Goal: Information Seeking & Learning: Find contact information

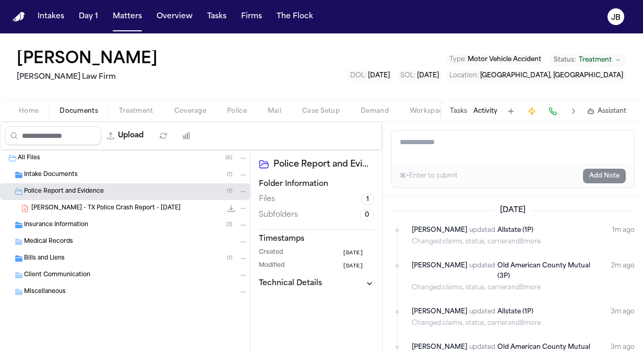
click at [28, 100] on div "Home Documents Treatment Coverage Police Mail Case Setup Demand Workspaces Arti…" at bounding box center [321, 110] width 643 height 21
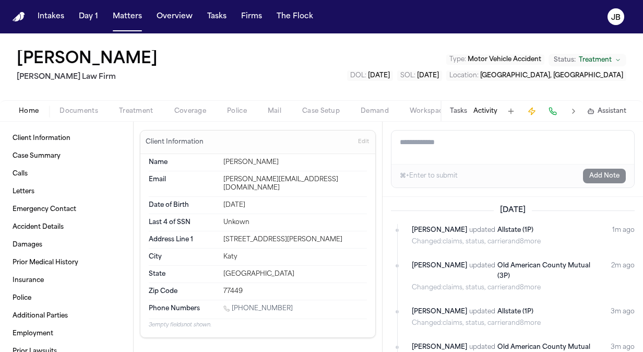
click at [33, 107] on span "Home" at bounding box center [29, 111] width 20 height 8
click at [64, 146] on link "Client Information" at bounding box center [66, 138] width 116 height 17
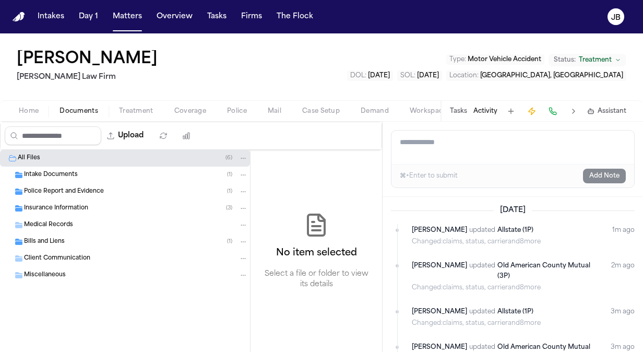
click at [75, 107] on span "Documents" at bounding box center [79, 111] width 39 height 8
click at [96, 179] on div "Intake Documents ( 1 )" at bounding box center [125, 175] width 250 height 17
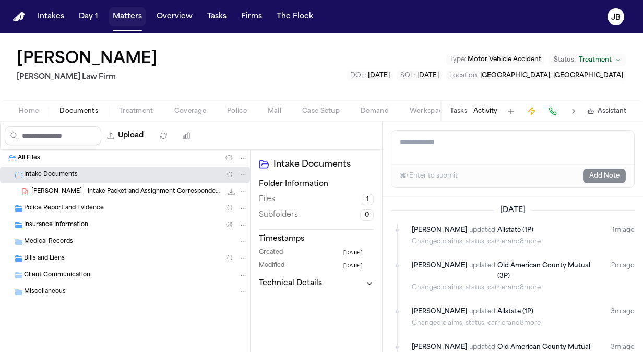
click at [123, 16] on button "Matters" at bounding box center [128, 16] width 38 height 19
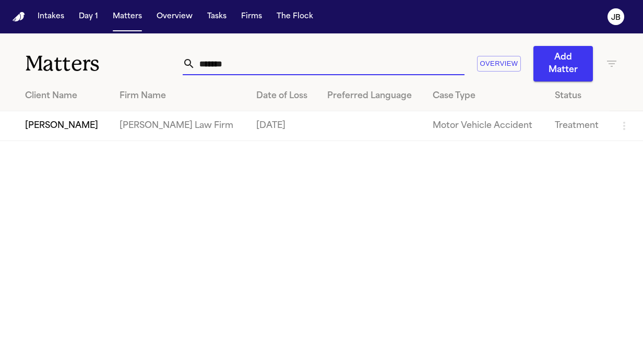
drag, startPoint x: 222, startPoint y: 62, endPoint x: 84, endPoint y: 70, distance: 138.6
click at [84, 70] on div "Matters ******* Overview Add Matter" at bounding box center [321, 57] width 643 height 48
type input "**********"
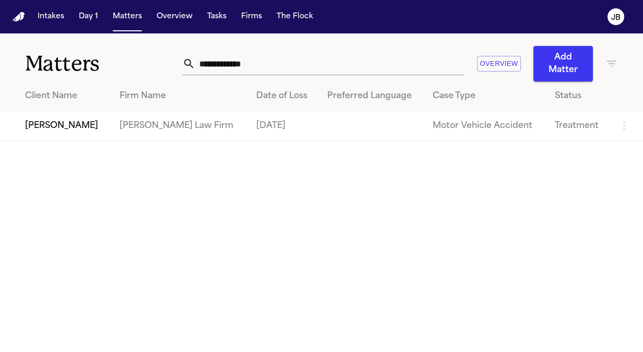
click at [80, 128] on td "[PERSON_NAME]" at bounding box center [55, 126] width 111 height 30
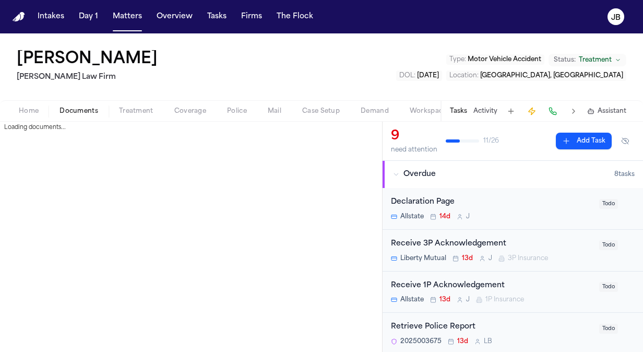
click at [88, 107] on span "Documents" at bounding box center [79, 111] width 39 height 8
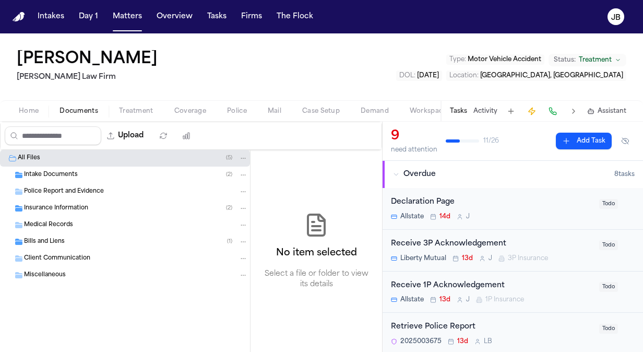
click at [48, 172] on span "Intake Documents" at bounding box center [51, 175] width 54 height 9
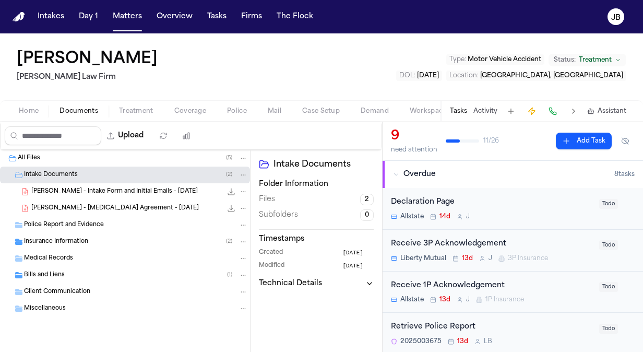
click at [184, 194] on div "D. Johnson - Intake Form and Initial Emails - 6.3.25 855.1 KB • PDF" at bounding box center [139, 191] width 217 height 10
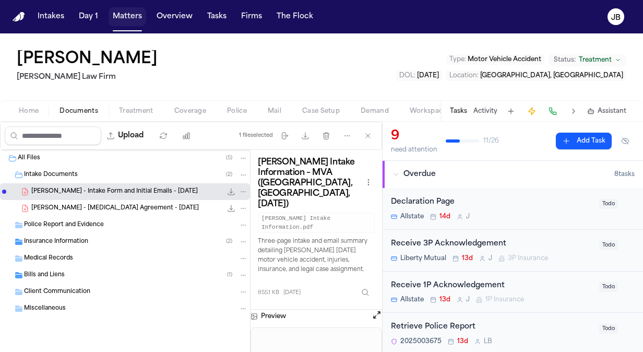
click at [124, 17] on button "Matters" at bounding box center [128, 16] width 38 height 19
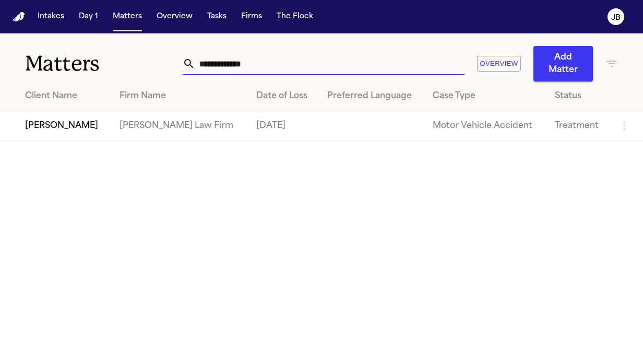
drag, startPoint x: 278, startPoint y: 62, endPoint x: 120, endPoint y: 72, distance: 158.6
click at [120, 72] on div "**********" at bounding box center [321, 57] width 643 height 48
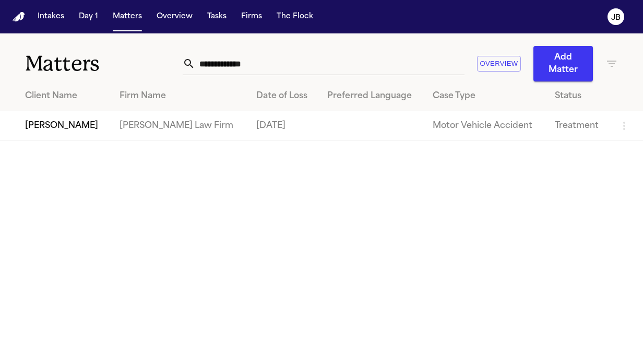
click at [66, 123] on td "[PERSON_NAME]" at bounding box center [55, 126] width 111 height 30
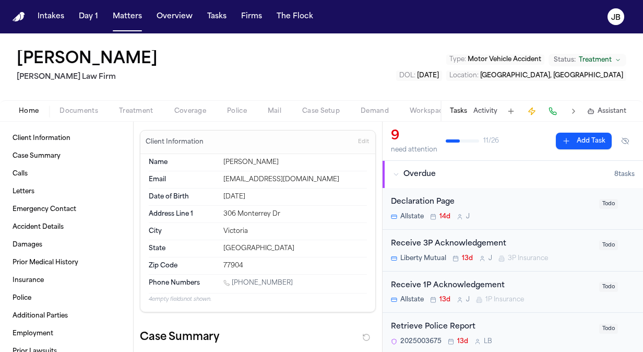
click at [482, 103] on div "Tasks Activity Assistant" at bounding box center [538, 111] width 194 height 20
click at [484, 109] on button "Activity" at bounding box center [486, 111] width 24 height 8
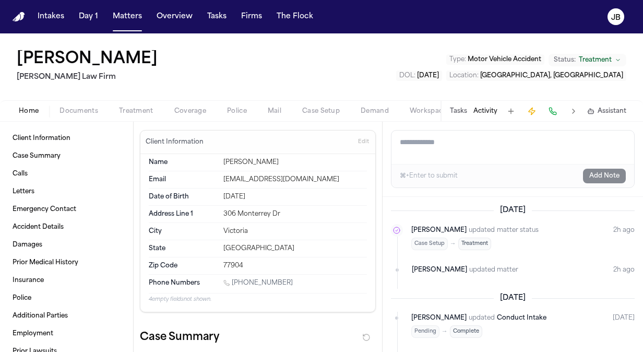
drag, startPoint x: 287, startPoint y: 277, endPoint x: 226, endPoint y: 280, distance: 61.7
click at [226, 280] on div "1 (361) 484-0339" at bounding box center [295, 284] width 144 height 10
copy link "1 (361) 484-0339"
click at [127, 7] on button "Matters" at bounding box center [128, 16] width 38 height 19
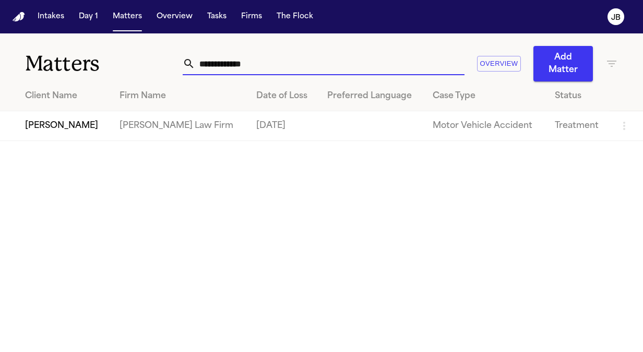
drag, startPoint x: 235, startPoint y: 64, endPoint x: 43, endPoint y: 66, distance: 192.2
click at [43, 66] on div "**********" at bounding box center [321, 57] width 643 height 48
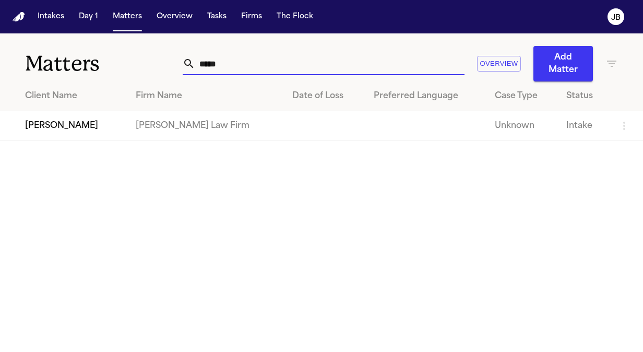
type input "*****"
click at [72, 137] on td "[PERSON_NAME]" at bounding box center [63, 126] width 127 height 30
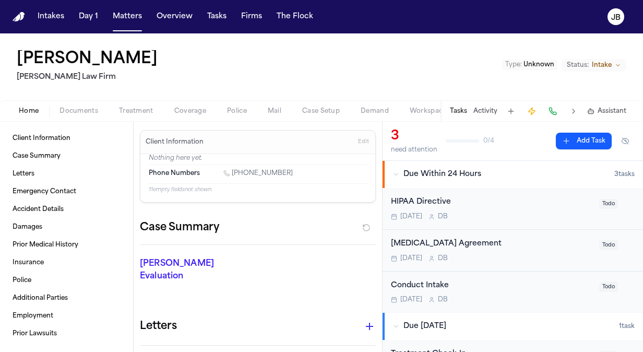
click at [104, 37] on div "Peggy Jamerson Ruy Mireles Law Firm Type : Unknown Status: Intake" at bounding box center [321, 66] width 643 height 67
click at [126, 16] on button "Matters" at bounding box center [128, 16] width 38 height 19
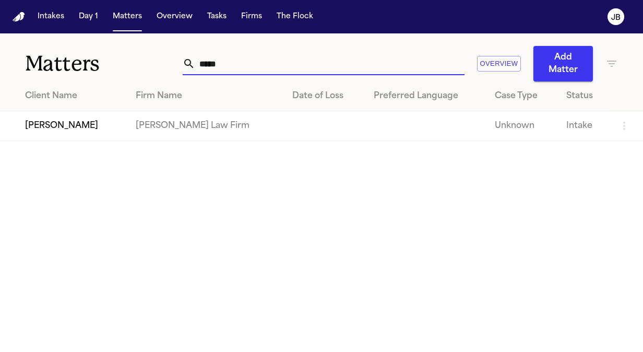
drag, startPoint x: 122, startPoint y: 78, endPoint x: 67, endPoint y: 86, distance: 55.9
click at [67, 86] on div "Matters ***** Overview Add Matter Client Name Firm Name Date of Loss Preferred …" at bounding box center [321, 87] width 643 height 108
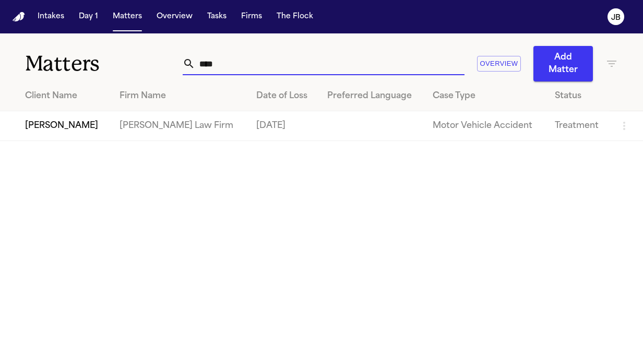
type input "****"
click at [58, 119] on td "[PERSON_NAME]" at bounding box center [55, 126] width 111 height 30
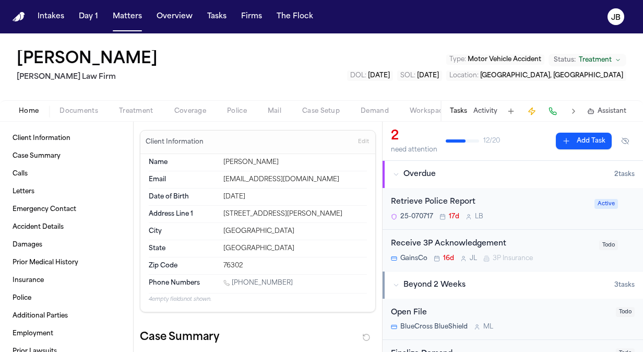
click at [90, 107] on span "Documents" at bounding box center [79, 111] width 39 height 8
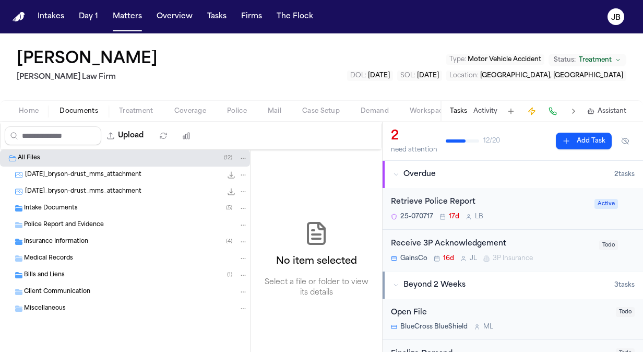
click at [105, 179] on div "2025-07-25_bryson-drust_mms_attachment 146.4 KB • JPG" at bounding box center [136, 175] width 223 height 10
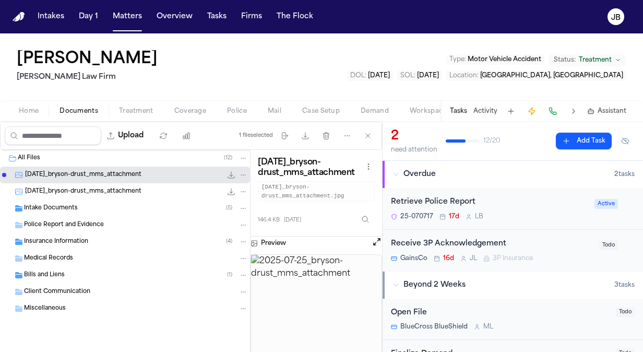
click at [107, 184] on div "2025-08-07_bryson-drust_mms_attachment 402.7 KB • JPG" at bounding box center [125, 191] width 250 height 17
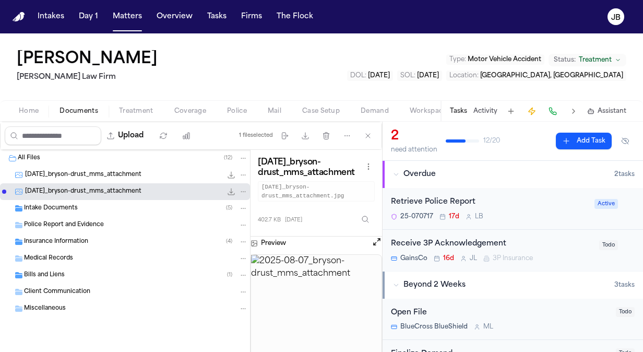
click at [123, 174] on span "2025-07-25_bryson-drust_mms_attachment" at bounding box center [83, 175] width 116 height 9
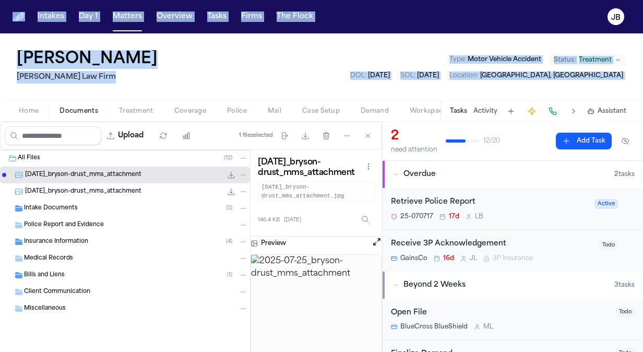
click at [0, 102] on html "Intakes Day 1 Matters Overview Tasks Firms The Flock JB Bryson Drust Ruy Mirele…" at bounding box center [321, 176] width 643 height 352
drag, startPoint x: -2, startPoint y: 102, endPoint x: 136, endPoint y: 12, distance: 164.5
click at [136, 12] on button "Matters" at bounding box center [128, 16] width 38 height 19
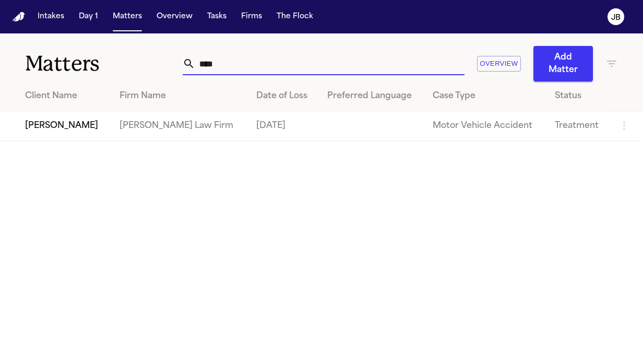
drag, startPoint x: 94, startPoint y: 88, endPoint x: 83, endPoint y: 89, distance: 11.0
click at [83, 89] on div "Matters **** Overview Add Matter Client Name Firm Name Date of Loss Preferred L…" at bounding box center [321, 87] width 643 height 108
type input "*****"
click at [50, 119] on td "[PERSON_NAME]" at bounding box center [55, 126] width 111 height 30
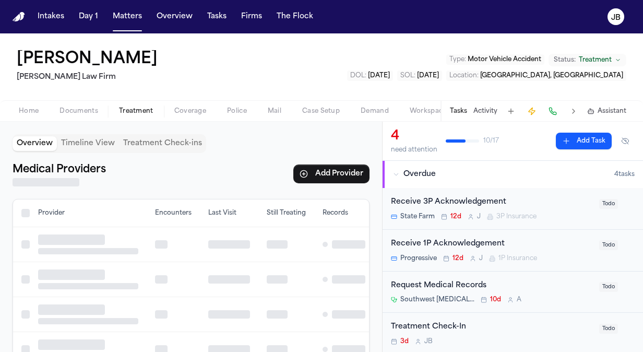
click at [141, 109] on span "Treatment" at bounding box center [136, 111] width 34 height 8
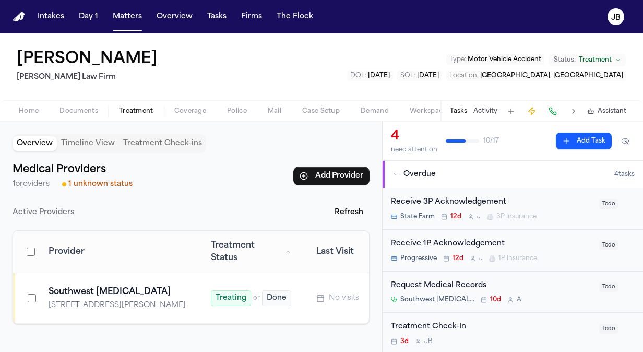
click at [74, 111] on button "Documents" at bounding box center [79, 111] width 60 height 13
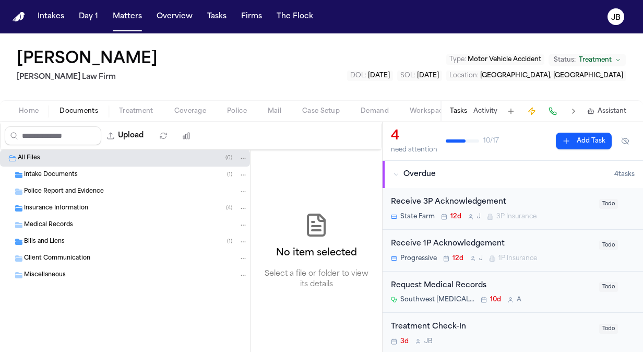
click at [71, 176] on span "Intake Documents" at bounding box center [51, 175] width 54 height 9
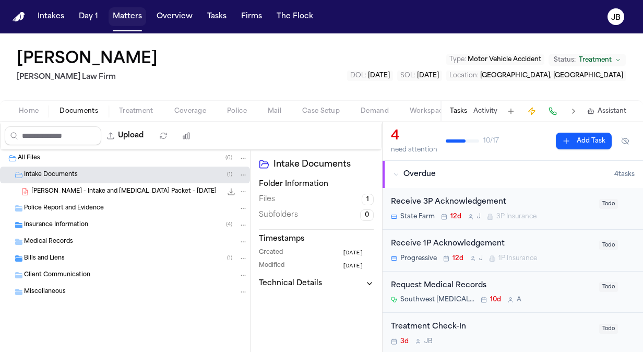
click at [126, 20] on button "Matters" at bounding box center [128, 16] width 38 height 19
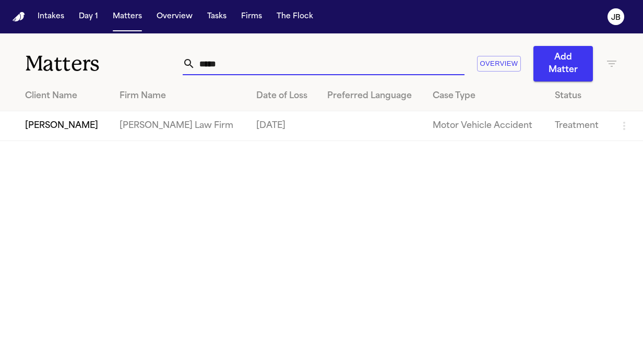
drag, startPoint x: 244, startPoint y: 59, endPoint x: 100, endPoint y: 74, distance: 144.4
click at [100, 74] on div "Matters ***** Overview Add Matter" at bounding box center [321, 57] width 643 height 48
type input "**********"
click at [64, 127] on td "[PERSON_NAME]" at bounding box center [55, 126] width 111 height 30
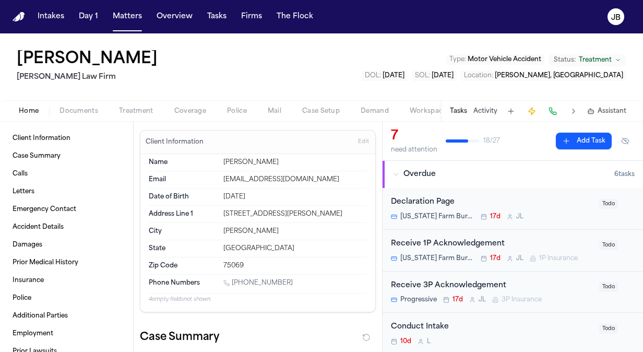
click at [90, 110] on span "Documents" at bounding box center [79, 111] width 39 height 8
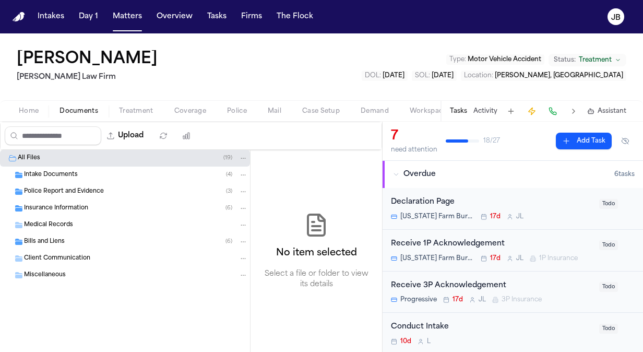
click at [67, 175] on span "Intake Documents" at bounding box center [51, 175] width 54 height 9
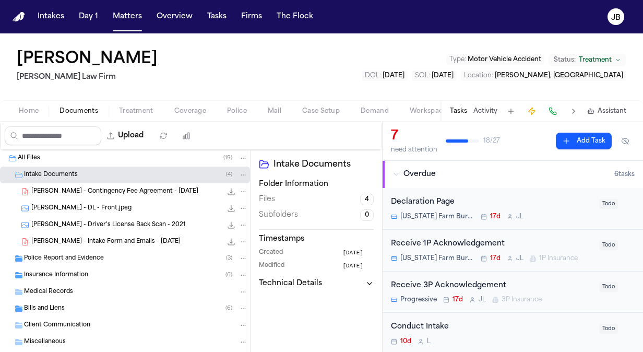
click at [135, 203] on div "O. Bowerman - DL - Front.jpeg 1.3 MB • JPEG" at bounding box center [139, 208] width 217 height 10
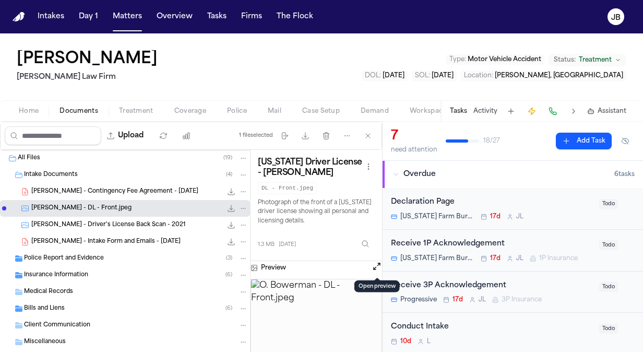
click at [374, 262] on button "Open preview" at bounding box center [377, 266] width 10 height 10
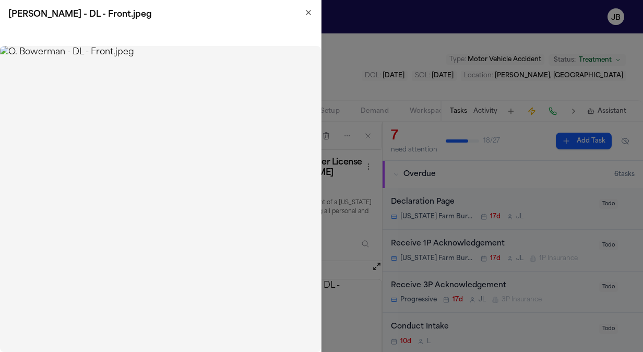
click at [307, 16] on icon "button" at bounding box center [308, 12] width 8 height 8
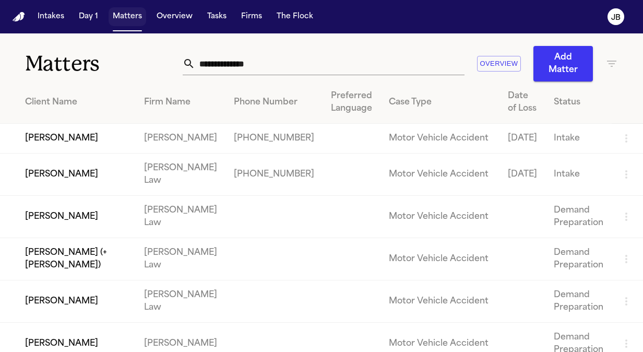
click at [123, 22] on button "Matters" at bounding box center [128, 16] width 38 height 19
click at [263, 62] on input "text" at bounding box center [329, 63] width 269 height 23
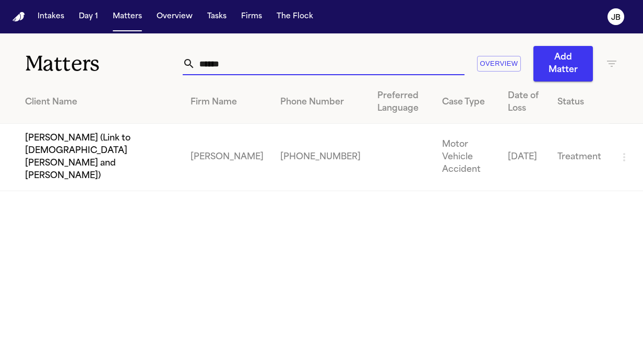
drag, startPoint x: 250, startPoint y: 64, endPoint x: 142, endPoint y: 47, distance: 109.4
click at [142, 47] on div "Matters ****** Overview Add Matter" at bounding box center [321, 57] width 643 height 48
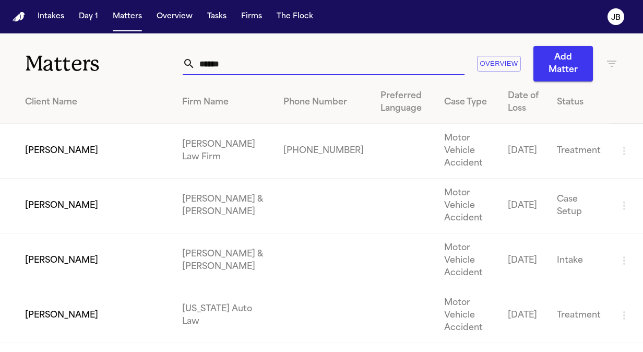
type input "******"
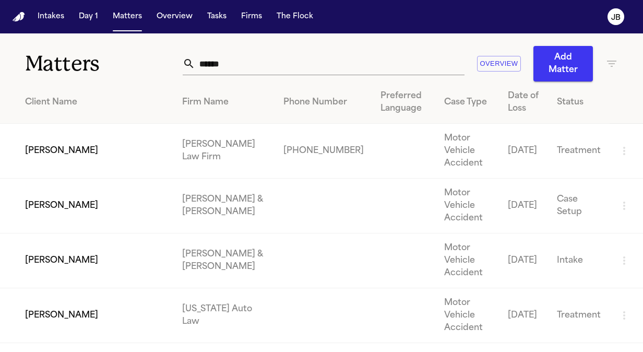
click at [65, 140] on td "[PERSON_NAME]" at bounding box center [87, 151] width 174 height 55
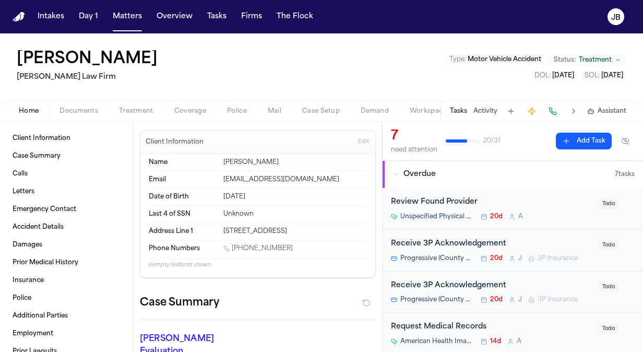
click at [86, 107] on span "Documents" at bounding box center [79, 111] width 39 height 8
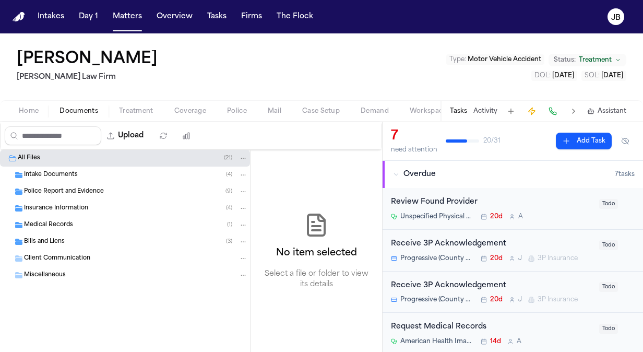
click at [42, 168] on div "Intake Documents ( 4 )" at bounding box center [125, 175] width 250 height 17
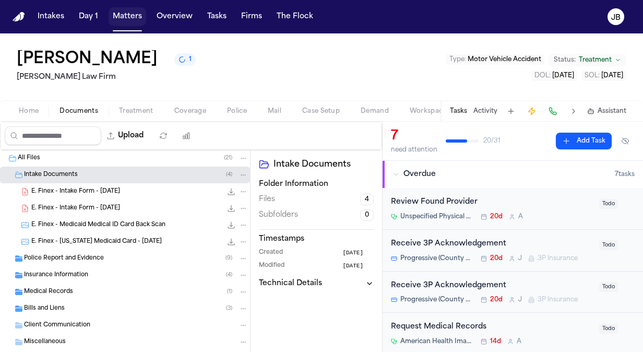
click at [122, 9] on button "Matters" at bounding box center [128, 16] width 38 height 19
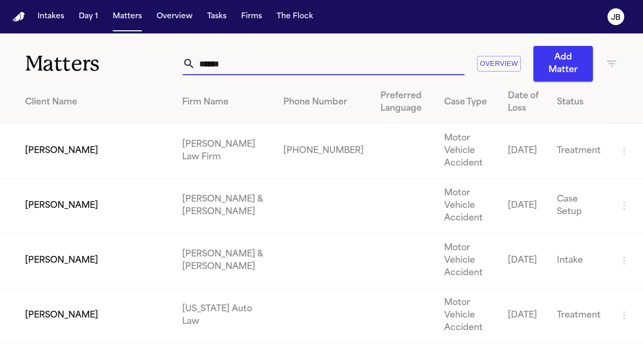
drag, startPoint x: 239, startPoint y: 66, endPoint x: 113, endPoint y: 47, distance: 127.2
click at [113, 47] on div "Matters ****** Overview Add Matter" at bounding box center [321, 57] width 643 height 48
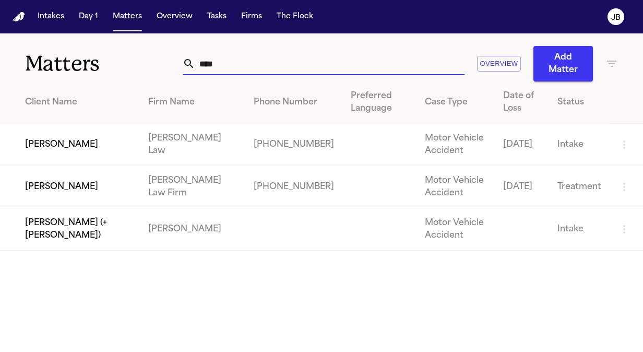
type input "****"
click at [75, 181] on td "[PERSON_NAME]" at bounding box center [70, 187] width 140 height 42
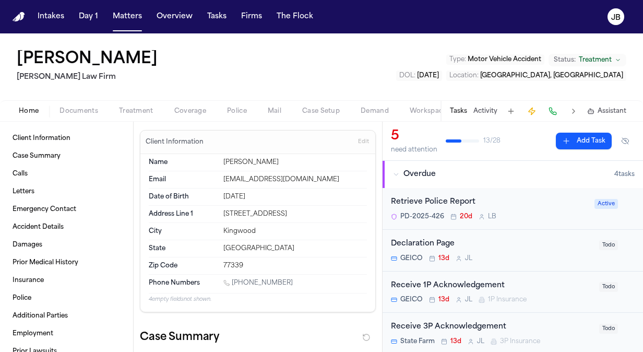
click at [81, 107] on span "Documents" at bounding box center [79, 111] width 39 height 8
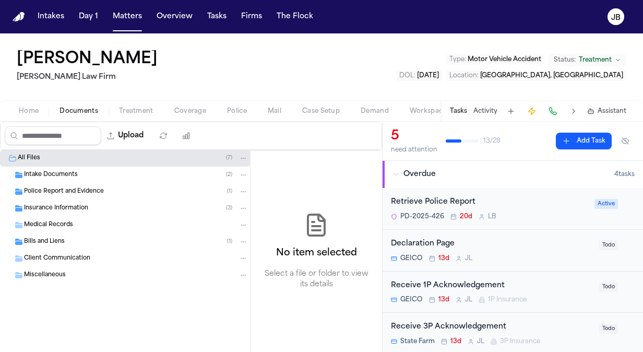
click at [86, 175] on div "Intake Documents ( 2 )" at bounding box center [136, 174] width 224 height 9
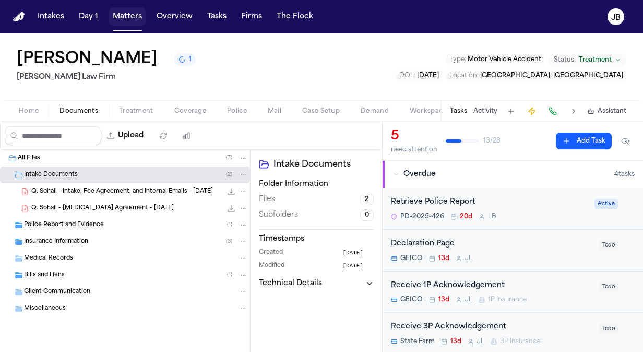
click at [133, 9] on button "Matters" at bounding box center [128, 16] width 38 height 19
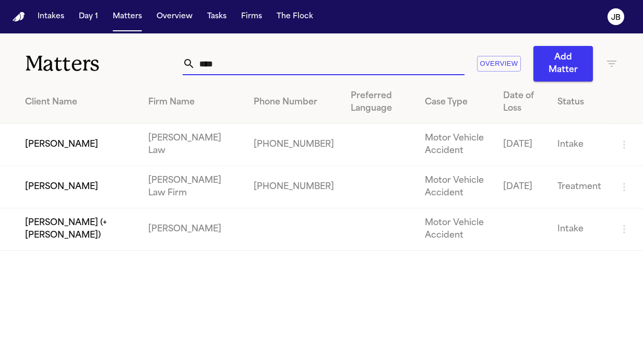
drag, startPoint x: 208, startPoint y: 66, endPoint x: 122, endPoint y: 71, distance: 85.8
click at [122, 71] on div "Matters **** Overview Add Matter" at bounding box center [321, 57] width 643 height 48
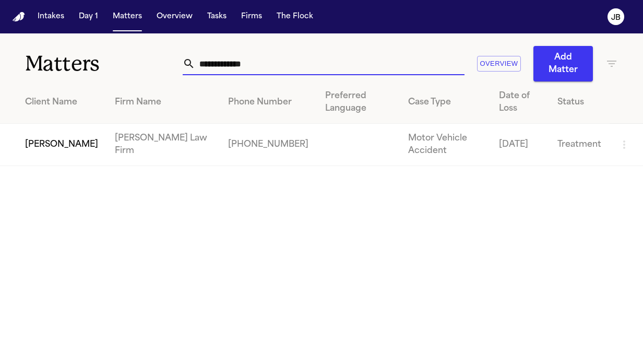
type input "**********"
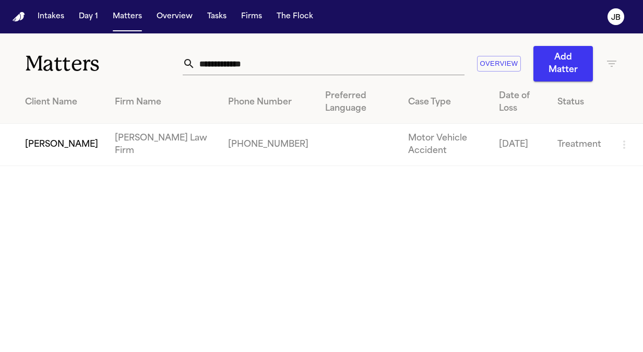
click at [30, 139] on td "[PERSON_NAME]" at bounding box center [53, 145] width 107 height 42
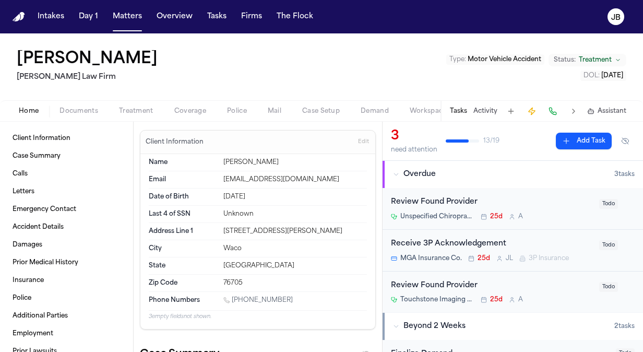
click at [87, 107] on span "Documents" at bounding box center [79, 111] width 39 height 8
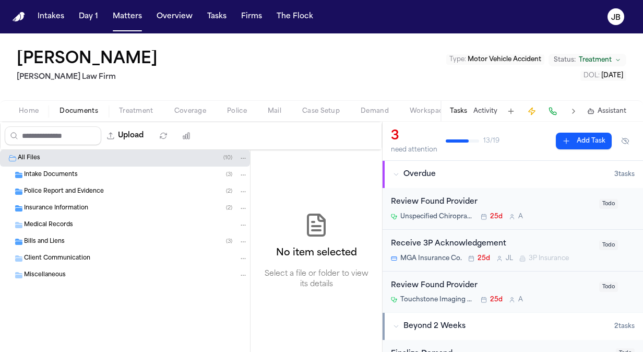
click at [56, 176] on span "Intake Documents" at bounding box center [51, 175] width 54 height 9
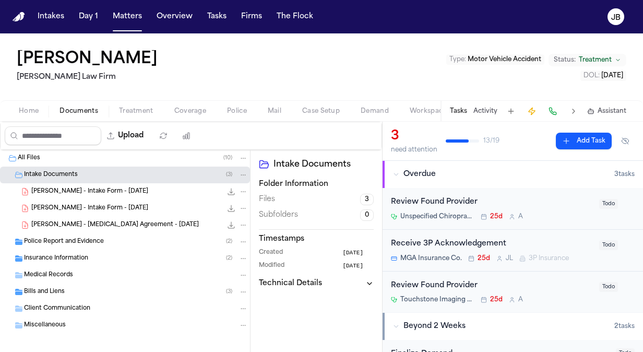
click at [126, 223] on span "[PERSON_NAME] - [MEDICAL_DATA] Agreement - [DATE]" at bounding box center [115, 225] width 168 height 9
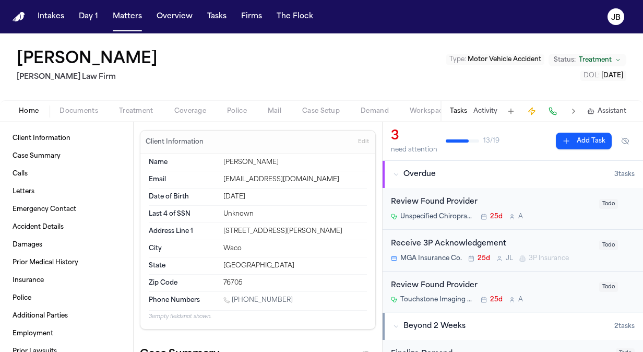
click at [32, 109] on span "Home" at bounding box center [29, 111] width 20 height 8
drag, startPoint x: 295, startPoint y: 298, endPoint x: 226, endPoint y: 289, distance: 69.9
click at [226, 291] on div "Phone Numbers [PHONE_NUMBER]" at bounding box center [258, 300] width 218 height 19
copy link "[PHONE_NUMBER]"
click at [125, 20] on button "Matters" at bounding box center [128, 16] width 38 height 19
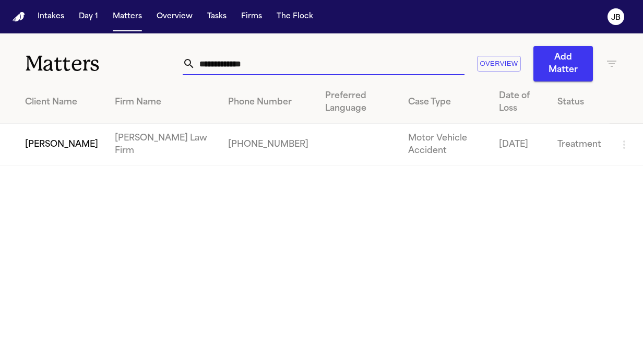
drag, startPoint x: 222, startPoint y: 64, endPoint x: 87, endPoint y: 71, distance: 136.0
click at [87, 71] on div "**********" at bounding box center [321, 57] width 643 height 48
type input "**********"
click at [54, 144] on td "[PERSON_NAME]" at bounding box center [53, 145] width 107 height 42
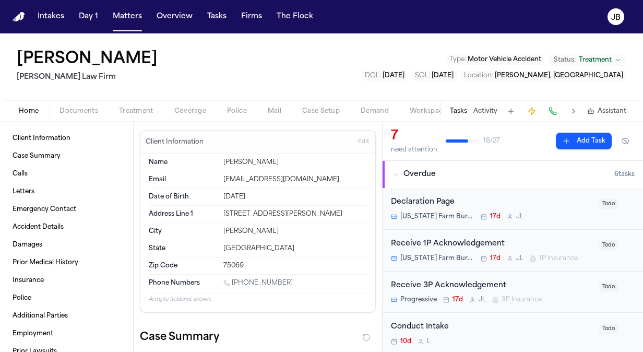
click at [174, 107] on span "Coverage" at bounding box center [190, 111] width 32 height 8
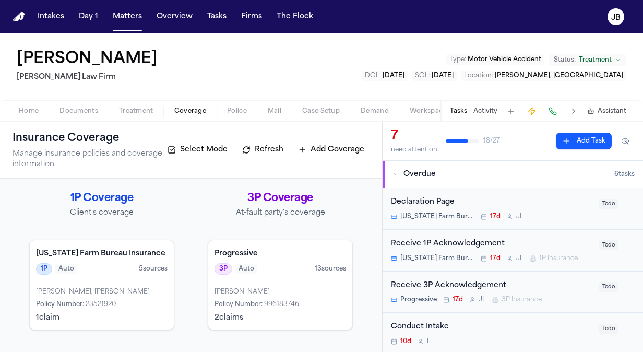
click at [85, 105] on button "Documents" at bounding box center [79, 111] width 60 height 13
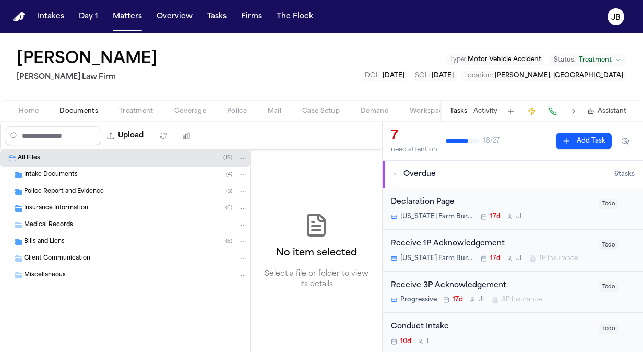
click at [74, 204] on span "Insurance Information" at bounding box center [56, 208] width 64 height 9
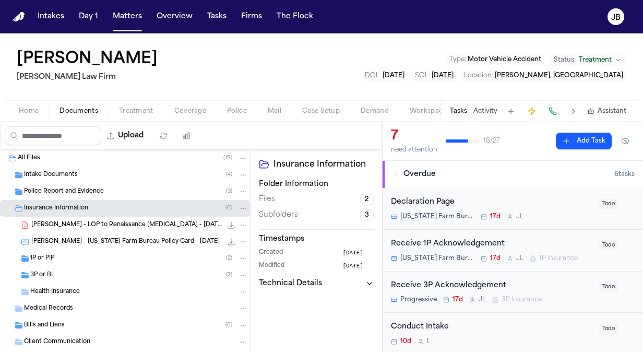
click at [77, 226] on span "[PERSON_NAME] - LOP to Renaissance [MEDICAL_DATA] - [DATE]" at bounding box center [126, 225] width 191 height 9
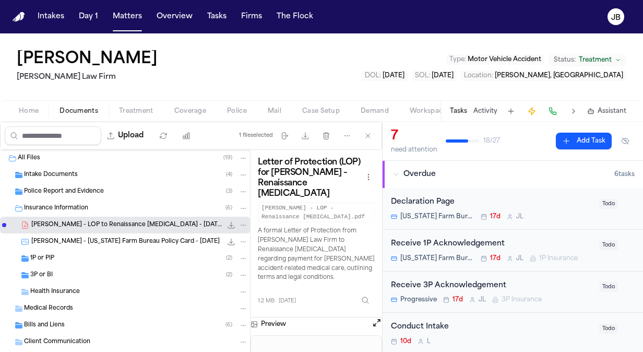
click at [92, 242] on span "[PERSON_NAME] - [US_STATE] Farm Bureau Policy Card - [DATE]" at bounding box center [125, 242] width 189 height 9
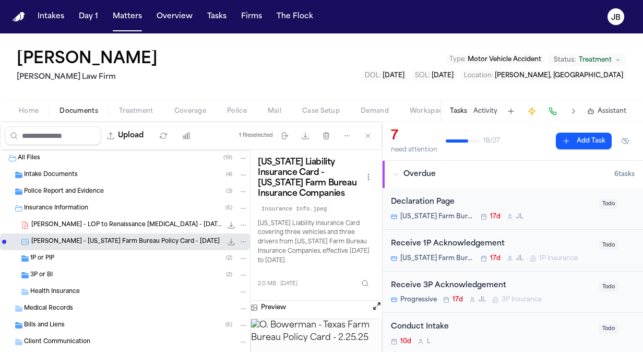
click at [227, 107] on span "Police" at bounding box center [237, 111] width 20 height 8
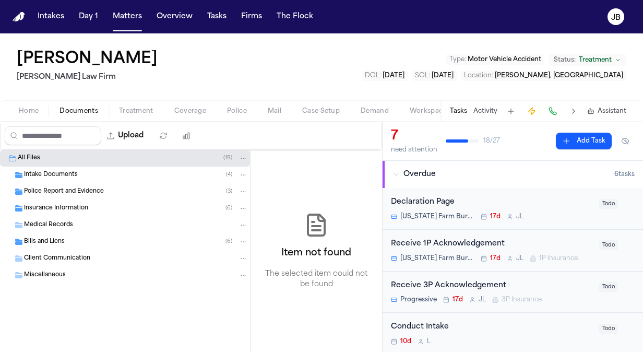
click at [83, 107] on span "Documents" at bounding box center [79, 111] width 39 height 8
click at [61, 189] on span "Police Report and Evidence" at bounding box center [64, 191] width 80 height 9
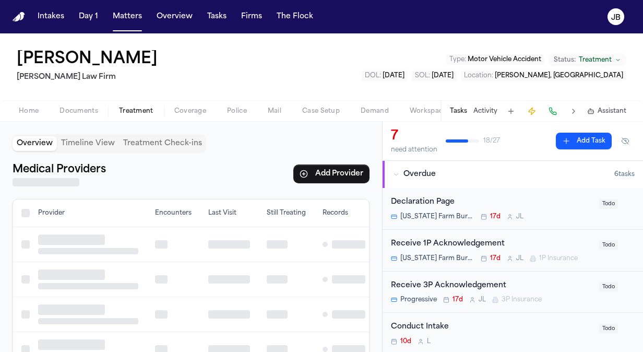
click at [137, 107] on span "Treatment" at bounding box center [136, 111] width 34 height 8
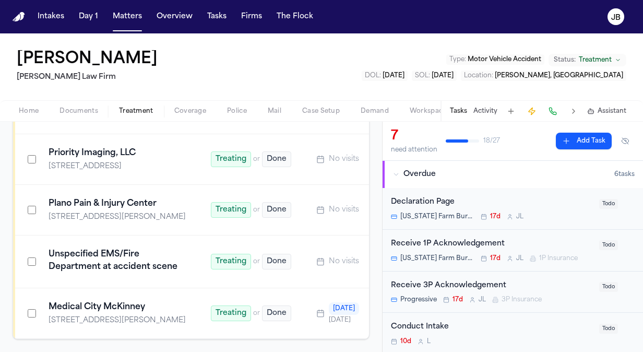
scroll to position [321, 0]
click at [77, 100] on div "[PERSON_NAME] [PERSON_NAME] Law Firm Type : Motor Vehicle Accident Status: Trea…" at bounding box center [321, 66] width 643 height 67
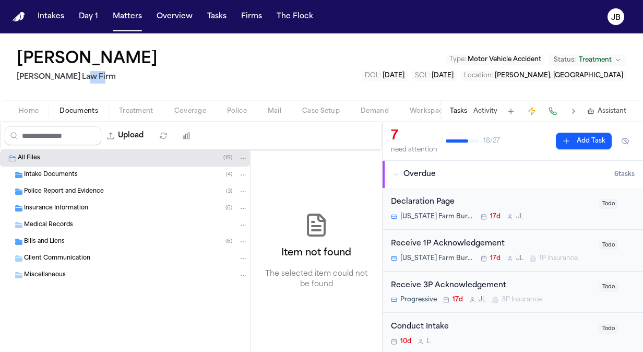
click at [85, 105] on button "Documents" at bounding box center [79, 111] width 60 height 13
click at [122, 13] on button "Matters" at bounding box center [128, 16] width 38 height 19
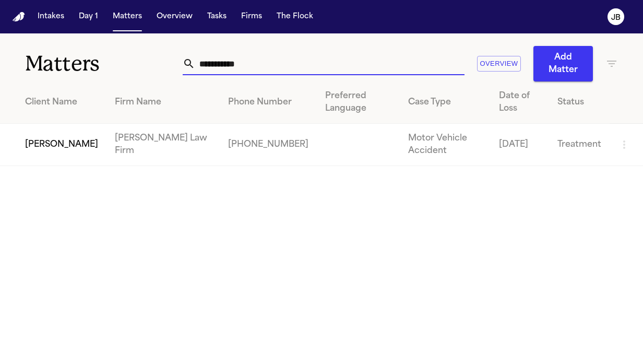
drag, startPoint x: 259, startPoint y: 62, endPoint x: 86, endPoint y: 50, distance: 173.8
click at [86, 50] on div "**********" at bounding box center [321, 57] width 643 height 48
type input "**********"
click at [39, 128] on td "[PERSON_NAME]" at bounding box center [53, 145] width 107 height 42
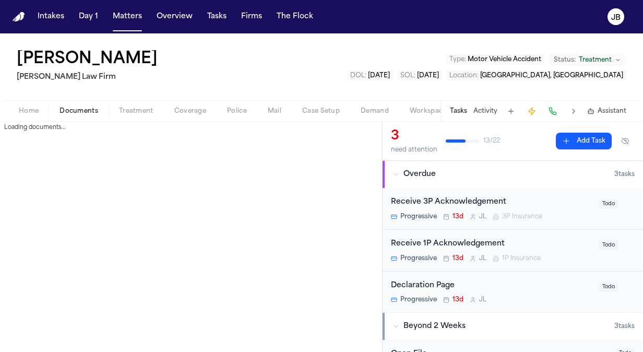
click at [86, 107] on span "Documents" at bounding box center [79, 111] width 39 height 8
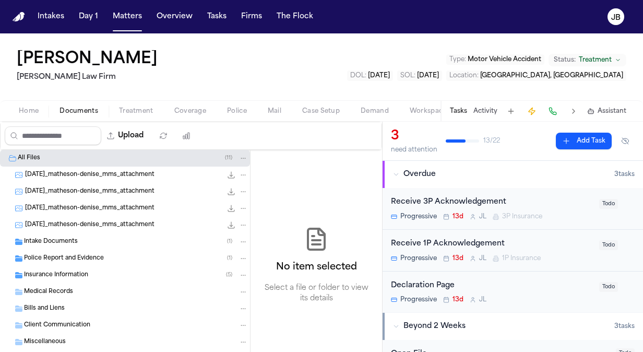
click at [75, 272] on span "Insurance Information" at bounding box center [56, 275] width 64 height 9
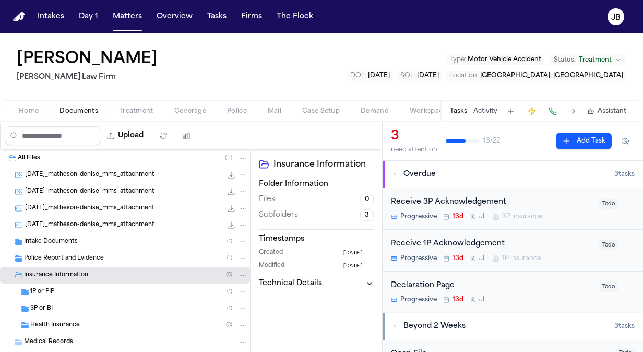
click at [83, 289] on div "1P or PIP ( 1 )" at bounding box center [139, 291] width 218 height 9
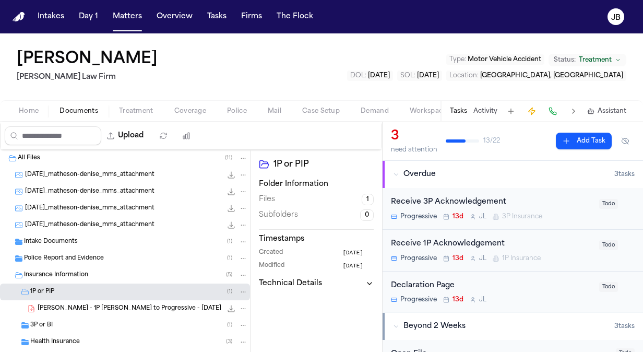
click at [73, 324] on div "3P or BI ( 1 )" at bounding box center [139, 325] width 218 height 9
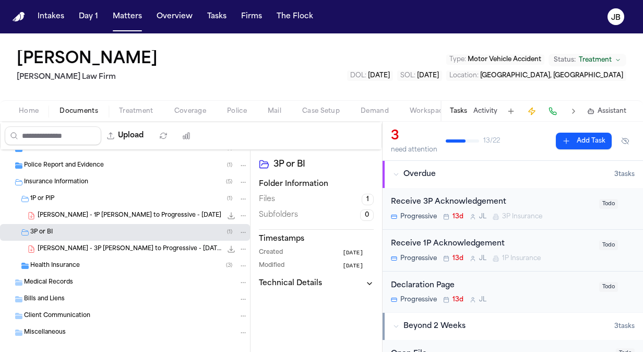
scroll to position [94, 0]
click at [77, 166] on span "Police Report and Evidence" at bounding box center [64, 164] width 80 height 9
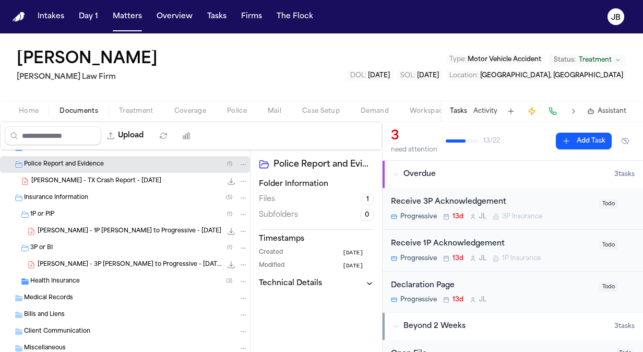
click at [200, 107] on span "Coverage" at bounding box center [190, 111] width 32 height 8
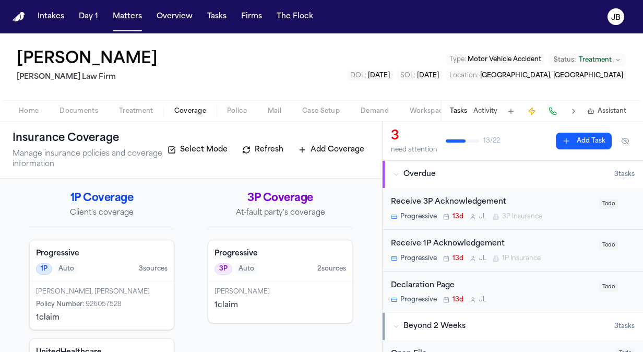
click at [119, 282] on div "[PERSON_NAME], [PERSON_NAME] Policy Number : 926057528 1 claim" at bounding box center [102, 305] width 144 height 48
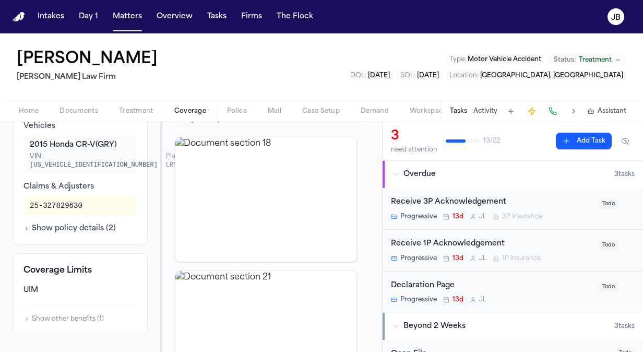
scroll to position [364, 0]
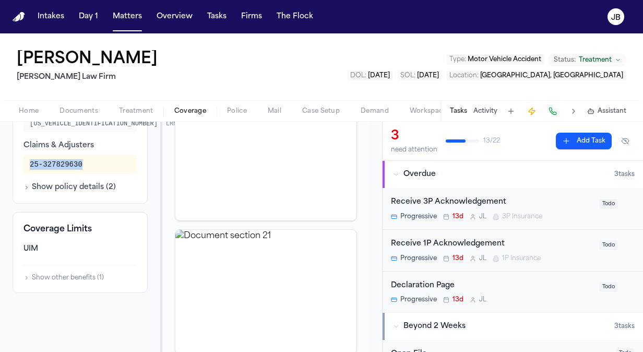
drag, startPoint x: 83, startPoint y: 174, endPoint x: 15, endPoint y: 171, distance: 68.0
click at [15, 171] on div "Additional Information Vehicles 2015 Honda CR-V (GRY) VIN: [US_VEHICLE_IDENTIFI…" at bounding box center [80, 126] width 135 height 156
copy div "25-327829630"
click at [80, 193] on button "Show policy details ( 2 )" at bounding box center [69, 187] width 92 height 10
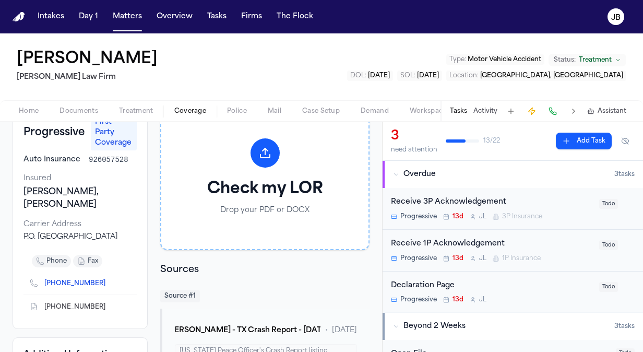
scroll to position [77, 0]
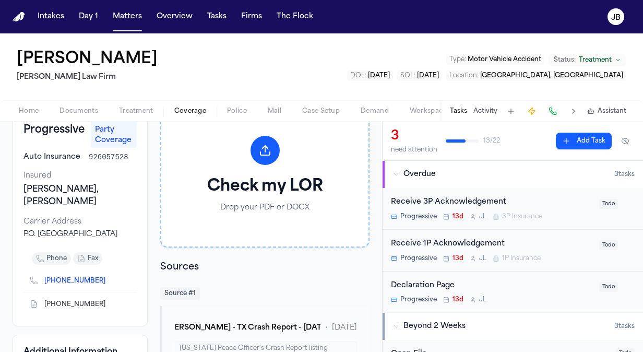
click at [185, 109] on span "Coverage" at bounding box center [190, 111] width 32 height 8
click at [196, 107] on span "Coverage" at bounding box center [190, 111] width 32 height 8
click at [137, 107] on span "Treatment" at bounding box center [136, 111] width 34 height 8
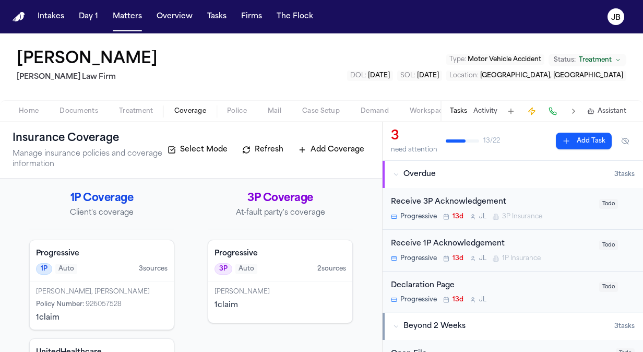
click at [190, 107] on span "Coverage" at bounding box center [190, 111] width 32 height 8
click at [282, 295] on div "[PERSON_NAME]" at bounding box center [281, 292] width 132 height 8
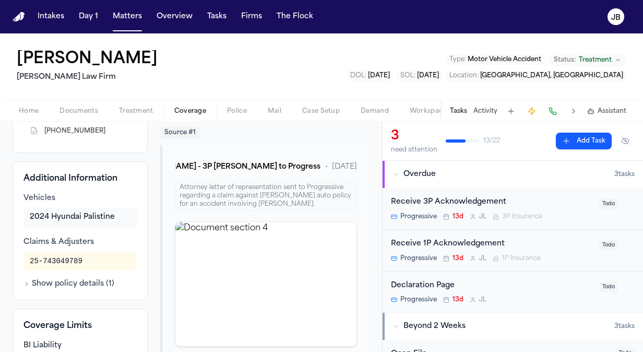
scroll to position [240, 0]
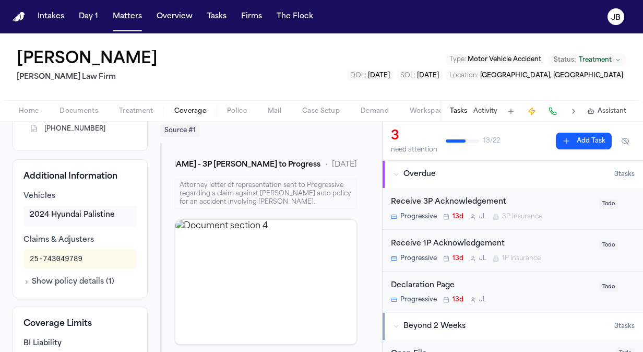
click at [135, 107] on span "Treatment" at bounding box center [136, 111] width 34 height 8
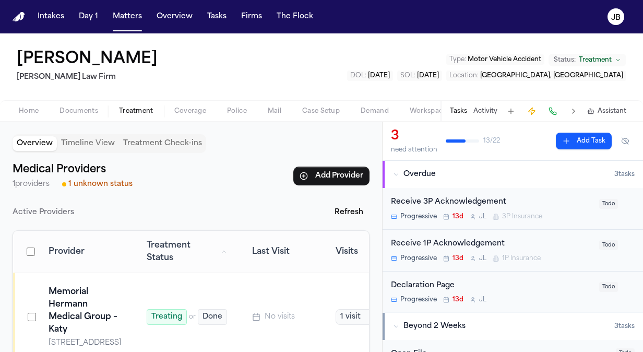
scroll to position [4, 0]
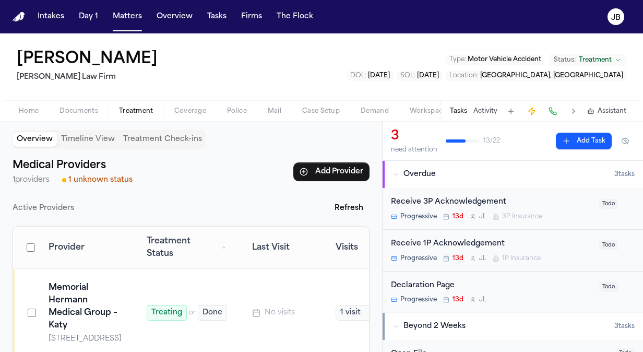
click at [134, 288] on td "Memorial Hermann Medical Group – Katy [STREET_ADDRESS]" at bounding box center [88, 313] width 92 height 88
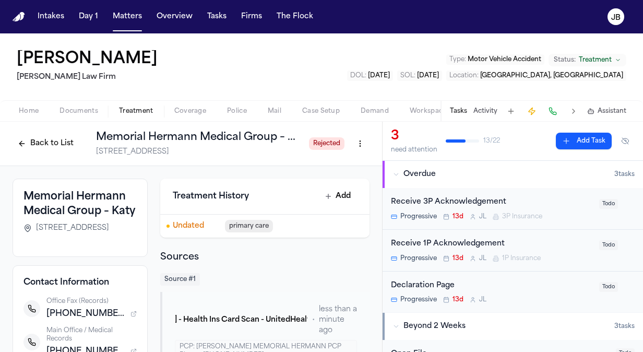
drag, startPoint x: 74, startPoint y: 252, endPoint x: 32, endPoint y: 239, distance: 43.6
click at [32, 233] on div "[STREET_ADDRESS]" at bounding box center [79, 228] width 113 height 10
copy span "[STREET_ADDRESS]"
drag, startPoint x: 107, startPoint y: 337, endPoint x: 52, endPoint y: 340, distance: 54.4
click at [52, 320] on span "[PHONE_NUMBER]" at bounding box center [86, 314] width 80 height 13
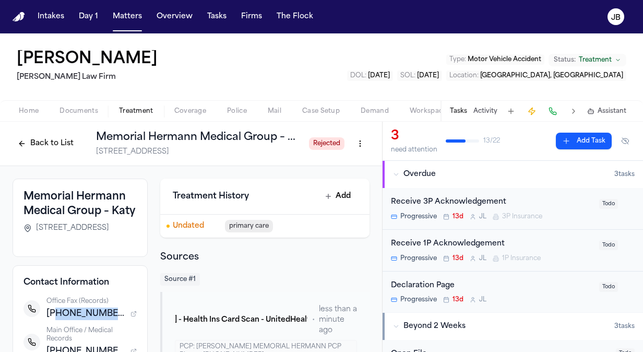
copy span "2813989990"
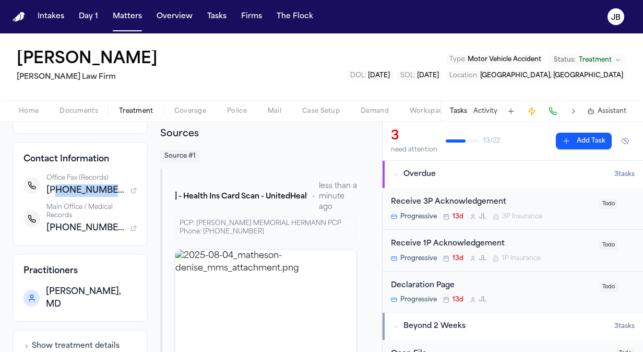
scroll to position [124, 0]
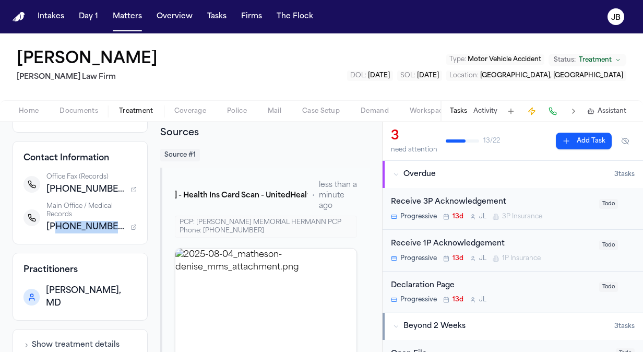
drag, startPoint x: 107, startPoint y: 246, endPoint x: 52, endPoint y: 261, distance: 56.2
click at [52, 244] on div "Contact Information Office Fax (Records) [PHONE_NUMBER] Main Office / Medical R…" at bounding box center [80, 192] width 135 height 103
copy span "2813982900"
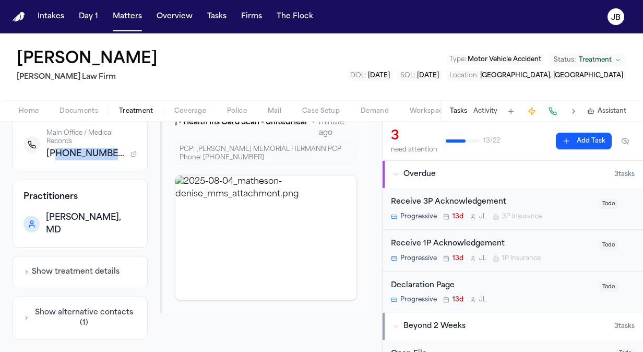
scroll to position [0, 0]
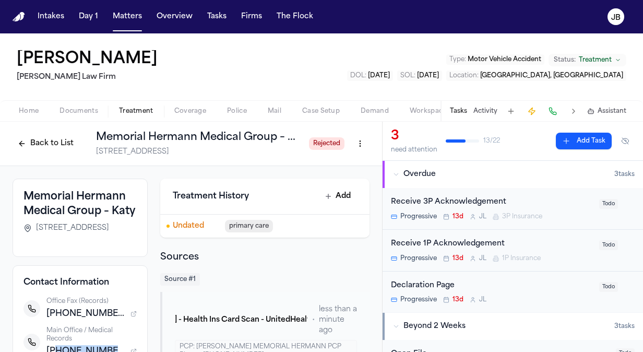
click at [351, 145] on html "Intakes Day 1 Matters Overview Tasks Firms The [PERSON_NAME] [PERSON_NAME] [PER…" at bounding box center [321, 176] width 643 height 352
click at [313, 196] on div "Delete Provider" at bounding box center [316, 199] width 87 height 17
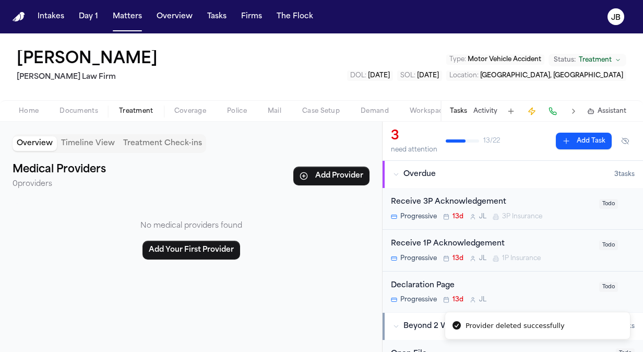
click at [482, 110] on button "Activity" at bounding box center [486, 111] width 24 height 8
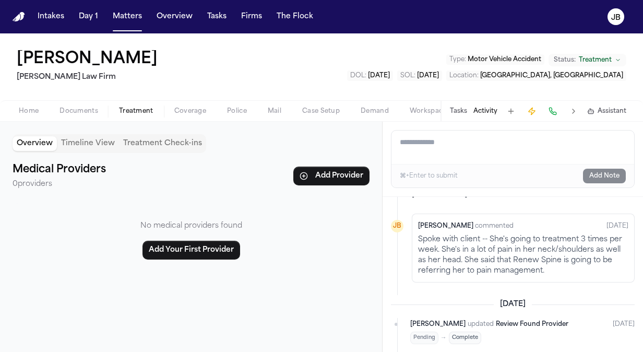
scroll to position [150, 0]
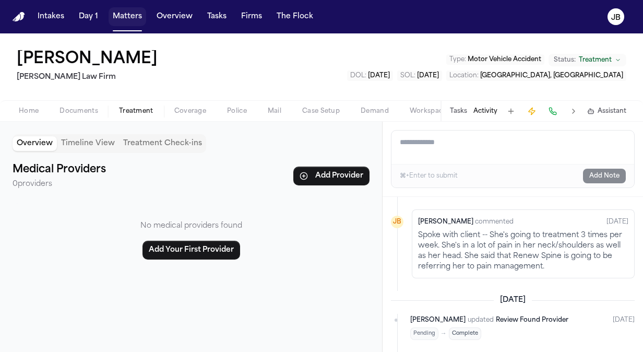
click at [127, 15] on button "Matters" at bounding box center [128, 16] width 38 height 19
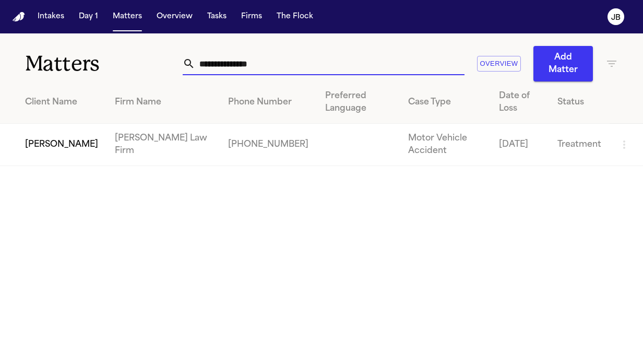
drag, startPoint x: 198, startPoint y: 62, endPoint x: 86, endPoint y: 64, distance: 112.3
click at [86, 64] on div "**********" at bounding box center [321, 57] width 643 height 48
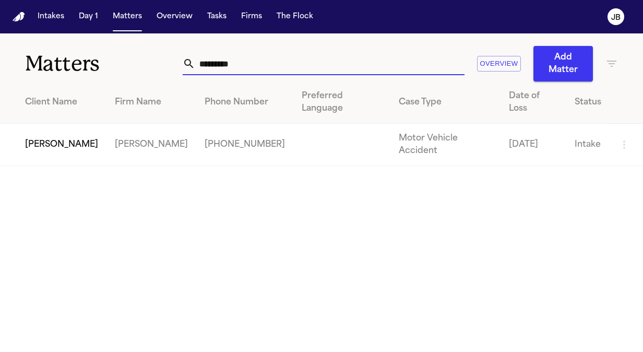
type input "*********"
click at [69, 126] on td "[PERSON_NAME]" at bounding box center [53, 145] width 107 height 42
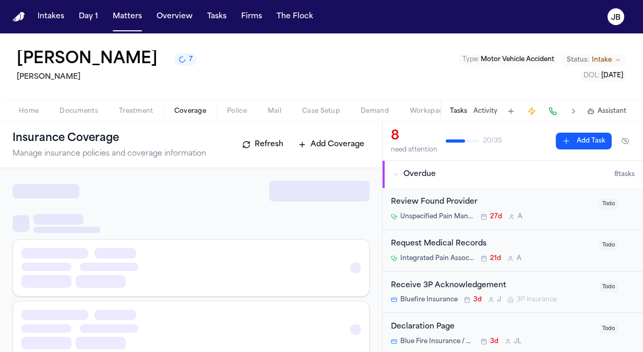
click at [203, 108] on span "Coverage" at bounding box center [190, 111] width 32 height 8
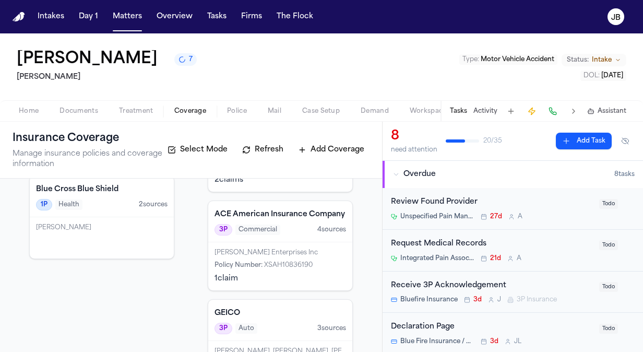
scroll to position [160, 0]
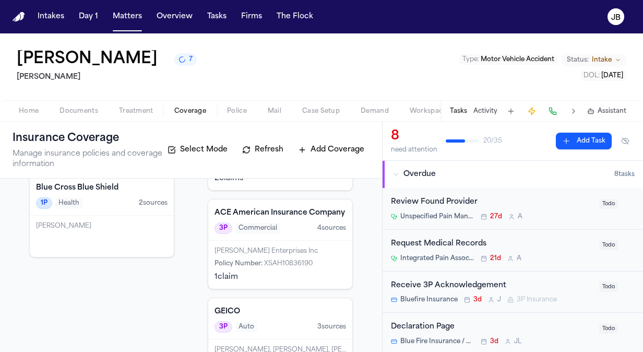
click at [320, 260] on div "Policy Number : XSAH10836190" at bounding box center [281, 264] width 132 height 8
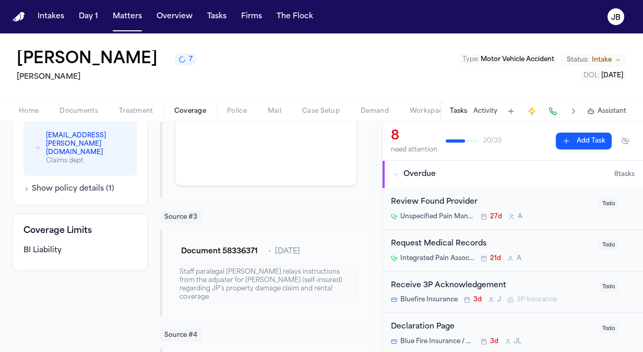
scroll to position [655, 0]
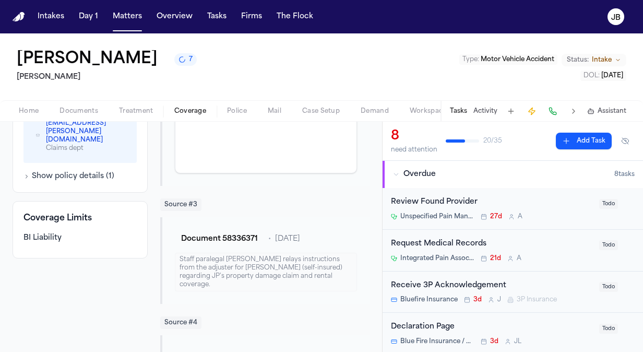
click at [77, 171] on button "Show policy details ( 1 )" at bounding box center [68, 176] width 91 height 10
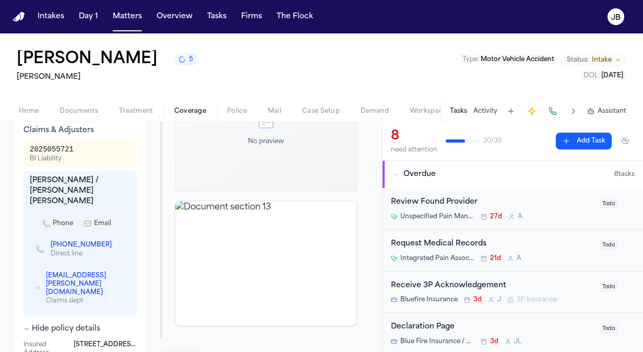
scroll to position [507, 0]
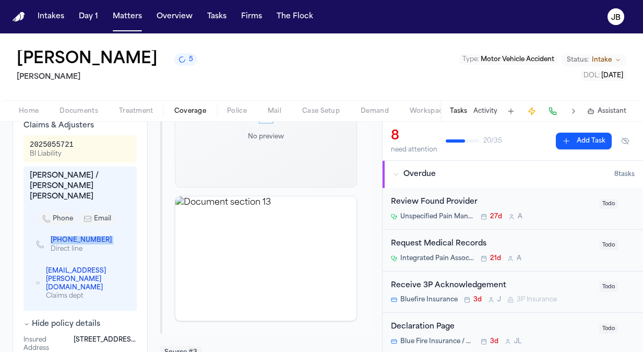
drag, startPoint x: 100, startPoint y: 217, endPoint x: 47, endPoint y: 218, distance: 52.7
click at [47, 235] on div "[PHONE_NUMBER] Direct line" at bounding box center [78, 244] width 84 height 18
copy span "[PHONE_NUMBER]"
drag, startPoint x: 78, startPoint y: 144, endPoint x: 23, endPoint y: 135, distance: 56.1
click at [23, 135] on div "2025055721 BI Liability" at bounding box center [79, 148] width 113 height 27
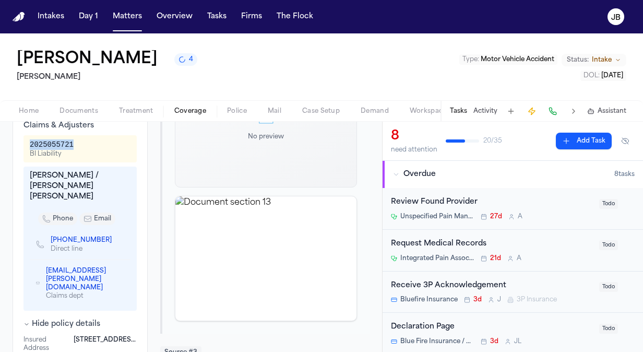
copy div "2025055721"
click at [131, 18] on button "Matters" at bounding box center [128, 16] width 38 height 19
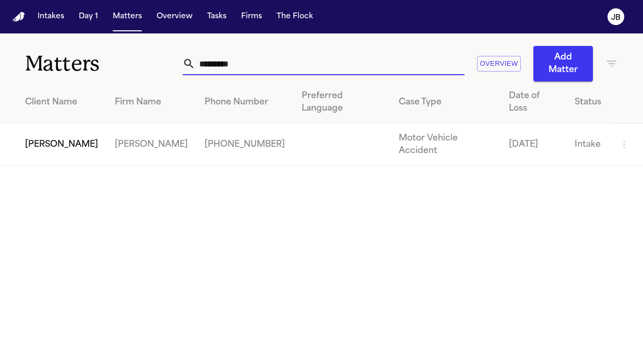
drag, startPoint x: 270, startPoint y: 67, endPoint x: 107, endPoint y: 73, distance: 164.1
click at [107, 73] on div "Matters ********* Overview Add Matter" at bounding box center [321, 57] width 643 height 48
type input "*"
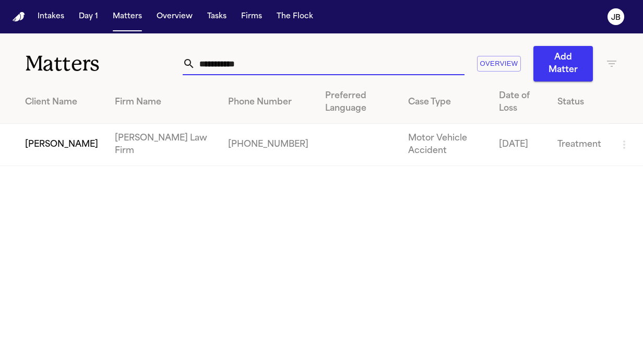
type input "**********"
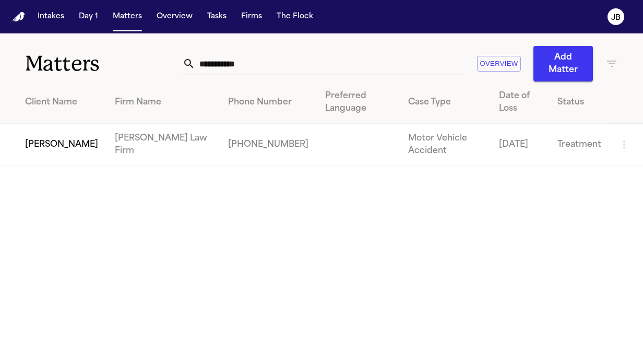
click at [31, 139] on td "[PERSON_NAME]" at bounding box center [53, 145] width 107 height 42
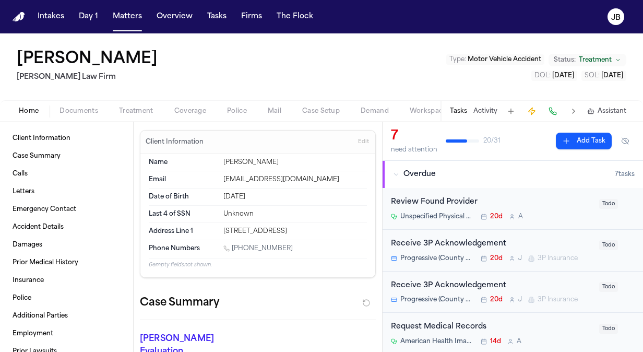
click at [79, 110] on span "Documents" at bounding box center [79, 111] width 39 height 8
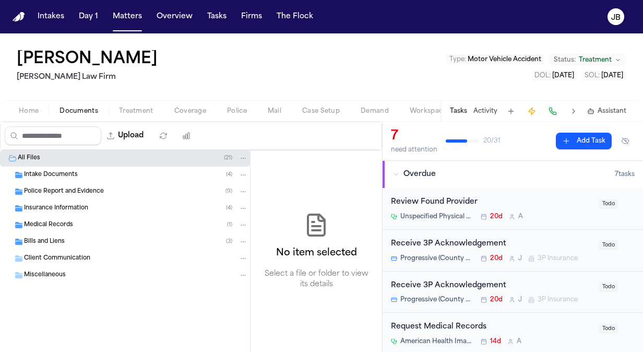
click at [60, 209] on span "Insurance Information" at bounding box center [56, 208] width 64 height 9
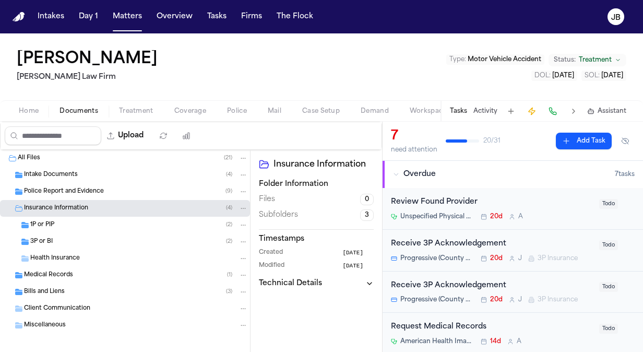
click at [56, 222] on div "1P or PIP ( 2 )" at bounding box center [139, 224] width 218 height 9
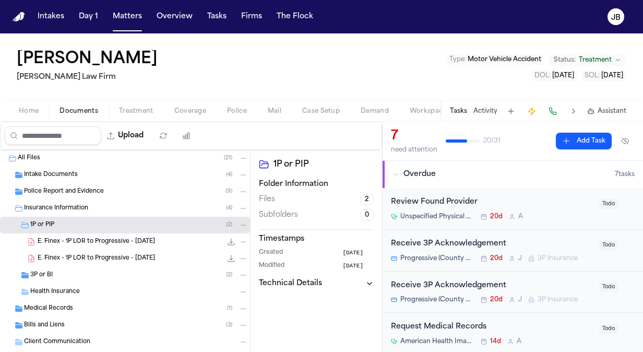
click at [49, 273] on span "3P or BI" at bounding box center [41, 275] width 22 height 9
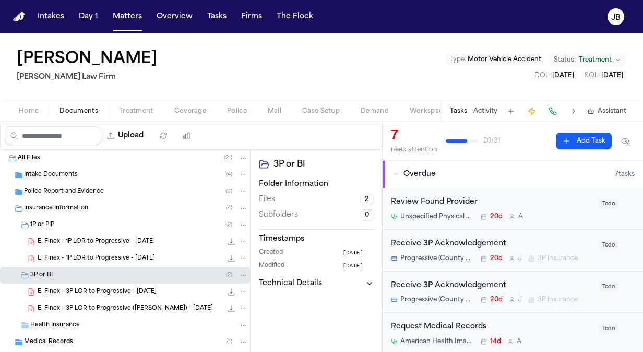
click at [184, 107] on span "Coverage" at bounding box center [190, 111] width 32 height 8
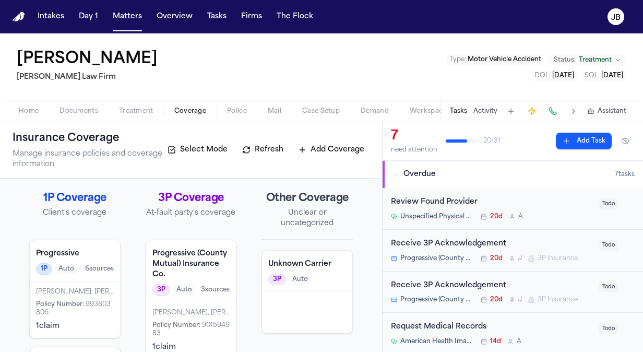
click at [216, 321] on div "[PERSON_NAME], [PERSON_NAME] Policy Number : 901594983 1 claim" at bounding box center [191, 330] width 90 height 56
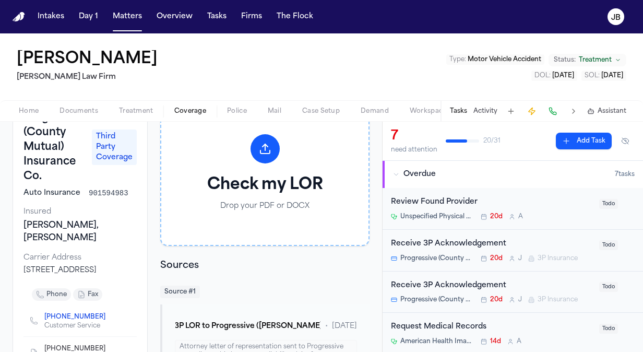
scroll to position [87, 0]
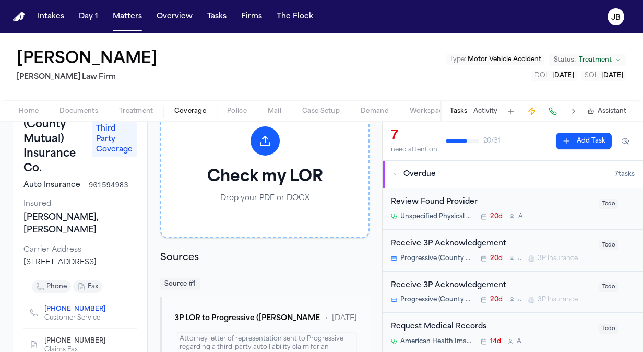
click at [78, 109] on span "Documents" at bounding box center [79, 111] width 39 height 8
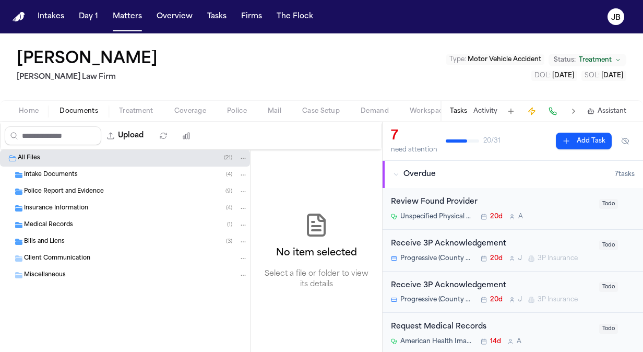
click at [63, 185] on div "Police Report and Evidence ( 9 )" at bounding box center [125, 191] width 250 height 17
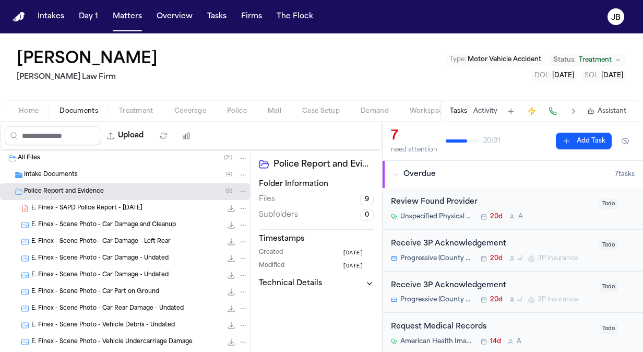
click at [67, 207] on span "E. Finex - SAPD Police Report - [DATE]" at bounding box center [86, 208] width 111 height 9
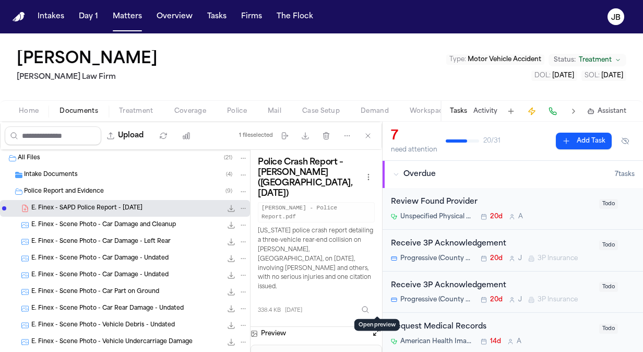
click at [378, 327] on button "Open preview" at bounding box center [377, 332] width 10 height 10
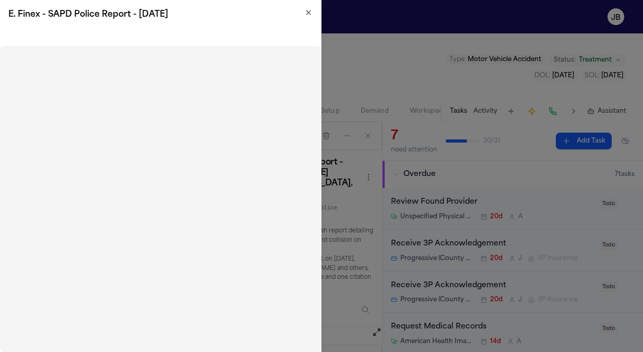
click at [308, 15] on icon "button" at bounding box center [308, 12] width 8 height 8
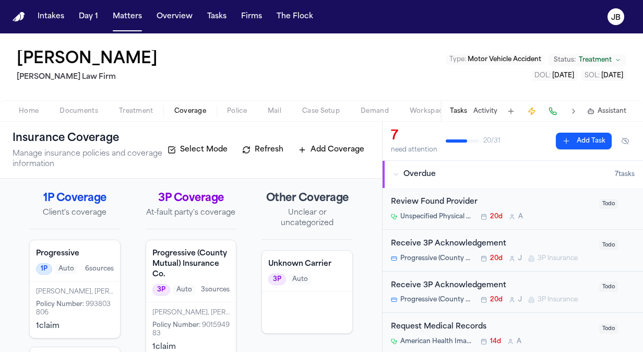
click at [178, 107] on span "Coverage" at bounding box center [190, 111] width 32 height 8
click at [168, 307] on div "[PERSON_NAME], [PERSON_NAME] Policy Number : 901594983 1 claim" at bounding box center [191, 330] width 90 height 56
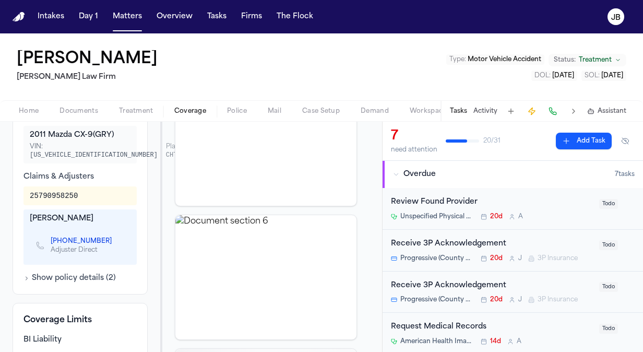
scroll to position [391, 0]
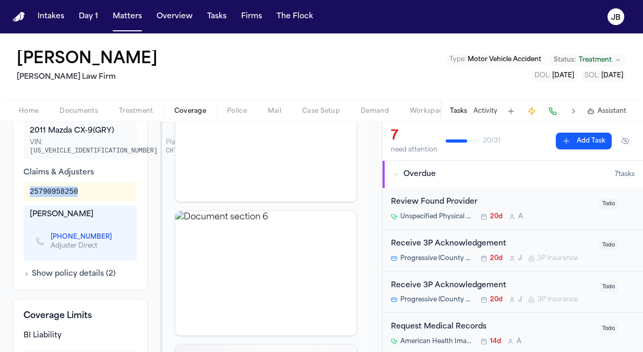
drag, startPoint x: 78, startPoint y: 200, endPoint x: 21, endPoint y: 205, distance: 57.7
click at [21, 205] on div "Additional Information Vehicles 2011 Mazda CX-9 (GRY) VIN: [US_VEHICLE_IDENTIFI…" at bounding box center [80, 182] width 135 height 215
copy div "25790958250"
click at [67, 279] on button "Show policy details ( 2 )" at bounding box center [69, 274] width 92 height 10
drag, startPoint x: 105, startPoint y: 244, endPoint x: 42, endPoint y: 251, distance: 64.0
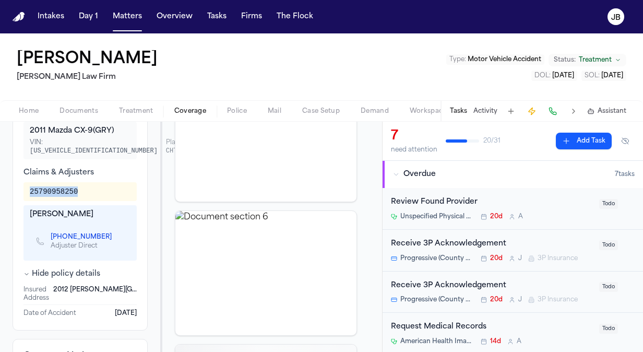
click at [42, 250] on div "[PHONE_NUMBER] Adjuster Direct" at bounding box center [78, 241] width 84 height 18
drag, startPoint x: 47, startPoint y: 246, endPoint x: 103, endPoint y: 245, distance: 55.9
click at [103, 245] on div "[PHONE_NUMBER] Adjuster Direct" at bounding box center [78, 241] width 84 height 18
copy span "[PHONE_NUMBER]"
click at [145, 105] on button "Treatment" at bounding box center [136, 111] width 55 height 13
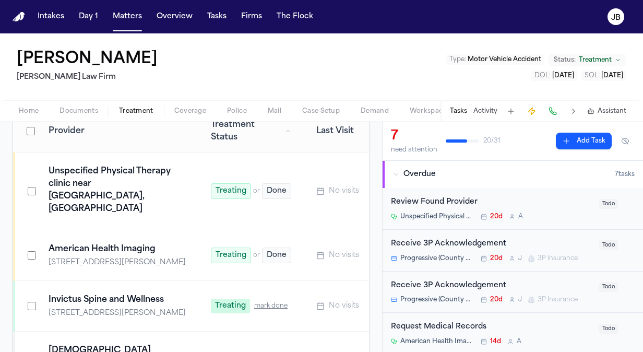
scroll to position [279, 0]
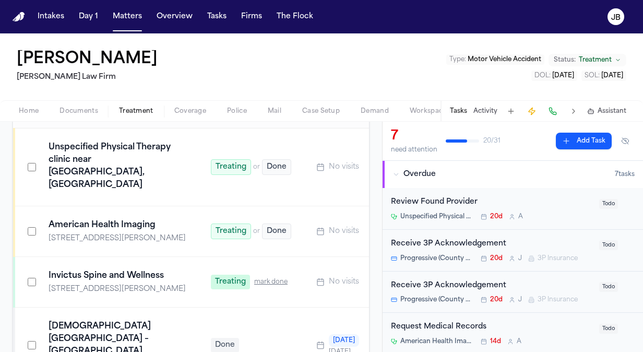
click at [186, 320] on div "[DEMOGRAPHIC_DATA][GEOGRAPHIC_DATA] – [GEOGRAPHIC_DATA]" at bounding box center [117, 339] width 137 height 38
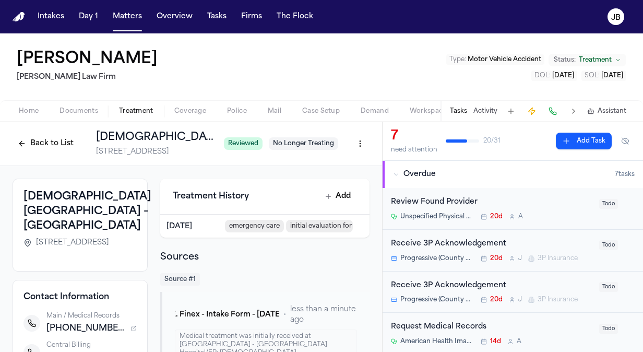
click at [57, 246] on span "[STREET_ADDRESS]" at bounding box center [72, 243] width 73 height 10
drag, startPoint x: 98, startPoint y: 253, endPoint x: 30, endPoint y: 240, distance: 69.0
click at [30, 240] on div "[STREET_ADDRESS]" at bounding box center [79, 243] width 113 height 10
copy span "[STREET_ADDRESS]"
drag, startPoint x: 104, startPoint y: 335, endPoint x: 55, endPoint y: 336, distance: 49.1
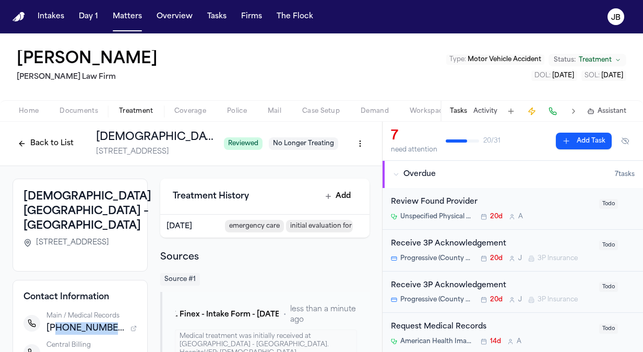
click at [55, 335] on span "[PHONE_NUMBER]" at bounding box center [86, 328] width 80 height 13
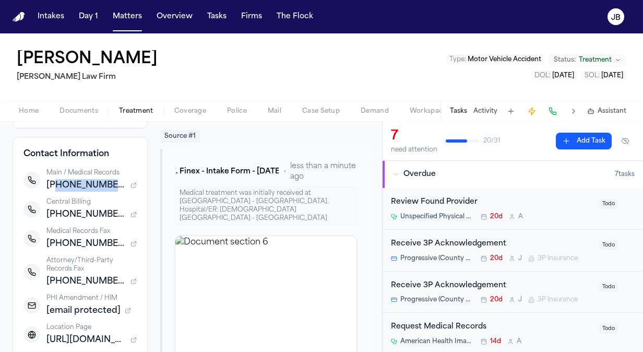
scroll to position [167, 0]
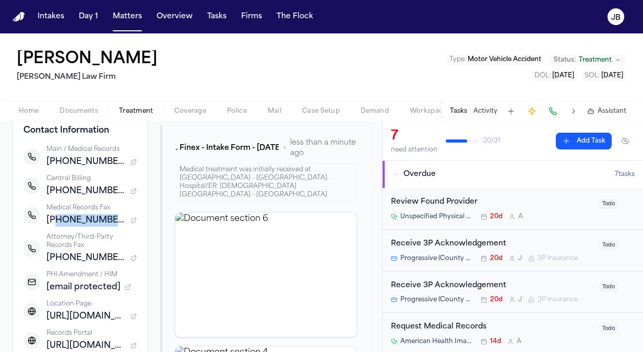
drag, startPoint x: 104, startPoint y: 228, endPoint x: 55, endPoint y: 235, distance: 49.6
click at [55, 227] on span "[PHONE_NUMBER]" at bounding box center [86, 220] width 80 height 13
click at [117, 15] on button "Matters" at bounding box center [128, 16] width 38 height 19
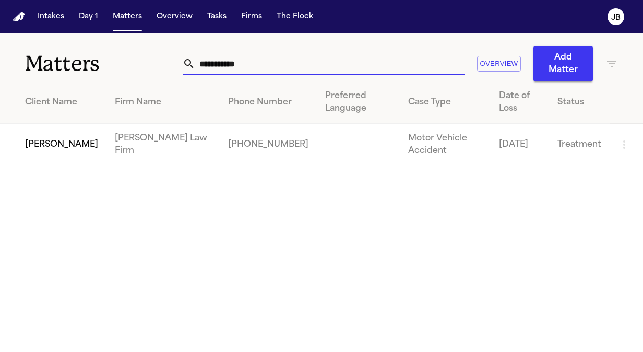
drag, startPoint x: 258, startPoint y: 54, endPoint x: 133, endPoint y: 67, distance: 126.5
click at [133, 67] on div "**********" at bounding box center [321, 57] width 643 height 48
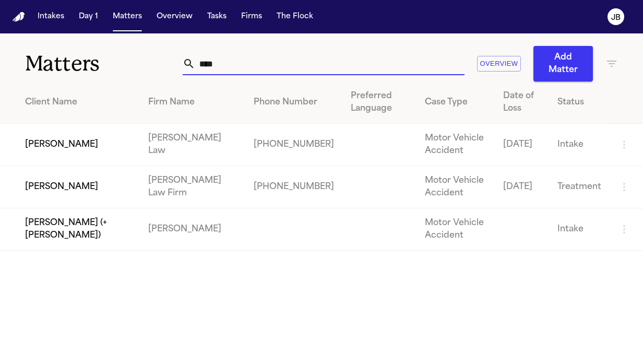
drag, startPoint x: 232, startPoint y: 73, endPoint x: 157, endPoint y: 52, distance: 78.0
click at [157, 52] on div "Matters **** Overview Add Matter" at bounding box center [321, 57] width 643 height 48
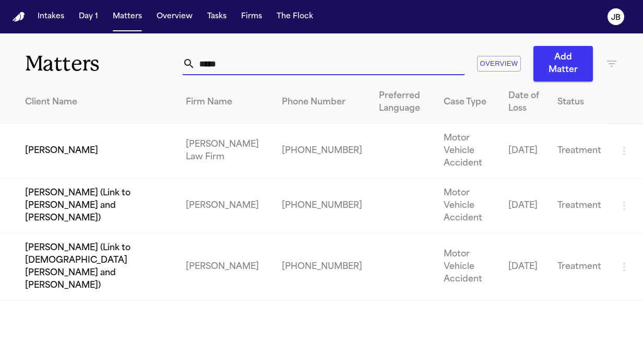
type input "*****"
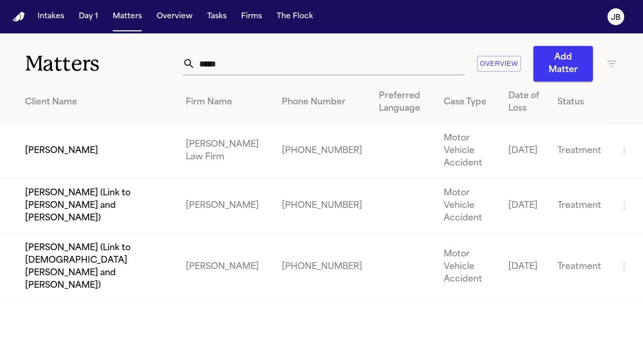
click at [70, 147] on td "[PERSON_NAME]" at bounding box center [89, 151] width 178 height 55
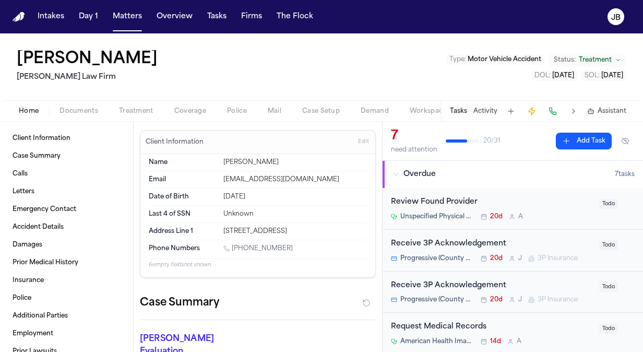
click at [73, 99] on div "[PERSON_NAME] [PERSON_NAME] Law Firm Type : Motor Vehicle Accident Status: Trea…" at bounding box center [321, 66] width 643 height 67
click at [74, 108] on span "Documents" at bounding box center [79, 111] width 39 height 8
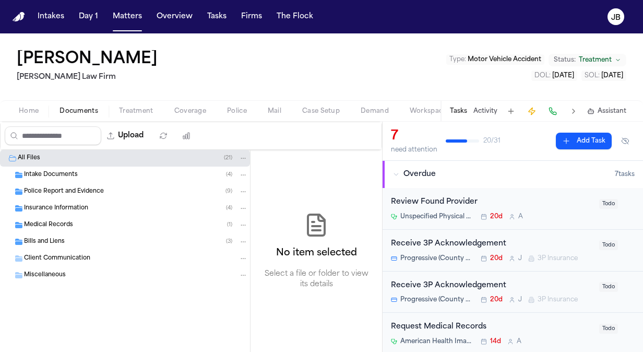
click at [69, 197] on div "Police Report and Evidence ( 9 )" at bounding box center [125, 191] width 250 height 17
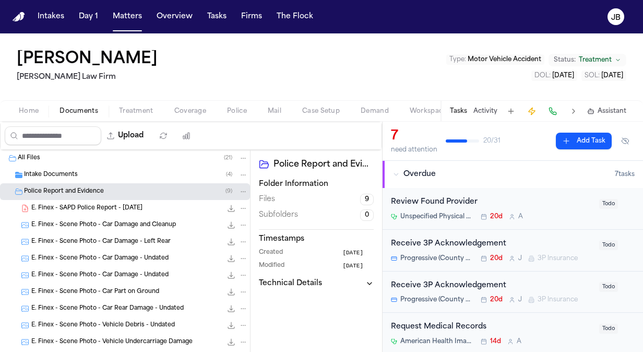
click at [227, 208] on icon "File: E. Finex - SAPD Police Report - 7.18.25" at bounding box center [231, 208] width 8 height 8
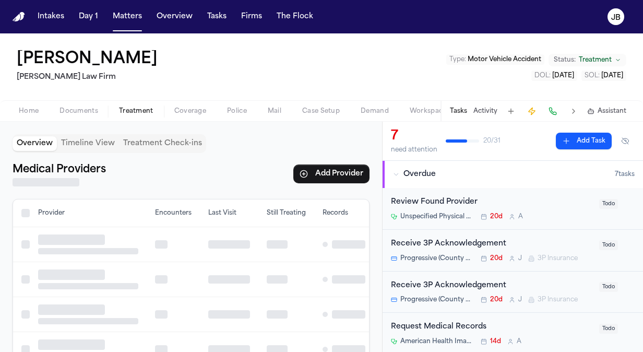
click at [139, 105] on button "Treatment" at bounding box center [136, 111] width 55 height 13
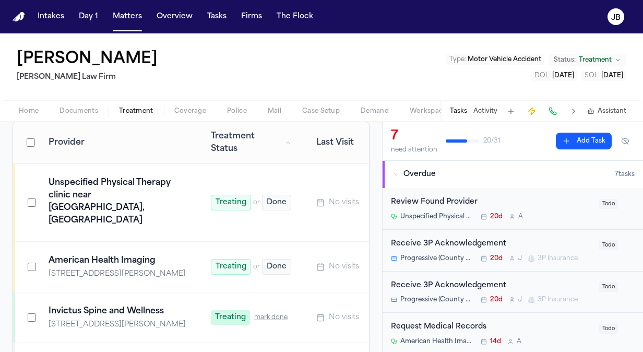
scroll to position [245, 0]
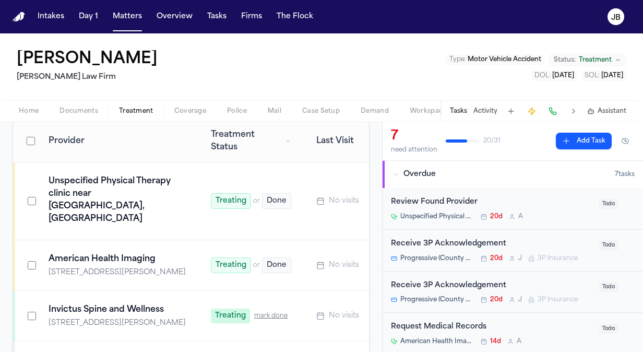
click at [86, 107] on span "Documents" at bounding box center [79, 111] width 39 height 8
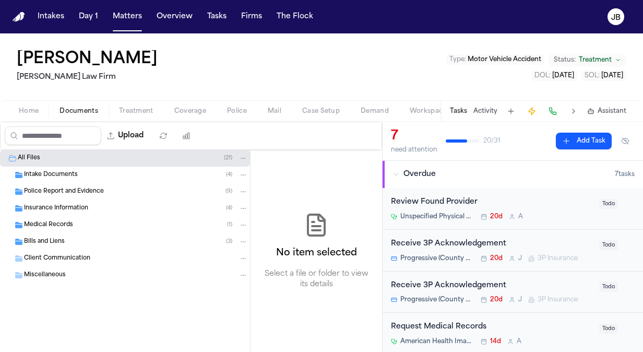
click at [83, 204] on span "Insurance Information" at bounding box center [56, 208] width 64 height 9
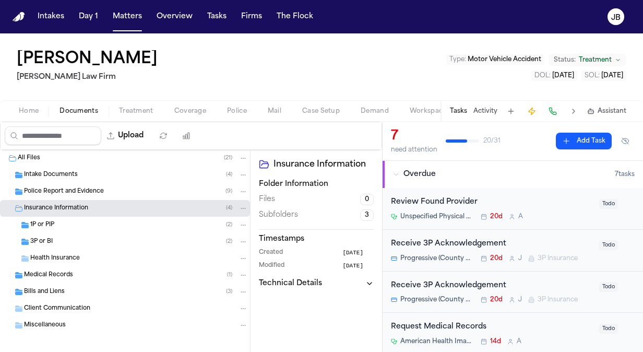
click at [79, 233] on div "3P or BI ( 2 )" at bounding box center [125, 241] width 250 height 17
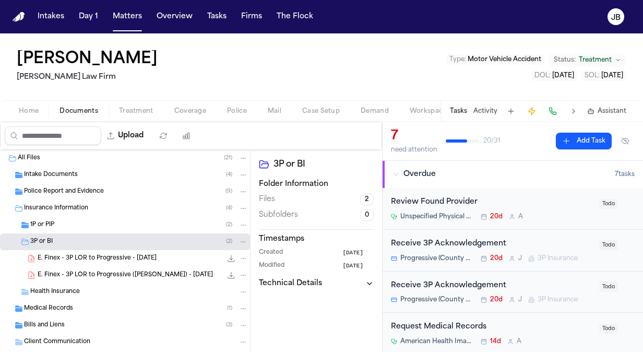
click at [88, 227] on div "1P or PIP ( 2 )" at bounding box center [139, 224] width 218 height 9
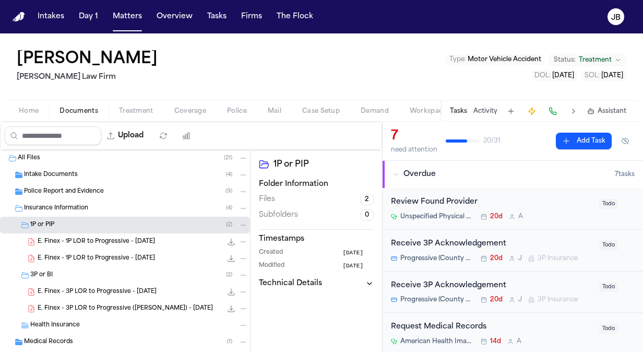
click at [114, 240] on span "E. Finex - 1P LOR to Progressive - [DATE]" at bounding box center [96, 242] width 117 height 9
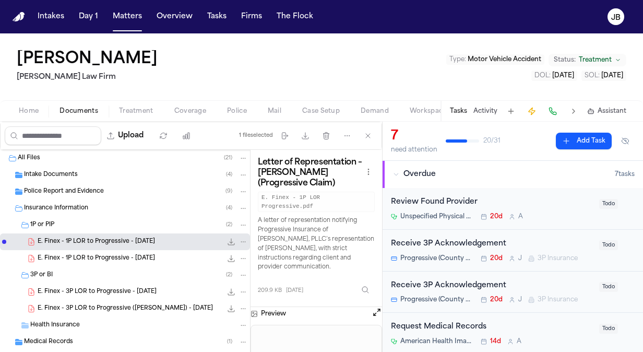
click at [378, 307] on button "Open preview" at bounding box center [377, 312] width 10 height 10
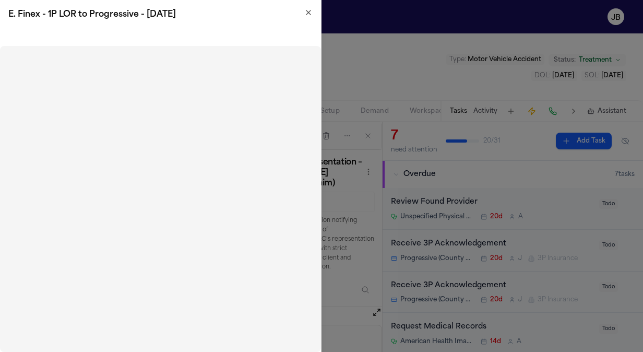
click at [308, 6] on div "E. Finex - 1P LOR to Progressive - [DATE]" at bounding box center [160, 14] width 321 height 29
click at [303, 9] on h2 "E. Finex - 1P LOR to Progressive - [DATE]" at bounding box center [160, 14] width 304 height 13
click at [309, 13] on icon "button" at bounding box center [309, 12] width 4 height 4
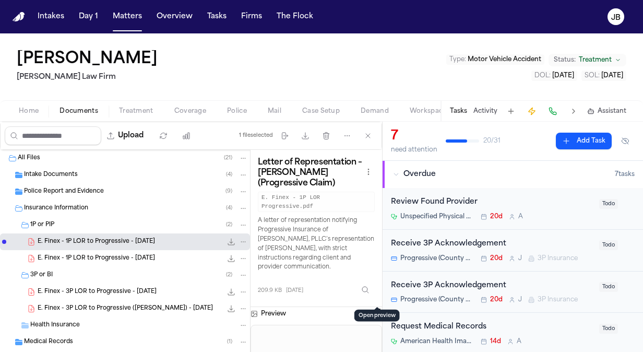
click at [227, 239] on icon "File: E. Finex - 1P LOR to Progressive - 7.28.25" at bounding box center [231, 242] width 8 height 8
click at [139, 292] on span "E. Finex - 3P LOR to Progressive - [DATE]" at bounding box center [97, 292] width 119 height 9
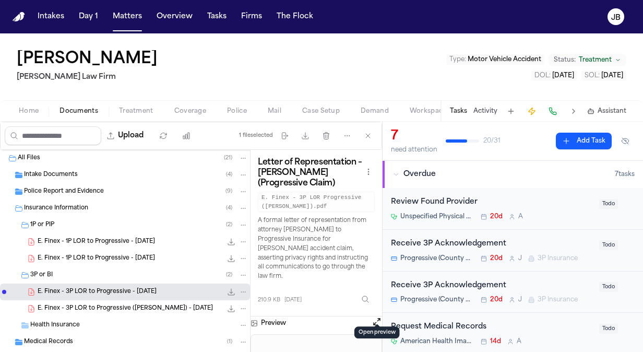
click at [375, 316] on button "Open preview" at bounding box center [377, 321] width 10 height 10
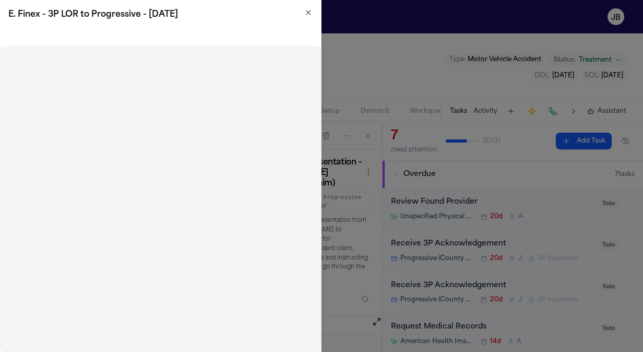
click at [305, 9] on icon "button" at bounding box center [308, 12] width 8 height 8
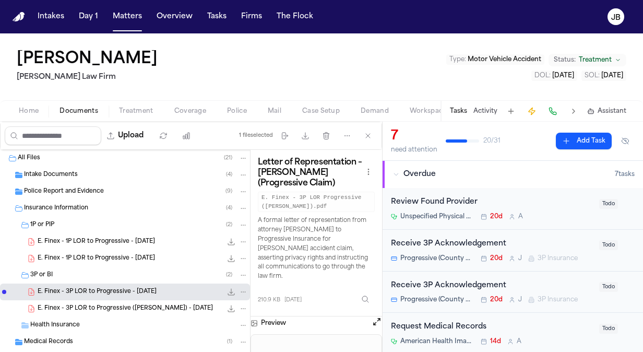
click at [226, 289] on button "File: E. Finex - 3P LOR to Progressive - 7.30.25" at bounding box center [231, 292] width 10 height 10
click at [128, 18] on button "Matters" at bounding box center [128, 16] width 38 height 19
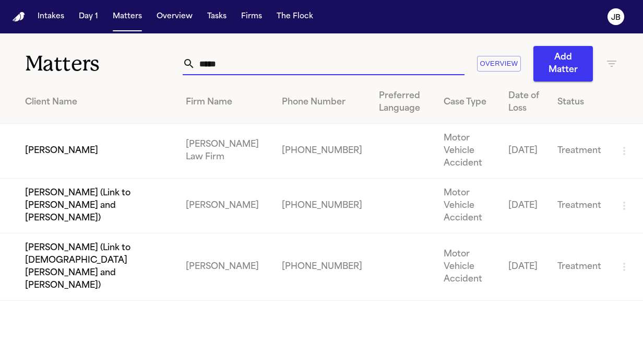
drag, startPoint x: 238, startPoint y: 67, endPoint x: 114, endPoint y: 60, distance: 123.5
click at [114, 60] on div "Matters ***** Overview Add Matter" at bounding box center [321, 57] width 643 height 48
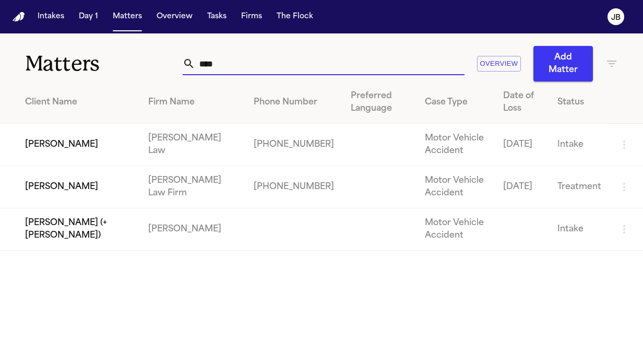
type input "****"
click at [76, 190] on td "[PERSON_NAME]" at bounding box center [70, 187] width 140 height 42
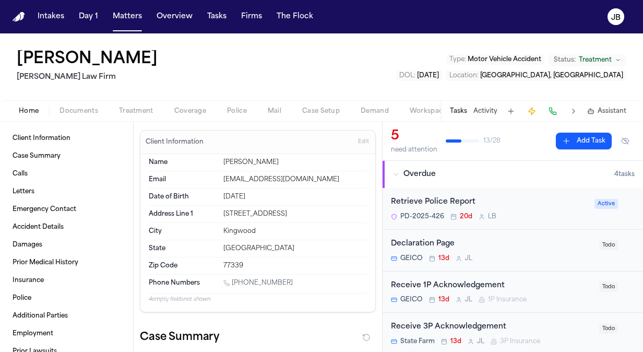
click at [75, 110] on span "Documents" at bounding box center [79, 111] width 39 height 8
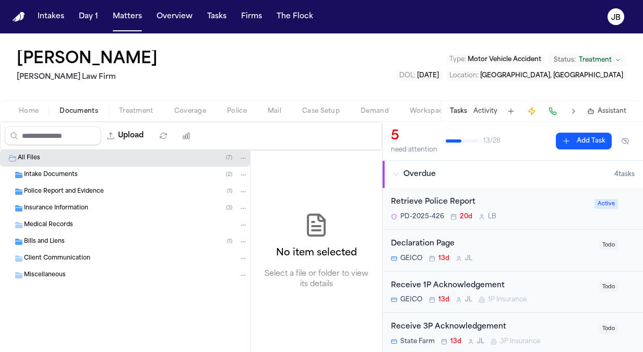
click at [72, 173] on span "Intake Documents" at bounding box center [51, 175] width 54 height 9
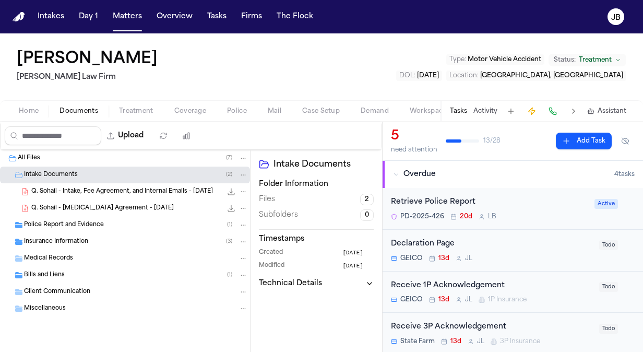
click at [83, 221] on span "Police Report and Evidence" at bounding box center [64, 225] width 80 height 9
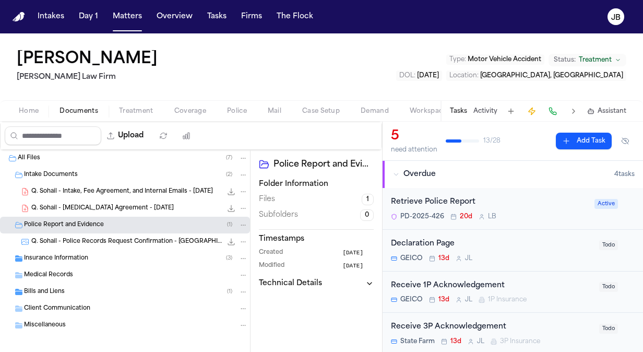
click at [110, 256] on div "Insurance Information ( 3 )" at bounding box center [136, 258] width 224 height 9
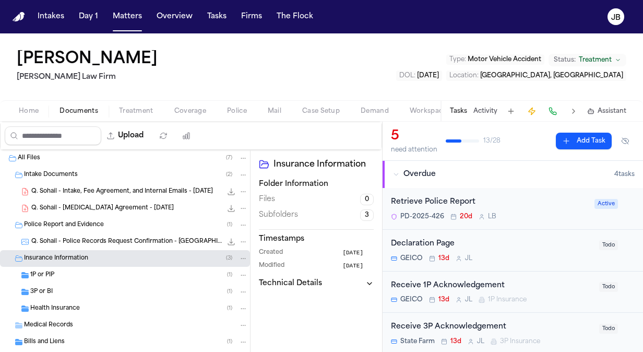
click at [114, 274] on div "1P or PIP ( 1 )" at bounding box center [139, 274] width 218 height 9
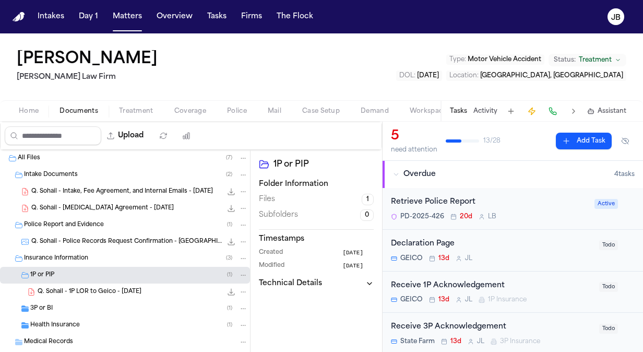
click at [101, 308] on div "3P or BI ( 1 )" at bounding box center [139, 308] width 218 height 9
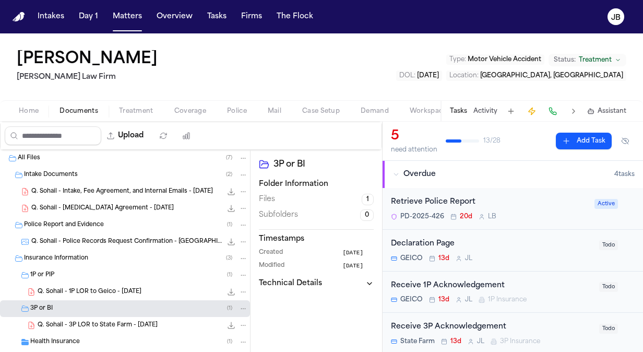
click at [115, 321] on span "Q. Sohail - 3P LOR to State Farm - [DATE]" at bounding box center [98, 325] width 120 height 9
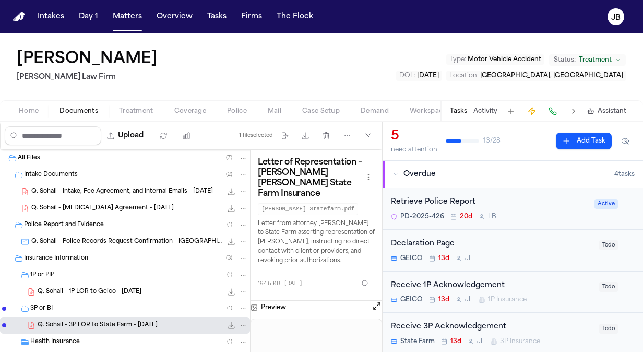
click at [110, 244] on span "Q. Sohail - Police Records Request Confirmation - [GEOGRAPHIC_DATA][PERSON_NAME…" at bounding box center [126, 242] width 191 height 9
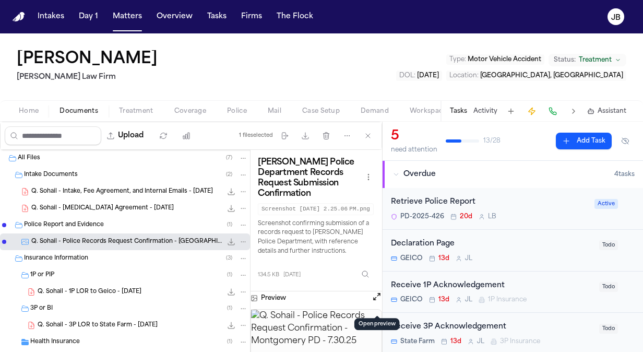
click at [376, 301] on button "Open preview" at bounding box center [377, 296] width 10 height 10
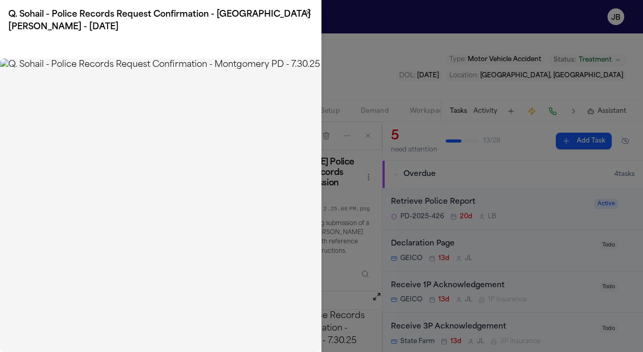
click at [308, 11] on icon "button" at bounding box center [309, 12] width 4 height 4
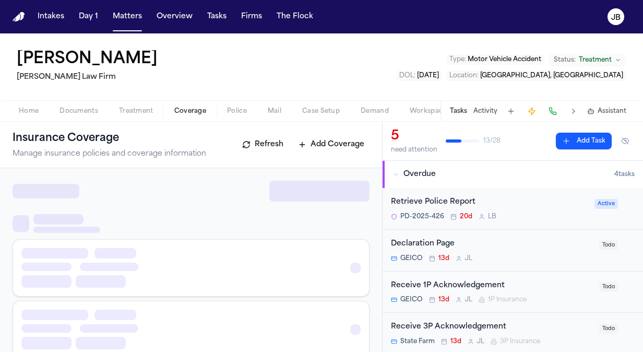
click at [191, 107] on span "Coverage" at bounding box center [190, 111] width 32 height 8
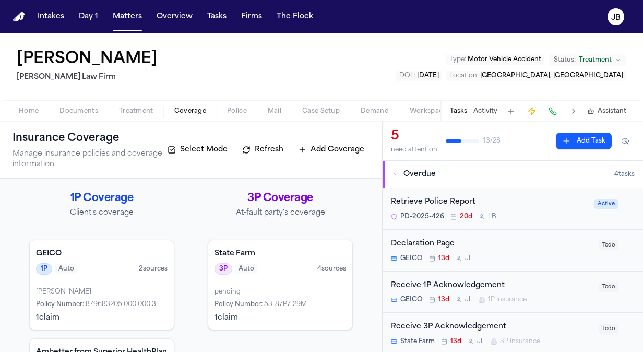
click at [133, 109] on span "Treatment" at bounding box center [136, 111] width 34 height 8
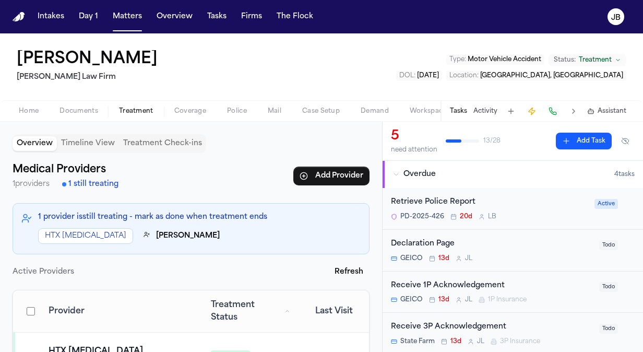
scroll to position [50, 0]
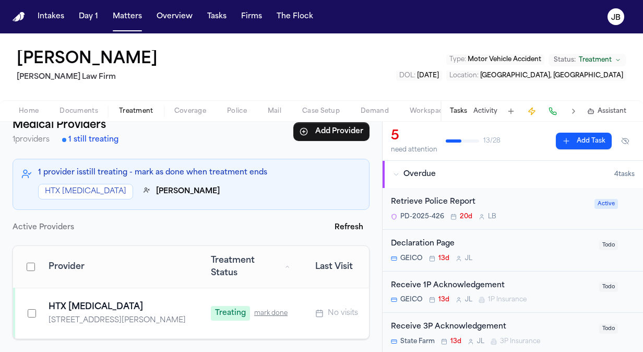
click at [117, 303] on div "HTX [MEDICAL_DATA]" at bounding box center [117, 307] width 137 height 13
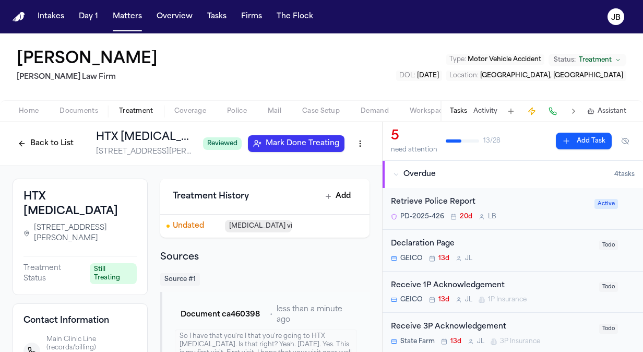
drag, startPoint x: 76, startPoint y: 238, endPoint x: 31, endPoint y: 213, distance: 51.0
click at [34, 223] on span "[STREET_ADDRESS][PERSON_NAME]" at bounding box center [85, 233] width 103 height 21
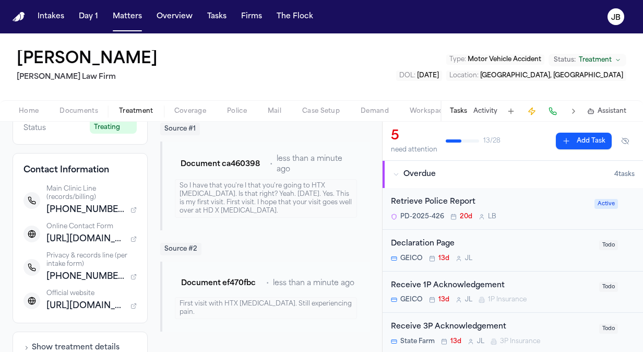
scroll to position [153, 0]
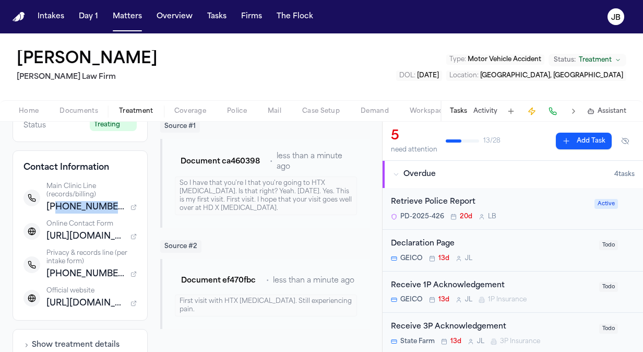
drag, startPoint x: 108, startPoint y: 199, endPoint x: 54, endPoint y: 202, distance: 53.8
click at [54, 202] on span "[PHONE_NUMBER]" at bounding box center [86, 207] width 80 height 13
click at [81, 98] on div "[PERSON_NAME] [PERSON_NAME] Law Firm Type : Motor Vehicle Accident Status: Trea…" at bounding box center [321, 66] width 643 height 67
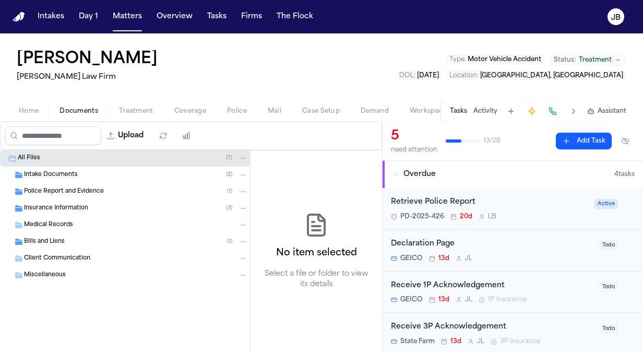
click at [77, 108] on span "Documents" at bounding box center [79, 111] width 39 height 8
click at [52, 244] on span "Bills and Liens" at bounding box center [44, 242] width 41 height 9
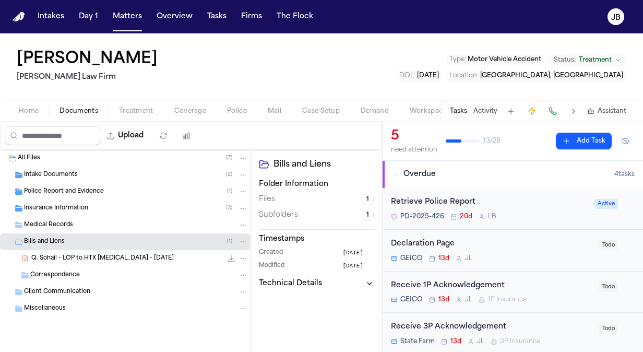
click at [100, 261] on span "Q. Sohail - LOP to HTX [MEDICAL_DATA] - [DATE]" at bounding box center [102, 258] width 143 height 9
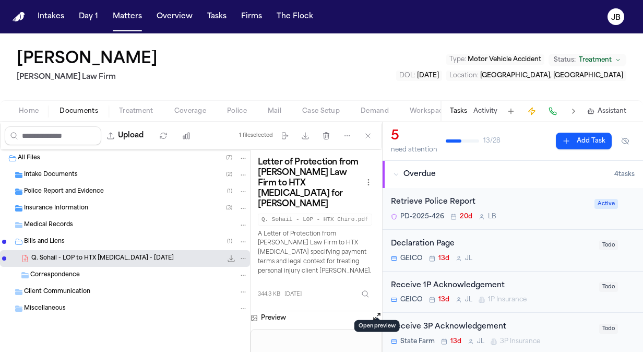
click at [382, 304] on div "5 need attention 13 / 28 Add Task Overdue 4 task s Retrieve Police Report PD-20…" at bounding box center [512, 237] width 261 height 230
click at [374, 311] on button "Open preview" at bounding box center [377, 316] width 10 height 10
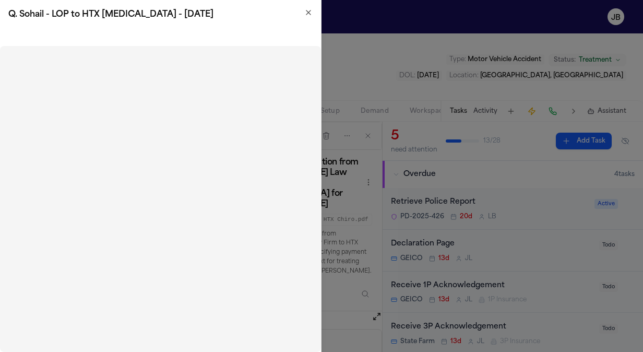
click at [310, 12] on icon "button" at bounding box center [308, 12] width 8 height 8
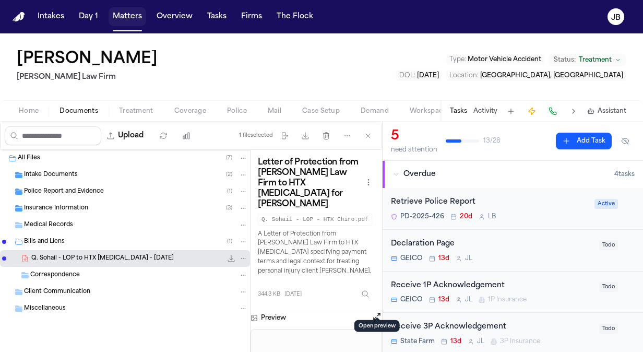
click at [121, 17] on button "Matters" at bounding box center [128, 16] width 38 height 19
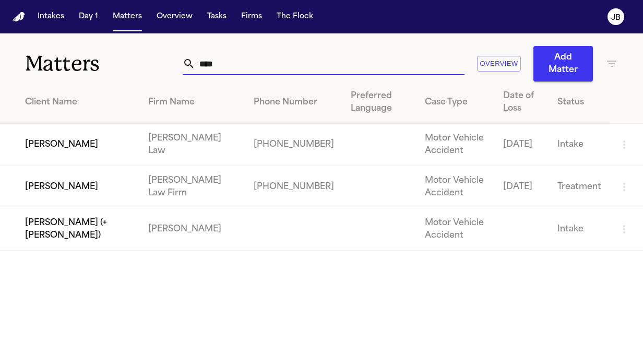
drag, startPoint x: 144, startPoint y: 77, endPoint x: 121, endPoint y: 81, distance: 23.3
click at [121, 81] on div "Matters **** Overview Add Matter" at bounding box center [321, 57] width 643 height 48
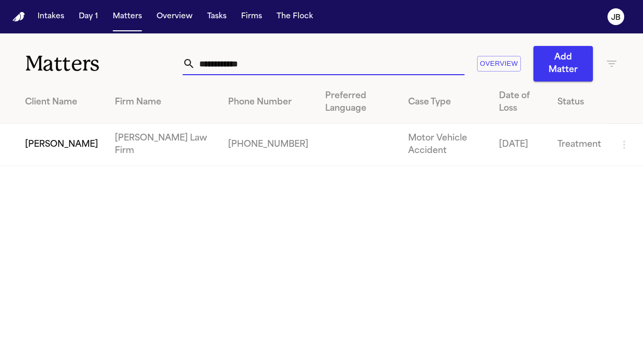
type input "**********"
click at [44, 135] on td "[PERSON_NAME]" at bounding box center [53, 145] width 107 height 42
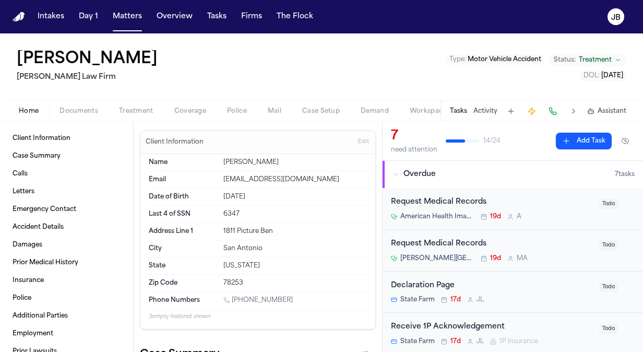
click at [87, 100] on div "Home Documents Treatment Coverage Police Mail Case Setup Demand Workspaces Arti…" at bounding box center [321, 110] width 643 height 21
click at [80, 108] on span "Documents" at bounding box center [79, 111] width 39 height 8
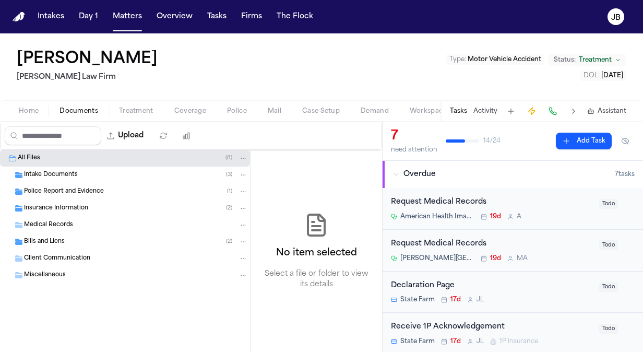
click at [70, 214] on div "Insurance Information ( 2 )" at bounding box center [125, 208] width 250 height 17
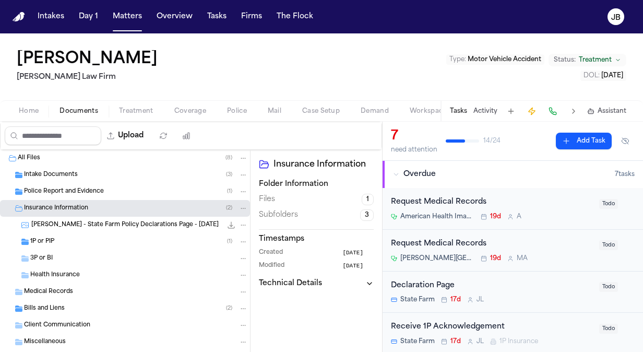
click at [81, 238] on div "1P or PIP ( 1 )" at bounding box center [139, 241] width 218 height 9
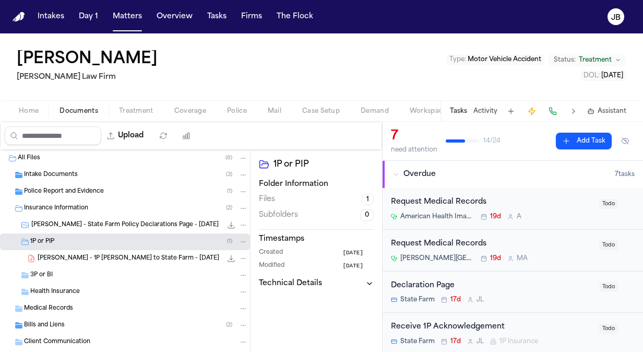
click at [78, 263] on div "[PERSON_NAME] - 1P [PERSON_NAME] to State Farm - [DATE] 162.6 KB • PDF" at bounding box center [125, 258] width 250 height 17
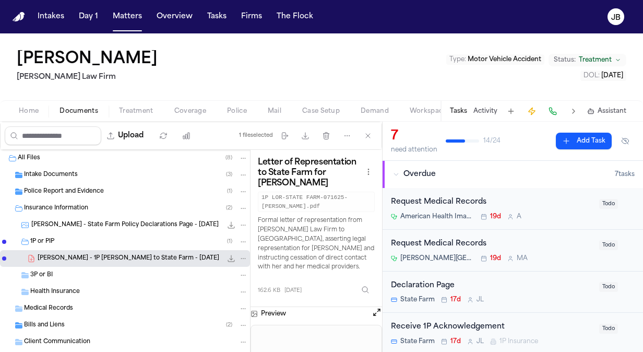
click at [72, 274] on div "3P or BI" at bounding box center [139, 274] width 218 height 9
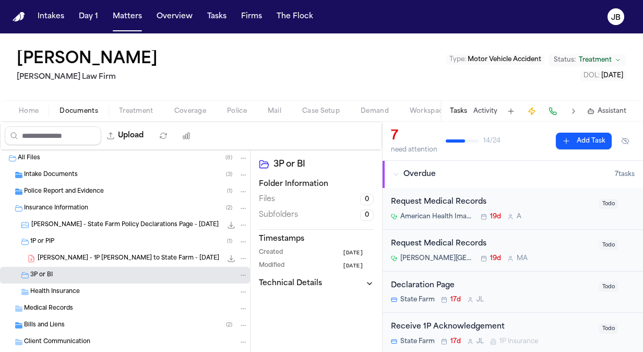
click at [95, 188] on span "Police Report and Evidence" at bounding box center [64, 191] width 80 height 9
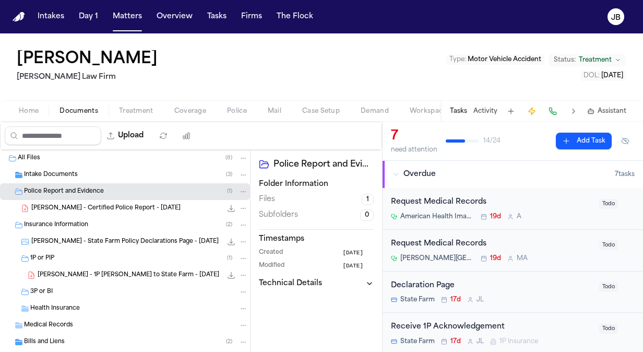
click at [96, 206] on span "[PERSON_NAME] - Certified Police Report - [DATE]" at bounding box center [105, 208] width 149 height 9
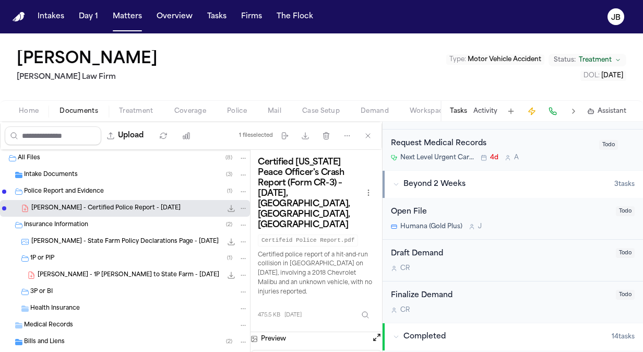
scroll to position [314, 0]
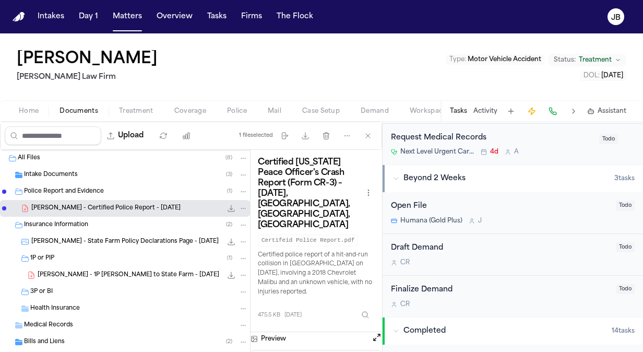
click at [623, 221] on div "Open File Humana (Gold Plus) J Todo" at bounding box center [513, 213] width 244 height 25
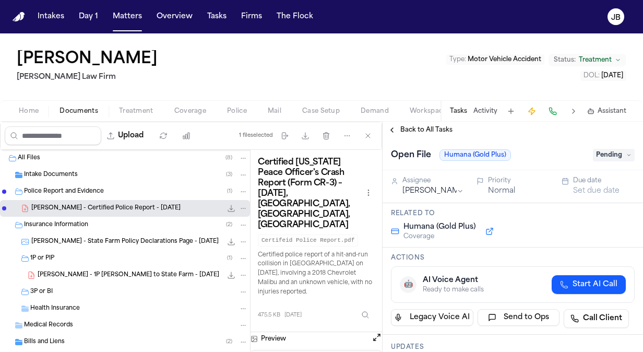
click at [441, 132] on span "Back to All Tasks" at bounding box center [427, 130] width 52 height 8
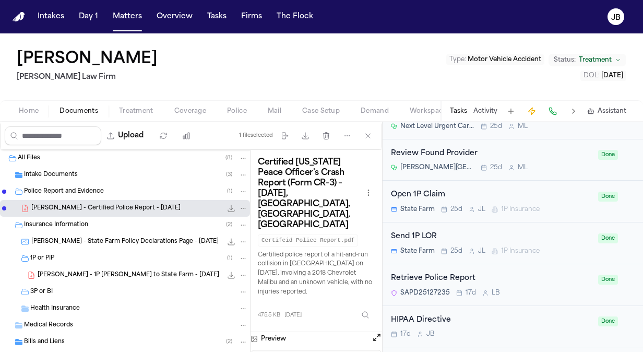
scroll to position [885, 0]
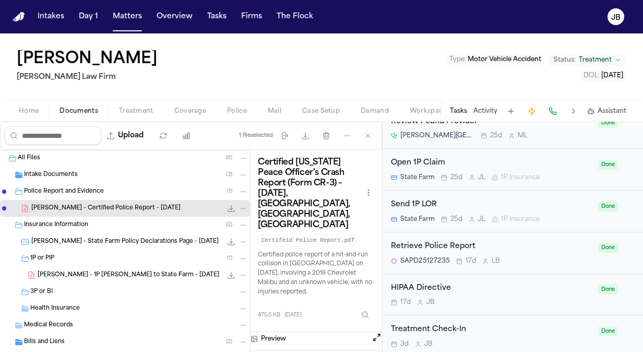
click at [97, 284] on div "3P or BI" at bounding box center [125, 292] width 250 height 17
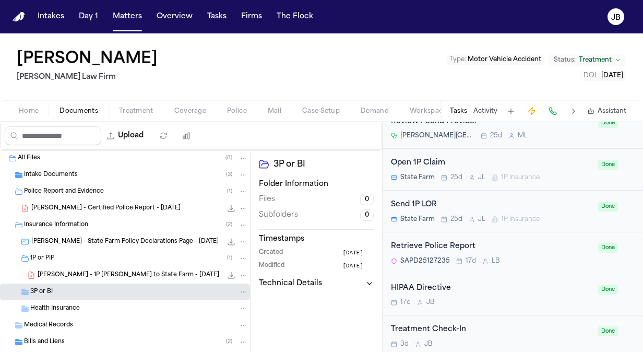
click at [140, 209] on span "[PERSON_NAME] - Certified Police Report - [DATE]" at bounding box center [105, 208] width 149 height 9
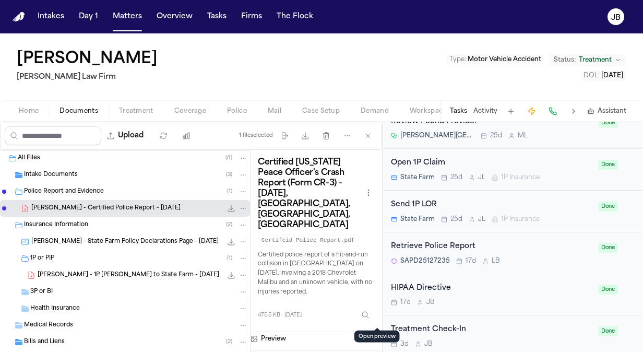
click at [375, 332] on button "Open preview" at bounding box center [377, 337] width 10 height 10
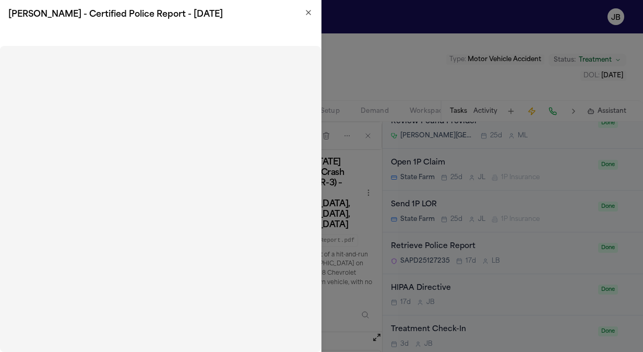
click at [307, 13] on icon "button" at bounding box center [308, 12] width 8 height 8
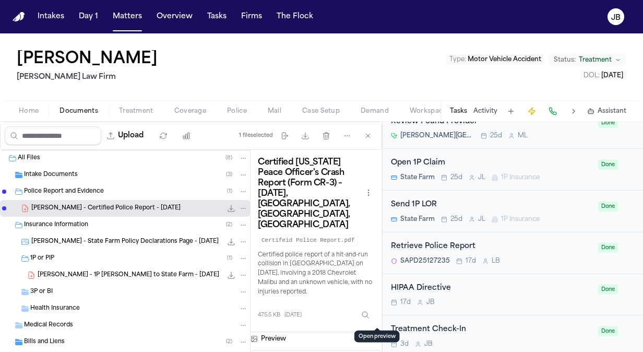
click at [86, 341] on div "Bills and Liens ( 2 )" at bounding box center [136, 341] width 224 height 9
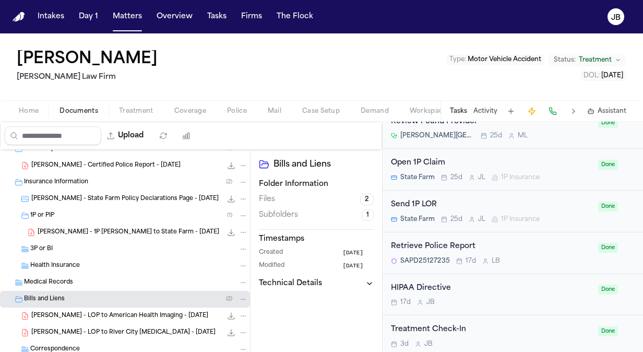
scroll to position [85, 0]
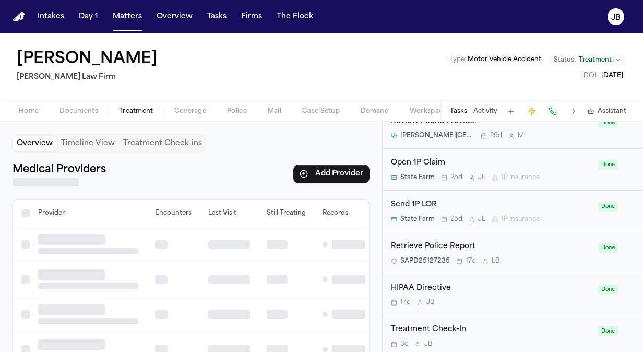
click at [127, 107] on span "Treatment" at bounding box center [136, 111] width 34 height 8
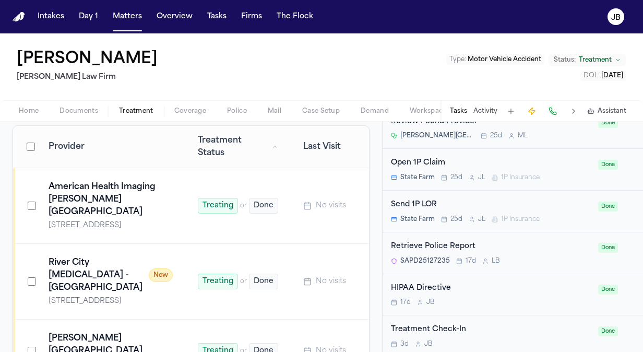
scroll to position [105, 0]
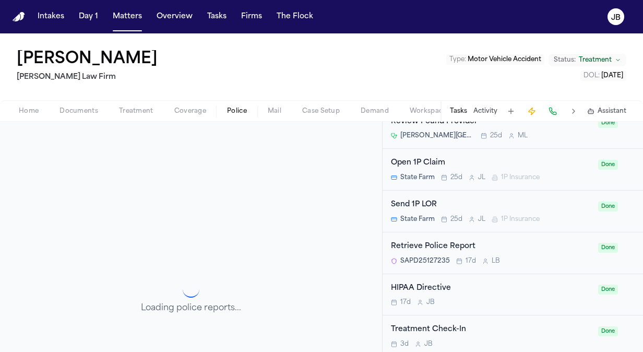
click at [228, 108] on span "Police" at bounding box center [237, 111] width 20 height 8
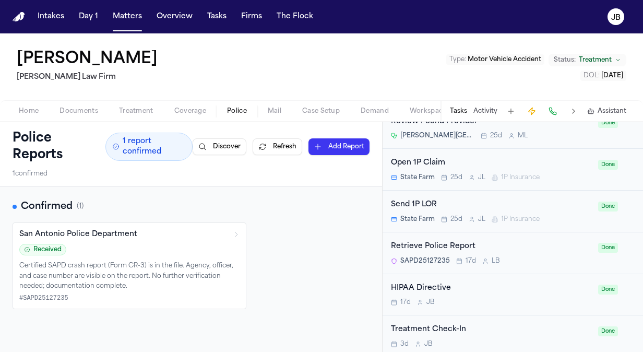
click at [194, 111] on button "Coverage" at bounding box center [190, 111] width 53 height 13
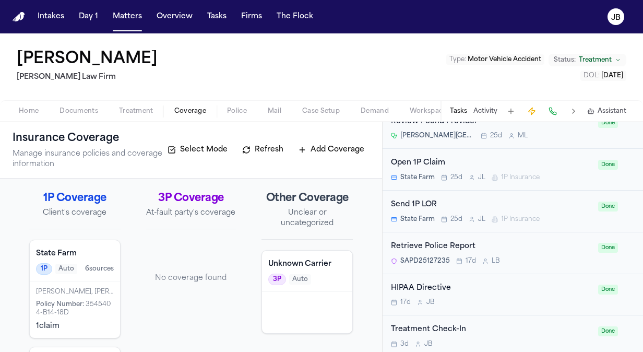
click at [139, 98] on div "[PERSON_NAME] [PERSON_NAME] Law Firm Type : Motor Vehicle Accident Status: Trea…" at bounding box center [321, 66] width 643 height 67
click at [137, 109] on span "Treatment" at bounding box center [136, 111] width 34 height 8
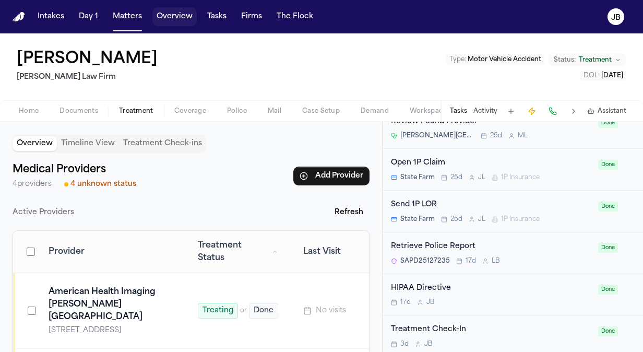
click at [119, 16] on button "Matters" at bounding box center [128, 16] width 38 height 19
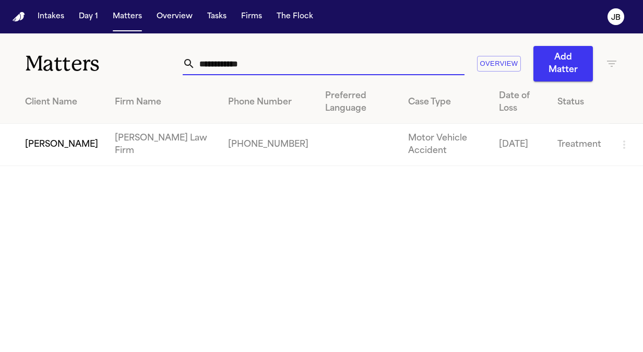
drag, startPoint x: 262, startPoint y: 69, endPoint x: 157, endPoint y: 66, distance: 105.5
click at [157, 66] on div "**********" at bounding box center [321, 57] width 643 height 48
type input "**********"
click at [37, 149] on td "[PERSON_NAME]" at bounding box center [53, 145] width 107 height 42
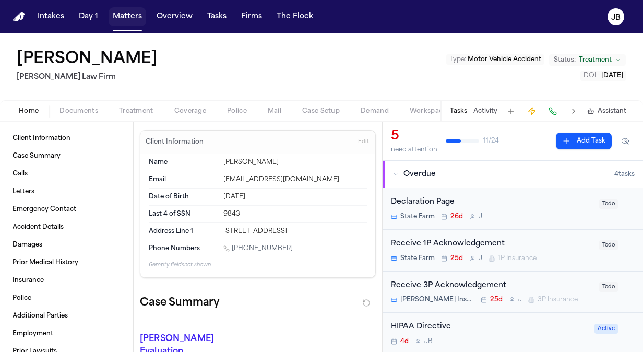
click at [132, 13] on button "Matters" at bounding box center [128, 16] width 38 height 19
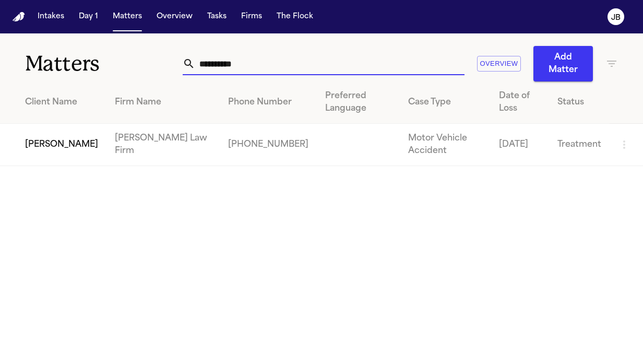
drag, startPoint x: 258, startPoint y: 68, endPoint x: 85, endPoint y: 76, distance: 173.5
click at [85, 76] on div "**********" at bounding box center [321, 57] width 643 height 48
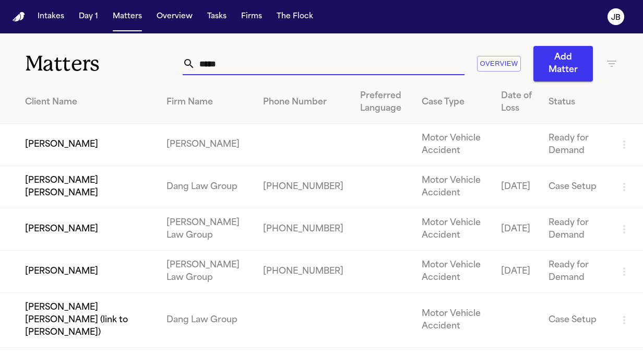
type input "*****"
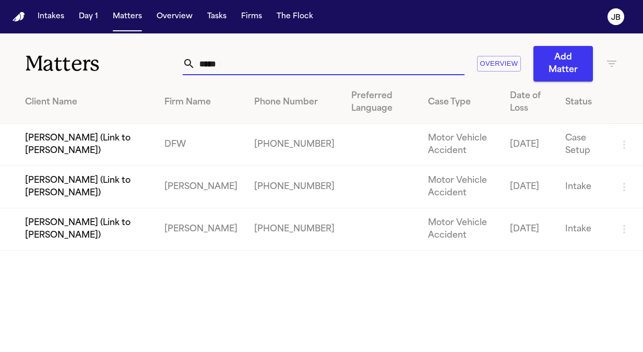
click at [107, 192] on td "[PERSON_NAME] (Link to [PERSON_NAME])" at bounding box center [78, 187] width 156 height 42
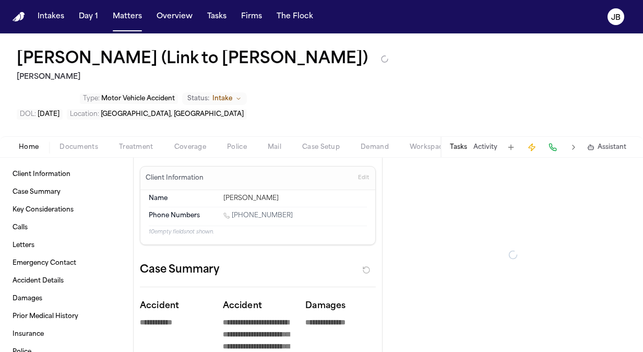
type textarea "*"
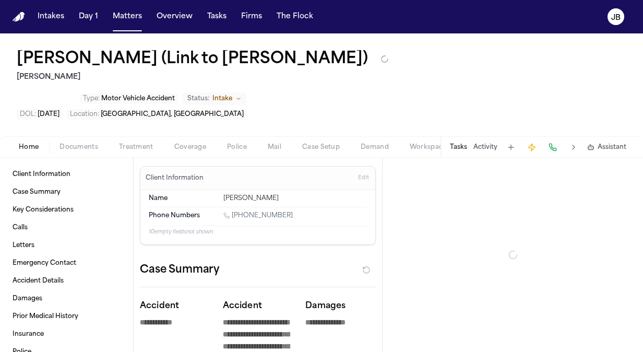
type textarea "*"
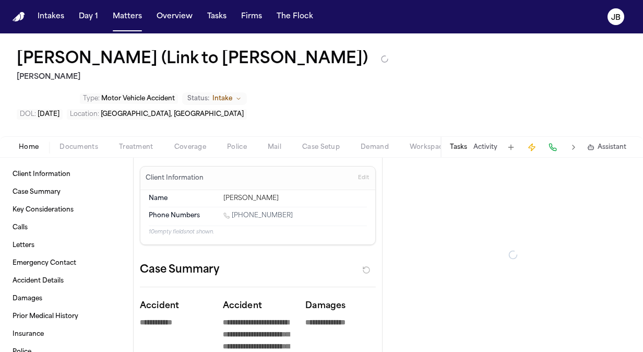
type textarea "*"
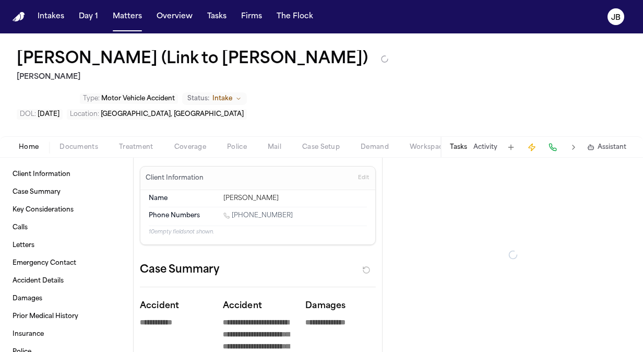
type textarea "*"
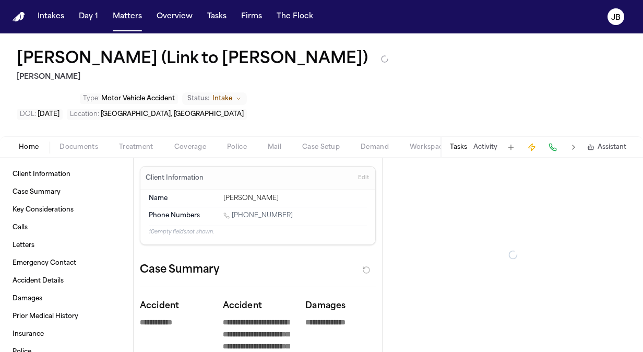
type textarea "*"
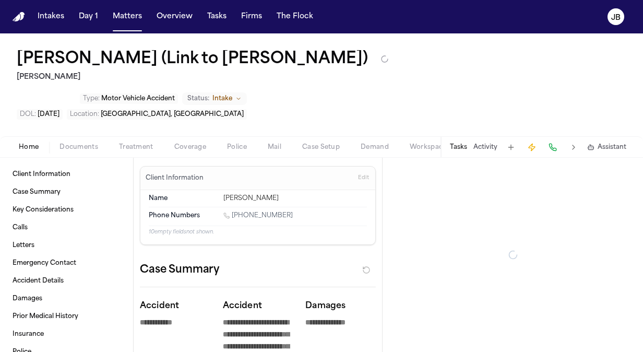
type textarea "*"
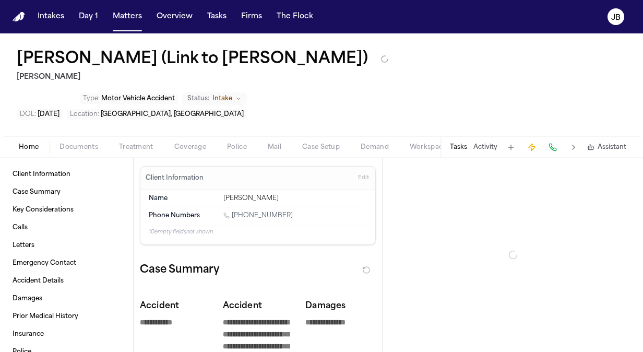
type textarea "*"
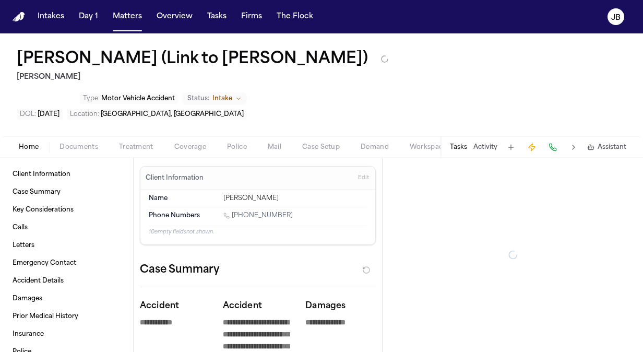
type textarea "*"
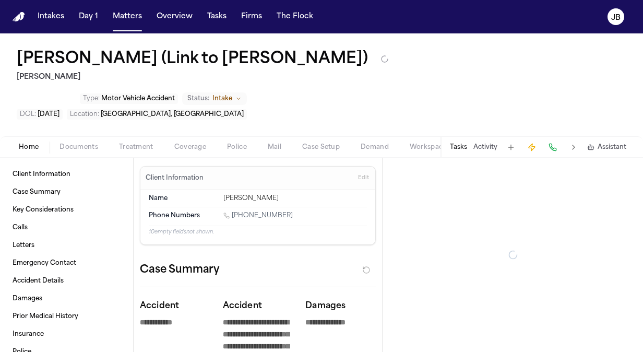
type textarea "*"
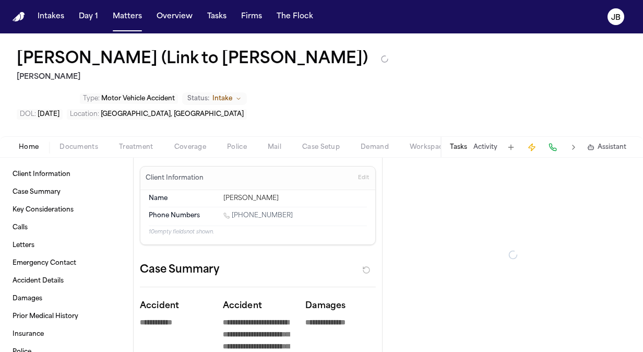
type textarea "*"
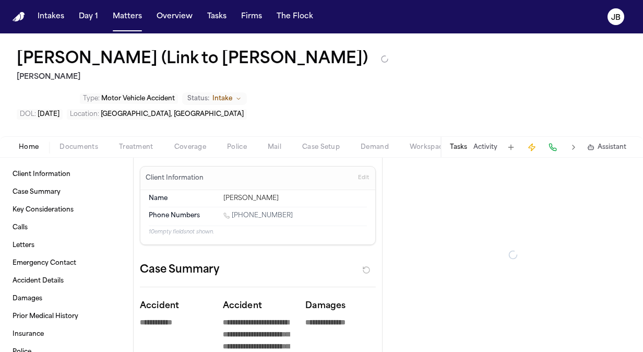
type textarea "*"
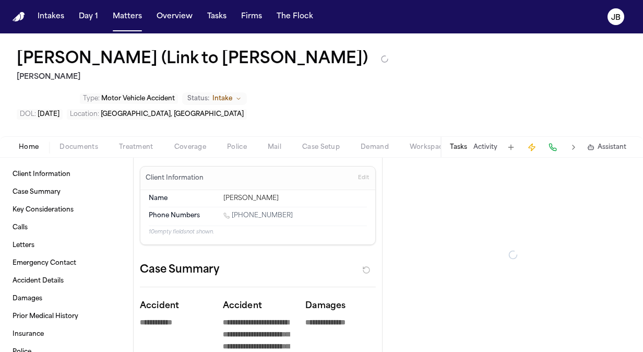
type textarea "*"
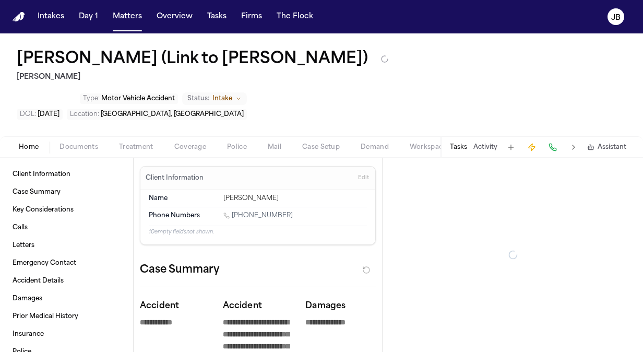
type textarea "*"
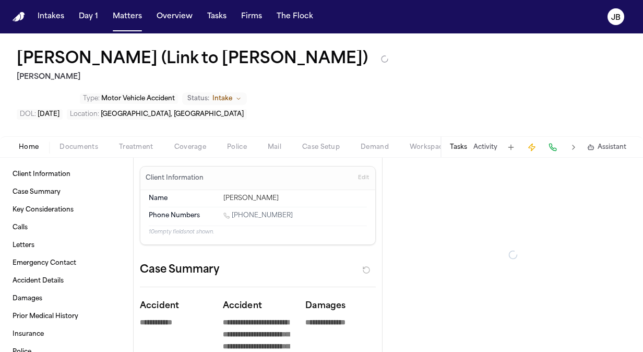
type textarea "*"
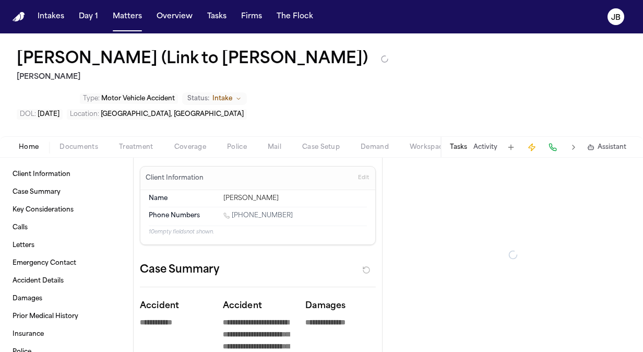
type textarea "*"
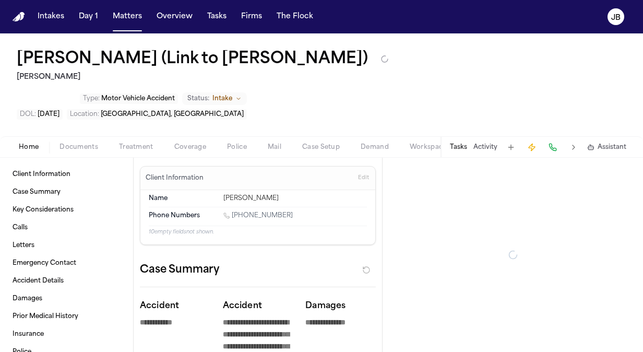
type textarea "*"
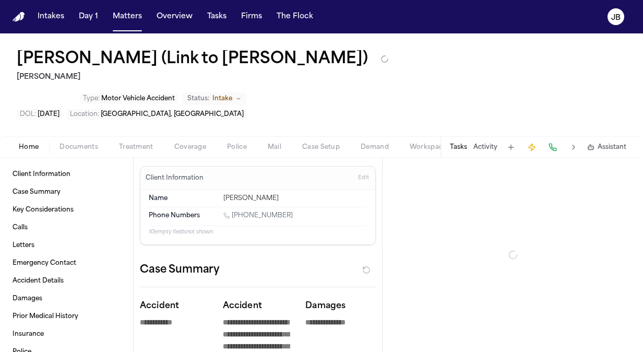
type textarea "*"
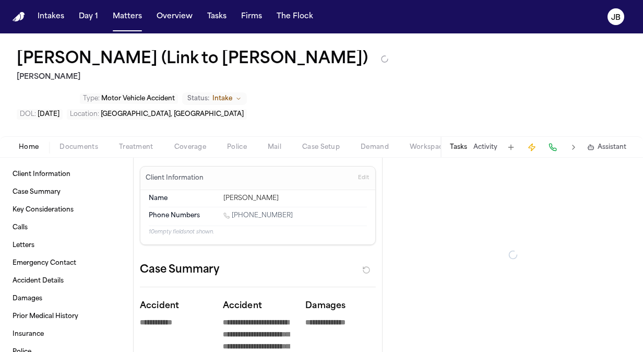
type textarea "*"
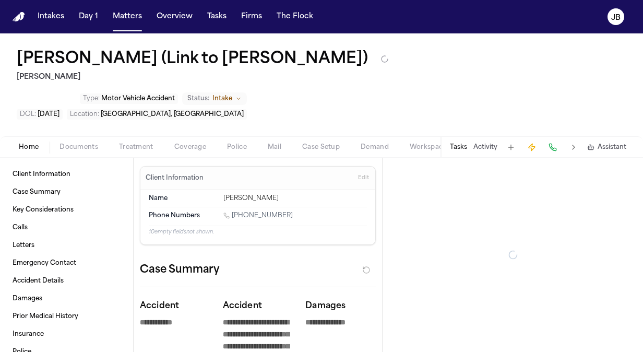
type textarea "*"
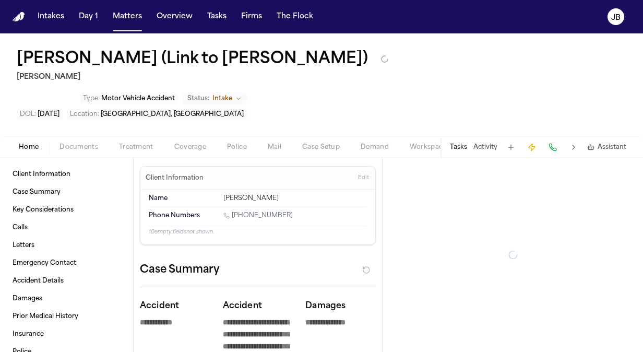
type textarea "*"
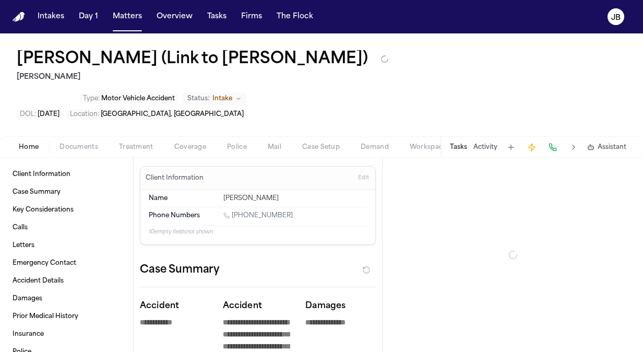
type textarea "*"
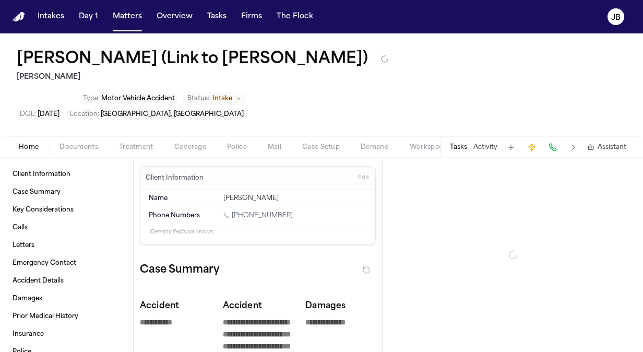
type textarea "*"
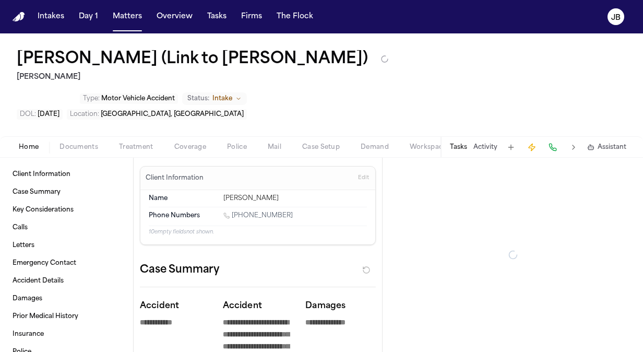
type textarea "*"
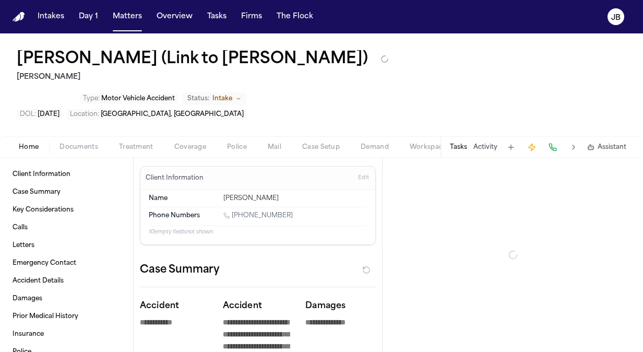
type textarea "*"
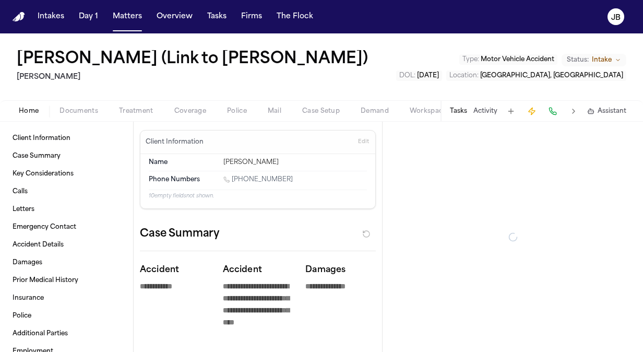
type textarea "*"
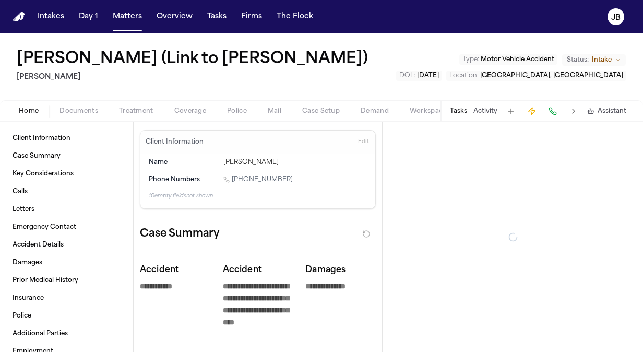
type textarea "*"
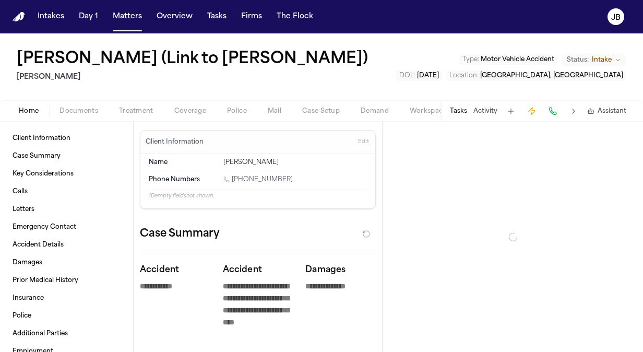
type textarea "*"
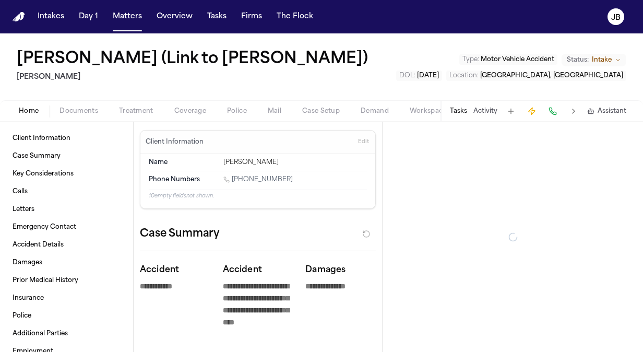
type textarea "*"
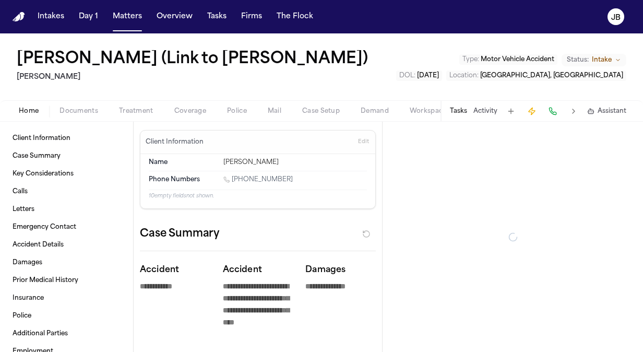
type textarea "*"
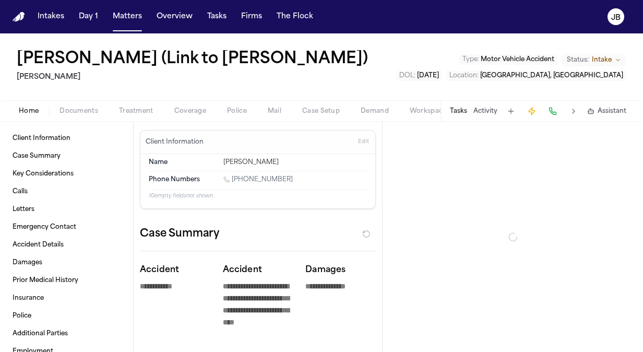
type textarea "*"
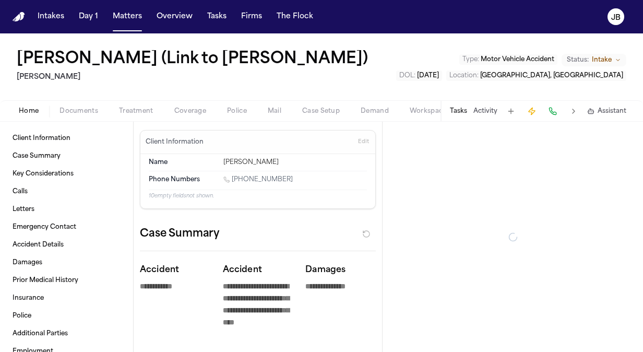
type textarea "*"
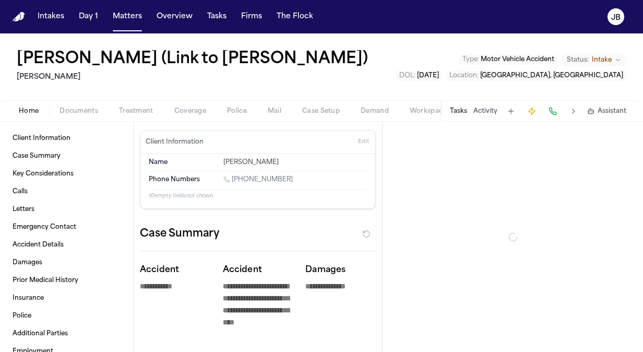
type textarea "*"
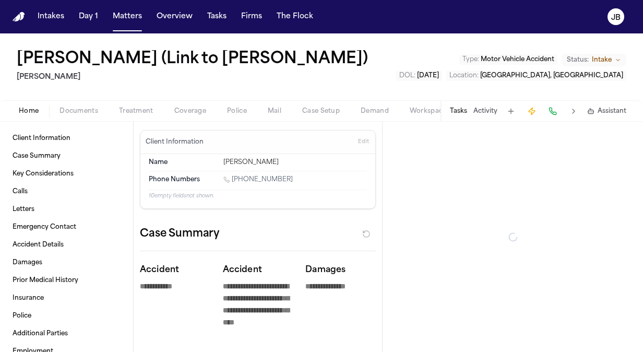
type textarea "*"
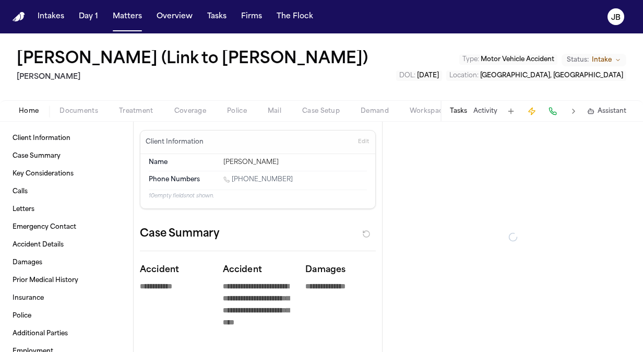
type textarea "*"
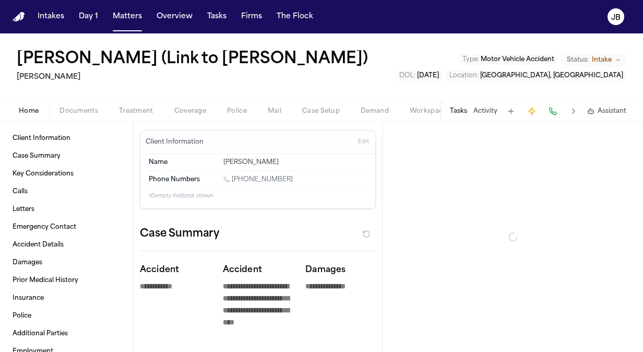
type textarea "*"
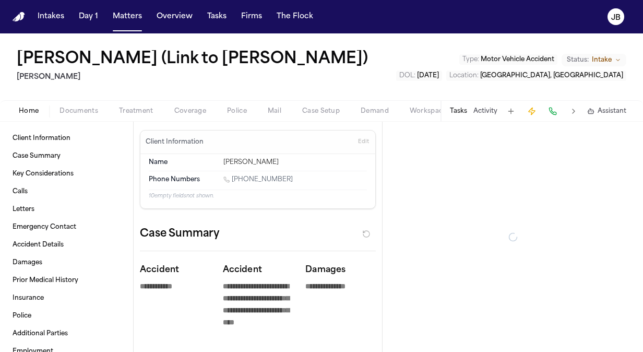
type textarea "*"
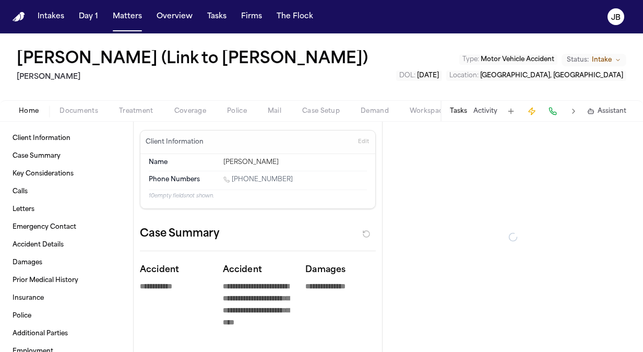
type textarea "*"
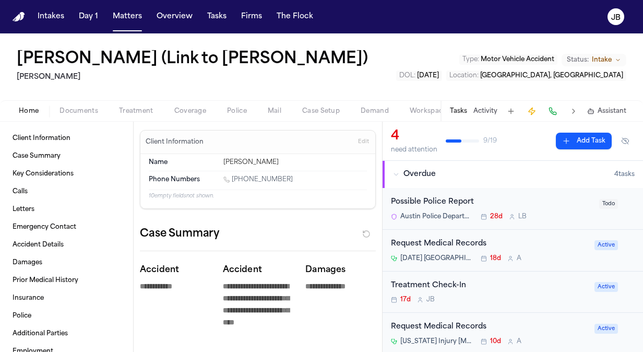
click at [592, 64] on span "Intake" at bounding box center [602, 60] width 20 height 8
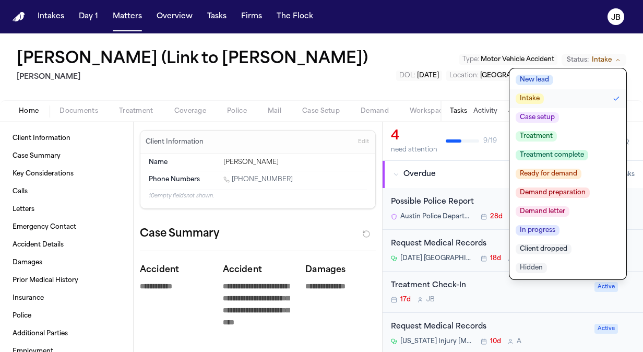
click at [510, 146] on button "Treatment" at bounding box center [568, 136] width 117 height 19
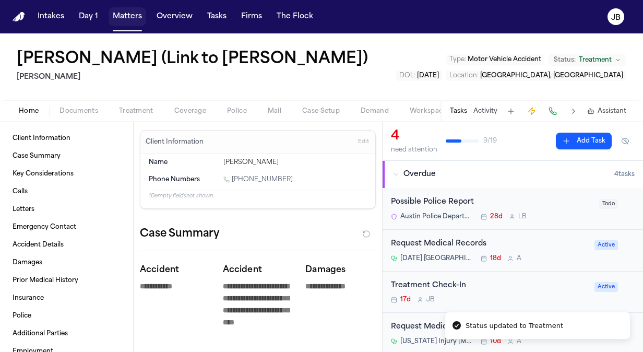
click at [127, 11] on button "Matters" at bounding box center [128, 16] width 38 height 19
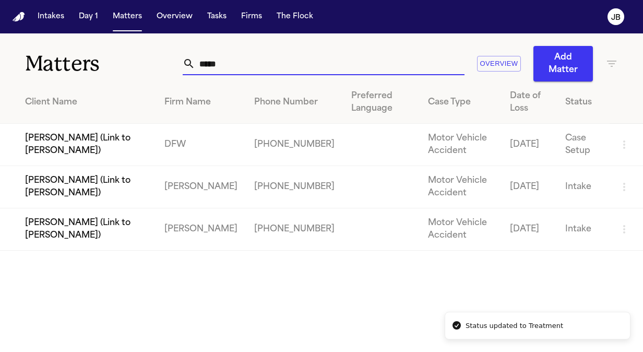
drag, startPoint x: 241, startPoint y: 60, endPoint x: 122, endPoint y: 60, distance: 118.5
click at [122, 60] on div "Matters ***** Overview Add Matter" at bounding box center [321, 57] width 643 height 48
click at [51, 234] on td "[PERSON_NAME] (Link to [PERSON_NAME])" at bounding box center [78, 229] width 156 height 42
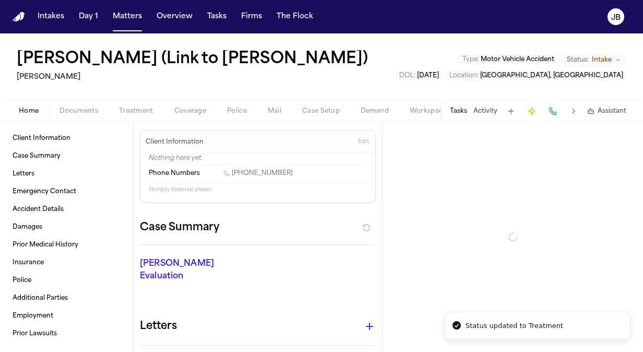
click at [592, 64] on span "Intake" at bounding box center [602, 60] width 20 height 8
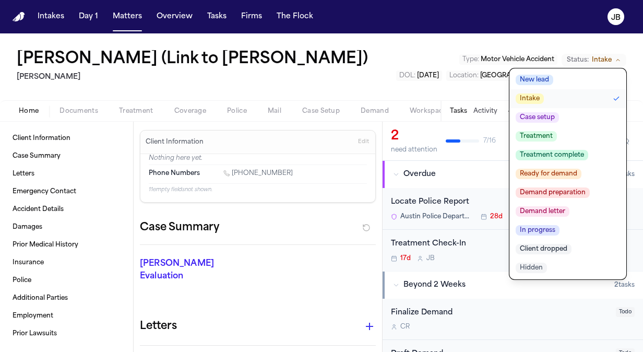
click at [516, 142] on span "Treatment" at bounding box center [536, 136] width 41 height 10
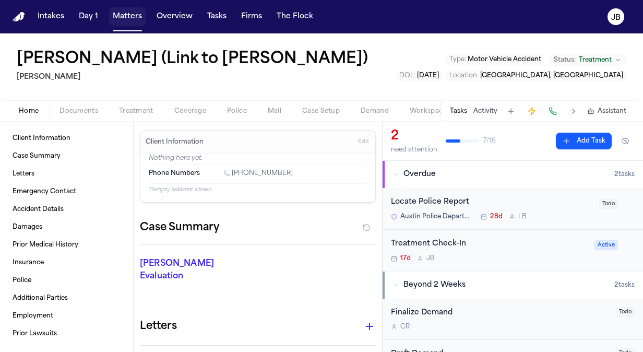
click at [111, 15] on button "Matters" at bounding box center [128, 16] width 38 height 19
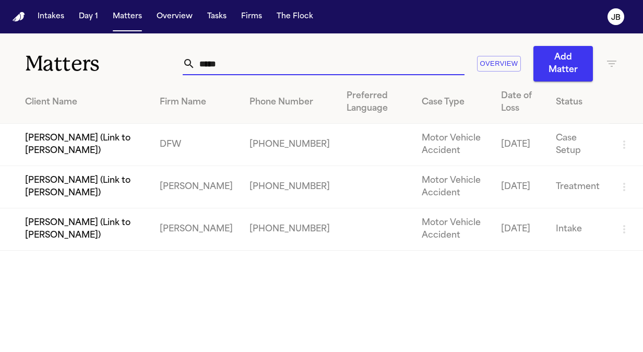
drag, startPoint x: 226, startPoint y: 63, endPoint x: 136, endPoint y: 61, distance: 89.3
click at [136, 61] on div "Matters ***** Overview Add Matter" at bounding box center [321, 57] width 643 height 48
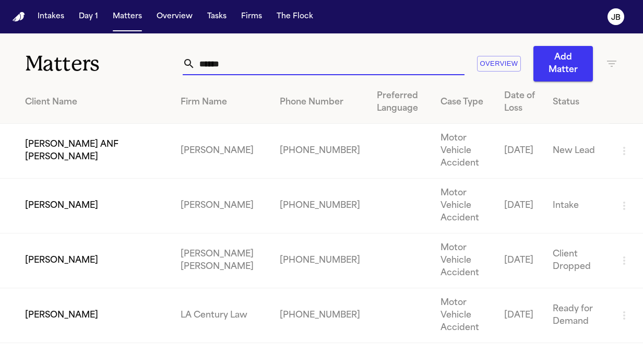
click at [91, 198] on td "[PERSON_NAME]" at bounding box center [86, 206] width 172 height 55
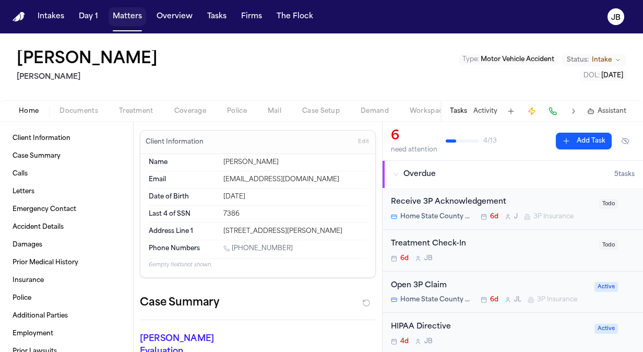
click at [122, 23] on button "Matters" at bounding box center [128, 16] width 38 height 19
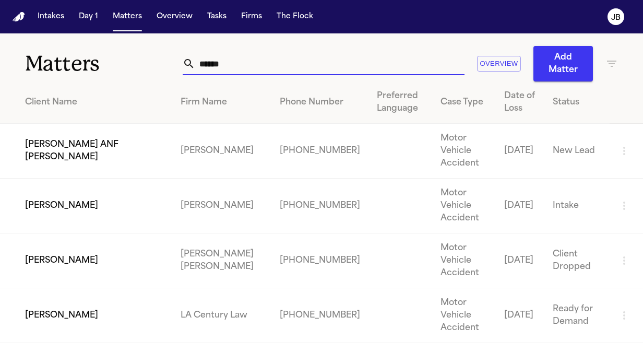
drag, startPoint x: 230, startPoint y: 65, endPoint x: 107, endPoint y: 63, distance: 123.3
click at [107, 63] on div "Matters ****** Overview Add Matter" at bounding box center [321, 57] width 643 height 48
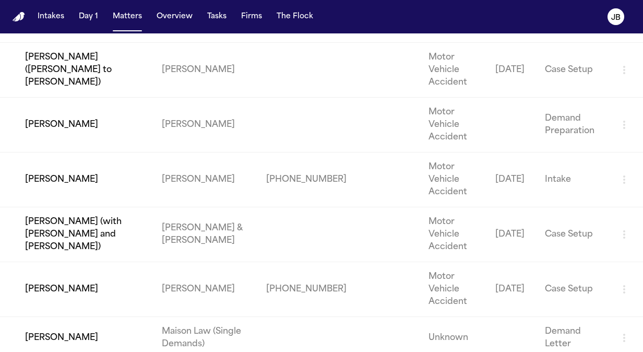
scroll to position [316, 0]
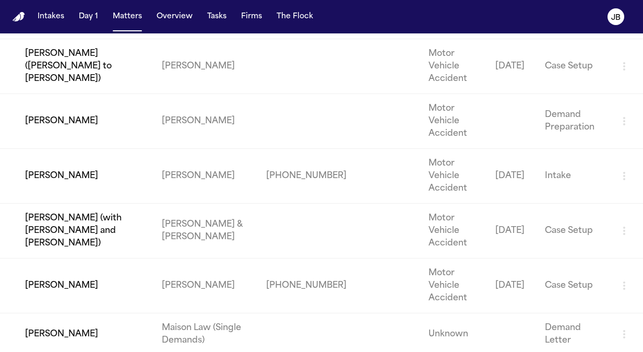
click at [74, 149] on td "[PERSON_NAME]" at bounding box center [77, 176] width 154 height 55
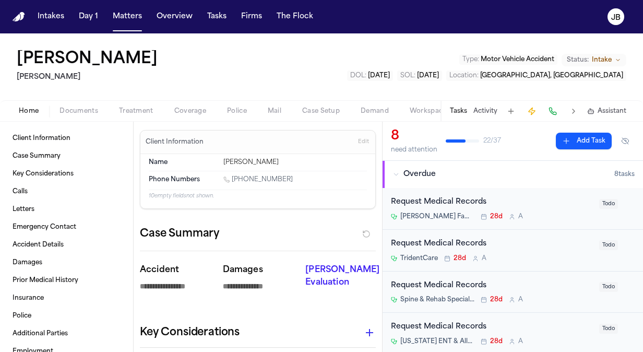
click at [69, 98] on div "[PERSON_NAME] Type : Motor Vehicle Accident Status: Intake DOL : [DATE] SOL : […" at bounding box center [321, 66] width 643 height 67
click at [68, 105] on button "Documents" at bounding box center [79, 111] width 60 height 13
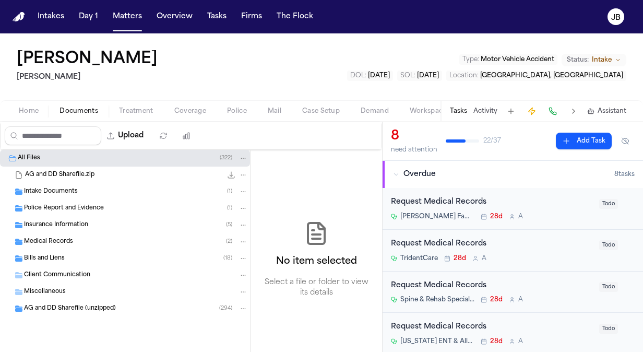
click at [54, 187] on span "Intake Documents" at bounding box center [51, 191] width 54 height 9
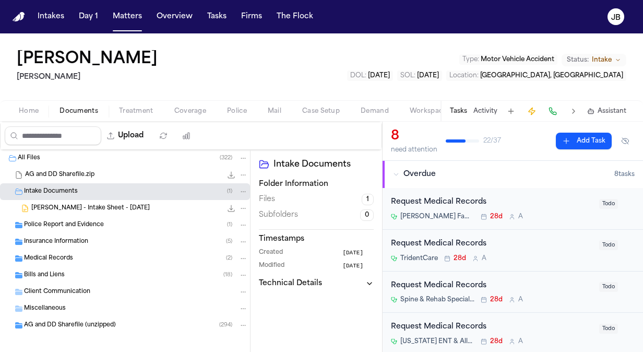
click at [64, 209] on span "[PERSON_NAME] - Intake Sheet - [DATE]" at bounding box center [90, 208] width 119 height 9
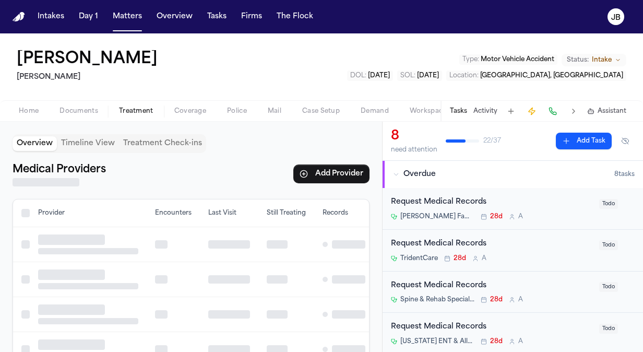
click at [125, 108] on span "Treatment" at bounding box center [136, 111] width 34 height 8
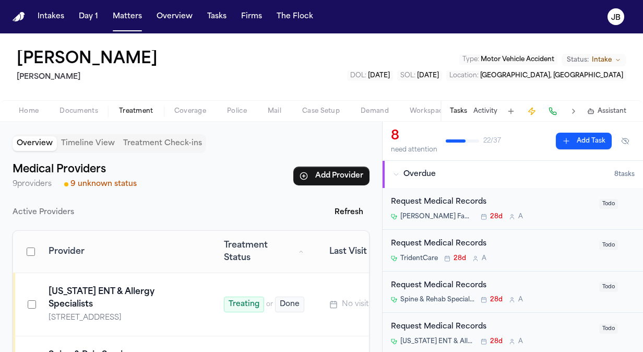
click at [195, 107] on span "Coverage" at bounding box center [190, 111] width 32 height 8
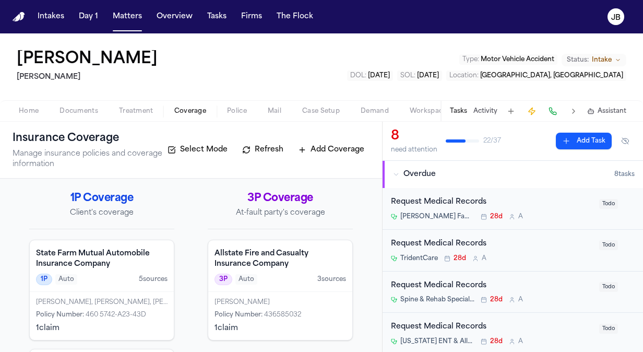
click at [484, 114] on button "Activity" at bounding box center [486, 111] width 24 height 8
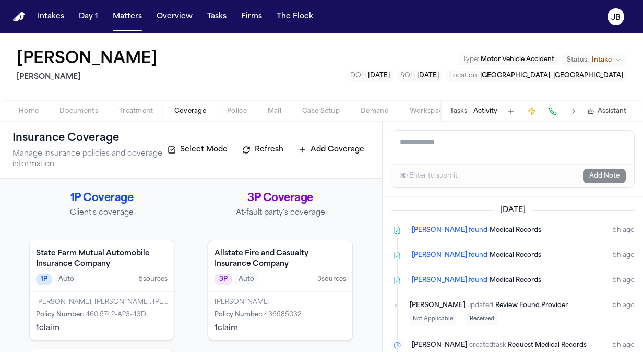
click at [78, 107] on span "Documents" at bounding box center [79, 111] width 39 height 8
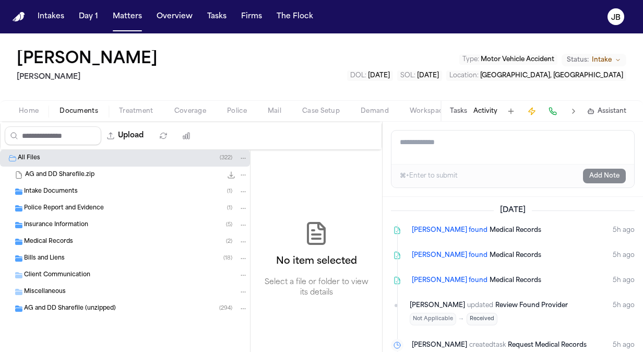
click at [78, 206] on span "Police Report and Evidence" at bounding box center [64, 208] width 80 height 9
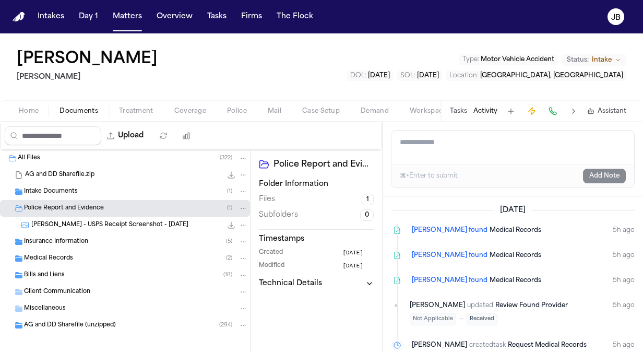
click at [70, 244] on span "Insurance Information" at bounding box center [56, 242] width 64 height 9
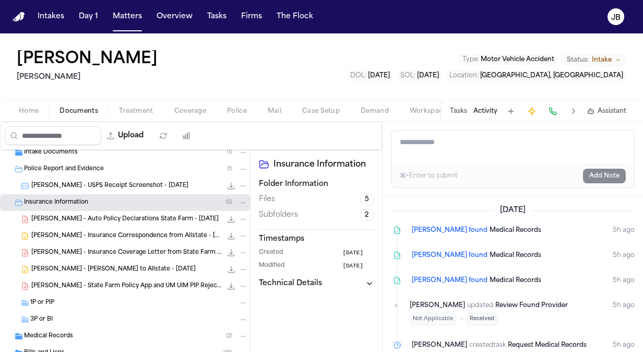
scroll to position [67, 0]
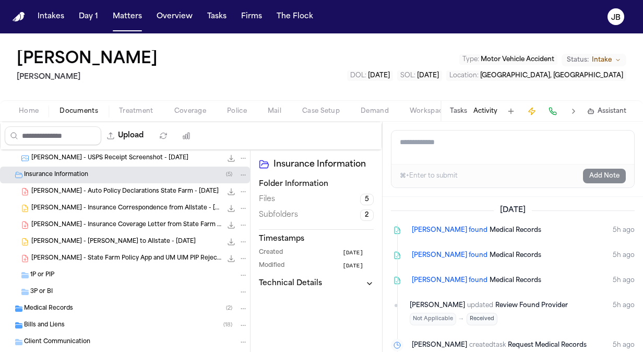
click at [111, 225] on span "[PERSON_NAME] - Insurance Coverage Letter from State Farm - [DATE]" at bounding box center [126, 225] width 191 height 9
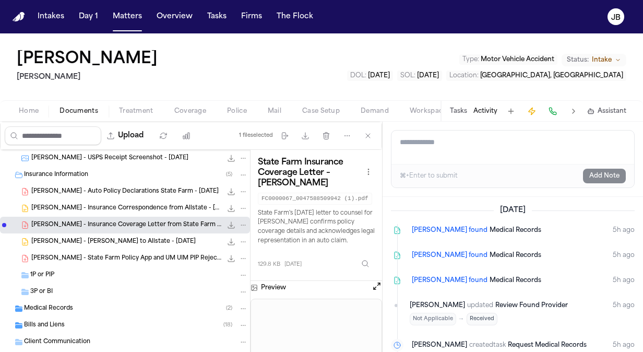
click at [57, 290] on div "3P or BI" at bounding box center [139, 291] width 218 height 9
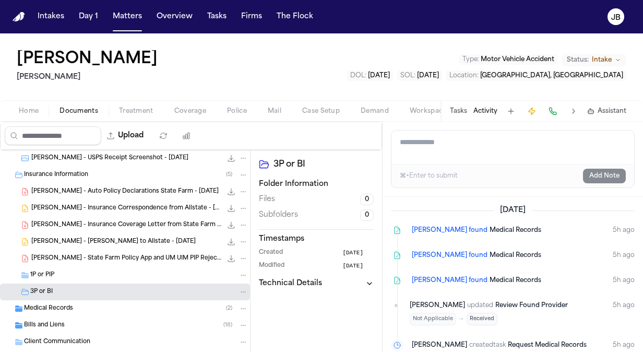
click at [178, 111] on span "Coverage" at bounding box center [190, 111] width 32 height 8
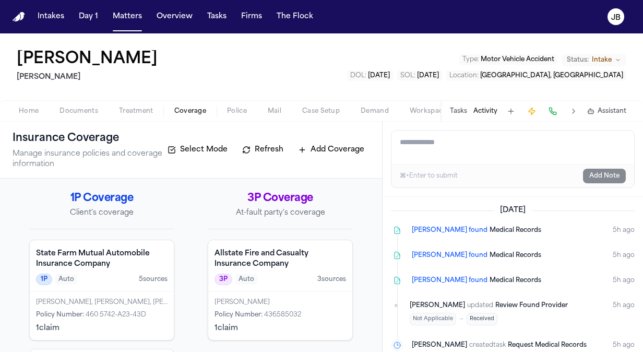
click at [89, 107] on span "Documents" at bounding box center [79, 111] width 39 height 8
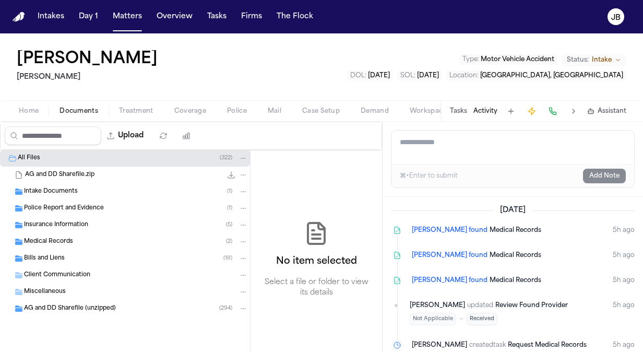
click at [91, 222] on div "Insurance Information ( 5 )" at bounding box center [136, 224] width 224 height 9
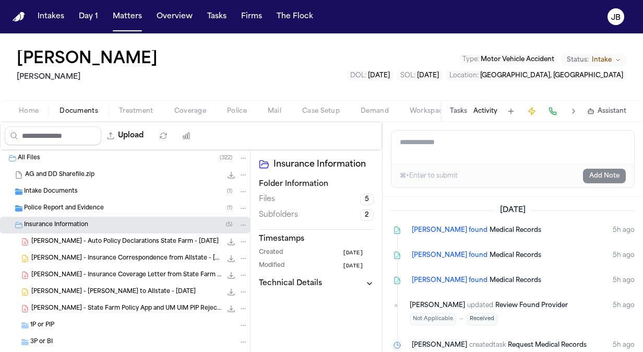
click at [134, 260] on span "[PERSON_NAME] - Insurance Correspondence from Allstate - [DATE]" at bounding box center [126, 258] width 191 height 9
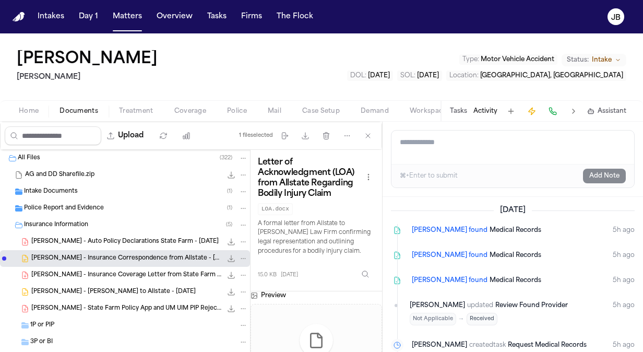
click at [228, 258] on icon "File: A. Garcia - Insurance Correspondence from Allstate - 7.15.25" at bounding box center [231, 258] width 7 height 7
click at [137, 13] on button "Matters" at bounding box center [128, 16] width 38 height 19
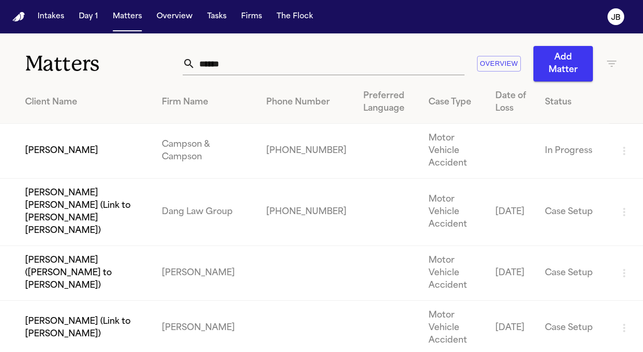
click at [90, 70] on div "Matters ****** Overview Add Matter" at bounding box center [321, 57] width 643 height 48
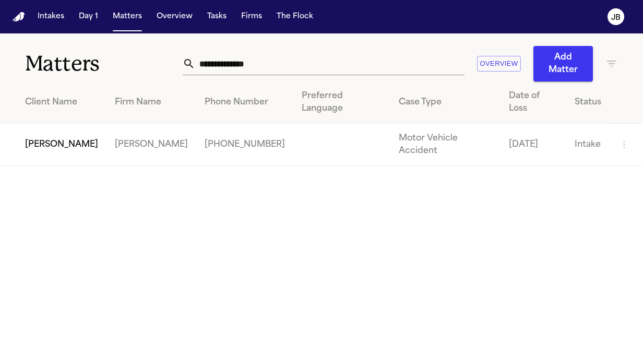
click at [28, 128] on td "[PERSON_NAME]" at bounding box center [53, 145] width 107 height 42
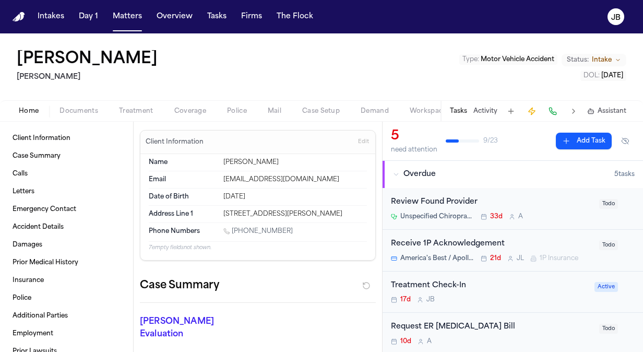
click at [87, 107] on span "Documents" at bounding box center [79, 111] width 39 height 8
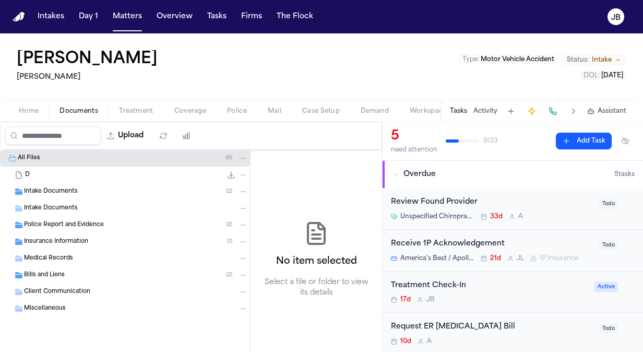
click at [141, 105] on button "Treatment" at bounding box center [136, 111] width 55 height 13
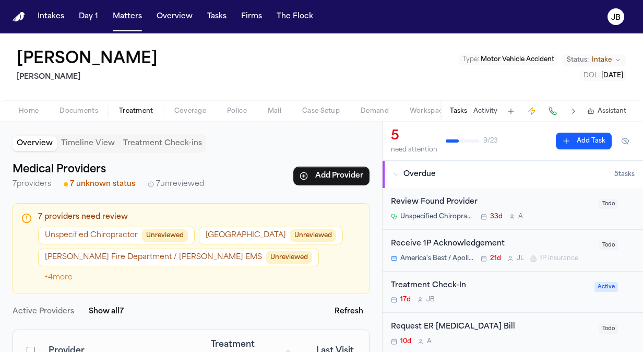
click at [480, 113] on button "Activity" at bounding box center [486, 111] width 24 height 8
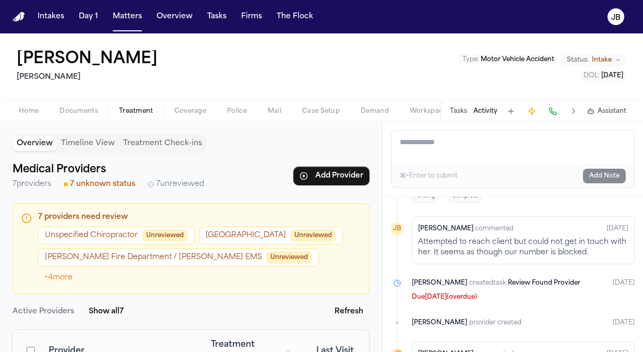
scroll to position [58, 0]
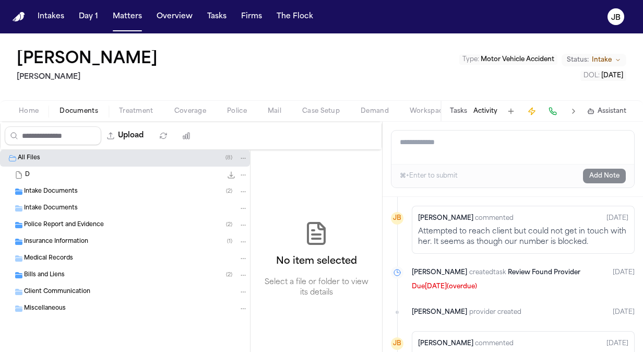
click at [78, 108] on span "Documents" at bounding box center [79, 111] width 39 height 8
click at [34, 116] on span "button" at bounding box center [29, 116] width 32 height 1
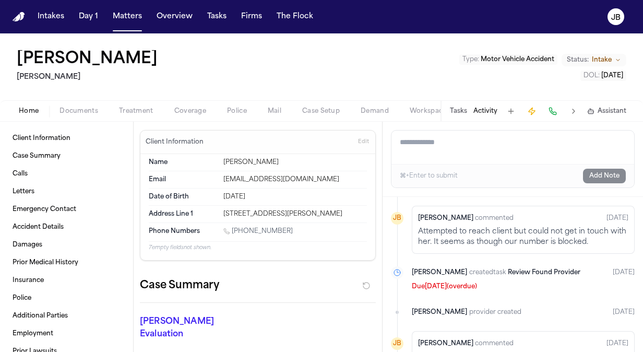
click at [72, 107] on span "Documents" at bounding box center [79, 111] width 39 height 8
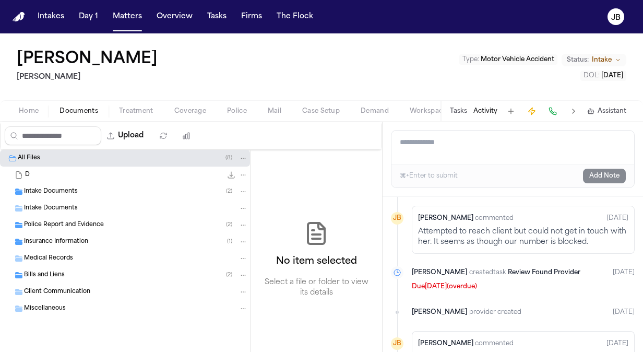
click at [47, 189] on span "Intake Documents" at bounding box center [51, 191] width 54 height 9
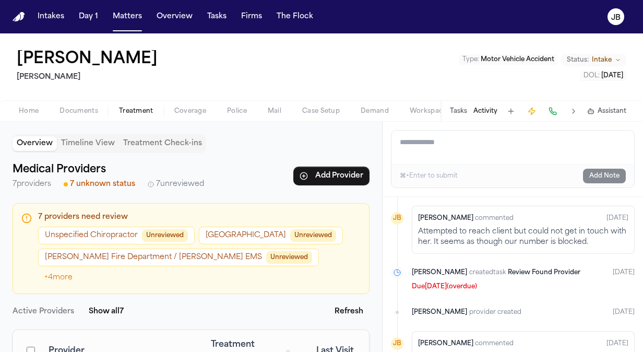
click at [147, 110] on span "Treatment" at bounding box center [136, 111] width 34 height 8
click at [125, 18] on button "Matters" at bounding box center [128, 16] width 38 height 19
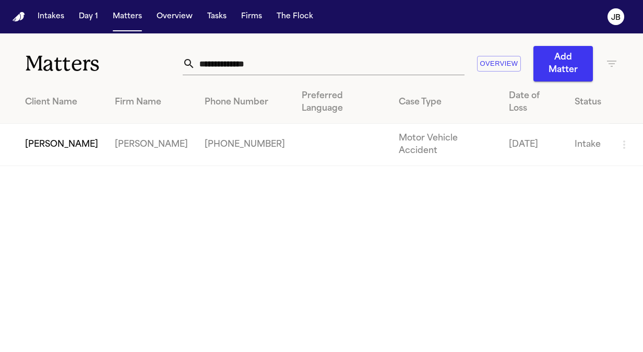
click at [89, 201] on main "**********" at bounding box center [321, 192] width 643 height 319
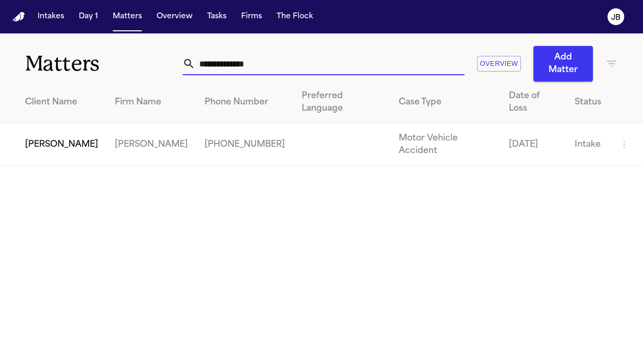
drag, startPoint x: 286, startPoint y: 72, endPoint x: 119, endPoint y: 73, distance: 167.1
click at [119, 73] on div "**********" at bounding box center [321, 57] width 643 height 48
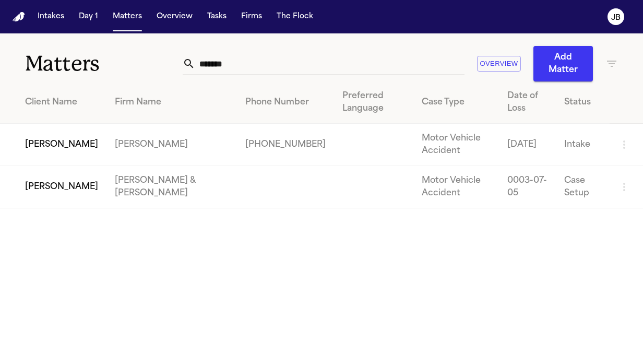
click at [54, 124] on td "[PERSON_NAME]" at bounding box center [53, 145] width 107 height 42
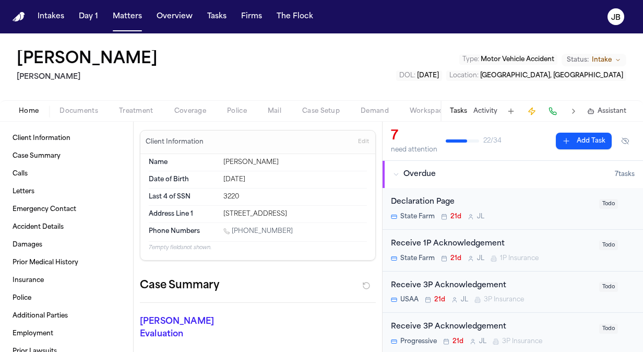
click at [76, 111] on button "Documents" at bounding box center [79, 111] width 60 height 13
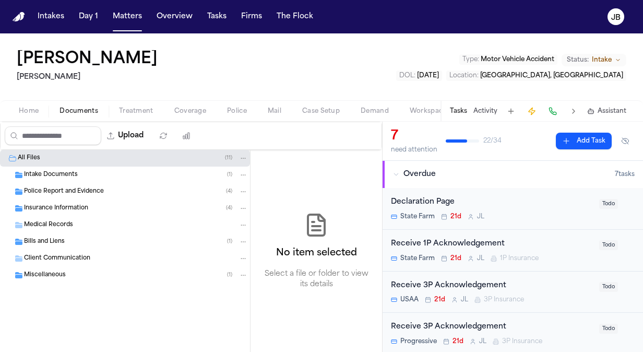
click at [140, 105] on button "Treatment" at bounding box center [136, 111] width 55 height 13
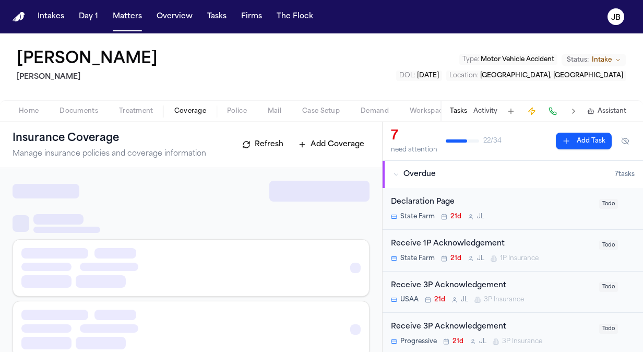
click at [198, 105] on button "Coverage" at bounding box center [190, 111] width 53 height 13
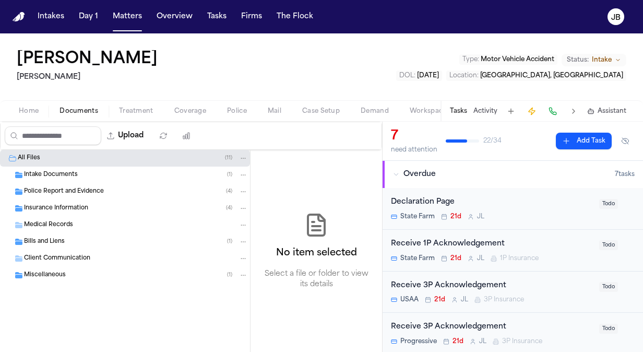
click at [92, 107] on span "Documents" at bounding box center [79, 111] width 39 height 8
click at [72, 211] on span "Insurance Information" at bounding box center [56, 208] width 64 height 9
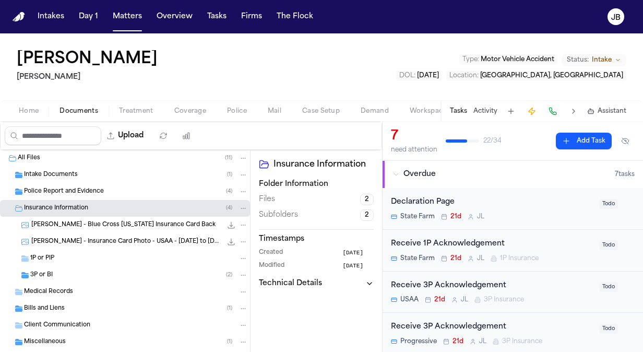
click at [146, 225] on span "[PERSON_NAME] - Blue Cross [US_STATE] Insurance Card Back" at bounding box center [123, 225] width 184 height 9
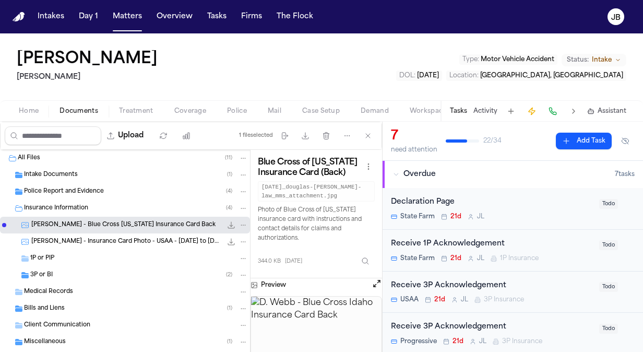
click at [124, 247] on div "[PERSON_NAME] - Insurance Card Photo - USAA - [DATE] to [DATE] 533.4 KB • JPG" at bounding box center [125, 241] width 250 height 17
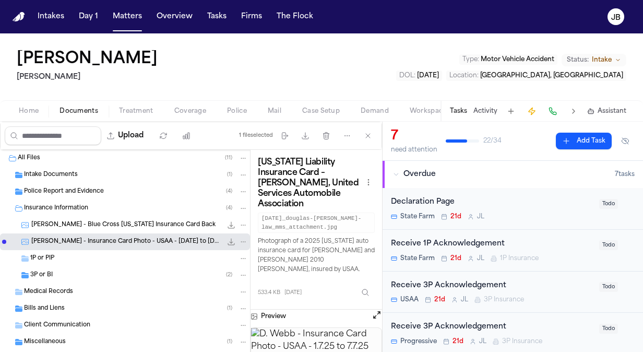
click at [122, 263] on div "1P or PIP" at bounding box center [125, 258] width 250 height 17
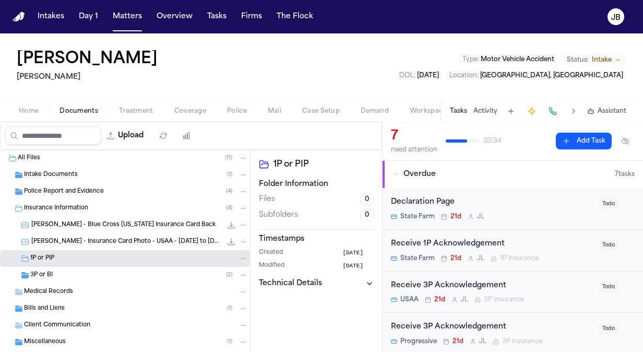
click at [116, 272] on div "3P or BI ( 2 )" at bounding box center [139, 274] width 218 height 9
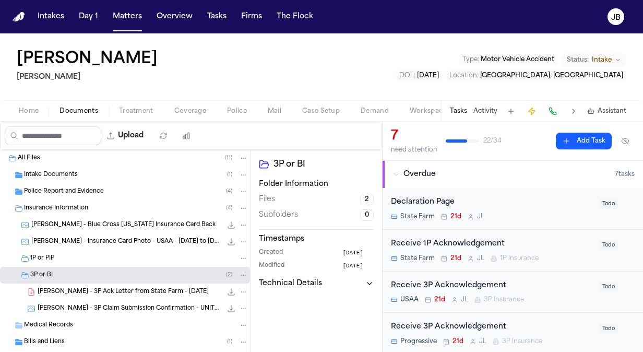
click at [129, 290] on span "[PERSON_NAME] - 3P Ack Letter from State Farm - [DATE]" at bounding box center [123, 292] width 171 height 9
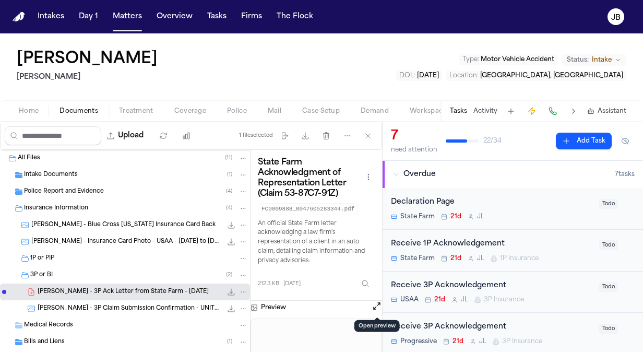
click at [375, 304] on button "Open preview" at bounding box center [377, 306] width 10 height 10
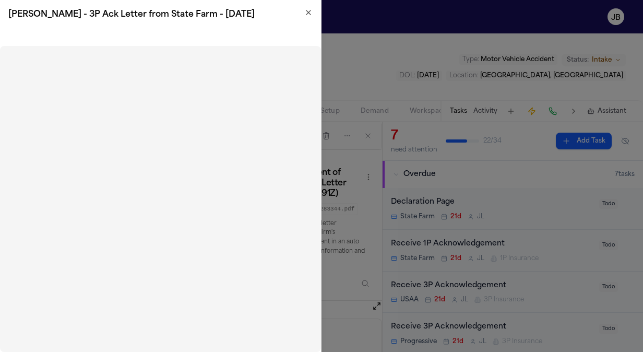
click at [309, 13] on icon "button" at bounding box center [309, 12] width 4 height 4
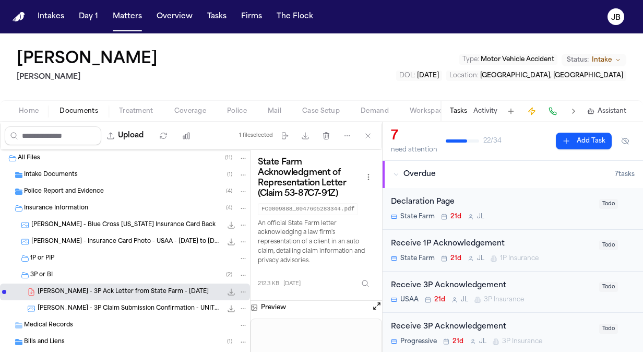
click at [602, 56] on span "Intake" at bounding box center [602, 60] width 20 height 8
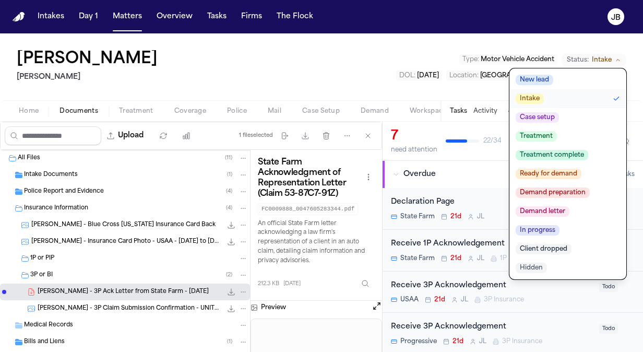
click at [552, 134] on span "Treatment" at bounding box center [536, 136] width 41 height 10
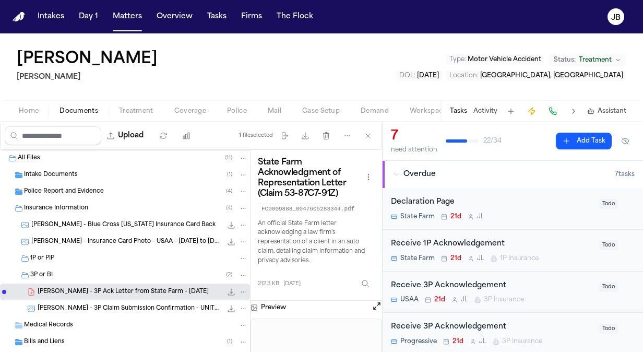
click at [132, 14] on button "Matters" at bounding box center [128, 16] width 38 height 19
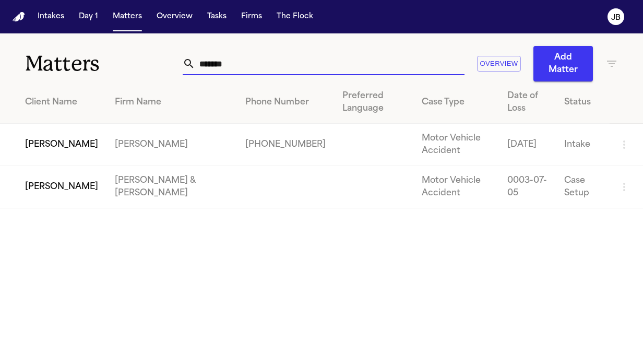
drag, startPoint x: 119, startPoint y: 79, endPoint x: 56, endPoint y: 75, distance: 62.8
click at [56, 75] on div "Matters ******* Overview Add Matter" at bounding box center [321, 57] width 643 height 48
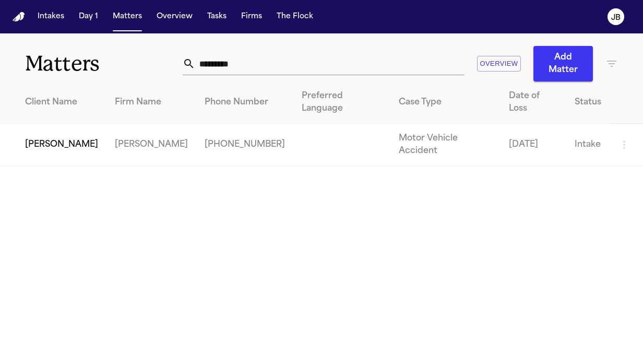
click at [51, 124] on td "[PERSON_NAME]" at bounding box center [53, 145] width 107 height 42
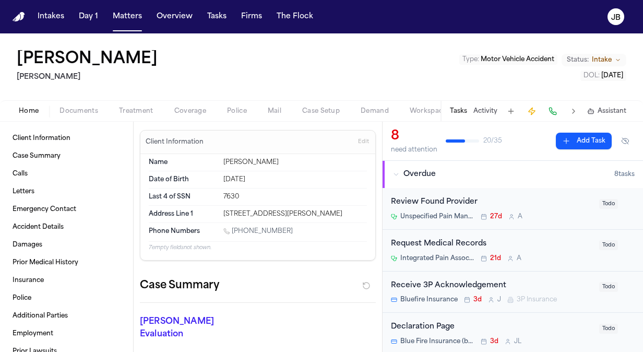
click at [616, 55] on button "Status: Intake" at bounding box center [594, 60] width 65 height 13
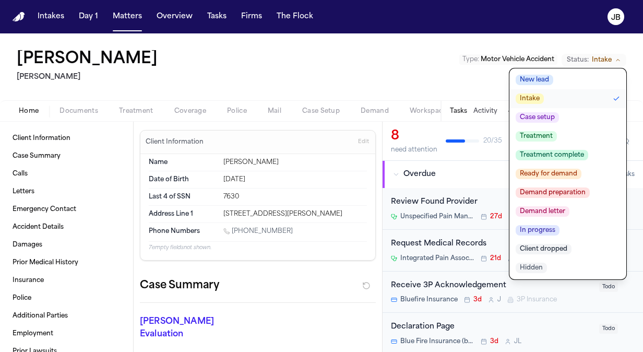
click at [541, 136] on span "Treatment" at bounding box center [536, 136] width 41 height 10
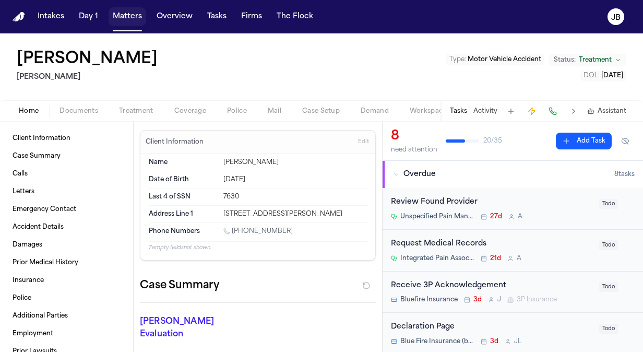
click at [117, 15] on button "Matters" at bounding box center [128, 16] width 38 height 19
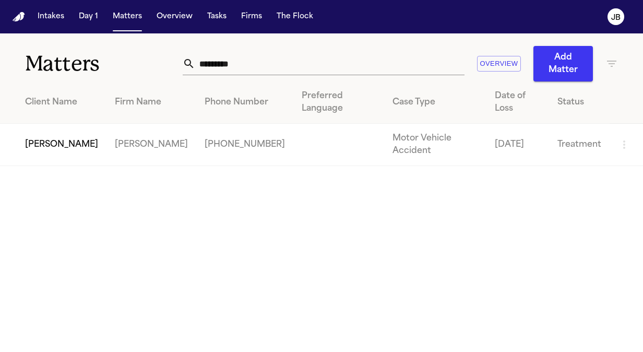
drag, startPoint x: 267, startPoint y: 65, endPoint x: 65, endPoint y: 72, distance: 202.2
click at [65, 72] on div "Matters ********* Overview Add Matter" at bounding box center [321, 57] width 643 height 48
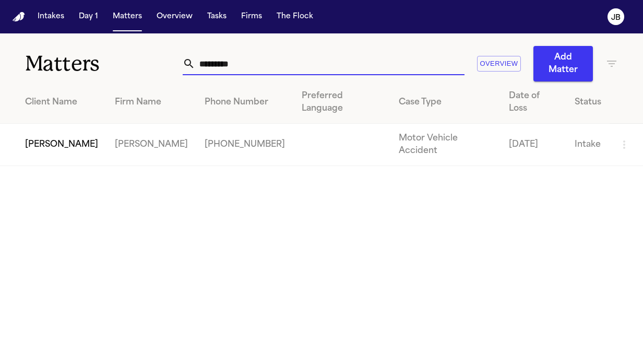
click at [41, 124] on td "[PERSON_NAME]" at bounding box center [53, 145] width 107 height 42
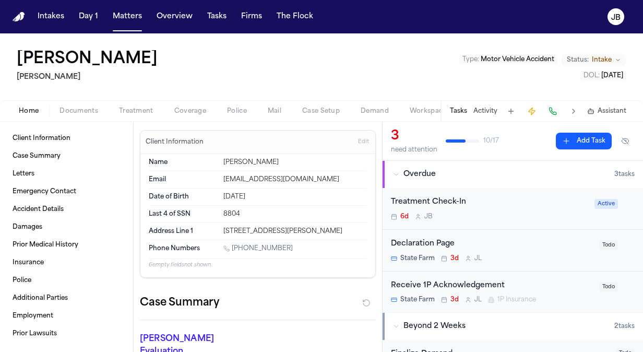
click at [85, 107] on span "Documents" at bounding box center [79, 111] width 39 height 8
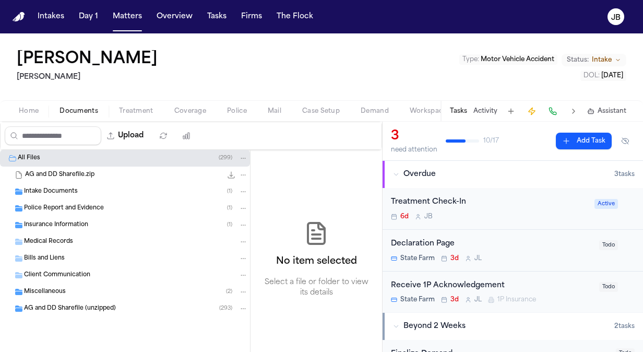
click at [58, 189] on span "Intake Documents" at bounding box center [51, 191] width 54 height 9
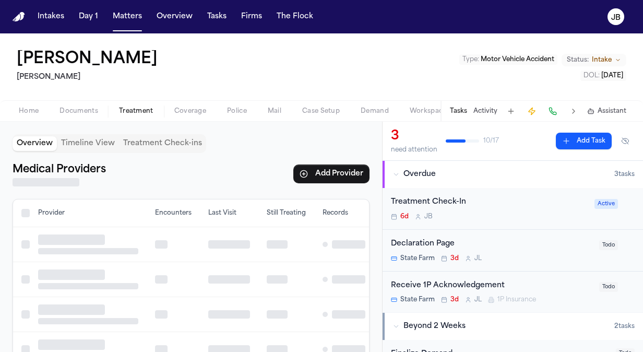
click at [128, 107] on span "Treatment" at bounding box center [136, 111] width 34 height 8
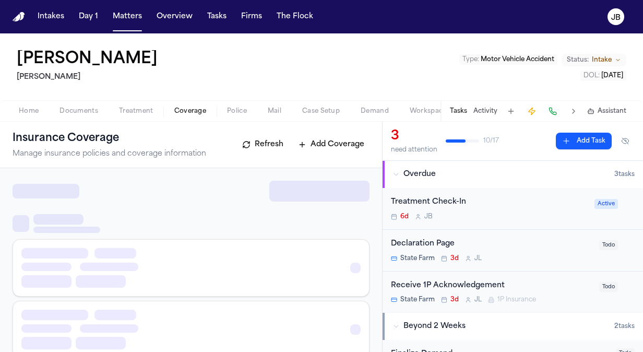
click at [184, 107] on span "Coverage" at bounding box center [190, 111] width 32 height 8
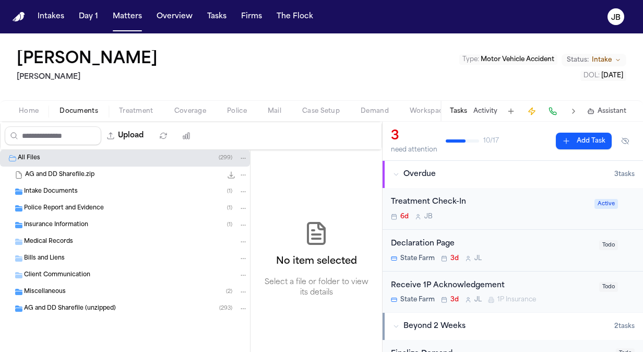
click at [69, 107] on span "Documents" at bounding box center [79, 111] width 39 height 8
click at [64, 227] on span "Insurance Information" at bounding box center [56, 225] width 64 height 9
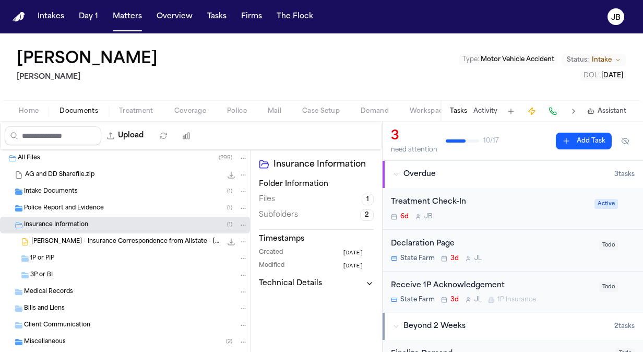
click at [57, 243] on span "[PERSON_NAME] - Insurance Correspondence from Allstate - [DATE]" at bounding box center [126, 242] width 191 height 9
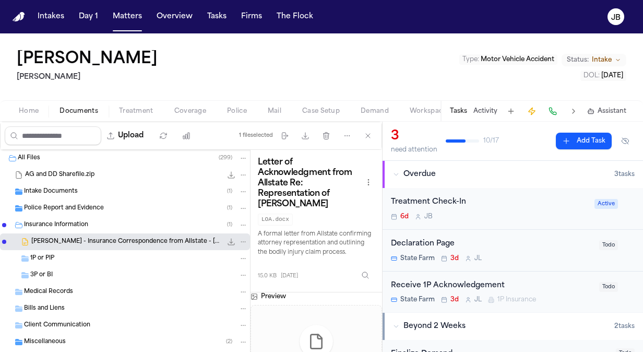
click at [146, 254] on div "1P or PIP" at bounding box center [139, 258] width 218 height 9
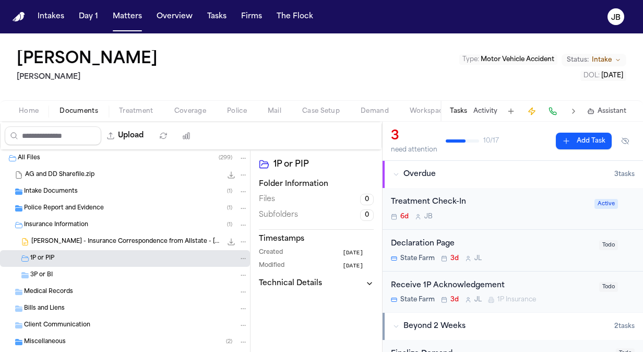
click at [135, 278] on div "3P or BI" at bounding box center [139, 274] width 218 height 9
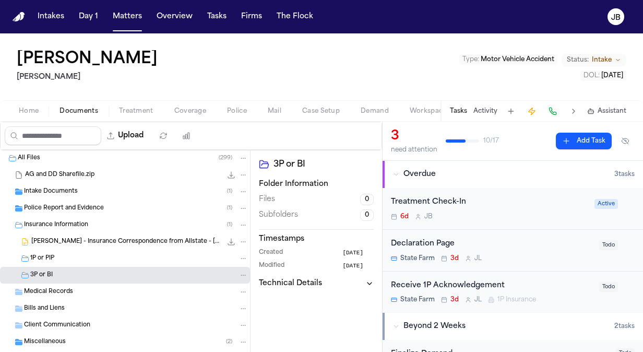
click at [120, 221] on div "Insurance Information ( 1 )" at bounding box center [136, 224] width 224 height 9
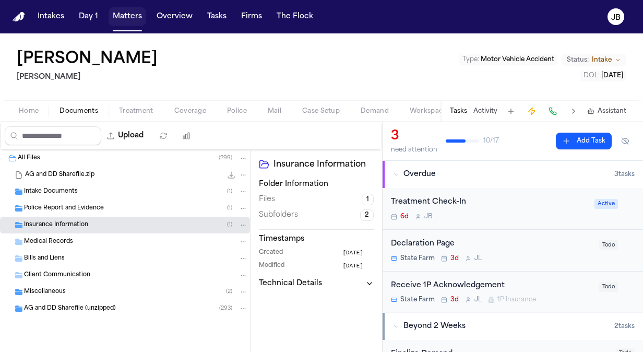
click at [121, 19] on button "Matters" at bounding box center [128, 16] width 38 height 19
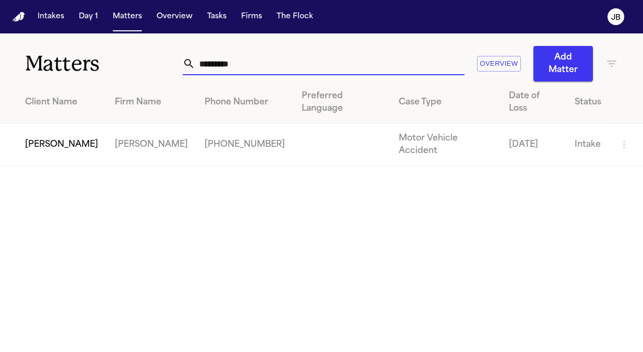
drag, startPoint x: 244, startPoint y: 60, endPoint x: 112, endPoint y: 69, distance: 132.9
click at [112, 69] on div "Matters ********* Overview Add Matter" at bounding box center [321, 57] width 643 height 48
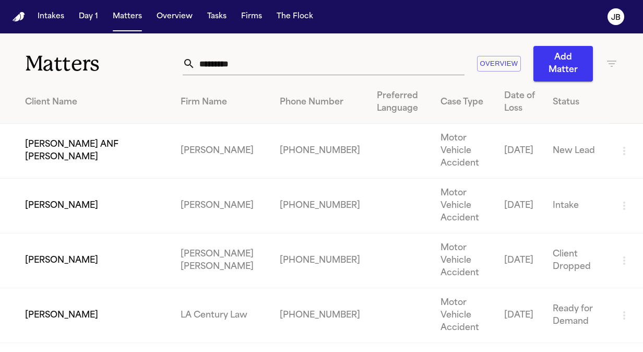
click at [75, 191] on td "[PERSON_NAME]" at bounding box center [86, 206] width 172 height 55
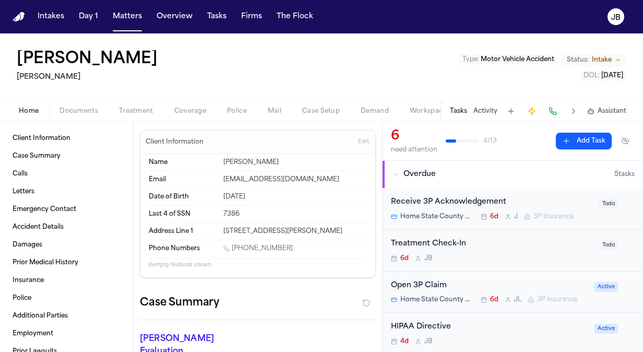
click at [88, 107] on span "Documents" at bounding box center [79, 111] width 39 height 8
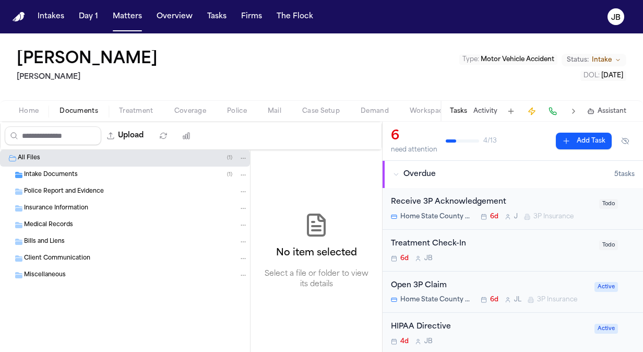
click at [58, 271] on span "Miscellaneous" at bounding box center [45, 275] width 42 height 9
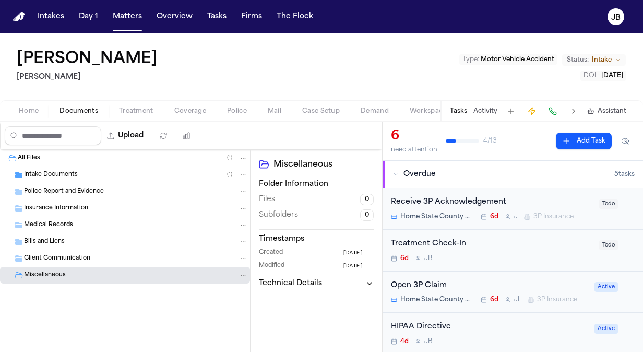
click at [64, 261] on span "Client Communication" at bounding box center [57, 258] width 66 height 9
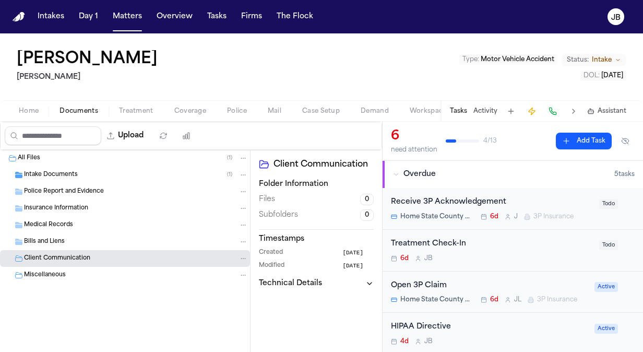
click at [61, 241] on span "Bills and Liens" at bounding box center [44, 242] width 41 height 9
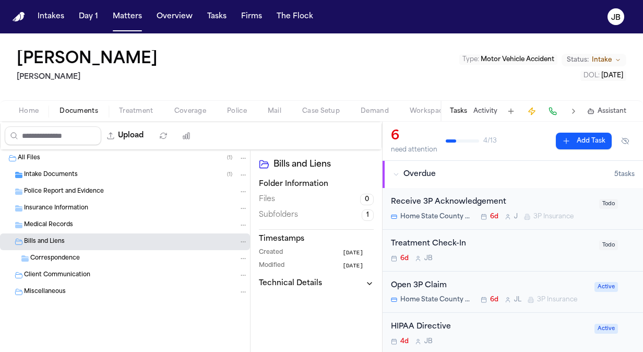
click at [60, 221] on span "Medical Records" at bounding box center [48, 225] width 49 height 9
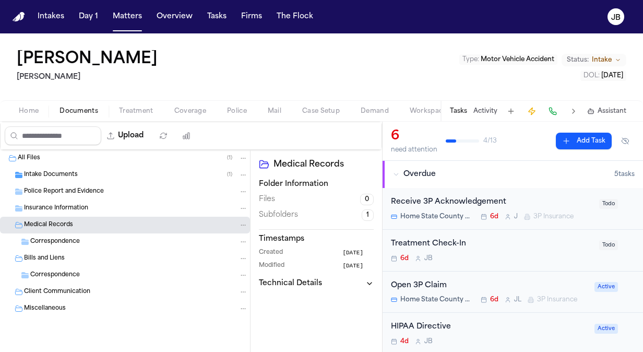
drag, startPoint x: 60, startPoint y: 218, endPoint x: 65, endPoint y: 209, distance: 10.5
click at [65, 209] on div "All Files ( 1 ) Intake Documents ( 1 ) Police Report and Evidence Insurance Inf…" at bounding box center [125, 259] width 250 height 219
click at [65, 207] on span "Insurance Information" at bounding box center [56, 208] width 64 height 9
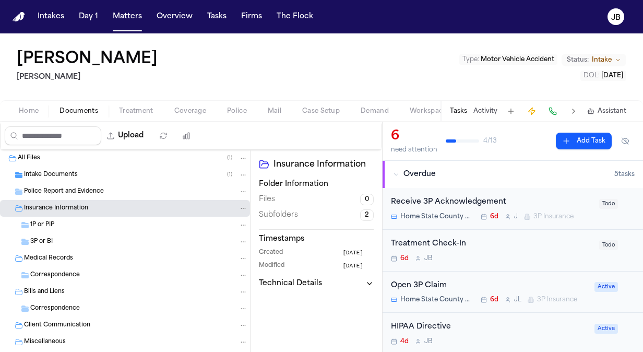
click at [47, 221] on span "1P or PIP" at bounding box center [42, 225] width 24 height 9
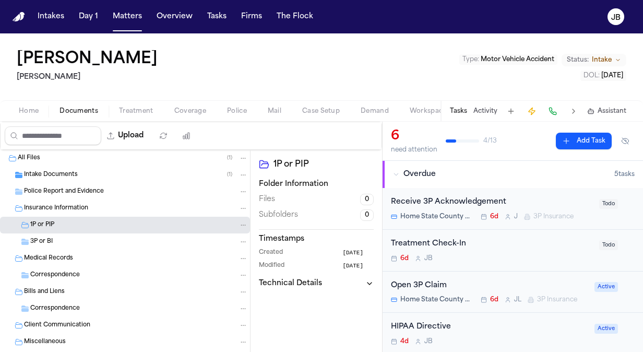
click at [46, 242] on span "3P or BI" at bounding box center [41, 242] width 22 height 9
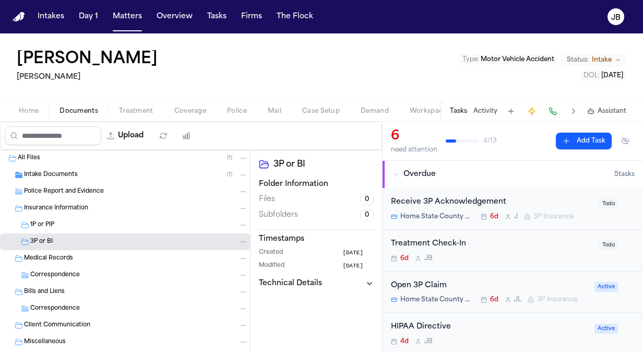
click at [137, 97] on div "[PERSON_NAME] Type : Motor Vehicle Accident Status: Intake DOL : [DATE]" at bounding box center [321, 66] width 643 height 67
click at [136, 107] on span "Treatment" at bounding box center [136, 111] width 34 height 8
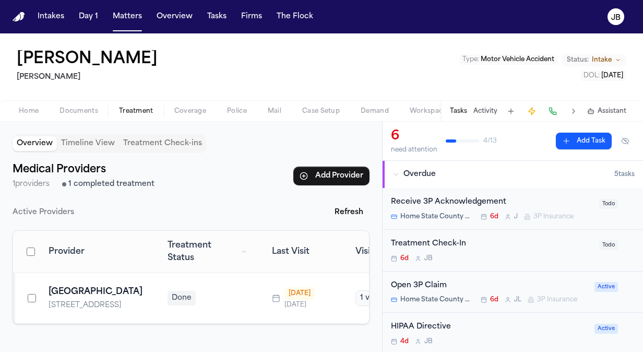
drag, startPoint x: 161, startPoint y: 57, endPoint x: -2, endPoint y: 62, distance: 163.5
click at [0, 62] on html "Intakes Day 1 Matters Overview Tasks Firms The [PERSON_NAME] [PERSON_NAME] Type…" at bounding box center [321, 176] width 643 height 352
click at [150, 63] on h1 "[PERSON_NAME]" at bounding box center [87, 59] width 141 height 19
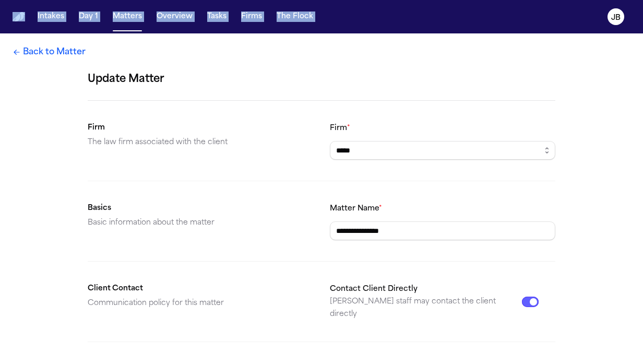
click at [39, 53] on link "Back to Matter" at bounding box center [49, 52] width 73 height 13
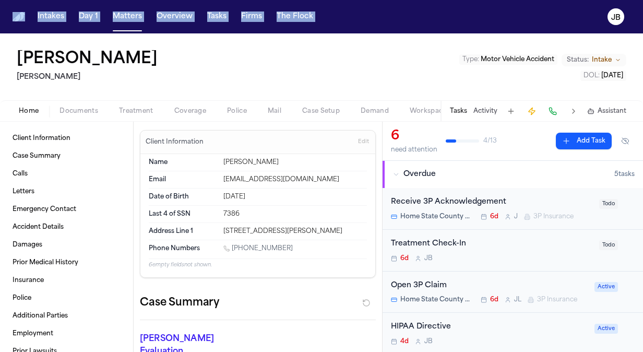
drag, startPoint x: 159, startPoint y: 59, endPoint x: 18, endPoint y: 56, distance: 141.0
click at [18, 56] on div "[PERSON_NAME] Type : Motor Vehicle Accident Status: Intake DOL : [DATE]" at bounding box center [321, 66] width 643 height 67
click at [201, 65] on div "[PERSON_NAME] Type : Motor Vehicle Accident Status: Intake DOL : [DATE]" at bounding box center [321, 66] width 643 height 67
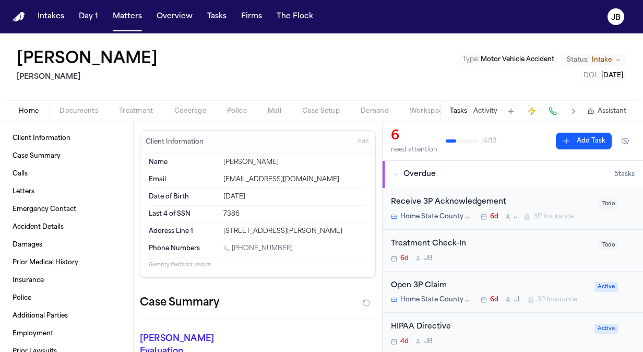
click at [69, 107] on span "Documents" at bounding box center [79, 111] width 39 height 8
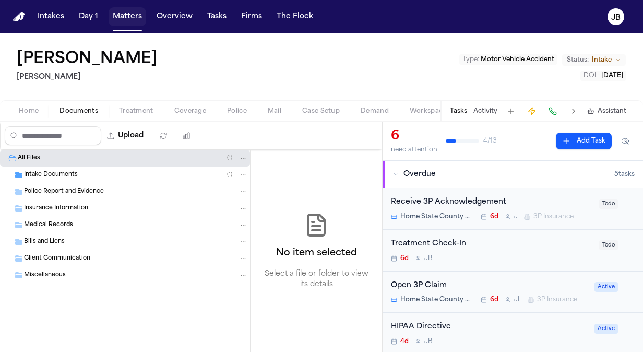
click at [123, 26] on button "Matters" at bounding box center [128, 16] width 38 height 19
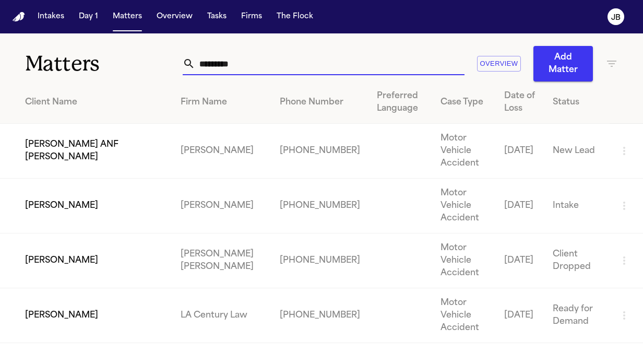
drag, startPoint x: 249, startPoint y: 62, endPoint x: 124, endPoint y: 68, distance: 124.4
click at [124, 68] on div "Matters ********* Overview Add Matter" at bounding box center [321, 57] width 643 height 48
click at [239, 67] on input "*********" at bounding box center [329, 63] width 269 height 23
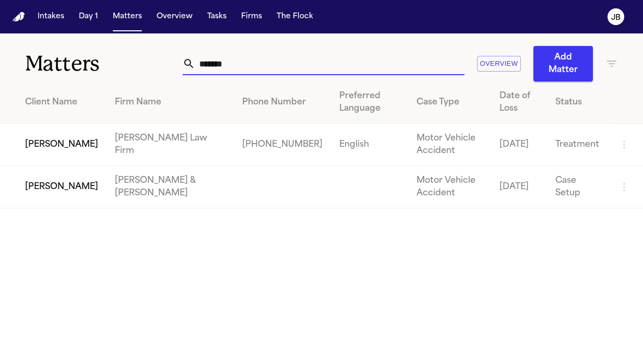
click at [48, 136] on td "[PERSON_NAME]" at bounding box center [53, 145] width 107 height 42
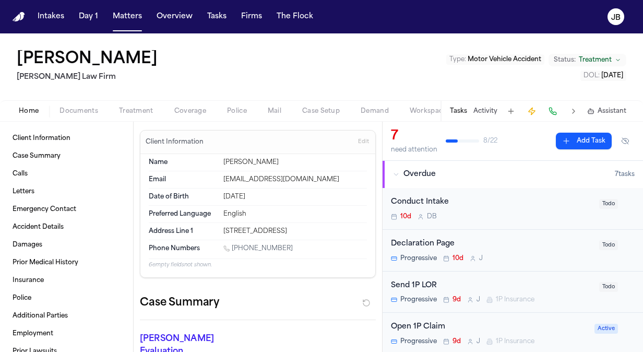
drag, startPoint x: 295, startPoint y: 249, endPoint x: 233, endPoint y: 249, distance: 62.1
click at [233, 249] on div "[PHONE_NUMBER]" at bounding box center [295, 249] width 144 height 10
click at [121, 17] on button "Matters" at bounding box center [128, 16] width 38 height 19
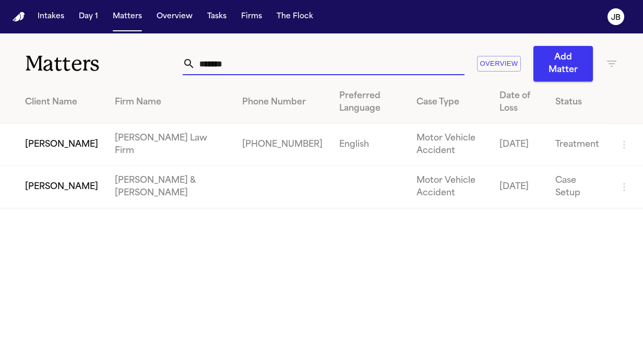
drag, startPoint x: 115, startPoint y: 68, endPoint x: 68, endPoint y: 60, distance: 48.2
click at [68, 60] on div "Matters ****** Overview Add Matter" at bounding box center [321, 57] width 643 height 48
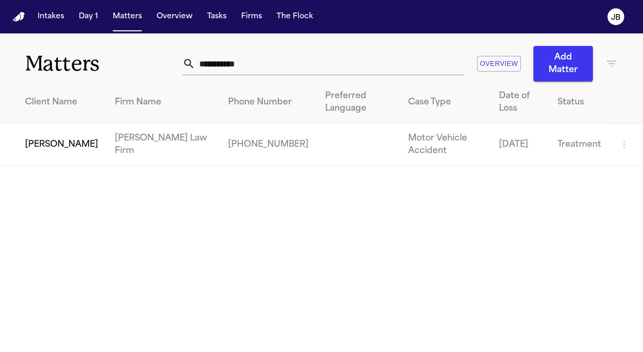
click at [31, 146] on td "[PERSON_NAME]" at bounding box center [53, 145] width 107 height 42
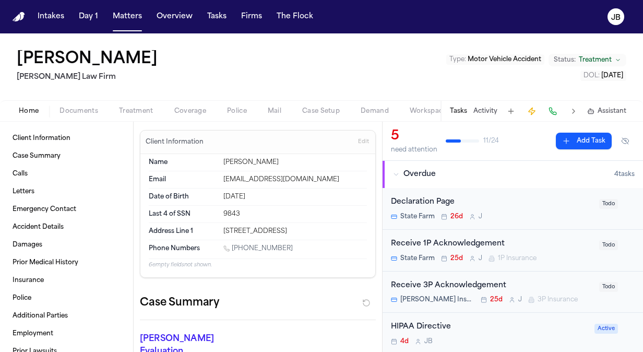
click at [84, 95] on div "[PERSON_NAME] [PERSON_NAME] Law Firm Type : Motor Vehicle Accident Status: Trea…" at bounding box center [321, 66] width 643 height 67
click at [83, 107] on span "Documents" at bounding box center [79, 111] width 39 height 8
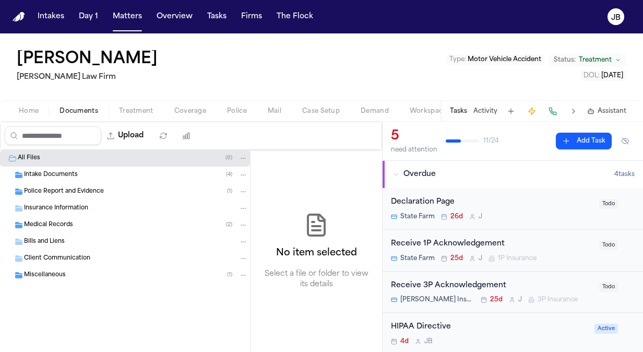
click at [84, 179] on div "Intake Documents ( 4 )" at bounding box center [125, 175] width 250 height 17
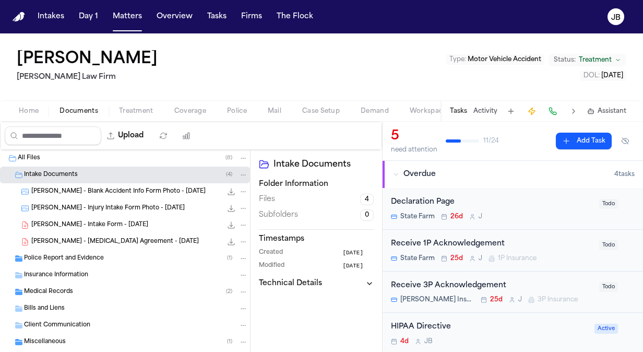
click at [92, 262] on div "Police Report and Evidence ( 1 )" at bounding box center [125, 258] width 250 height 17
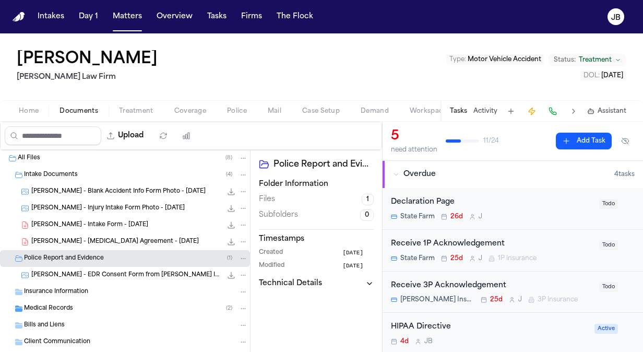
click at [124, 273] on span "[PERSON_NAME] - EDR Consent Form from [PERSON_NAME] Insurance - [DATE]" at bounding box center [126, 275] width 191 height 9
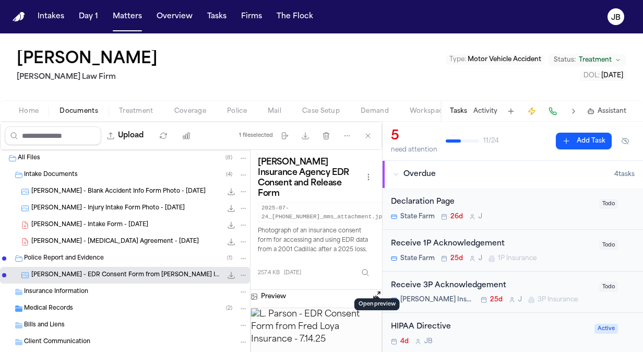
click at [380, 290] on button "Open preview" at bounding box center [377, 295] width 10 height 10
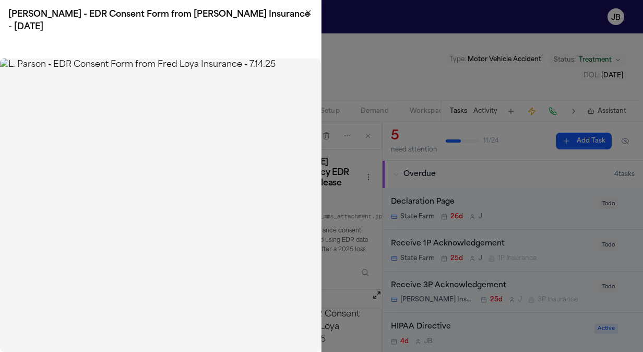
click at [309, 15] on icon "button" at bounding box center [308, 12] width 8 height 8
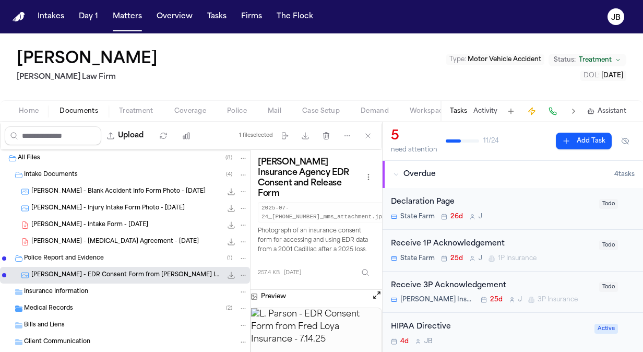
click at [240, 277] on icon "File: L. Parson - EDR Consent Form from Fred Loya Insurance - 7.14.25" at bounding box center [243, 275] width 7 height 7
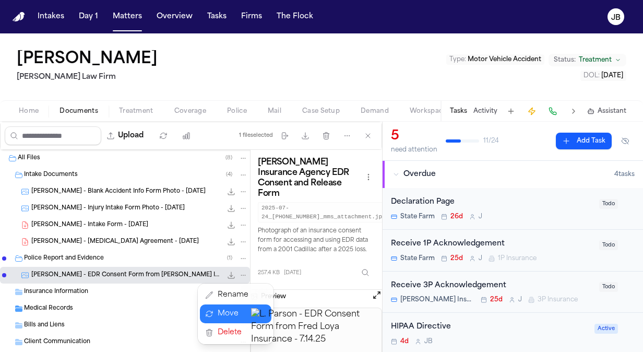
click at [230, 315] on button "Move" at bounding box center [236, 313] width 72 height 19
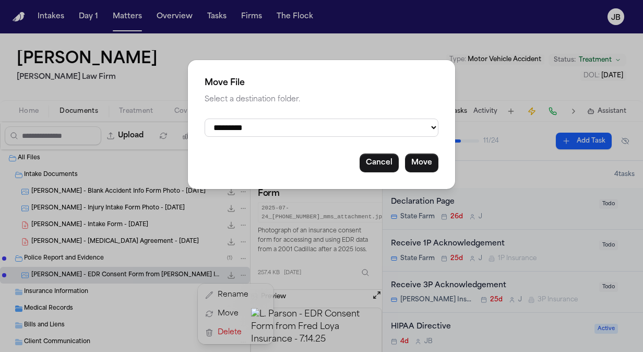
click at [302, 124] on select "**********" at bounding box center [322, 128] width 234 height 18
click at [205, 119] on select "**********" at bounding box center [322, 128] width 234 height 18
click at [425, 166] on button "Move" at bounding box center [421, 163] width 33 height 19
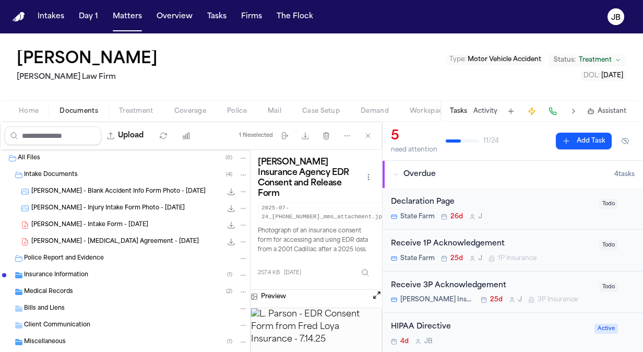
click at [111, 271] on div "Insurance Information ( 1 )" at bounding box center [136, 274] width 224 height 9
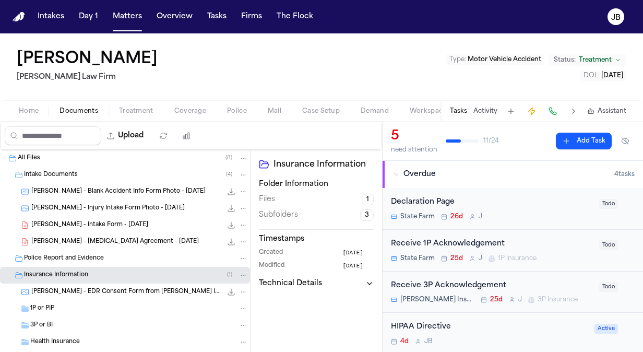
click at [97, 305] on div "1P or PIP" at bounding box center [139, 308] width 218 height 9
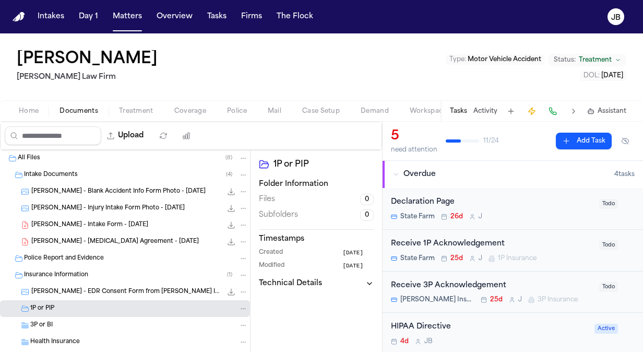
click at [89, 326] on div "3P or BI" at bounding box center [139, 325] width 218 height 9
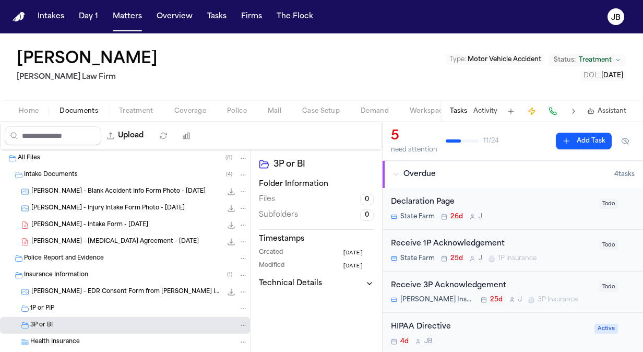
click at [145, 307] on div "1P or PIP" at bounding box center [139, 308] width 218 height 9
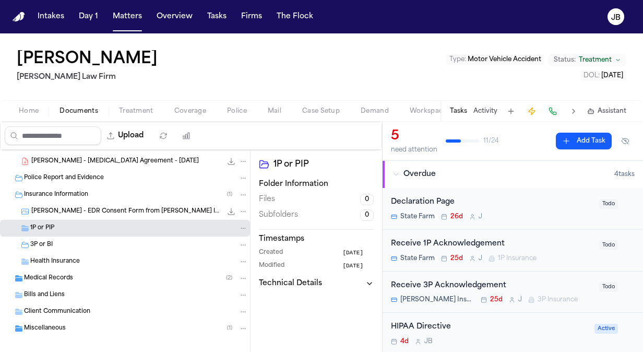
scroll to position [89, 0]
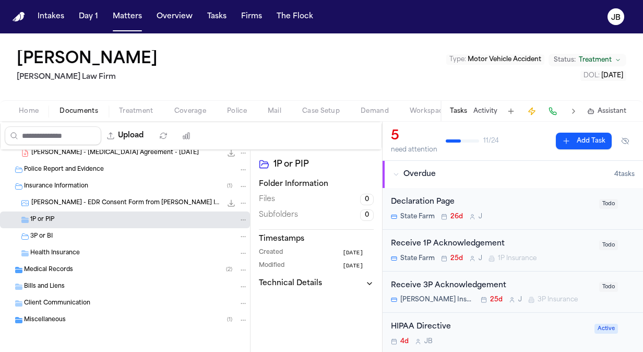
click at [48, 285] on span "Bills and Liens" at bounding box center [44, 286] width 41 height 9
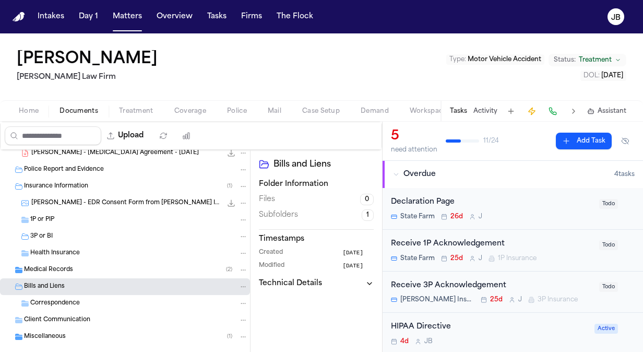
click at [45, 316] on span "Client Communication" at bounding box center [57, 320] width 66 height 9
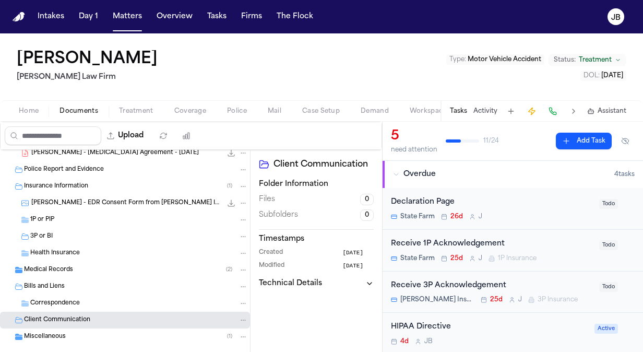
click at [56, 286] on span "Bills and Liens" at bounding box center [44, 286] width 41 height 9
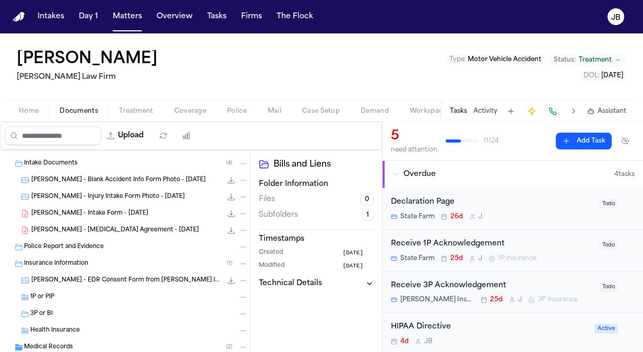
scroll to position [0, 0]
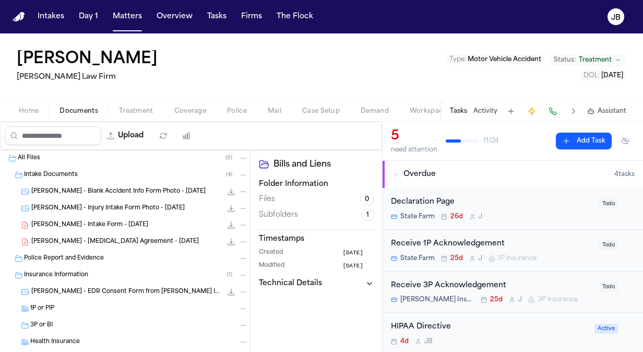
click at [58, 254] on span "Police Report and Evidence" at bounding box center [64, 258] width 80 height 9
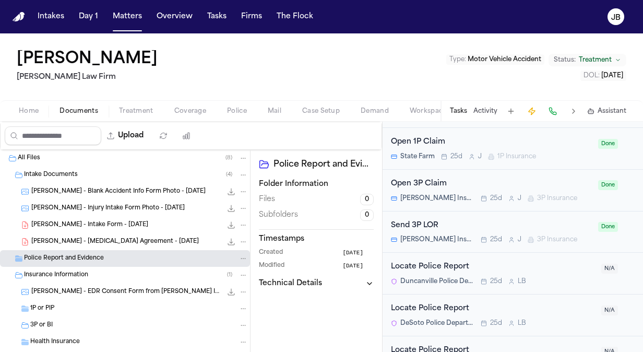
scroll to position [814, 0]
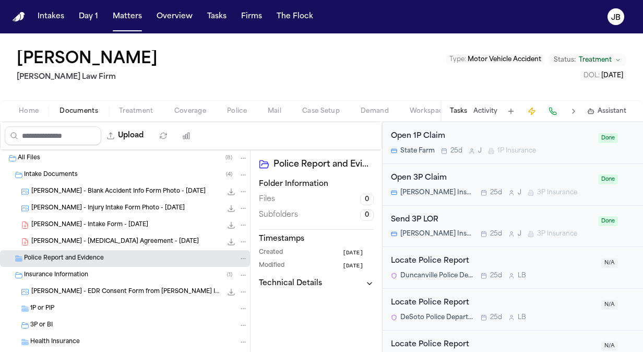
click at [165, 292] on span "[PERSON_NAME] - EDR Consent Form from [PERSON_NAME] Insurance - [DATE]" at bounding box center [126, 292] width 191 height 9
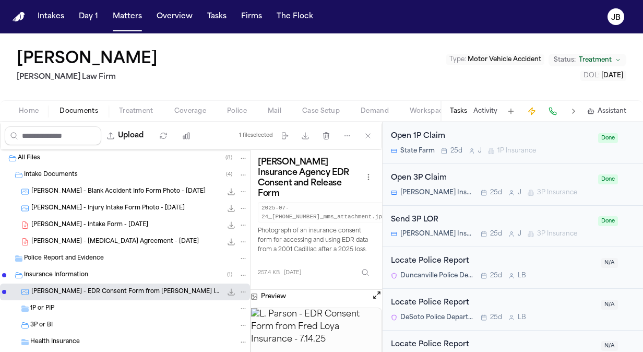
click at [141, 304] on div "1P or PIP" at bounding box center [139, 308] width 218 height 9
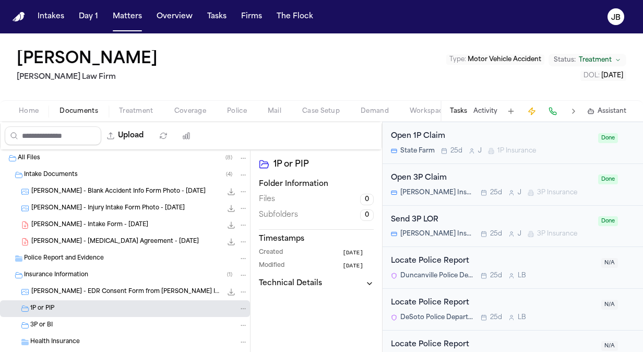
click at [138, 310] on div "1P or PIP" at bounding box center [139, 308] width 218 height 9
click at [131, 323] on div "3P or BI" at bounding box center [139, 325] width 218 height 9
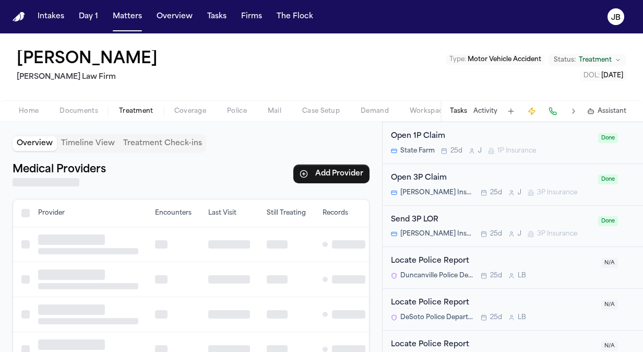
click at [140, 107] on span "Treatment" at bounding box center [136, 111] width 34 height 8
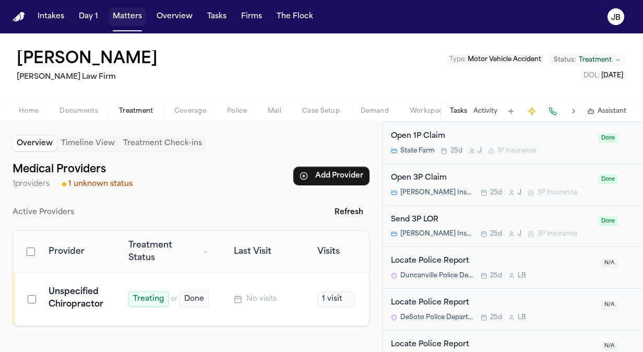
click at [126, 13] on button "Matters" at bounding box center [128, 16] width 38 height 19
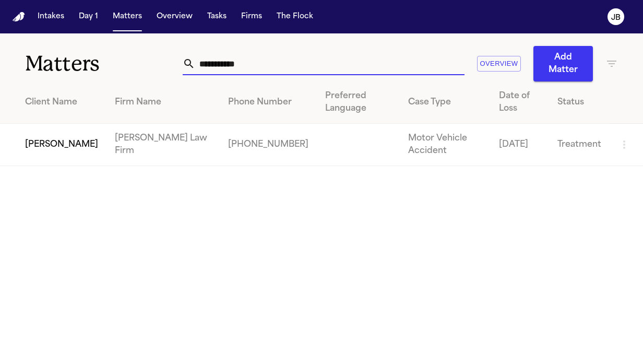
drag, startPoint x: 146, startPoint y: 69, endPoint x: 120, endPoint y: 74, distance: 26.4
click at [120, 74] on div "**********" at bounding box center [321, 57] width 643 height 48
click at [44, 159] on td "[PERSON_NAME]" at bounding box center [53, 145] width 107 height 42
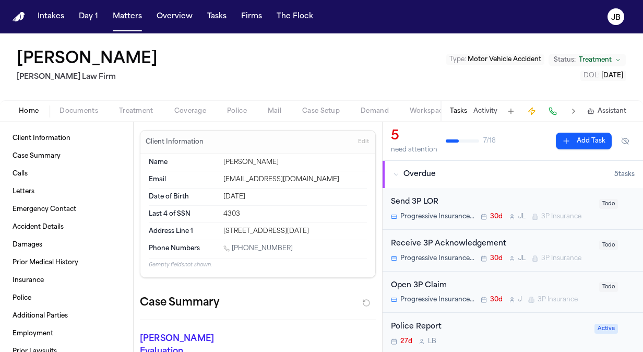
click at [88, 108] on span "Documents" at bounding box center [79, 111] width 39 height 8
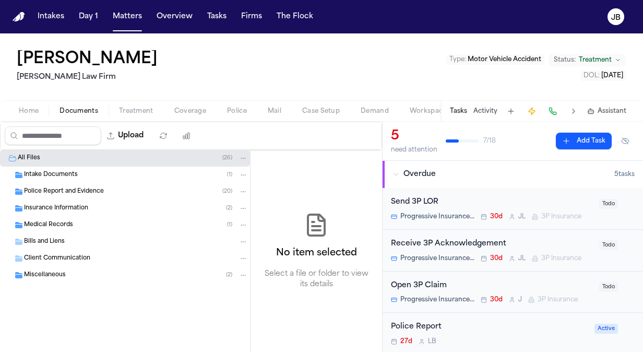
click at [81, 179] on div "Intake Documents ( 1 )" at bounding box center [136, 174] width 224 height 9
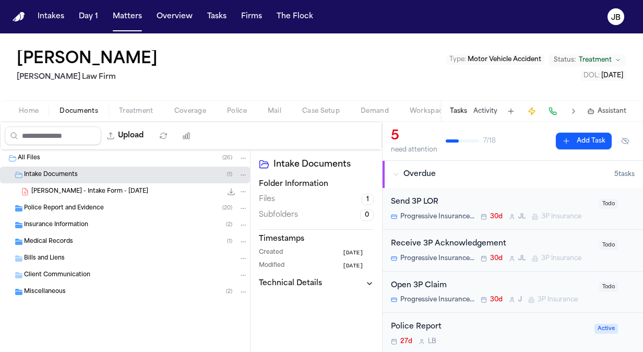
click at [75, 206] on span "Police Report and Evidence" at bounding box center [64, 208] width 80 height 9
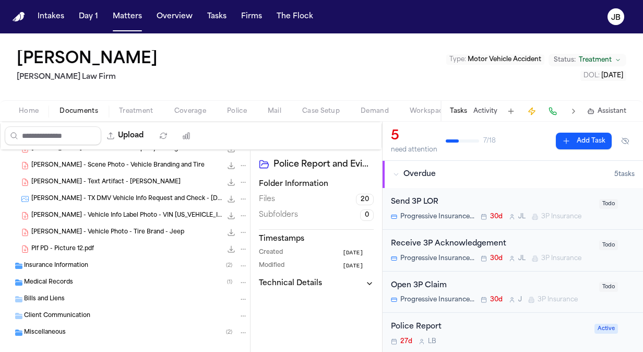
scroll to position [306, 0]
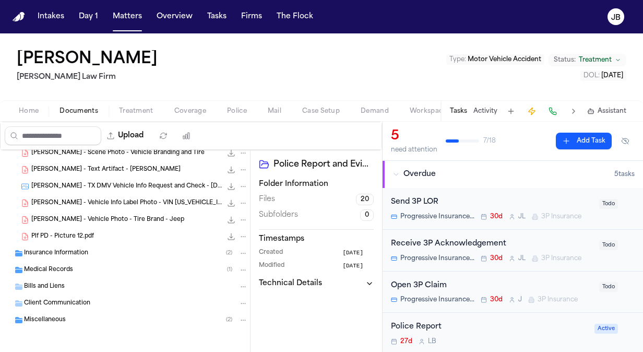
click at [80, 249] on span "Insurance Information" at bounding box center [56, 253] width 64 height 9
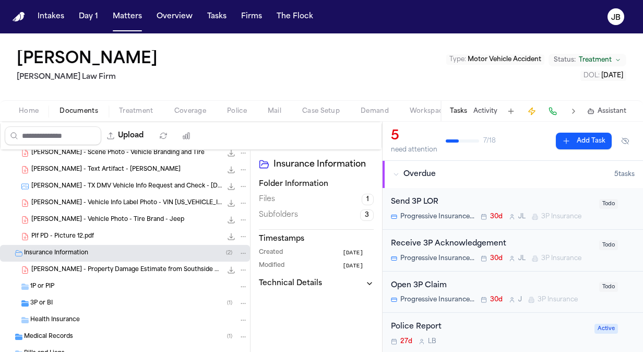
click at [72, 276] on div "[PERSON_NAME] - Property Damage Estimate from Southside Paint & Body 163.1 KB •…" at bounding box center [125, 270] width 250 height 17
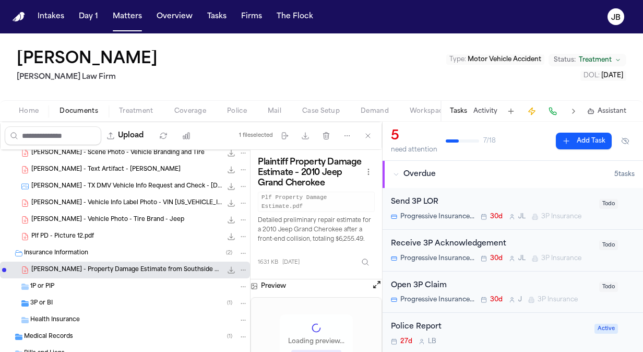
click at [68, 286] on div "1P or PIP" at bounding box center [139, 286] width 218 height 9
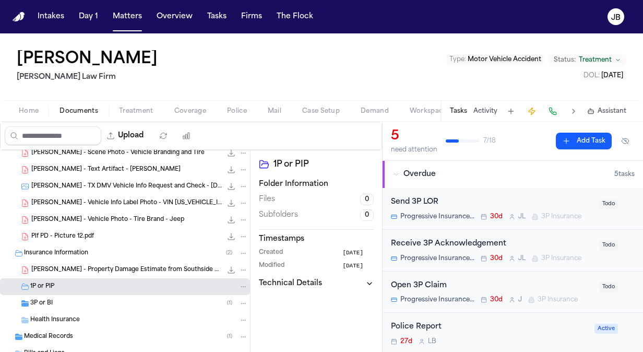
click at [69, 300] on div "3P or BI ( 1 )" at bounding box center [139, 303] width 218 height 9
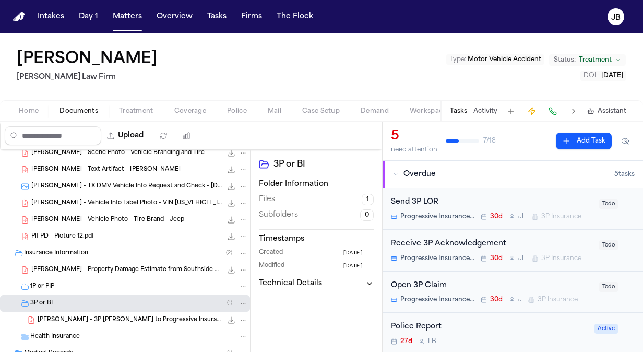
scroll to position [390, 0]
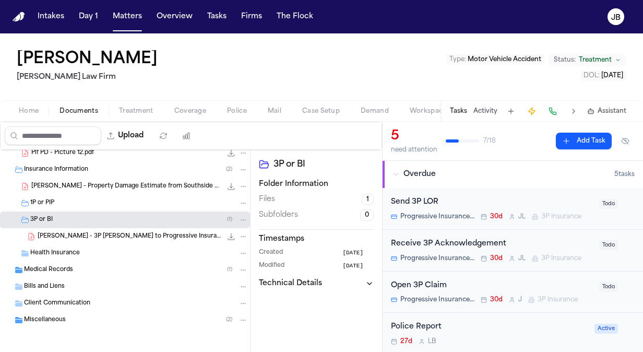
click at [47, 285] on span "Bills and Liens" at bounding box center [44, 286] width 41 height 9
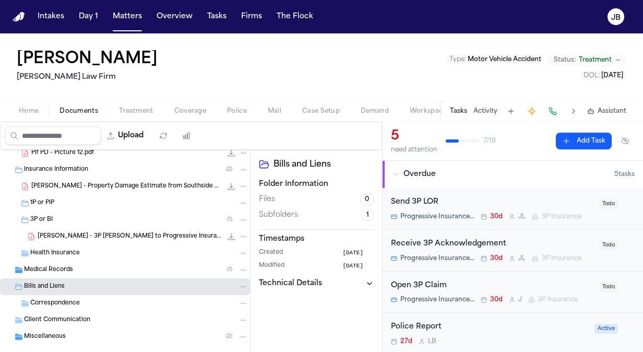
click at [70, 305] on span "Correspondence" at bounding box center [55, 303] width 50 height 9
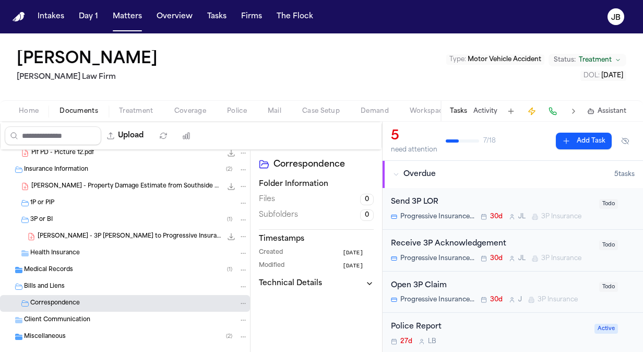
click at [68, 321] on span "Client Communication" at bounding box center [57, 320] width 66 height 9
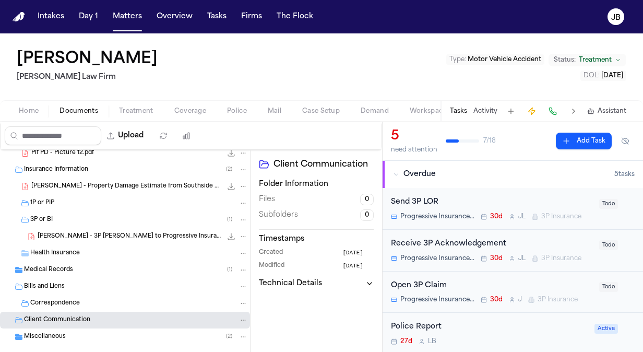
click at [63, 338] on span "Miscellaneous" at bounding box center [45, 337] width 42 height 9
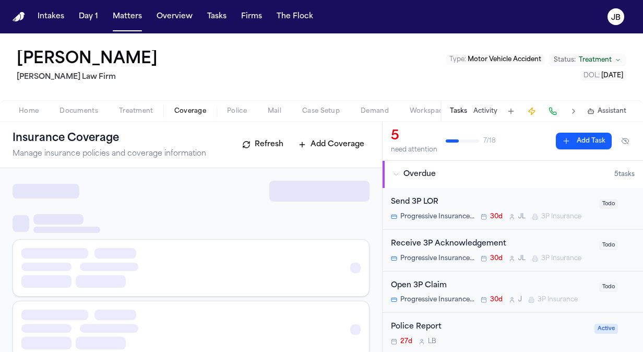
click at [184, 107] on span "Coverage" at bounding box center [190, 111] width 32 height 8
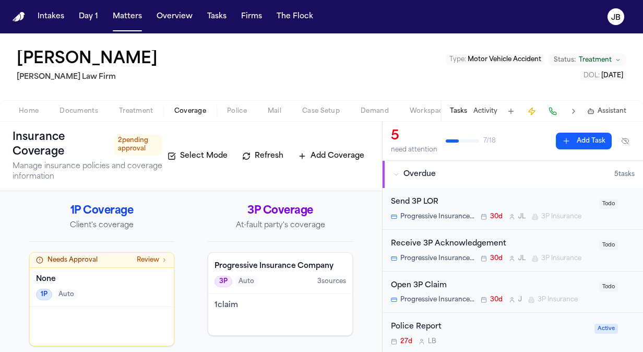
click at [74, 109] on span "Documents" at bounding box center [79, 111] width 39 height 8
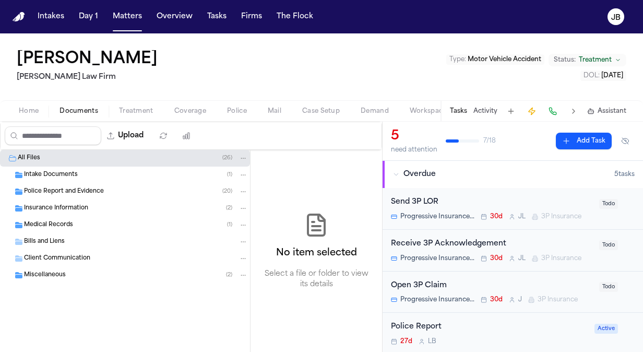
click at [89, 179] on div "Intake Documents ( 1 )" at bounding box center [136, 174] width 224 height 9
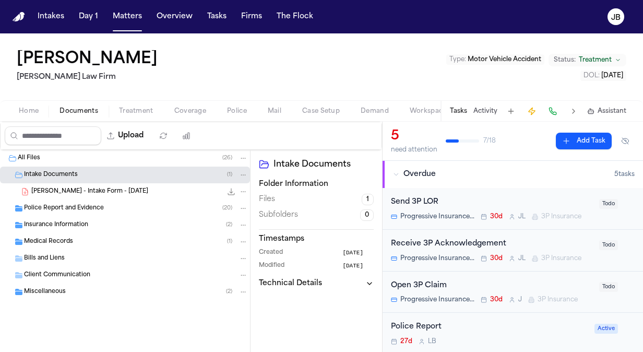
click at [101, 190] on span "[PERSON_NAME] - Intake Form - [DATE]" at bounding box center [89, 191] width 117 height 9
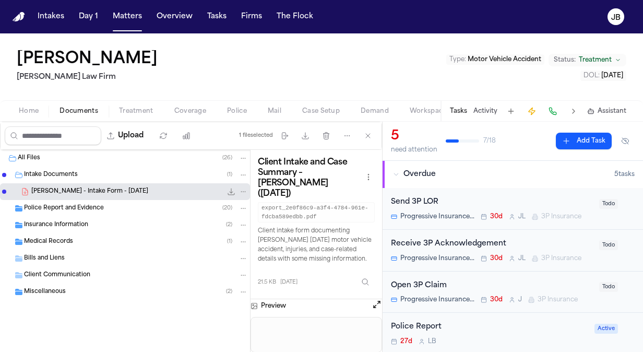
click at [120, 213] on div "Police Report and Evidence ( 20 )" at bounding box center [125, 208] width 250 height 17
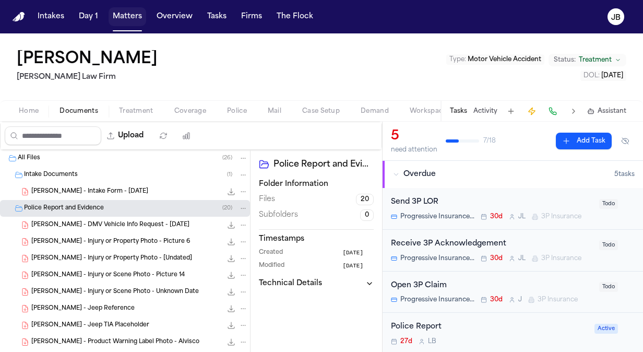
click at [134, 14] on button "Matters" at bounding box center [128, 16] width 38 height 19
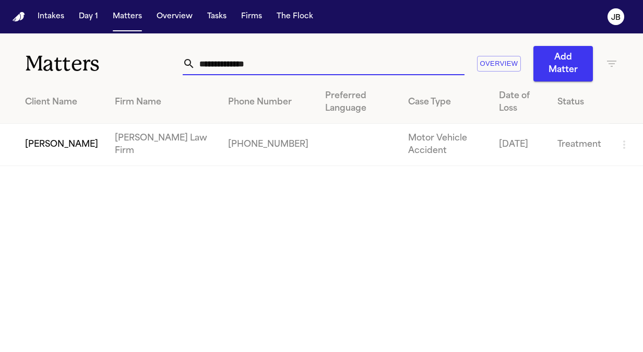
drag, startPoint x: 268, startPoint y: 65, endPoint x: 83, endPoint y: 63, distance: 185.4
click at [83, 63] on div "**********" at bounding box center [321, 57] width 643 height 48
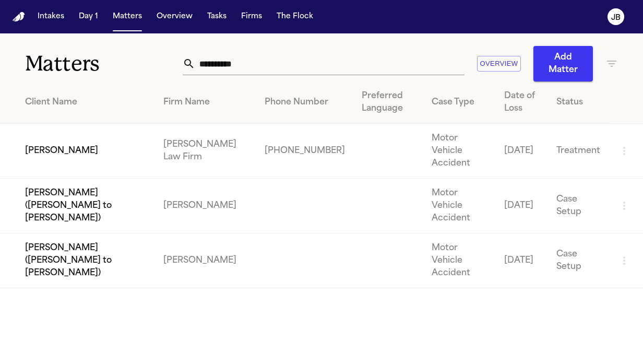
click at [57, 140] on td "[PERSON_NAME]" at bounding box center [77, 151] width 155 height 55
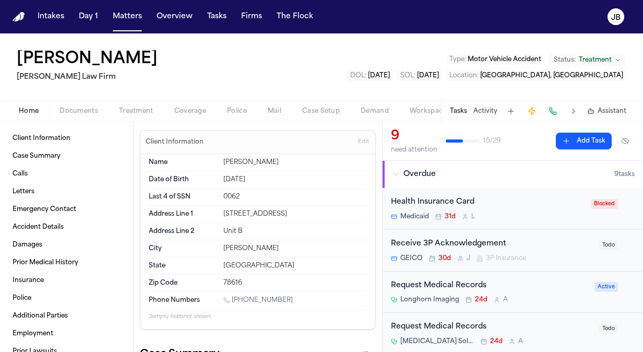
click at [126, 107] on span "Treatment" at bounding box center [136, 111] width 34 height 8
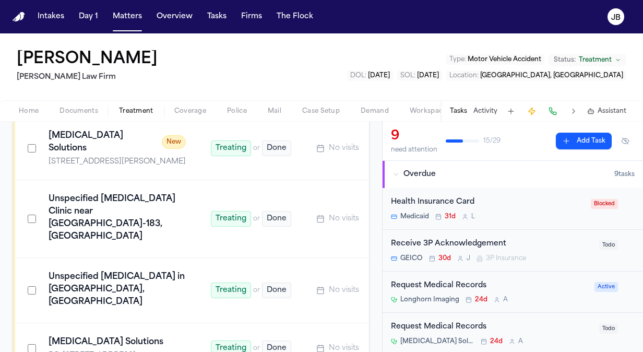
scroll to position [248, 0]
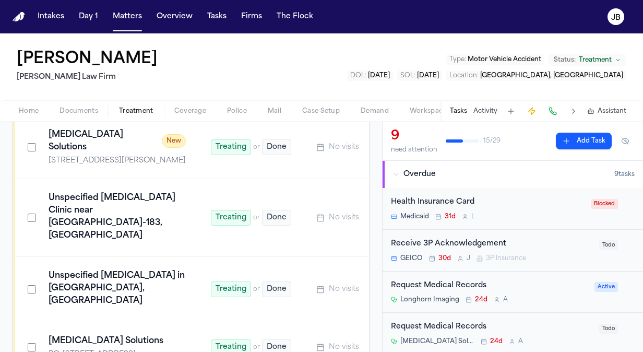
click at [186, 156] on div "[STREET_ADDRESS][PERSON_NAME]" at bounding box center [117, 161] width 137 height 10
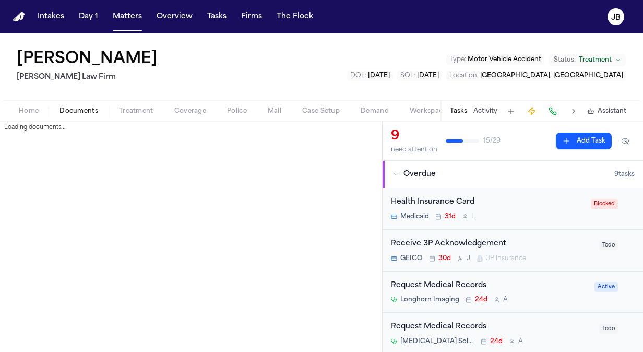
click at [89, 107] on span "Documents" at bounding box center [79, 111] width 39 height 8
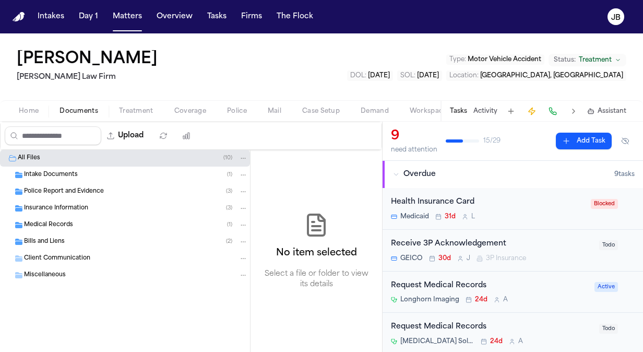
click at [152, 105] on button "Treatment" at bounding box center [136, 111] width 55 height 13
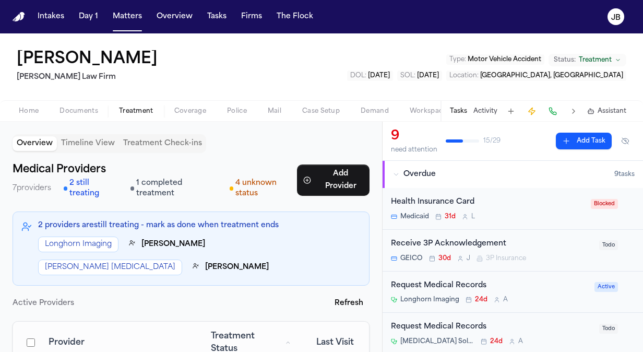
click at [37, 107] on span "Home" at bounding box center [29, 111] width 20 height 8
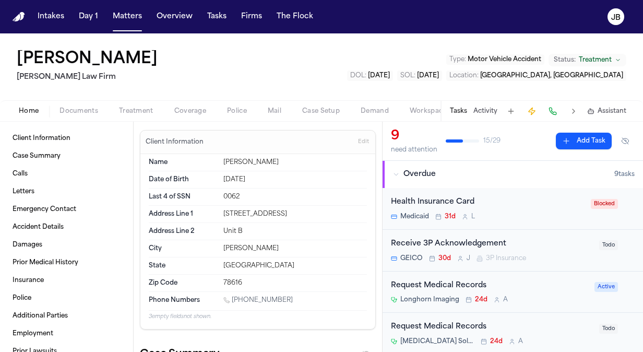
click at [142, 107] on span "Treatment" at bounding box center [136, 111] width 34 height 8
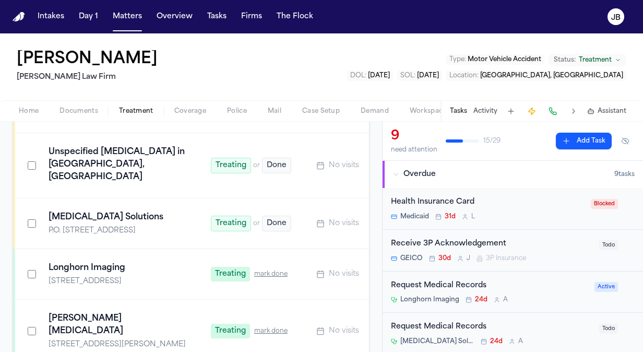
scroll to position [381, 0]
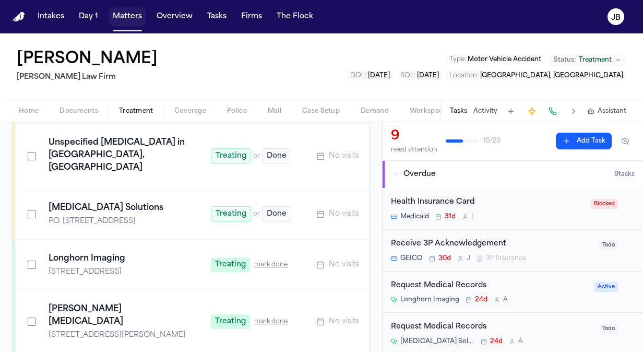
click at [115, 18] on button "Matters" at bounding box center [128, 16] width 38 height 19
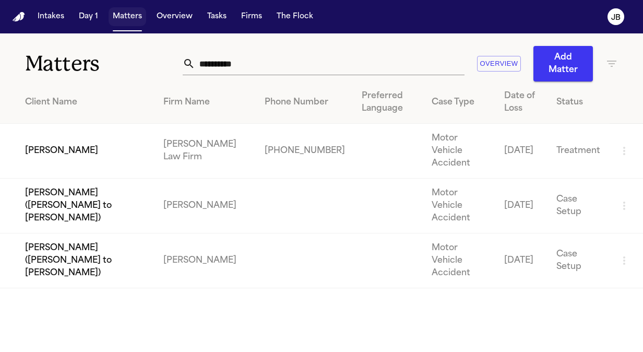
click at [123, 11] on button "Matters" at bounding box center [128, 16] width 38 height 19
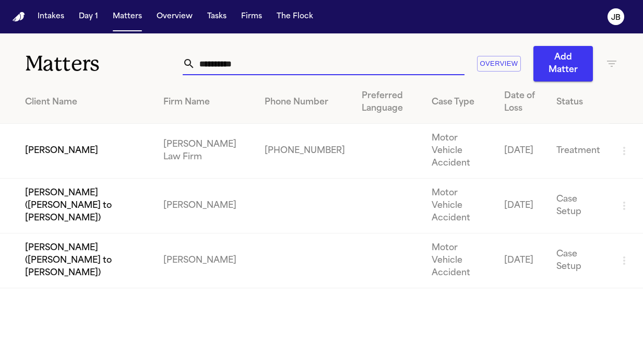
drag, startPoint x: 264, startPoint y: 58, endPoint x: 109, endPoint y: 70, distance: 155.0
click at [109, 70] on div "**********" at bounding box center [321, 57] width 643 height 48
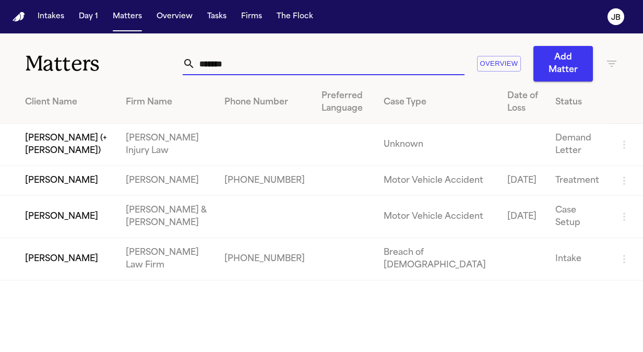
click at [94, 183] on td "[PERSON_NAME]" at bounding box center [58, 181] width 117 height 30
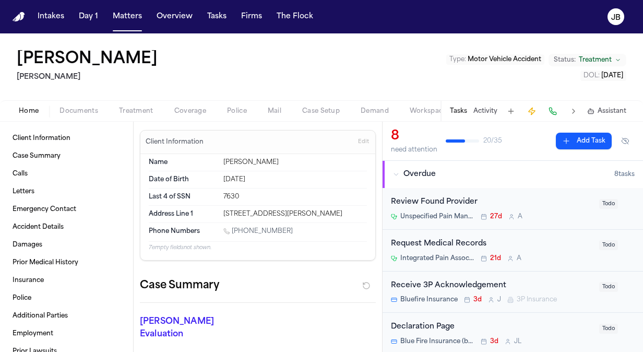
click at [94, 109] on span "Documents" at bounding box center [79, 111] width 39 height 8
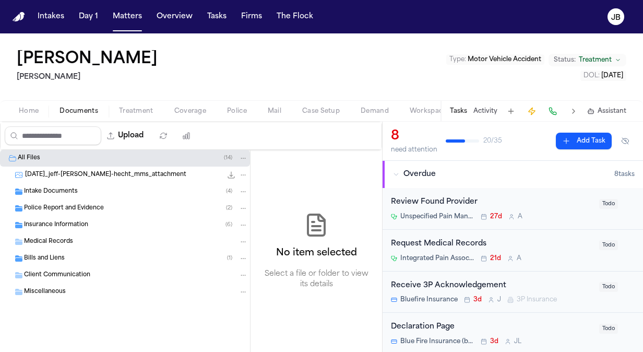
click at [115, 209] on div "Police Report and Evidence ( 2 )" at bounding box center [136, 208] width 224 height 9
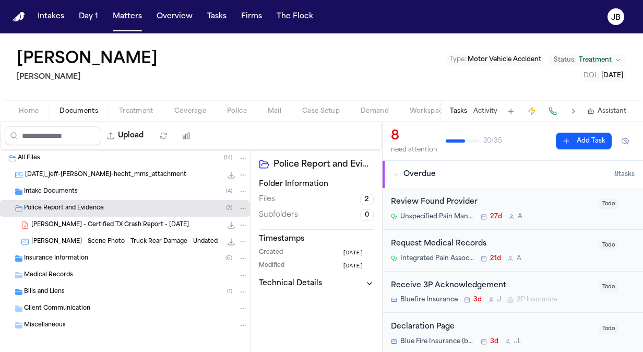
click at [113, 226] on span "[PERSON_NAME] - Certified TX Crash Report - [DATE]" at bounding box center [110, 225] width 158 height 9
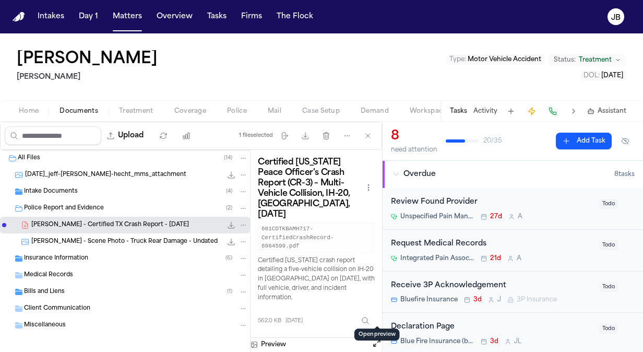
click at [375, 338] on button "Open preview" at bounding box center [377, 343] width 10 height 10
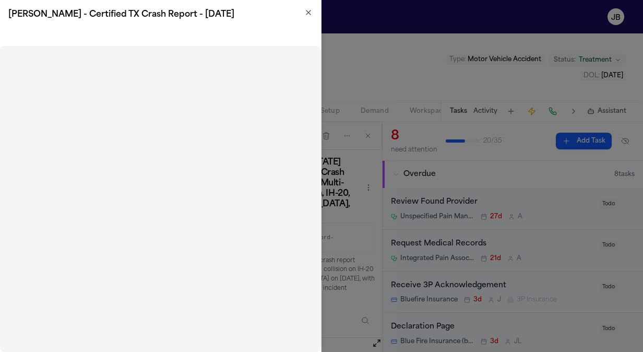
click at [311, 9] on icon "button" at bounding box center [308, 12] width 8 height 8
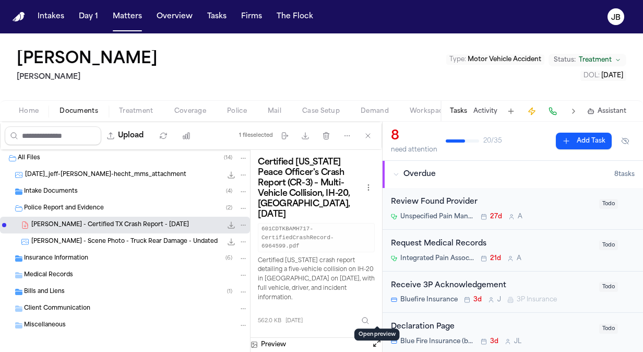
click at [166, 222] on span "[PERSON_NAME] - Certified TX Crash Report - [DATE]" at bounding box center [110, 225] width 158 height 9
click at [91, 218] on div "[PERSON_NAME] - Certified TX Crash Report - [DATE] 562.0 KB • PDF" at bounding box center [125, 225] width 250 height 17
drag, startPoint x: 91, startPoint y: 218, endPoint x: 70, endPoint y: 221, distance: 21.1
click at [70, 221] on span "[PERSON_NAME] - Certified TX Crash Report - [DATE]" at bounding box center [110, 225] width 158 height 9
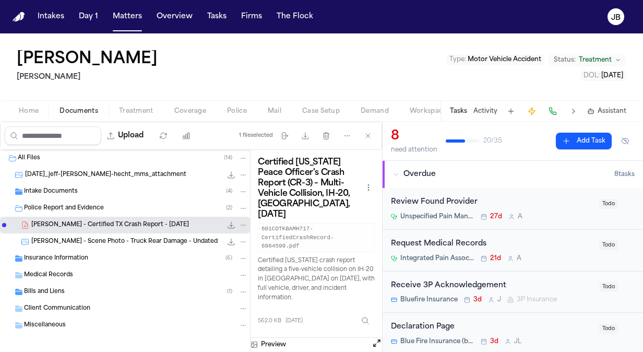
click at [228, 225] on icon "File: J. Pickering - Certified TX Crash Report - 6.27.25" at bounding box center [231, 225] width 7 height 7
click at [186, 108] on span "Coverage" at bounding box center [190, 111] width 32 height 8
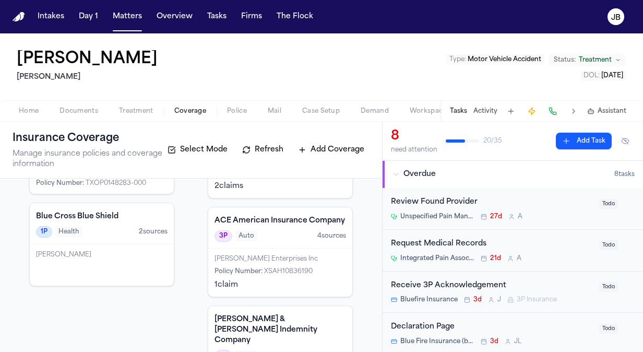
scroll to position [136, 0]
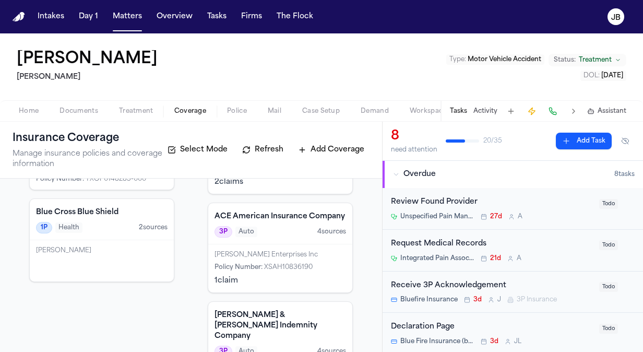
click at [282, 259] on div "[PERSON_NAME] Enterprises Inc" at bounding box center [281, 255] width 132 height 8
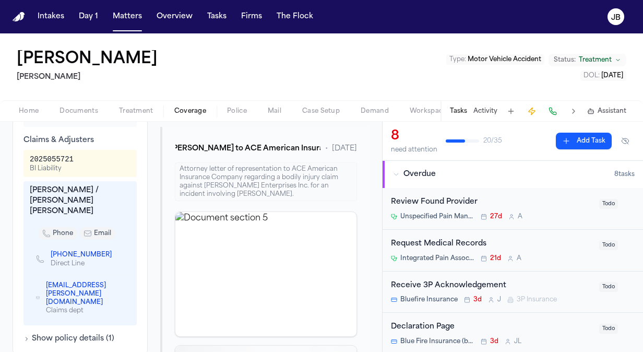
scroll to position [504, 0]
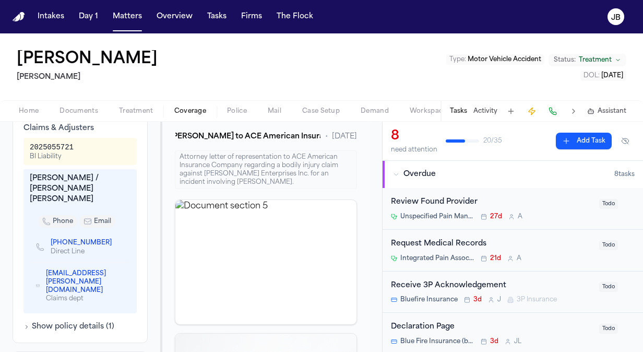
drag, startPoint x: 102, startPoint y: 219, endPoint x: 46, endPoint y: 219, distance: 55.9
click at [46, 238] on div "[PHONE_NUMBER] Direct Line" at bounding box center [78, 247] width 84 height 18
drag, startPoint x: 46, startPoint y: 219, endPoint x: 105, endPoint y: 218, distance: 59.5
click at [105, 238] on div "[PHONE_NUMBER] Direct Line" at bounding box center [78, 247] width 84 height 18
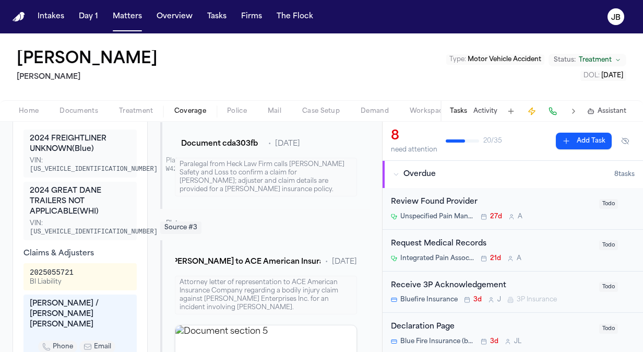
scroll to position [394, 0]
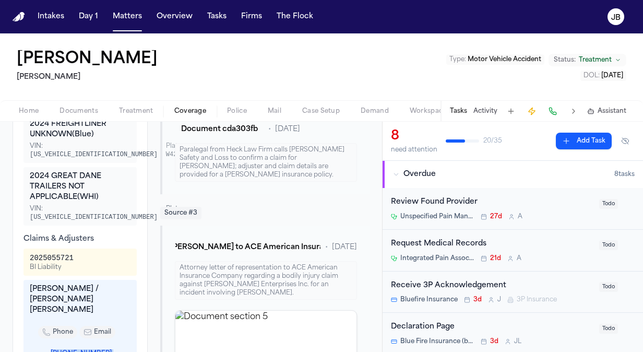
click at [197, 109] on span "Coverage" at bounding box center [190, 111] width 32 height 8
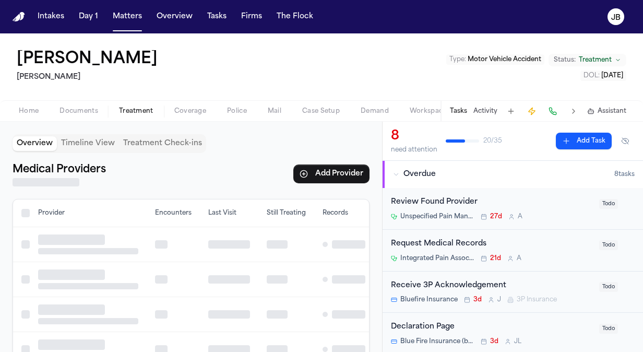
click at [139, 107] on span "Treatment" at bounding box center [136, 111] width 34 height 8
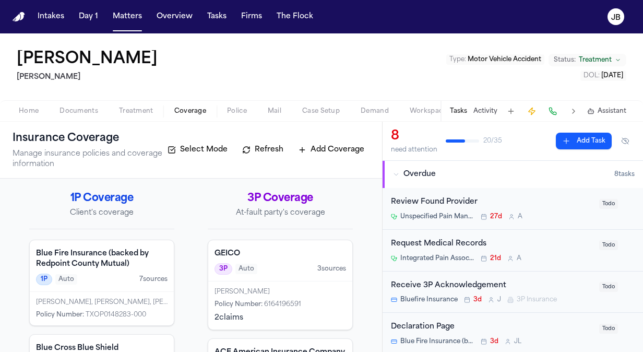
click at [193, 107] on span "Coverage" at bounding box center [190, 111] width 32 height 8
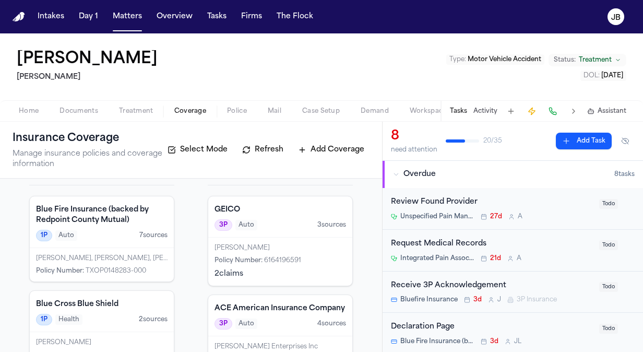
scroll to position [43, 0]
click at [272, 233] on div "GEICO 3P Auto 3 source s" at bounding box center [280, 217] width 144 height 41
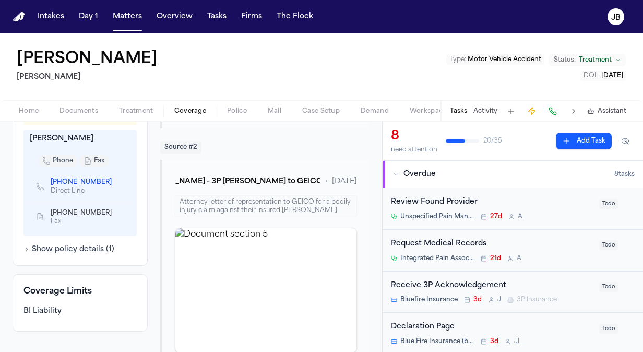
scroll to position [462, 0]
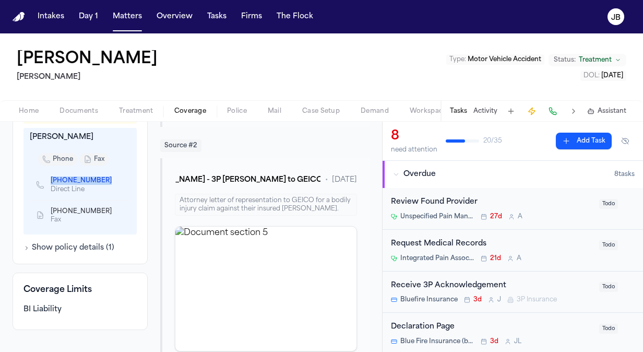
drag, startPoint x: 36, startPoint y: 195, endPoint x: 119, endPoint y: 199, distance: 83.1
click at [119, 199] on div "[PHONE_NUMBER] Direct Line" at bounding box center [80, 185] width 101 height 30
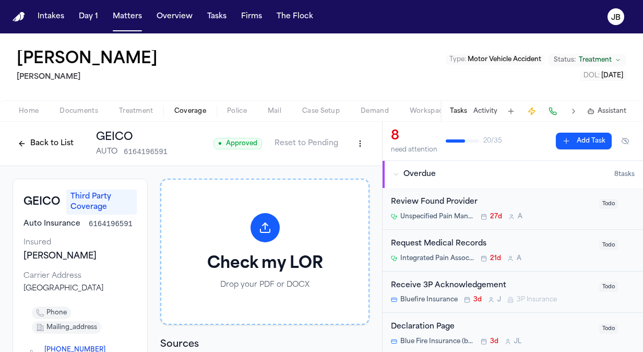
scroll to position [462, 0]
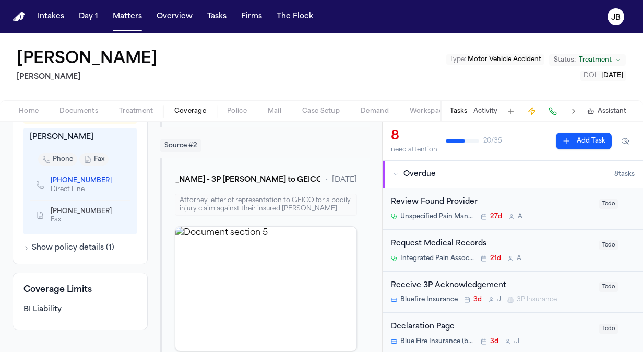
click at [225, 90] on div "[PERSON_NAME] Type : Motor Vehicle Accident Status: Treatment DOL : [DATE]" at bounding box center [321, 66] width 643 height 67
click at [126, 24] on button "Matters" at bounding box center [128, 16] width 38 height 19
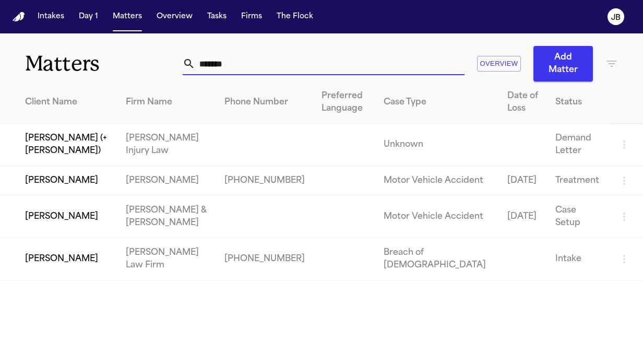
drag, startPoint x: 239, startPoint y: 62, endPoint x: 93, endPoint y: 67, distance: 146.3
click at [93, 67] on div "Matters ******* Overview Add Matter" at bounding box center [321, 57] width 643 height 48
type input "*****"
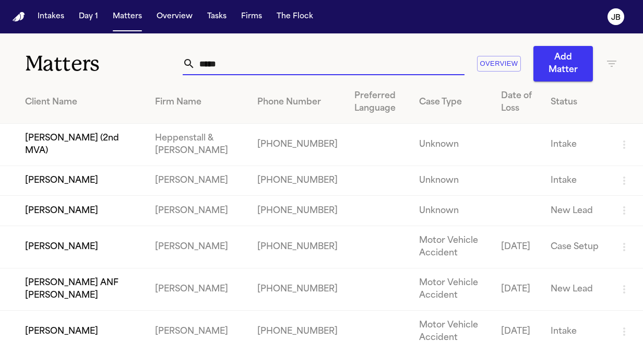
drag, startPoint x: 306, startPoint y: 68, endPoint x: -2, endPoint y: 104, distance: 310.2
click at [0, 104] on html "Intakes Day 1 Matters Overview Tasks Firms The [PERSON_NAME] Matters ***** Over…" at bounding box center [321, 176] width 643 height 352
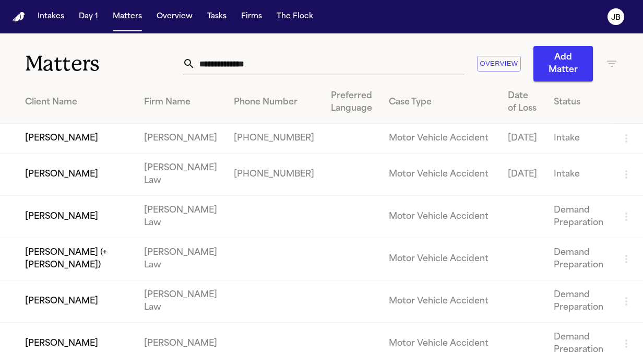
click at [610, 68] on div "Matters Overview Add Matter" at bounding box center [321, 57] width 643 height 48
click at [609, 64] on icon "button" at bounding box center [612, 63] width 13 height 13
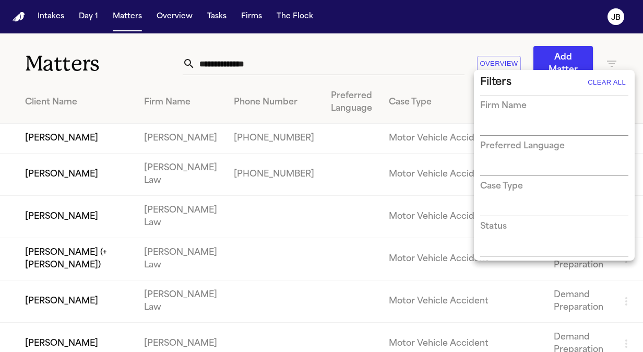
click at [544, 121] on input "text" at bounding box center [546, 128] width 133 height 15
type input "*****"
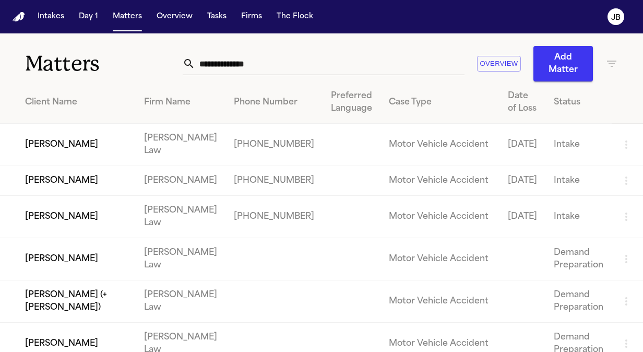
click at [602, 73] on div "Overview Add Matter" at bounding box center [400, 64] width 435 height 36
click at [603, 55] on div "Overview Add Matter" at bounding box center [400, 64] width 435 height 36
click at [607, 62] on icon "button" at bounding box center [611, 64] width 9 height 6
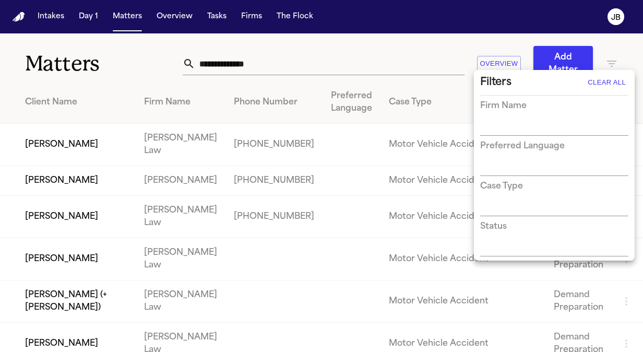
click at [499, 120] on div "Firm Name" at bounding box center [554, 118] width 148 height 36
click at [502, 129] on input "text" at bounding box center [546, 128] width 133 height 15
type input "*****"
click at [523, 119] on div "Firm Name" at bounding box center [554, 118] width 148 height 36
click at [520, 124] on input "text" at bounding box center [546, 128] width 133 height 15
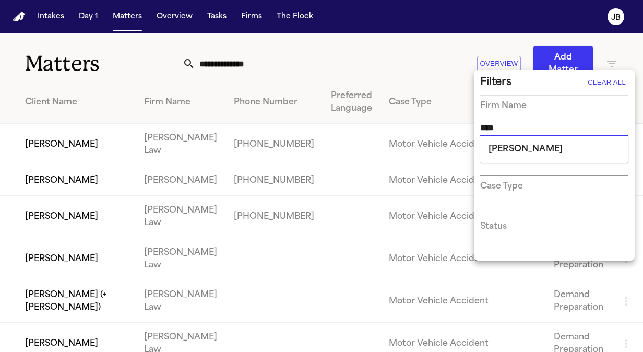
type input "*****"
click at [520, 148] on li "[PERSON_NAME]" at bounding box center [554, 149] width 148 height 19
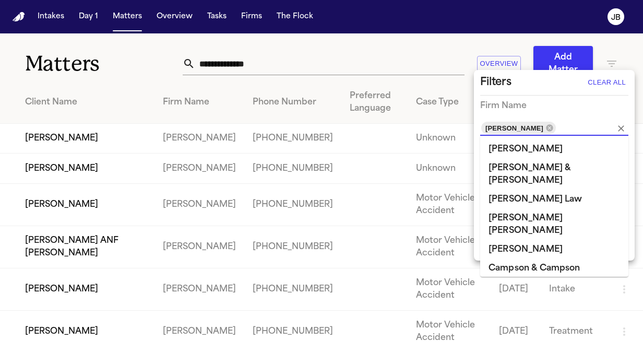
scroll to position [258, 0]
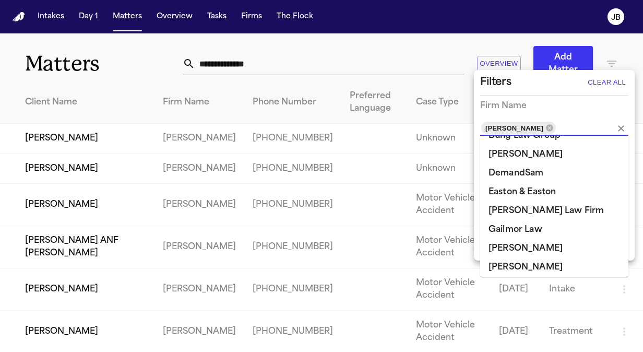
click at [280, 66] on div at bounding box center [321, 176] width 643 height 352
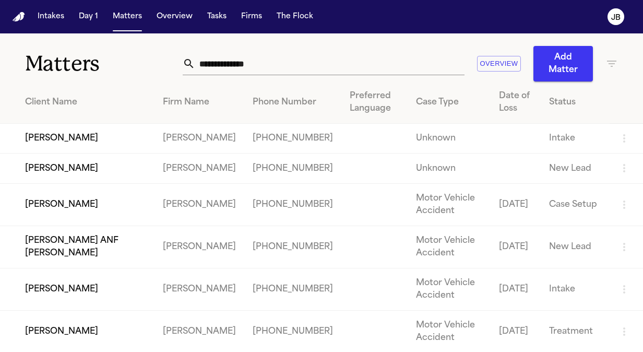
click at [606, 58] on icon "button" at bounding box center [612, 63] width 13 height 13
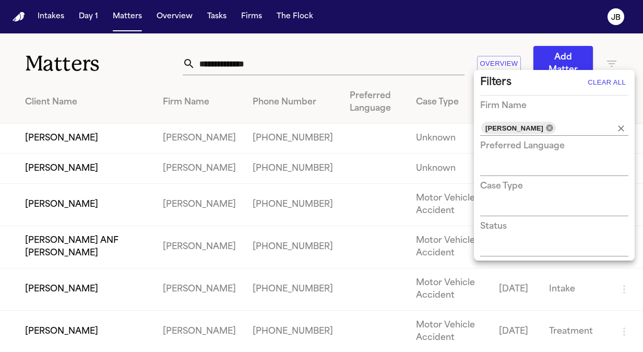
click at [546, 127] on icon at bounding box center [550, 128] width 8 height 8
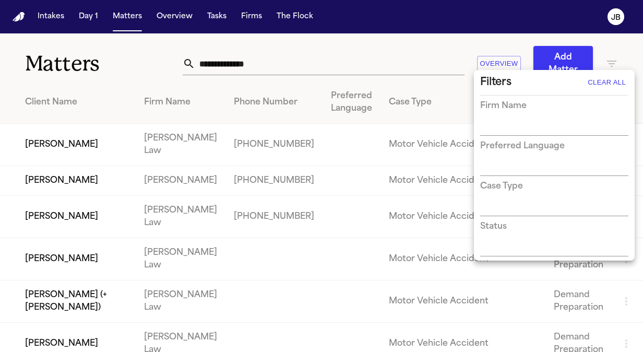
click at [230, 63] on div at bounding box center [321, 176] width 643 height 352
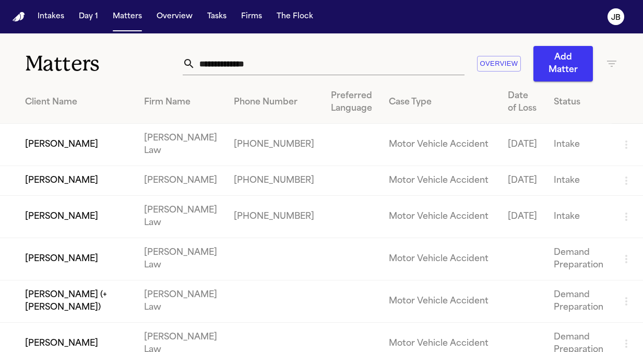
click at [230, 63] on input "text" at bounding box center [329, 63] width 269 height 23
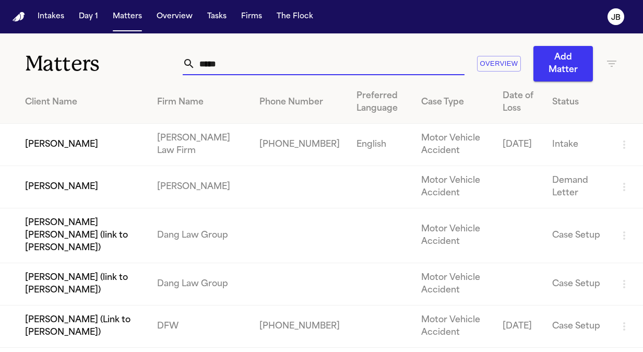
type input "*****"
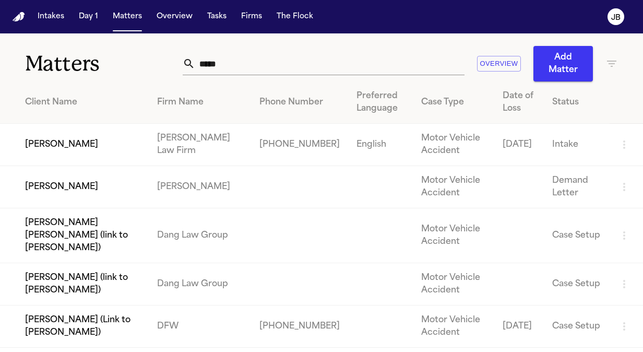
click at [72, 131] on td "[PERSON_NAME]" at bounding box center [74, 145] width 149 height 42
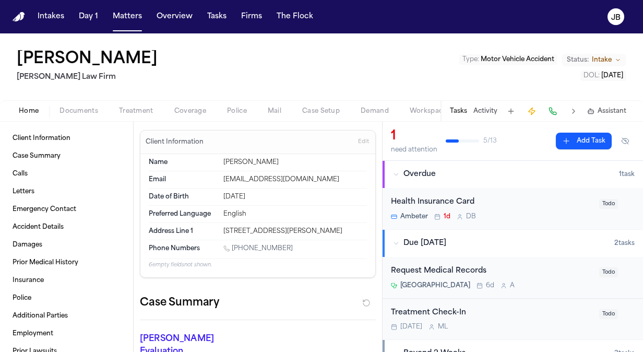
click at [79, 112] on button "Documents" at bounding box center [79, 111] width 60 height 13
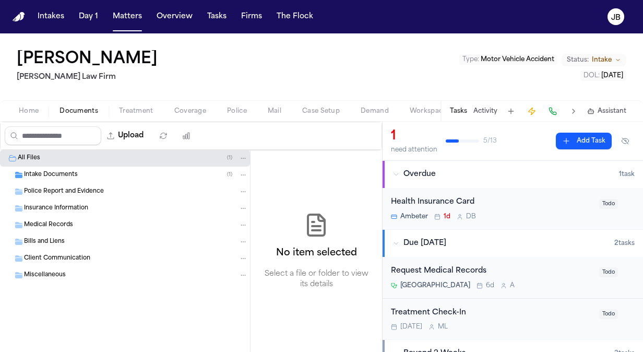
click at [59, 172] on span "Intake Documents" at bounding box center [51, 175] width 54 height 9
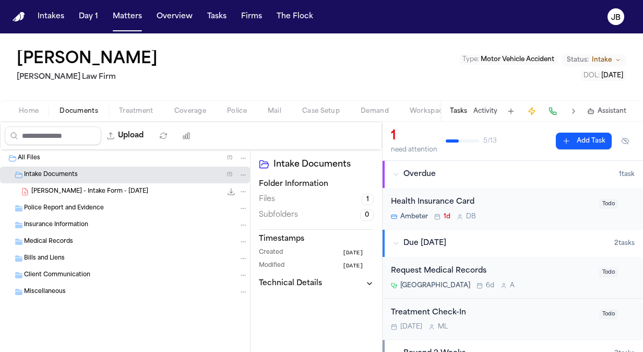
click at [33, 107] on span "Home" at bounding box center [29, 111] width 20 height 8
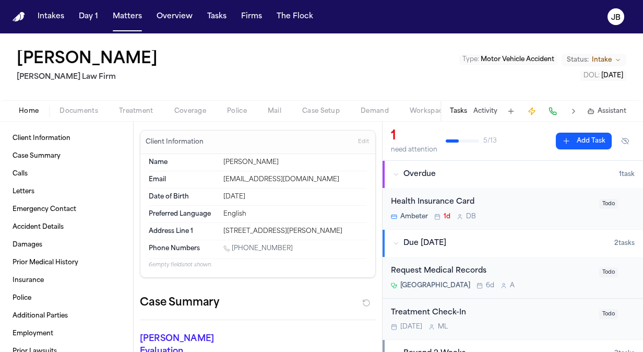
drag, startPoint x: 289, startPoint y: 239, endPoint x: 234, endPoint y: 248, distance: 55.6
click at [234, 248] on div "Phone Numbers 1 (713) 291-3017" at bounding box center [258, 249] width 218 height 18
copy link "(713) 291-3017"
click at [478, 112] on button "Activity" at bounding box center [486, 111] width 24 height 8
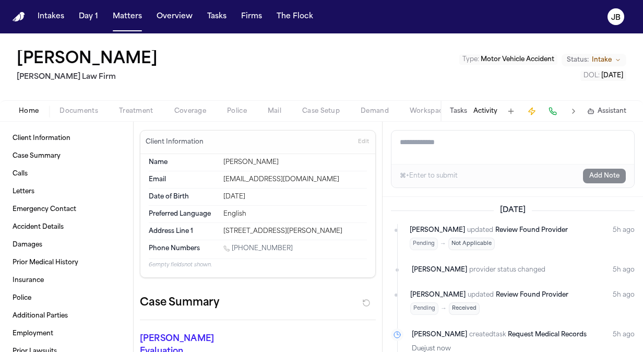
click at [444, 153] on textarea "Add a note to this matter" at bounding box center [513, 147] width 243 height 33
click at [88, 107] on span "Documents" at bounding box center [79, 111] width 39 height 8
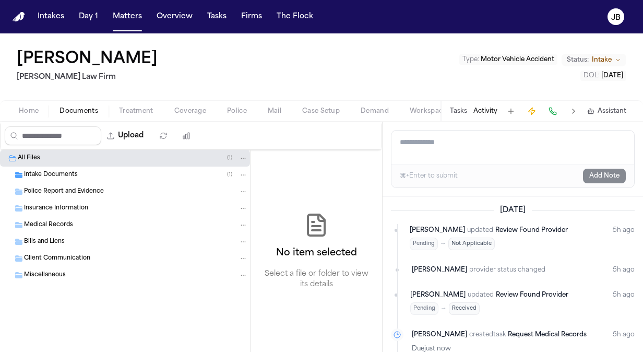
click at [138, 176] on div "Intake Documents ( 1 )" at bounding box center [136, 174] width 224 height 9
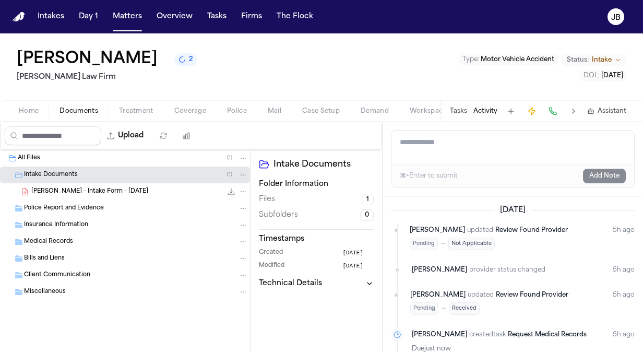
click at [455, 145] on textarea "Add a note to this matter" at bounding box center [513, 147] width 243 height 33
type textarea "**********"
click at [595, 172] on button "Add Note" at bounding box center [604, 176] width 43 height 15
click at [113, 189] on span "M. Young - Intake Form - 8.8.25" at bounding box center [89, 191] width 117 height 9
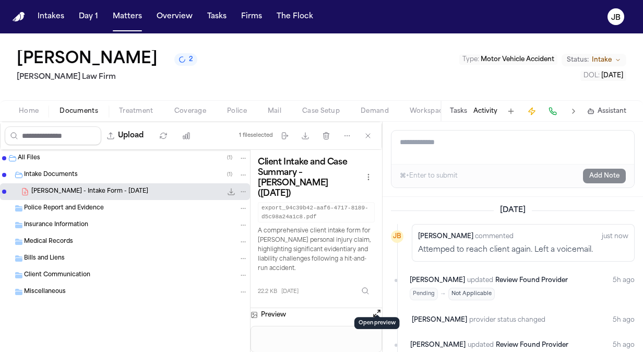
click at [378, 308] on button "Open preview" at bounding box center [377, 313] width 10 height 10
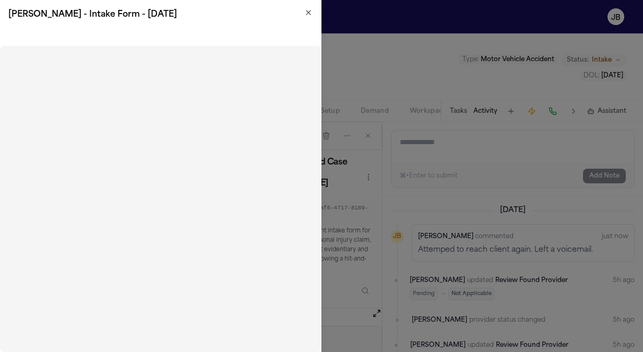
click at [309, 11] on icon "button" at bounding box center [308, 12] width 8 height 8
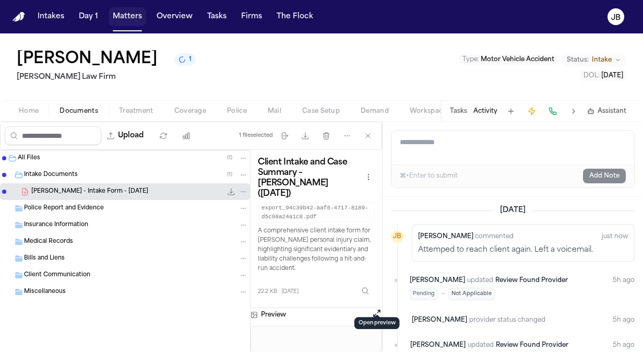
click at [116, 15] on button "Matters" at bounding box center [128, 16] width 38 height 19
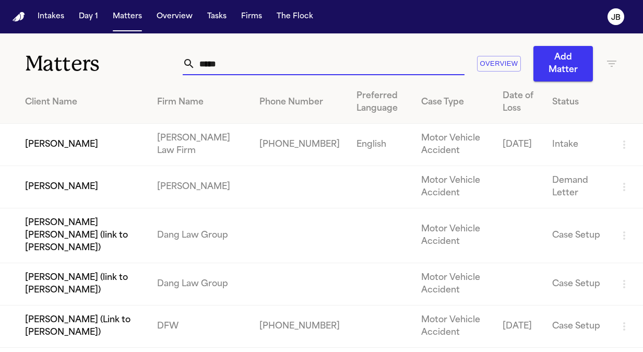
drag, startPoint x: 233, startPoint y: 71, endPoint x: 105, endPoint y: 58, distance: 128.6
click at [105, 58] on div "Matters ***** Overview Add Matter" at bounding box center [321, 57] width 643 height 48
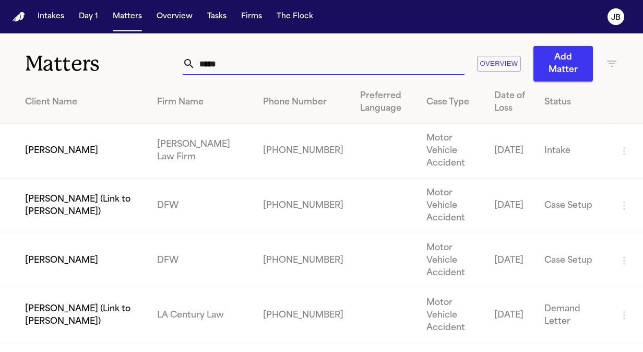
type input "*****"
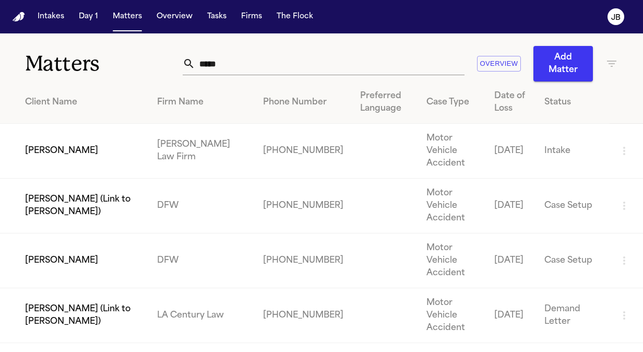
click at [81, 150] on td "[PERSON_NAME]" at bounding box center [74, 151] width 149 height 55
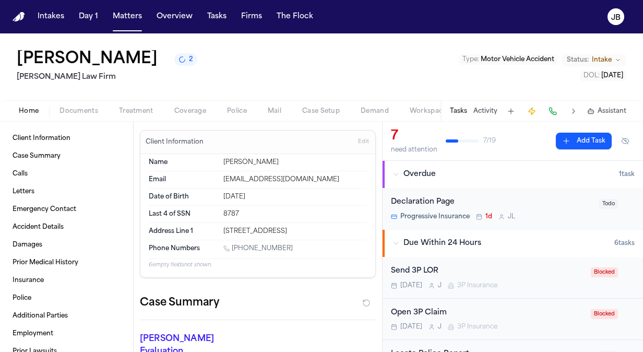
drag, startPoint x: 265, startPoint y: 247, endPoint x: 233, endPoint y: 246, distance: 31.9
click at [233, 246] on div "1 (512) 820-8044" at bounding box center [295, 249] width 144 height 10
copy link "(512) 820-8044"
click at [485, 110] on button "Activity" at bounding box center [486, 111] width 24 height 8
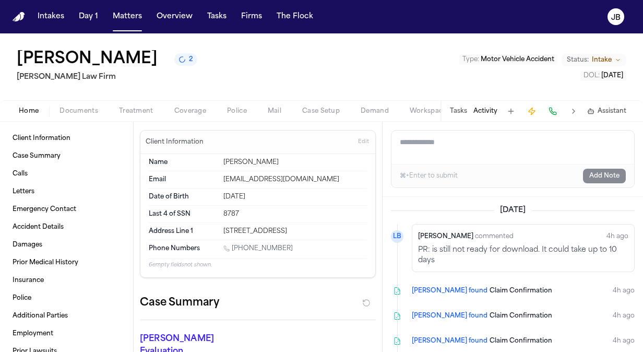
click at [277, 68] on div "Daisy Delgado 2 Ruy Mireles Law Firm Type : Motor Vehicle Accident Status: Inta…" at bounding box center [321, 66] width 643 height 67
click at [76, 107] on span "Documents" at bounding box center [79, 111] width 39 height 8
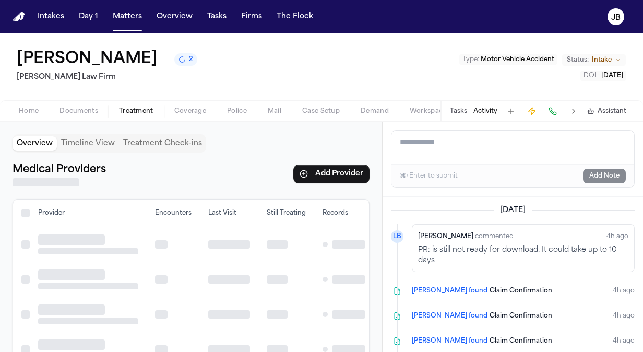
click at [137, 107] on span "Treatment" at bounding box center [136, 111] width 34 height 8
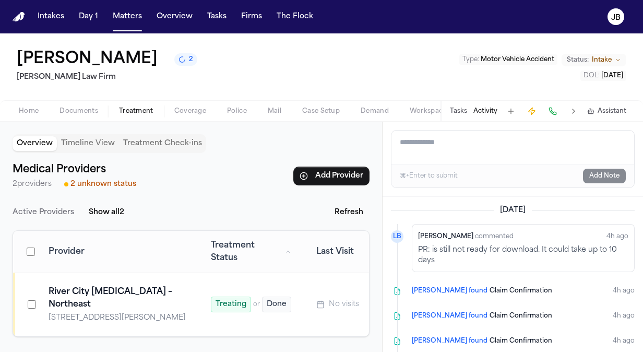
click at [437, 140] on textarea "Add a note to this matter" at bounding box center [513, 147] width 243 height 33
click at [371, 238] on div "Overview Timeline View Treatment Check-ins Medical Providers 2 providers 2 unkn…" at bounding box center [191, 237] width 382 height 230
click at [69, 109] on span "Documents" at bounding box center [79, 111] width 39 height 8
click at [136, 109] on span "Treatment" at bounding box center [136, 111] width 34 height 8
click at [343, 173] on button "Add Provider" at bounding box center [331, 176] width 76 height 19
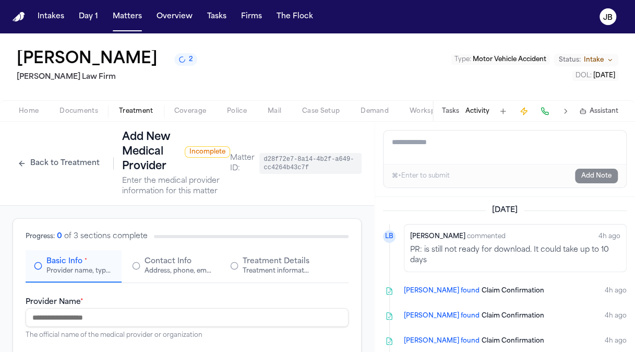
click at [80, 319] on input "Provider Name *" at bounding box center [187, 317] width 323 height 19
click at [47, 169] on button "Back to Treatment" at bounding box center [59, 163] width 92 height 17
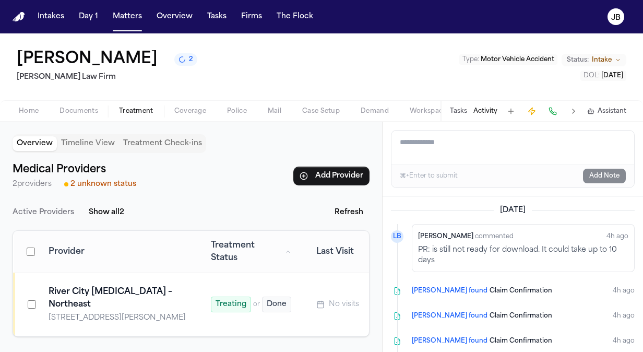
click at [450, 149] on textarea "Add a note to this matter" at bounding box center [513, 147] width 243 height 33
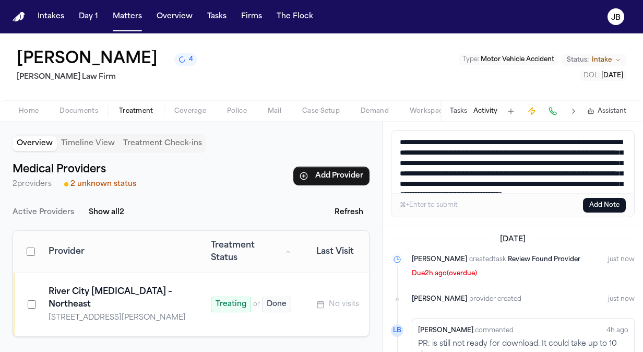
drag, startPoint x: 589, startPoint y: 189, endPoint x: 361, endPoint y: 99, distance: 244.9
click at [361, 99] on div "**********" at bounding box center [321, 192] width 643 height 319
type textarea "**********"
click at [599, 203] on button "Add Note" at bounding box center [604, 205] width 43 height 15
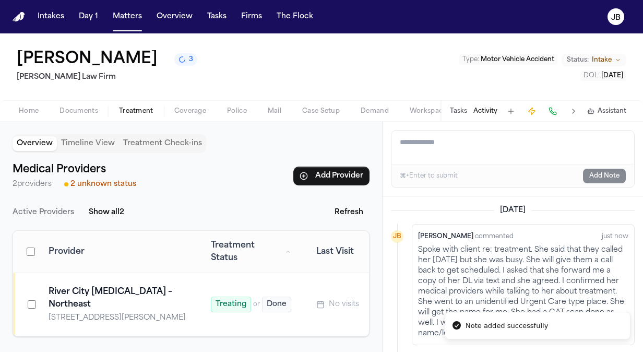
click at [602, 56] on span "Intake" at bounding box center [602, 60] width 20 height 8
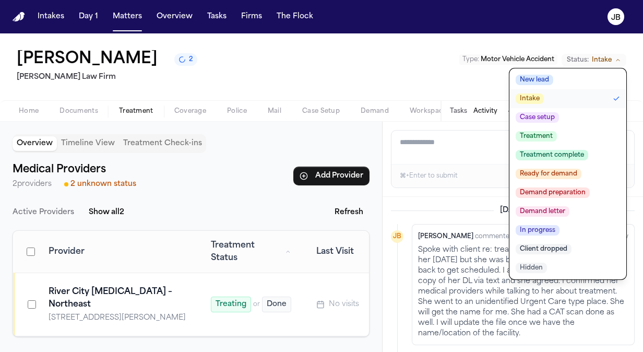
click at [547, 138] on span "Treatment" at bounding box center [536, 136] width 41 height 10
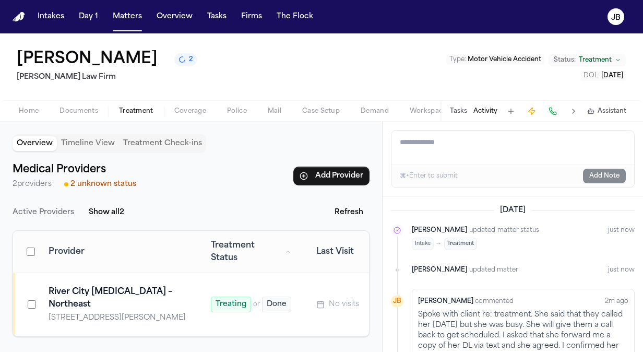
click at [17, 105] on button "Home" at bounding box center [28, 111] width 41 height 13
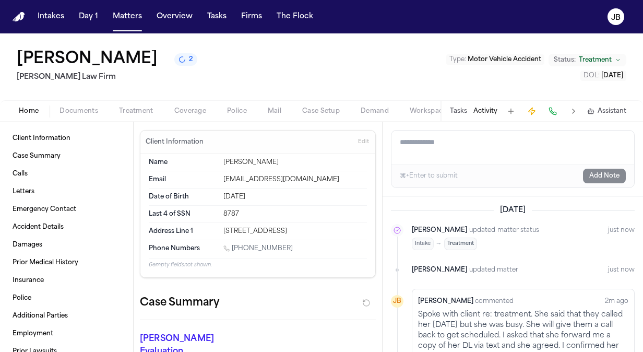
drag, startPoint x: 301, startPoint y: 252, endPoint x: 233, endPoint y: 249, distance: 68.5
click at [233, 249] on div "1 (512) 820-8044" at bounding box center [295, 249] width 144 height 10
copy link "(512) 820-8044"
drag, startPoint x: 312, startPoint y: 178, endPoint x: 221, endPoint y: 187, distance: 91.3
click at [221, 187] on div "Email mrs.delgado29@yahoo.com" at bounding box center [258, 179] width 218 height 17
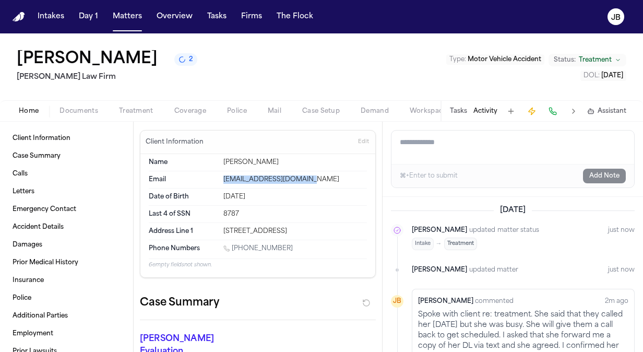
copy div "mrs.delgado29@yahoo.com"
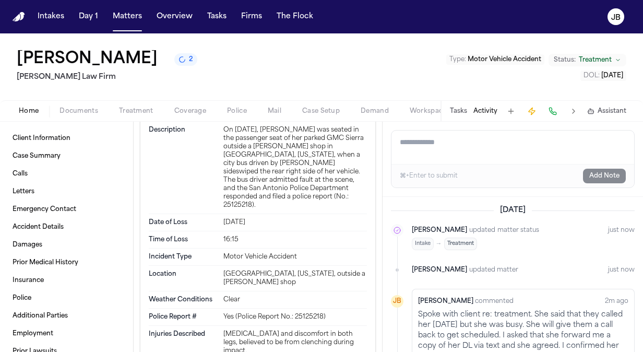
scroll to position [859, 0]
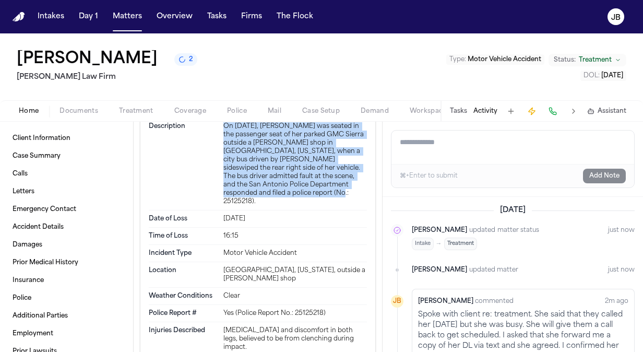
drag, startPoint x: 291, startPoint y: 232, endPoint x: 210, endPoint y: 164, distance: 105.6
click at [210, 164] on div "Description On June 22, 2025, Daisy Delgado was seated in the passenger seat of…" at bounding box center [258, 164] width 218 height 92
copy div "On June 22, 2025, Daisy Delgado was seated in the passenger seat of her parked …"
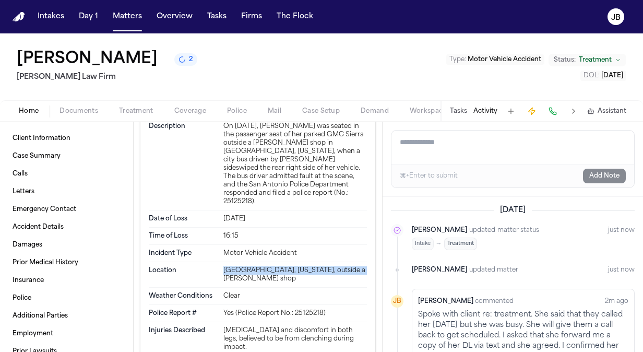
drag, startPoint x: 353, startPoint y: 299, endPoint x: 212, endPoint y: 302, distance: 141.0
click at [212, 288] on div "Location San Antonio, Texas, outside a barber shop" at bounding box center [258, 275] width 218 height 26
copy div "San Antonio, Texas, outside a barber shop"
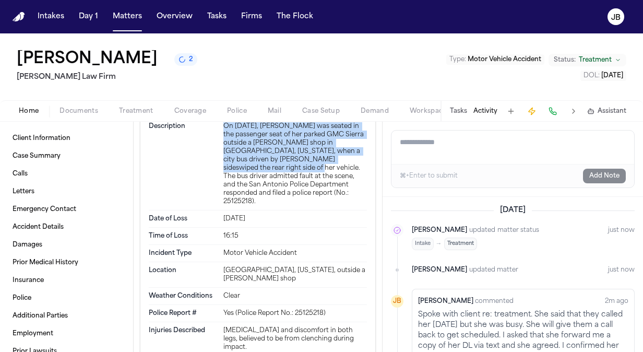
drag, startPoint x: 219, startPoint y: 160, endPoint x: 264, endPoint y: 203, distance: 62.4
click at [264, 203] on div "Description On June 22, 2025, Daisy Delgado was seated in the passenger seat of…" at bounding box center [258, 164] width 218 height 92
copy div "On June 22, 2025, Daisy Delgado was seated in the passenger seat of her parked …"
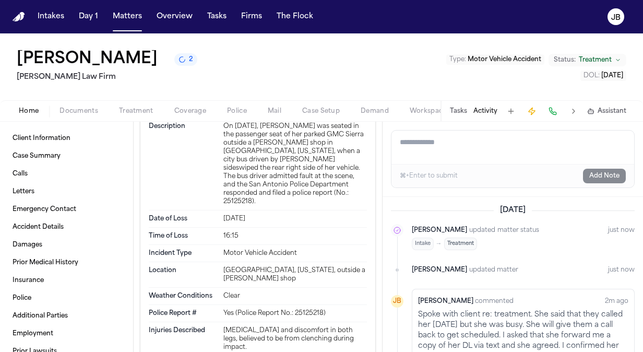
click at [273, 206] on div "On June 22, 2025, Daisy Delgado was seated in the passenger seat of her parked …" at bounding box center [295, 164] width 144 height 84
copy div "25125218"
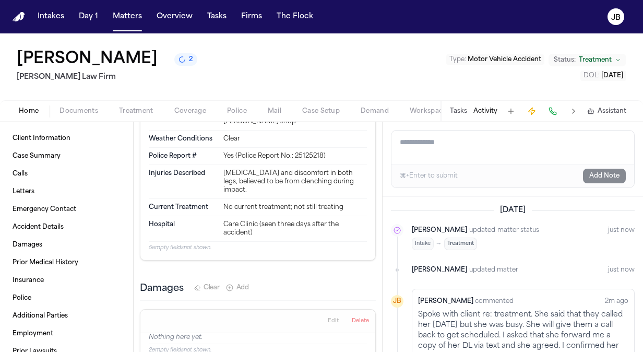
scroll to position [1023, 0]
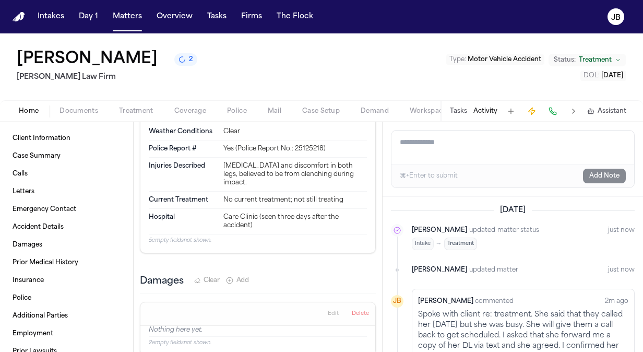
drag, startPoint x: 250, startPoint y: 199, endPoint x: 216, endPoint y: 184, distance: 37.4
click at [216, 184] on div "Injuries Described Lower back pain and discomfort in both legs, believed to be …" at bounding box center [258, 175] width 218 height 34
copy div "Lower back pain and discomfort in both legs, believed to be from clenching duri…"
click at [76, 107] on span "Documents" at bounding box center [79, 111] width 39 height 8
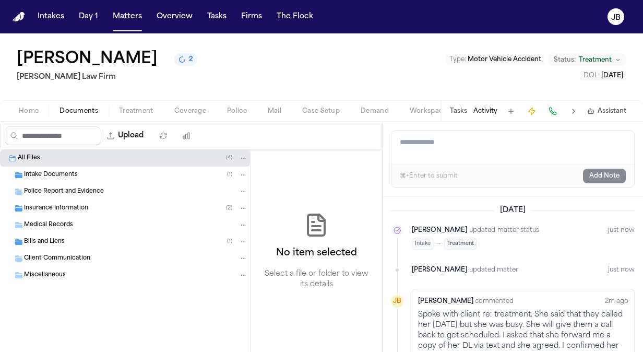
click at [47, 176] on span "Intake Documents" at bounding box center [51, 175] width 54 height 9
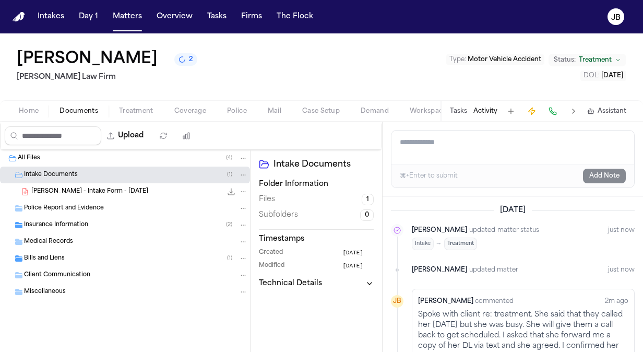
click at [232, 192] on icon "File: D. Delgado - Intake Form - 6.22.25" at bounding box center [231, 192] width 7 height 7
click at [89, 204] on span "Police Report and Evidence" at bounding box center [64, 208] width 80 height 9
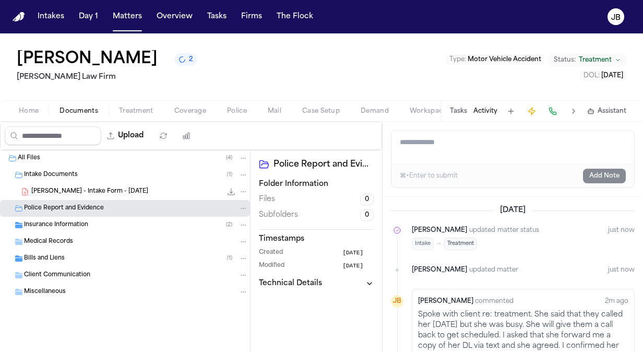
click at [83, 221] on span "Insurance Information" at bounding box center [56, 225] width 64 height 9
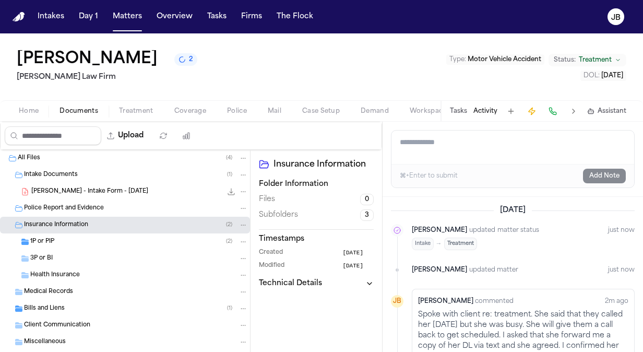
click at [75, 240] on div "1P or PIP ( 2 )" at bounding box center [139, 241] width 218 height 9
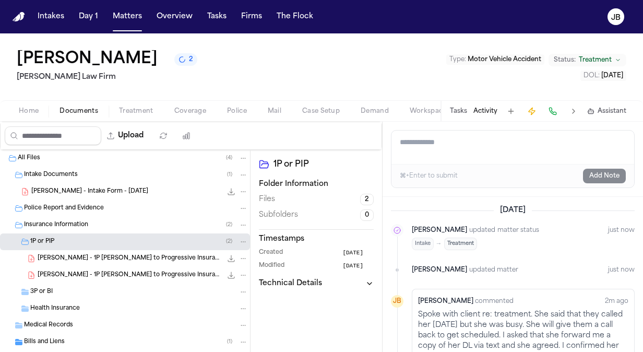
click at [87, 289] on div "3P or BI" at bounding box center [139, 291] width 218 height 9
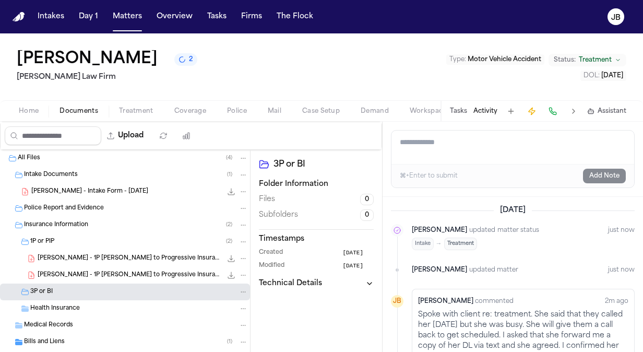
click at [88, 305] on div "Health Insurance" at bounding box center [139, 308] width 218 height 9
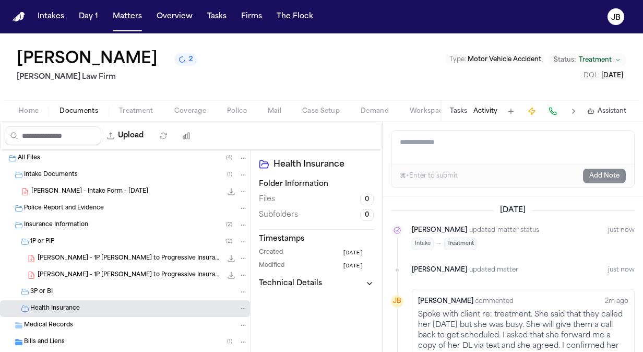
scroll to position [55, 0]
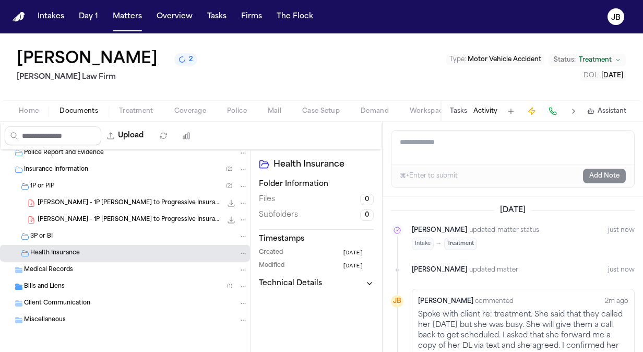
click at [73, 273] on div "Medical Records" at bounding box center [136, 269] width 224 height 9
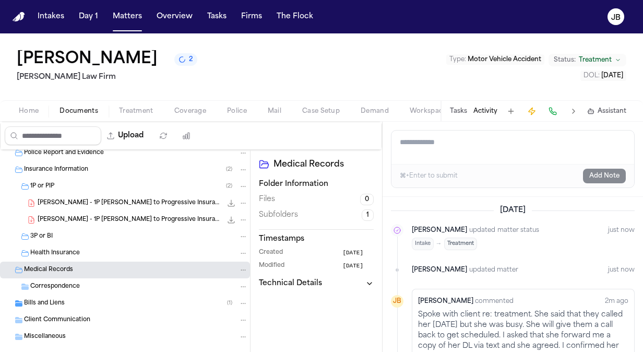
click at [71, 306] on div "Bills and Liens ( 1 )" at bounding box center [136, 303] width 224 height 9
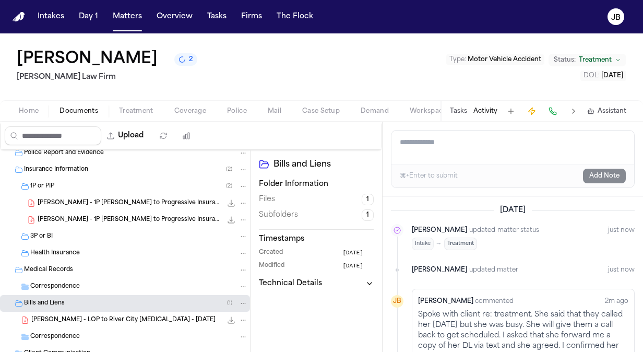
click at [134, 107] on span "Treatment" at bounding box center [136, 111] width 34 height 8
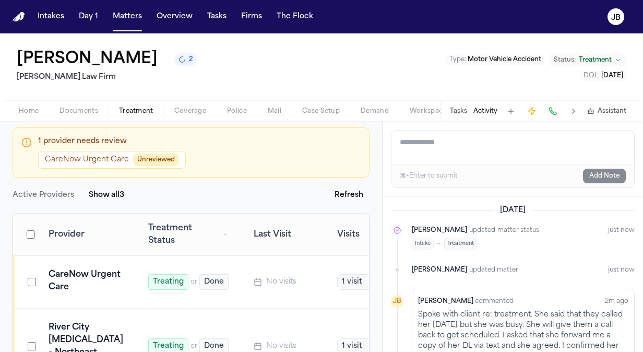
scroll to position [90, 0]
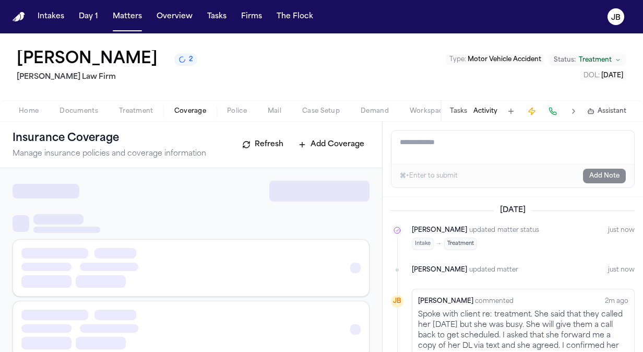
click at [194, 107] on span "Coverage" at bounding box center [190, 111] width 32 height 8
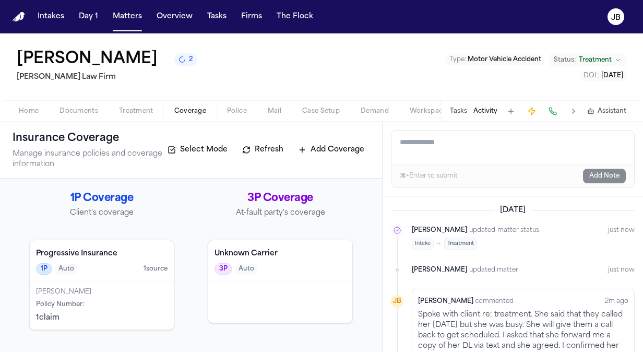
click at [125, 290] on div "[PERSON_NAME]" at bounding box center [102, 292] width 132 height 8
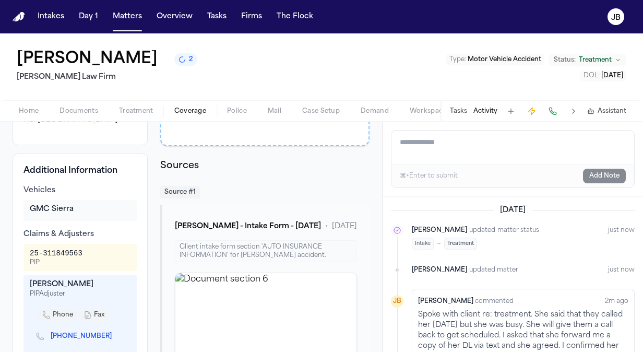
scroll to position [181, 0]
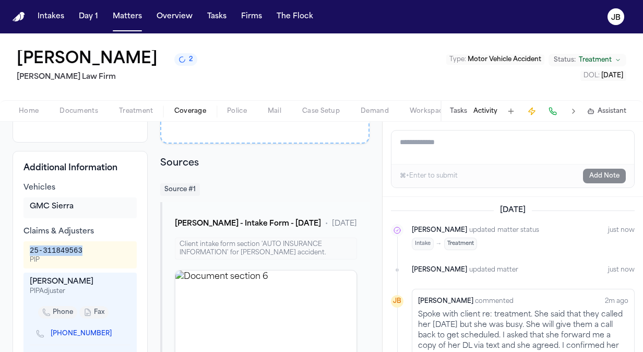
drag, startPoint x: 89, startPoint y: 261, endPoint x: 26, endPoint y: 253, distance: 63.1
click at [26, 253] on div "25-311849563 PIP" at bounding box center [79, 254] width 113 height 27
copy div "25-311849563"
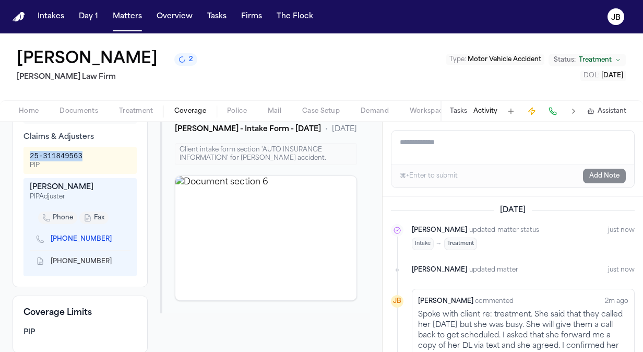
scroll to position [273, 0]
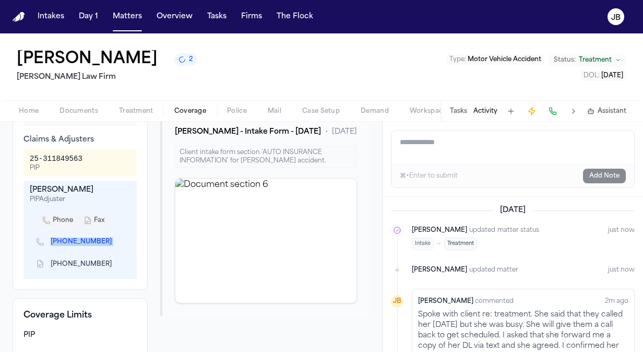
drag, startPoint x: 100, startPoint y: 244, endPoint x: 101, endPoint y: 253, distance: 8.4
click at [101, 253] on div "(469) 779-4729" at bounding box center [80, 242] width 101 height 22
drag, startPoint x: 101, startPoint y: 253, endPoint x: 103, endPoint y: 275, distance: 22.0
click at [115, 267] on icon "Copy to clipboard" at bounding box center [117, 265] width 4 height 4
click at [57, 225] on span "phone" at bounding box center [63, 220] width 20 height 8
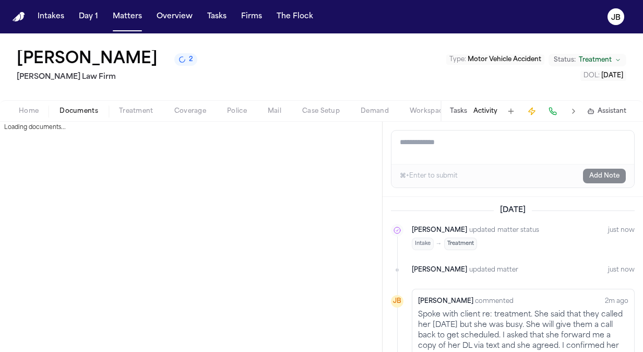
click at [90, 108] on span "Documents" at bounding box center [79, 111] width 39 height 8
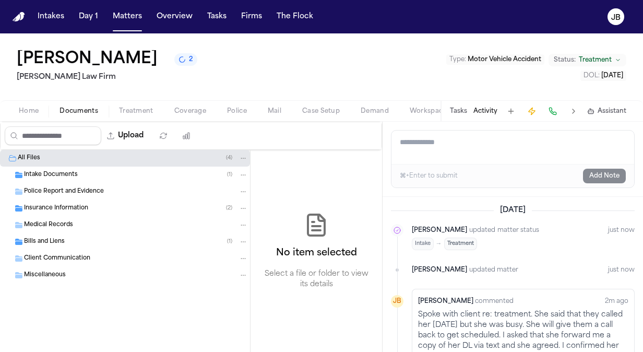
click at [64, 206] on span "Insurance Information" at bounding box center [56, 208] width 64 height 9
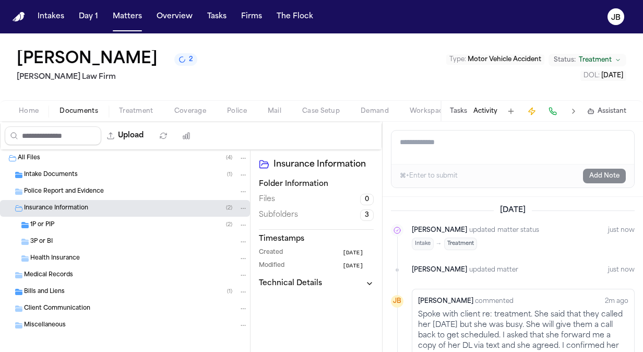
click at [91, 238] on div "3P or BI" at bounding box center [139, 241] width 218 height 9
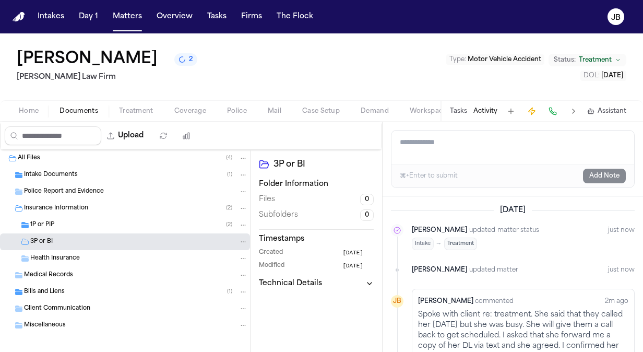
click at [93, 225] on div "1P or PIP ( 2 )" at bounding box center [139, 224] width 218 height 9
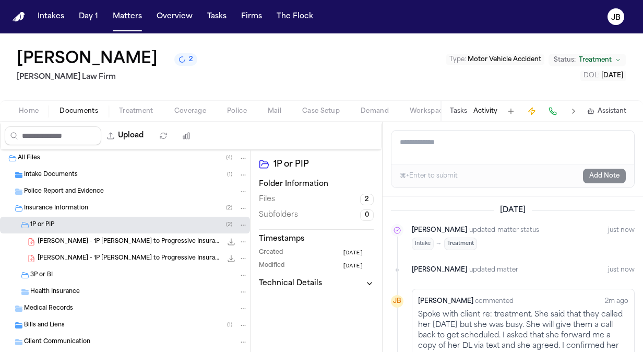
click at [117, 242] on span "D. Delgado - 1P LOR to Progressive Insurance - 6.22.25" at bounding box center [130, 242] width 184 height 9
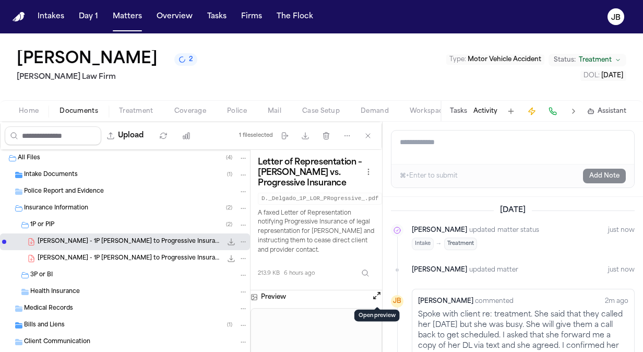
click at [379, 290] on button "Open preview" at bounding box center [377, 295] width 10 height 10
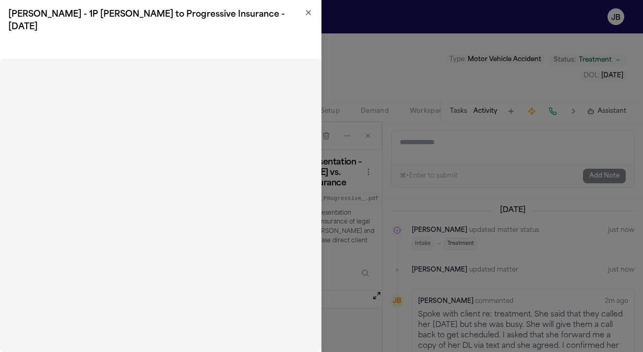
click at [307, 14] on icon "button" at bounding box center [308, 12] width 8 height 8
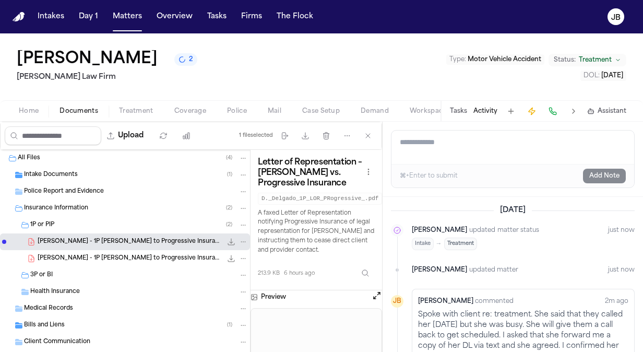
click at [485, 111] on button "Activity" at bounding box center [486, 111] width 24 height 8
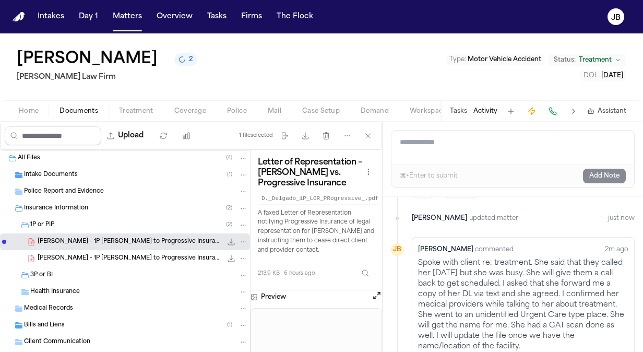
scroll to position [66, 0]
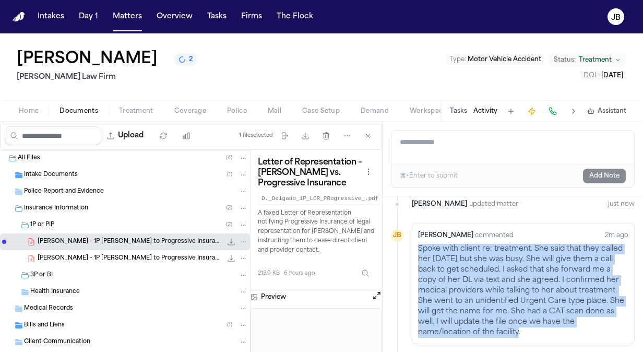
drag, startPoint x: 523, startPoint y: 332, endPoint x: 415, endPoint y: 251, distance: 135.3
click at [415, 251] on div "Jessica Barrett commented 2m ago Spoke with client re: treatment. She said that…" at bounding box center [523, 283] width 223 height 121
click at [119, 21] on button "Matters" at bounding box center [128, 16] width 38 height 19
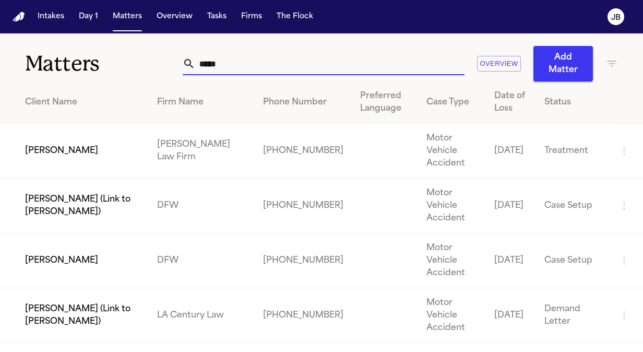
drag, startPoint x: 237, startPoint y: 69, endPoint x: 134, endPoint y: 58, distance: 103.9
click at [134, 58] on div "Matters ***** Overview Add Matter" at bounding box center [321, 57] width 643 height 48
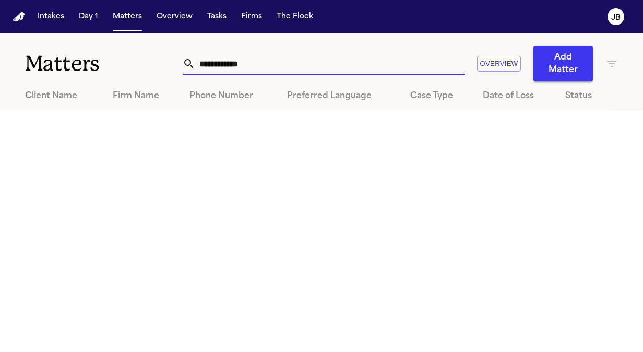
drag, startPoint x: 265, startPoint y: 52, endPoint x: 72, endPoint y: 37, distance: 193.8
click at [72, 37] on div "**********" at bounding box center [321, 57] width 643 height 48
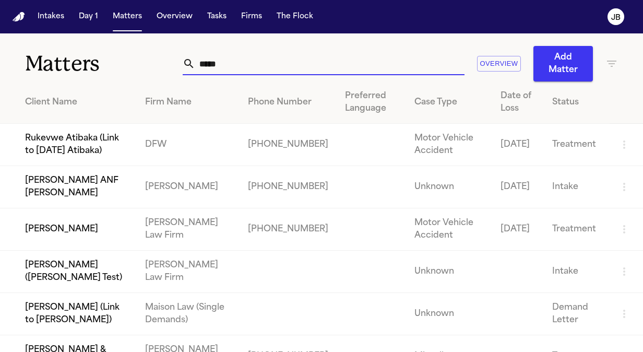
type input "*****"
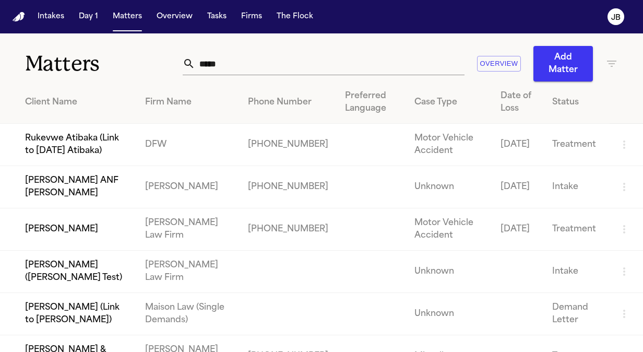
click at [96, 220] on td "[PERSON_NAME]" at bounding box center [68, 229] width 137 height 42
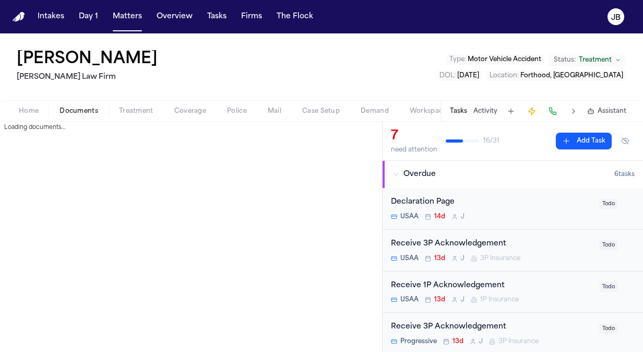
click at [93, 108] on span "Documents" at bounding box center [79, 111] width 39 height 8
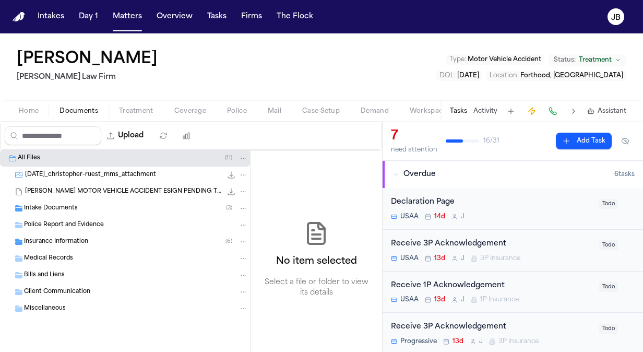
click at [140, 108] on span "Treatment" at bounding box center [136, 111] width 34 height 8
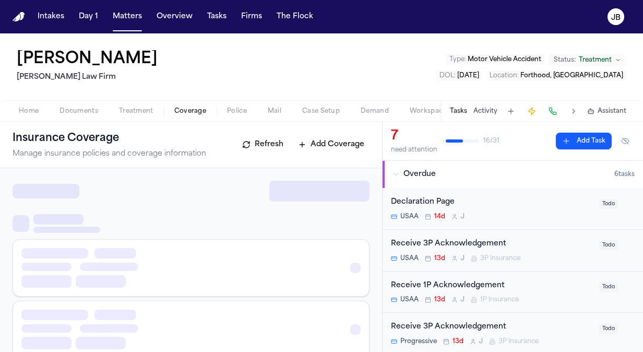
click at [195, 107] on span "Coverage" at bounding box center [190, 111] width 32 height 8
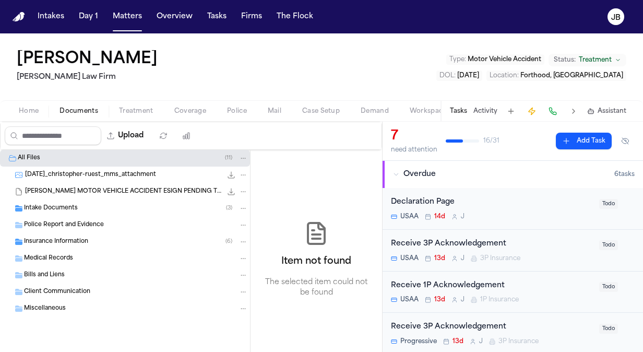
click at [72, 105] on button "Documents" at bounding box center [79, 111] width 60 height 13
click at [71, 238] on span "Insurance Information" at bounding box center [56, 242] width 64 height 9
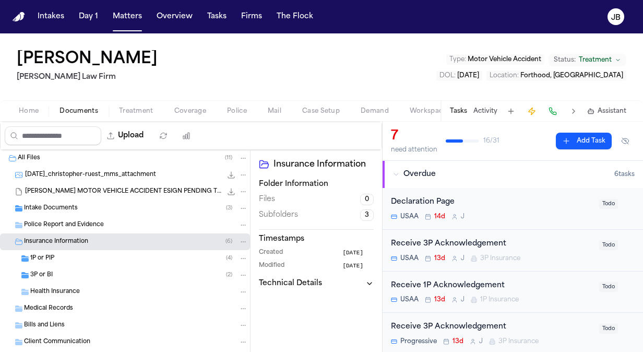
click at [116, 268] on div "3P or BI ( 2 )" at bounding box center [125, 275] width 250 height 17
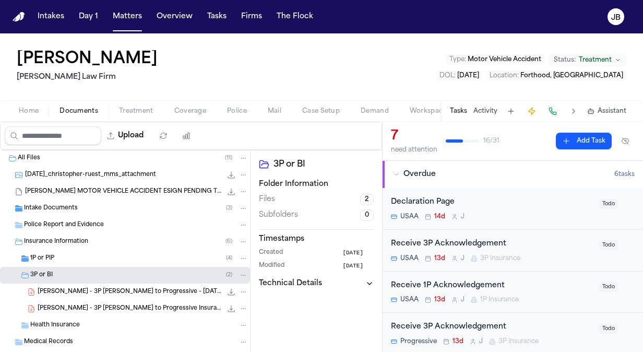
click at [127, 260] on div "1P or PIP ( 4 )" at bounding box center [139, 258] width 218 height 9
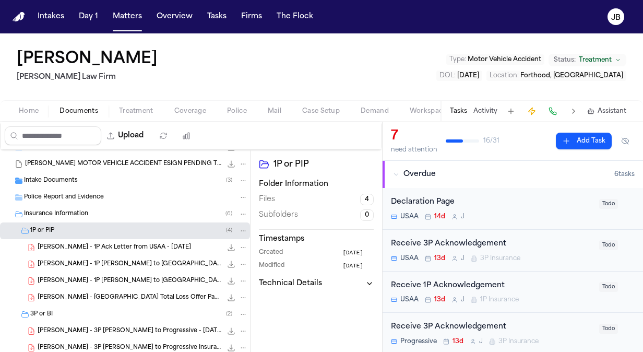
scroll to position [7, 0]
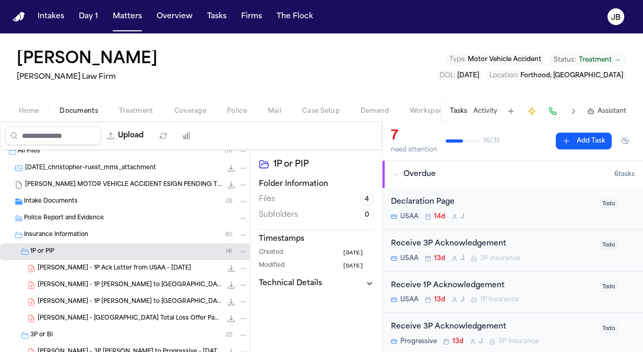
click at [494, 112] on button "Activity" at bounding box center [486, 111] width 24 height 8
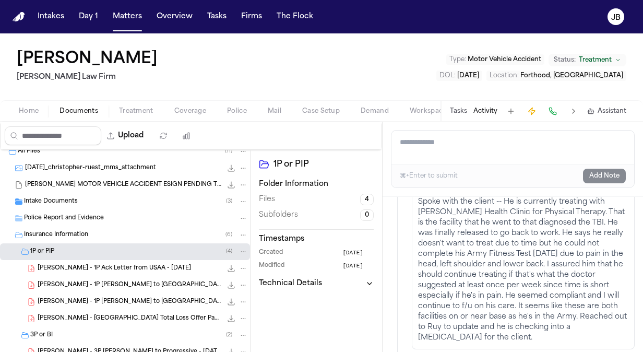
scroll to position [444, 0]
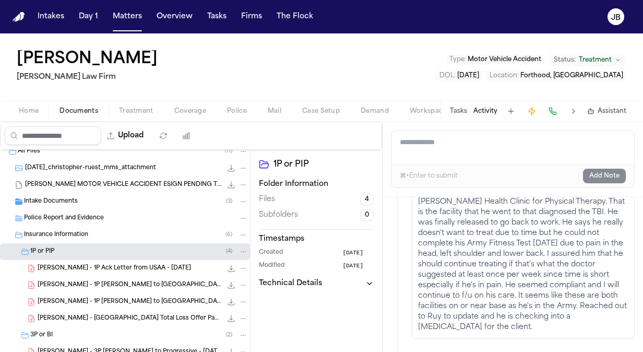
click at [628, 184] on div "⌘+Enter to submit Add Note" at bounding box center [513, 175] width 243 height 23
click at [91, 215] on span "Police Report and Evidence" at bounding box center [64, 218] width 80 height 9
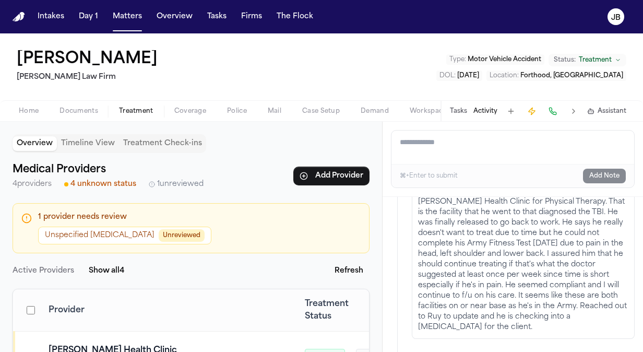
click at [126, 107] on span "Treatment" at bounding box center [136, 111] width 34 height 8
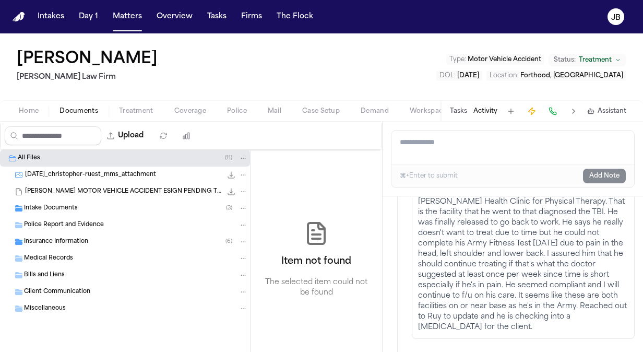
click at [86, 107] on span "Documents" at bounding box center [79, 111] width 39 height 8
click at [232, 107] on span "Police" at bounding box center [237, 111] width 20 height 8
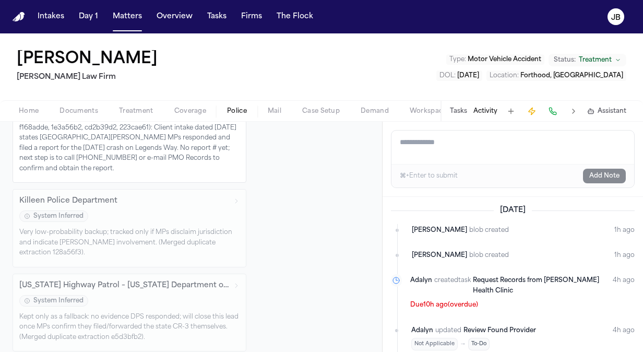
click at [86, 107] on span "Documents" at bounding box center [79, 111] width 39 height 8
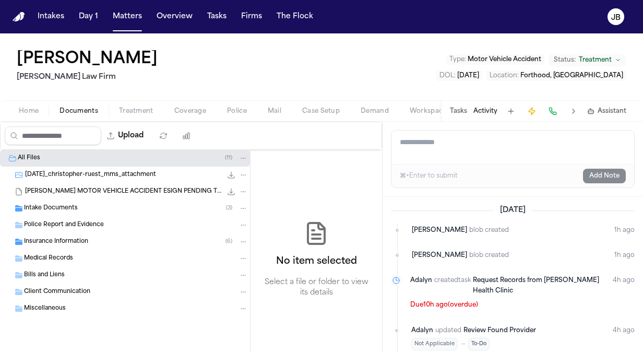
click at [117, 176] on span "2025-08-11_christopher-ruest_mms_attachment" at bounding box center [90, 175] width 131 height 9
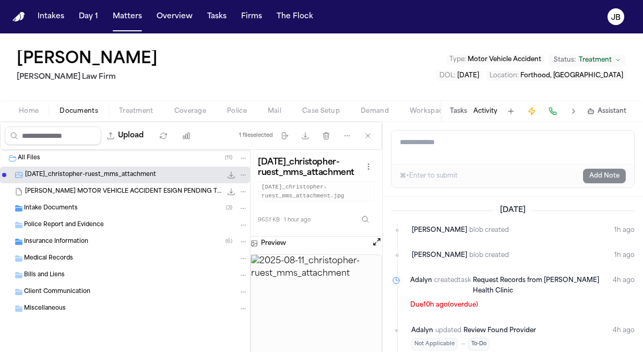
click at [185, 190] on span "CHRISTOPHER RUEST MOTOR VEHICLE ACCIDENT ESIGN PENDING TX (1).eml" at bounding box center [123, 191] width 197 height 9
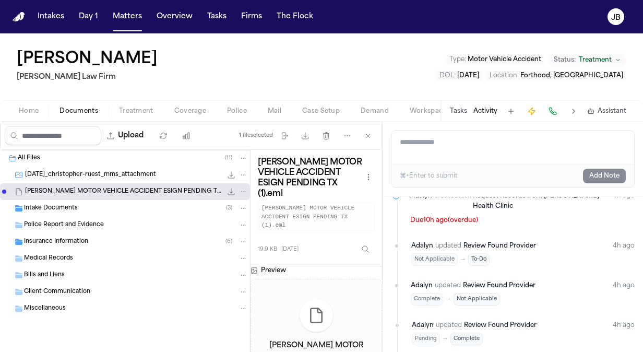
scroll to position [105, 0]
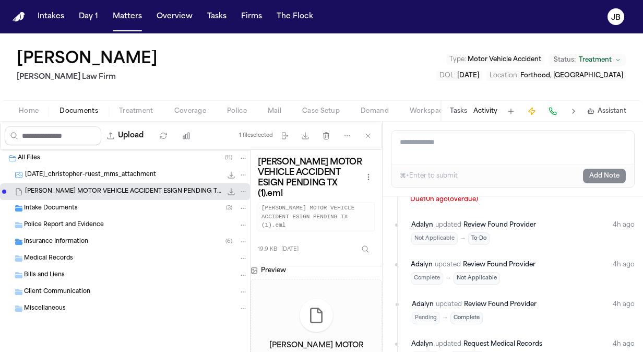
click at [81, 209] on div "Intake Documents ( 3 )" at bounding box center [136, 208] width 224 height 9
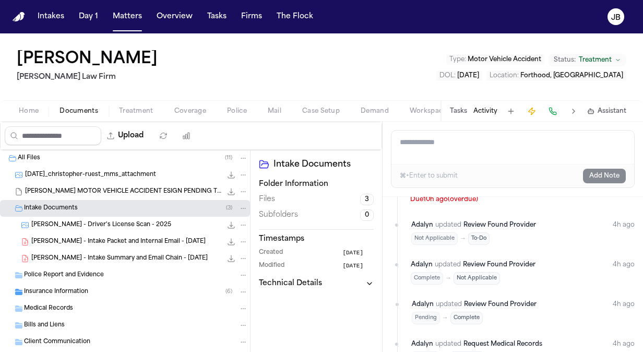
click at [127, 242] on span "C. Ruest - Intake Packet and Internal Email - 7.21.25" at bounding box center [118, 242] width 174 height 9
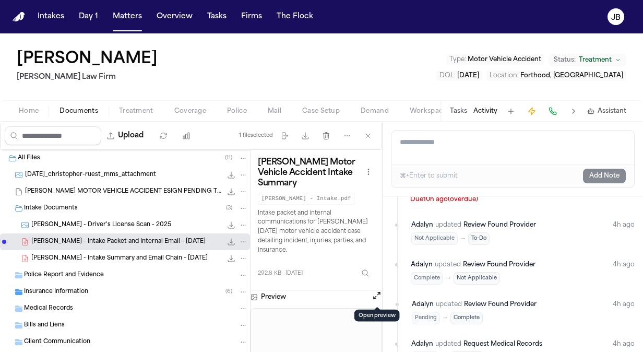
click at [372, 290] on button "Open preview" at bounding box center [377, 295] width 10 height 10
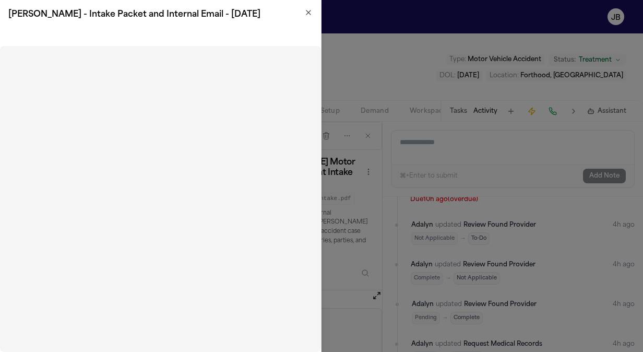
click at [310, 11] on icon "button" at bounding box center [309, 12] width 4 height 4
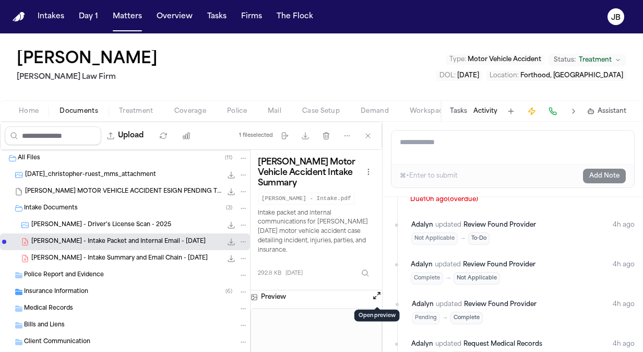
click at [137, 19] on button "Matters" at bounding box center [128, 16] width 38 height 19
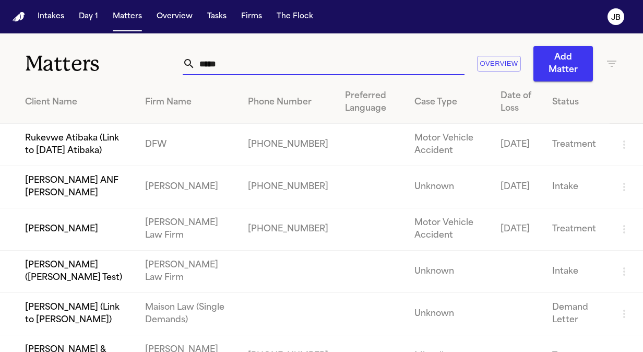
drag, startPoint x: 217, startPoint y: 60, endPoint x: 81, endPoint y: 65, distance: 136.4
click at [81, 65] on div "Matters ***** Overview Add Matter" at bounding box center [321, 57] width 643 height 48
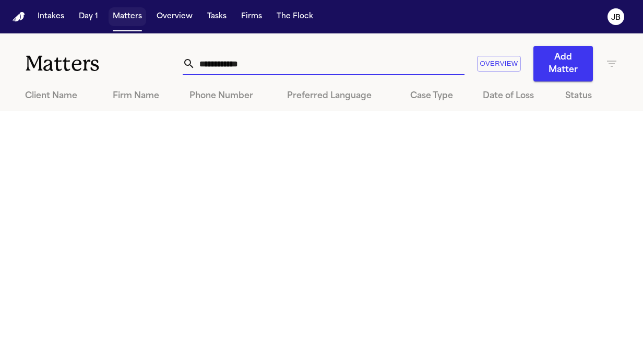
click at [129, 20] on button "Matters" at bounding box center [128, 16] width 38 height 19
drag, startPoint x: 267, startPoint y: 63, endPoint x: 135, endPoint y: 65, distance: 132.6
click at [135, 65] on div "**********" at bounding box center [321, 57] width 643 height 48
type input "*"
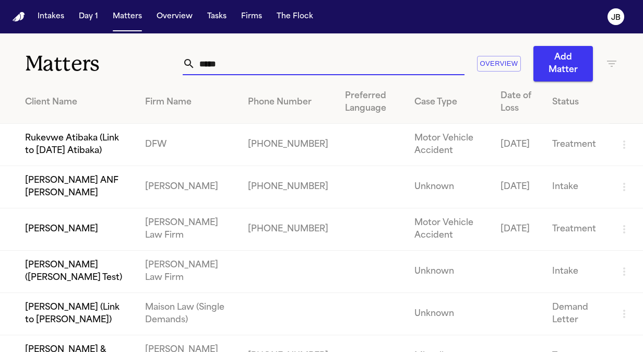
type input "*****"
click at [117, 234] on td "[PERSON_NAME]" at bounding box center [68, 229] width 137 height 42
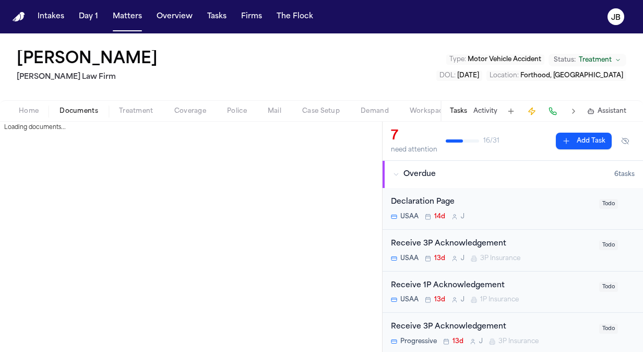
click at [76, 109] on span "Documents" at bounding box center [79, 111] width 39 height 8
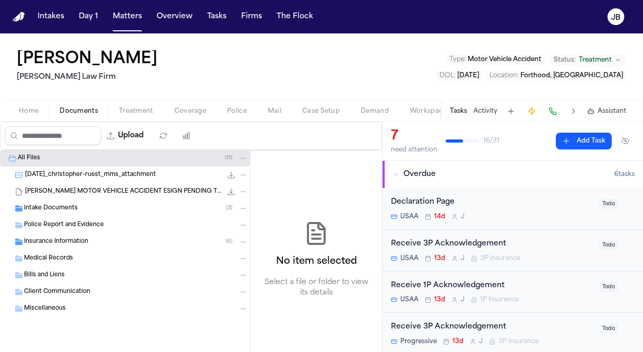
click at [67, 258] on span "Medical Records" at bounding box center [48, 258] width 49 height 9
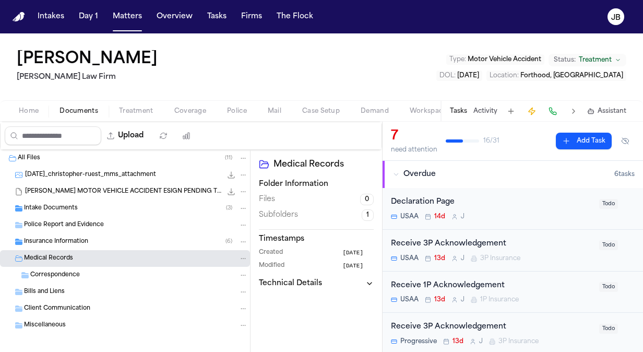
click at [69, 270] on div "Correspondence" at bounding box center [139, 274] width 218 height 9
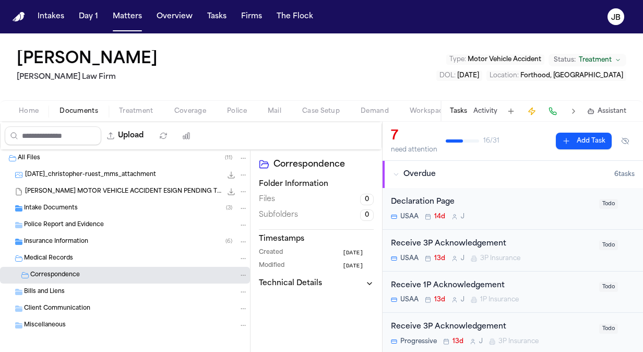
click at [51, 291] on span "Bills and Liens" at bounding box center [44, 292] width 41 height 9
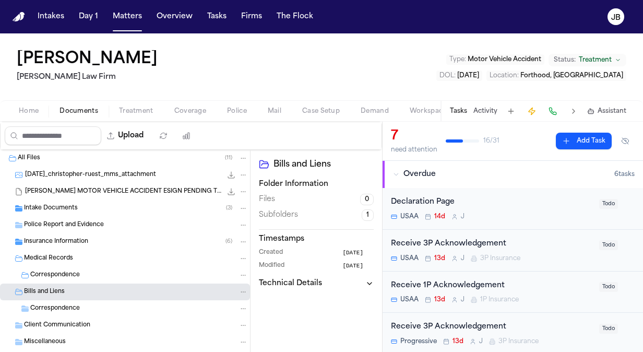
click at [69, 321] on span "Client Communication" at bounding box center [57, 325] width 66 height 9
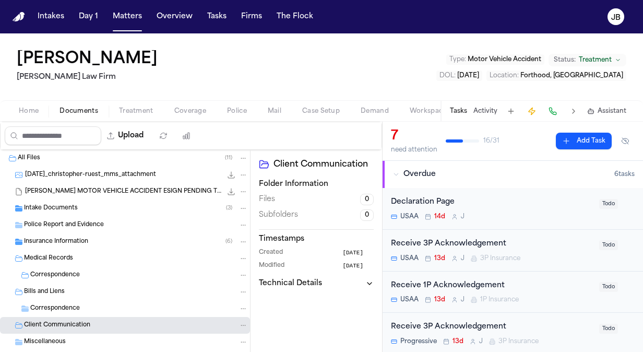
click at [43, 246] on div "Insurance Information ( 6 )" at bounding box center [125, 241] width 250 height 17
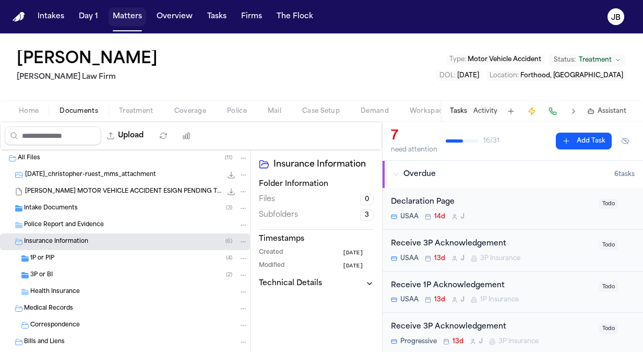
click at [138, 23] on button "Matters" at bounding box center [128, 16] width 38 height 19
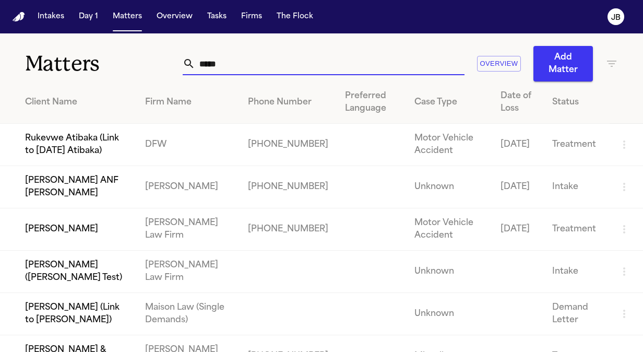
drag, startPoint x: 199, startPoint y: 64, endPoint x: 160, endPoint y: 65, distance: 39.7
click at [160, 65] on div "Matters ***** Overview Add Matter" at bounding box center [321, 57] width 643 height 48
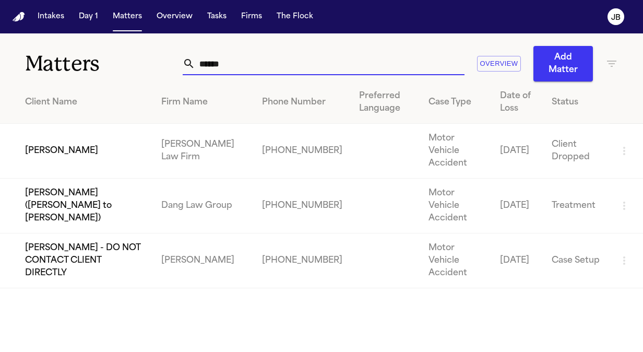
type input "******"
click at [100, 151] on td "[PERSON_NAME]" at bounding box center [76, 151] width 153 height 55
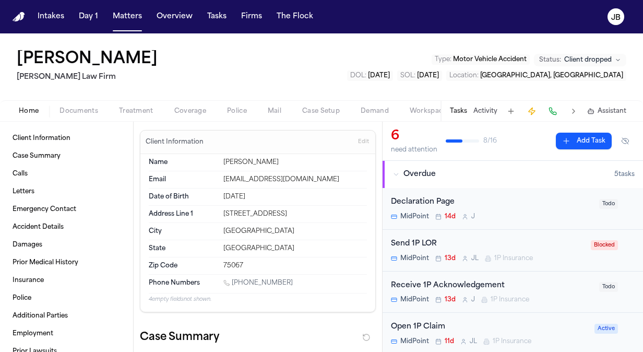
drag, startPoint x: 291, startPoint y: 216, endPoint x: 217, endPoint y: 215, distance: 74.7
click at [217, 215] on div "Address Line 1 513 Valley View Drive" at bounding box center [258, 214] width 218 height 17
